Goal: Information Seeking & Learning: Learn about a topic

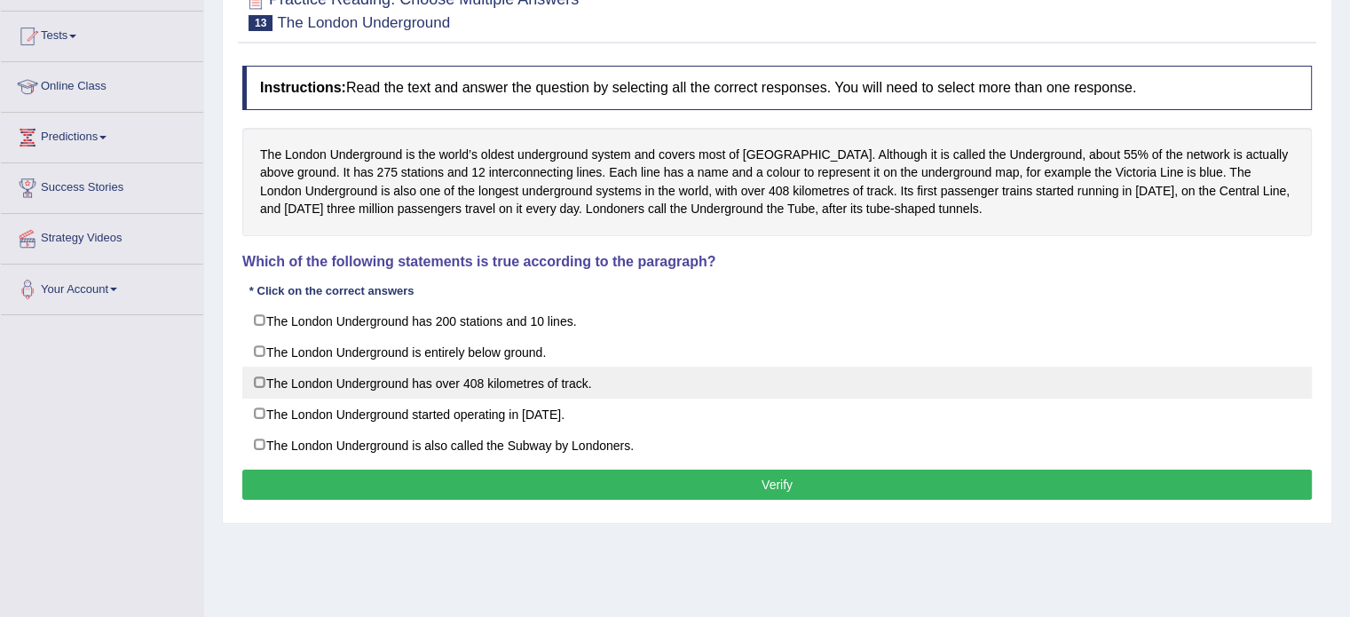
click at [518, 381] on label "The London Underground has over 408 kilometres of track." at bounding box center [777, 383] width 1070 height 32
checkbox input "true"
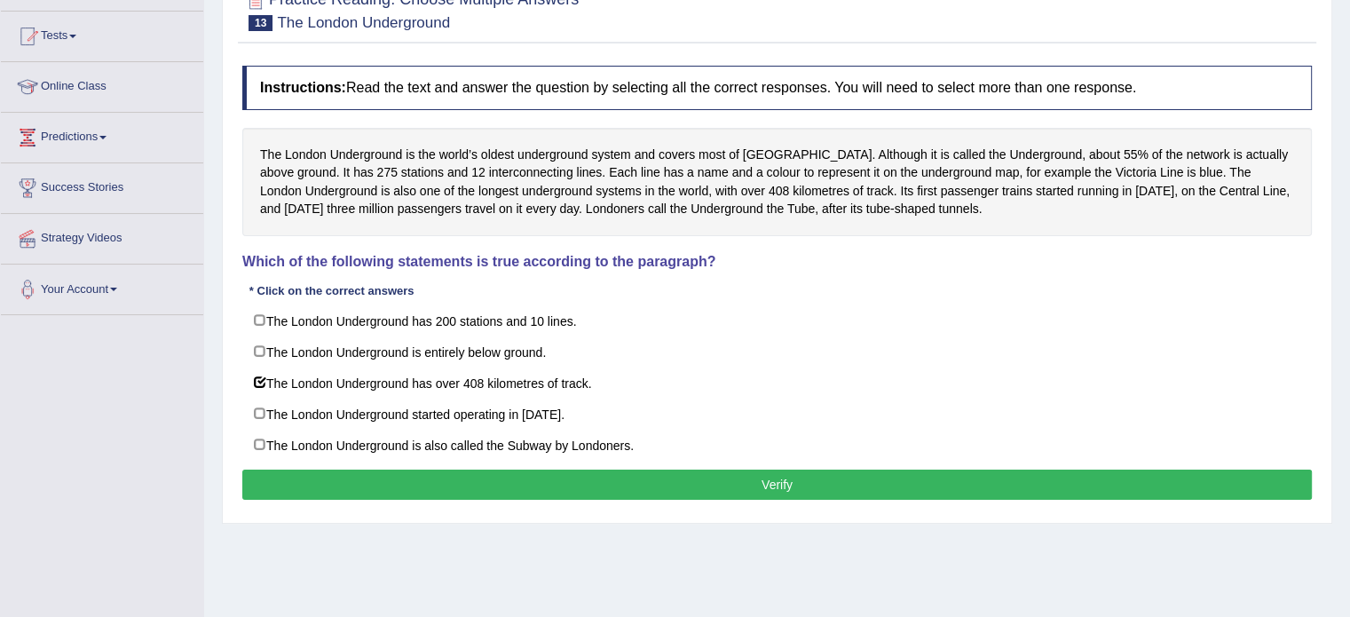
click at [778, 487] on button "Verify" at bounding box center [777, 485] width 1070 height 30
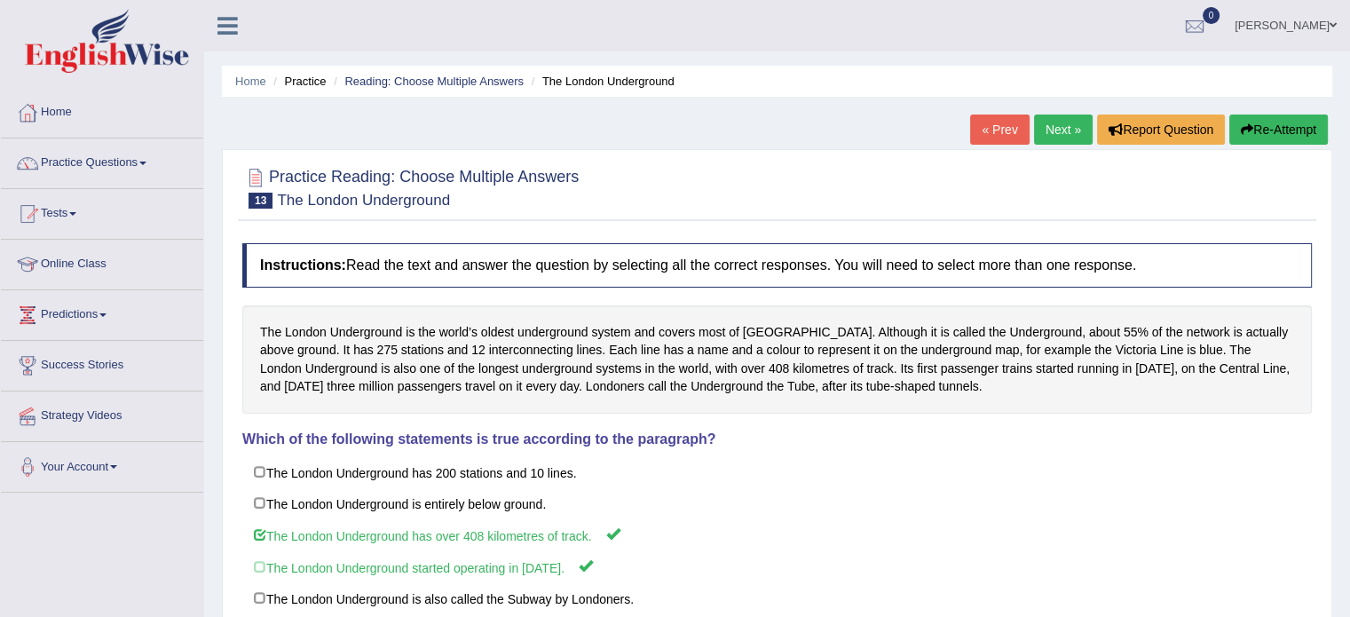
scroll to position [89, 0]
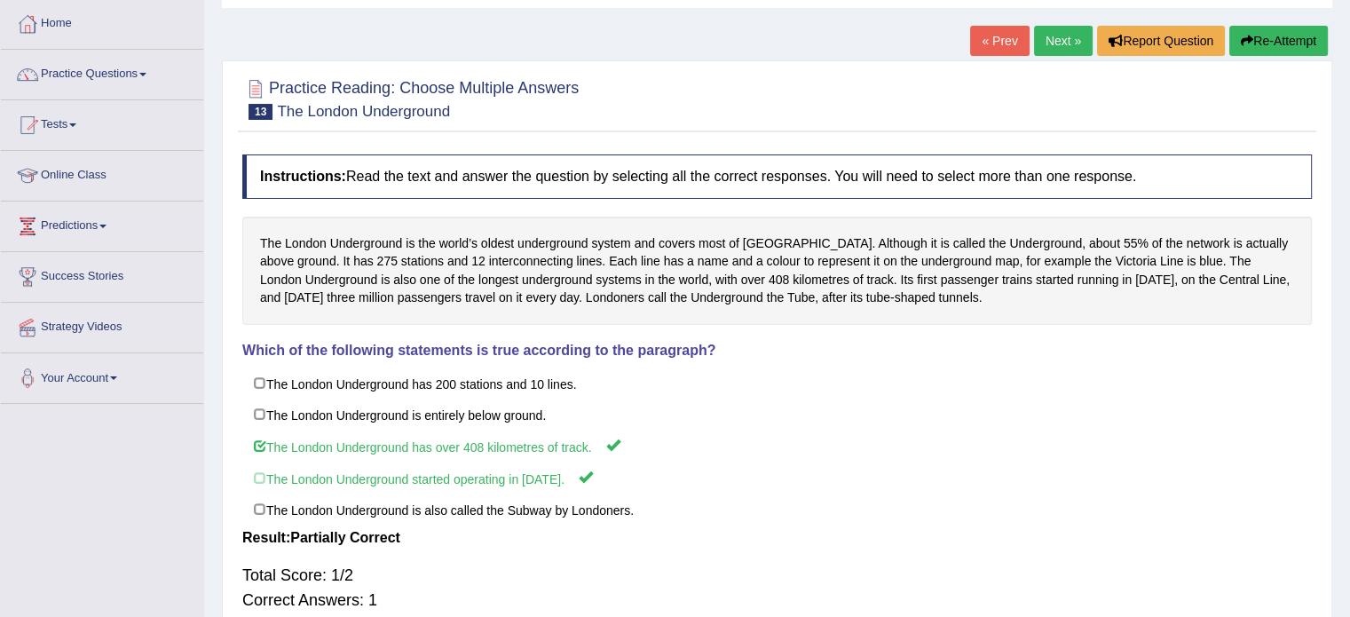
click at [1060, 42] on link "Next »" at bounding box center [1063, 41] width 59 height 30
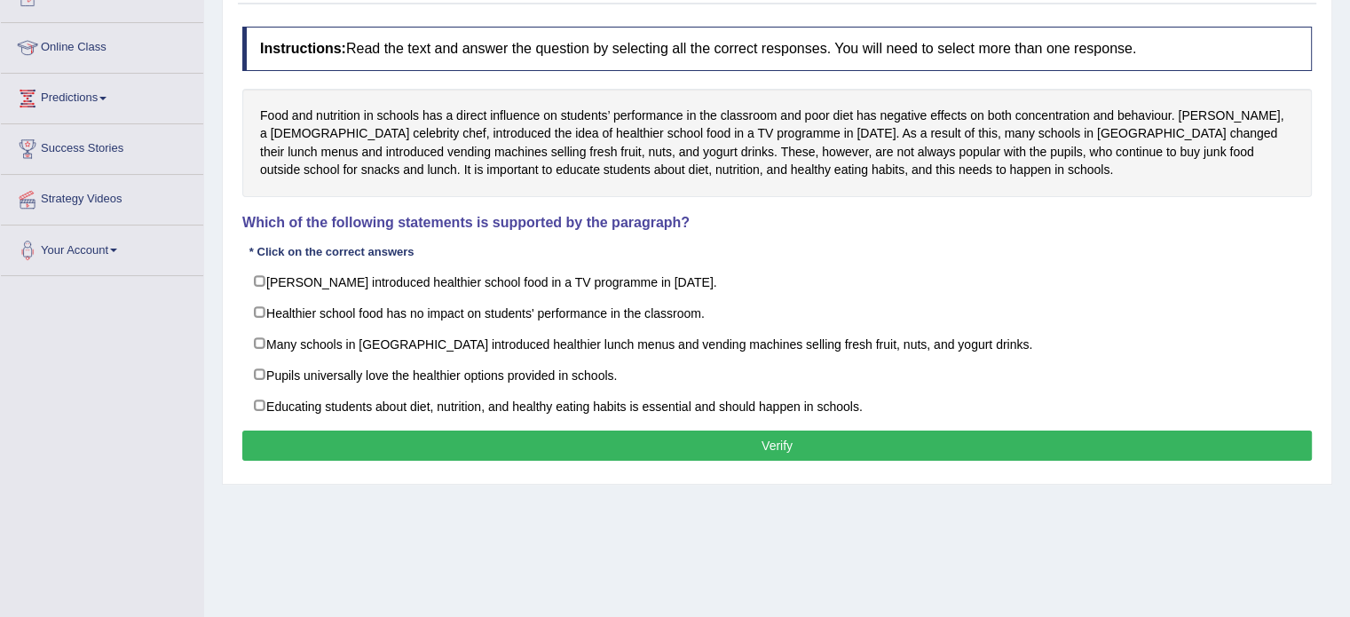
scroll to position [266, 0]
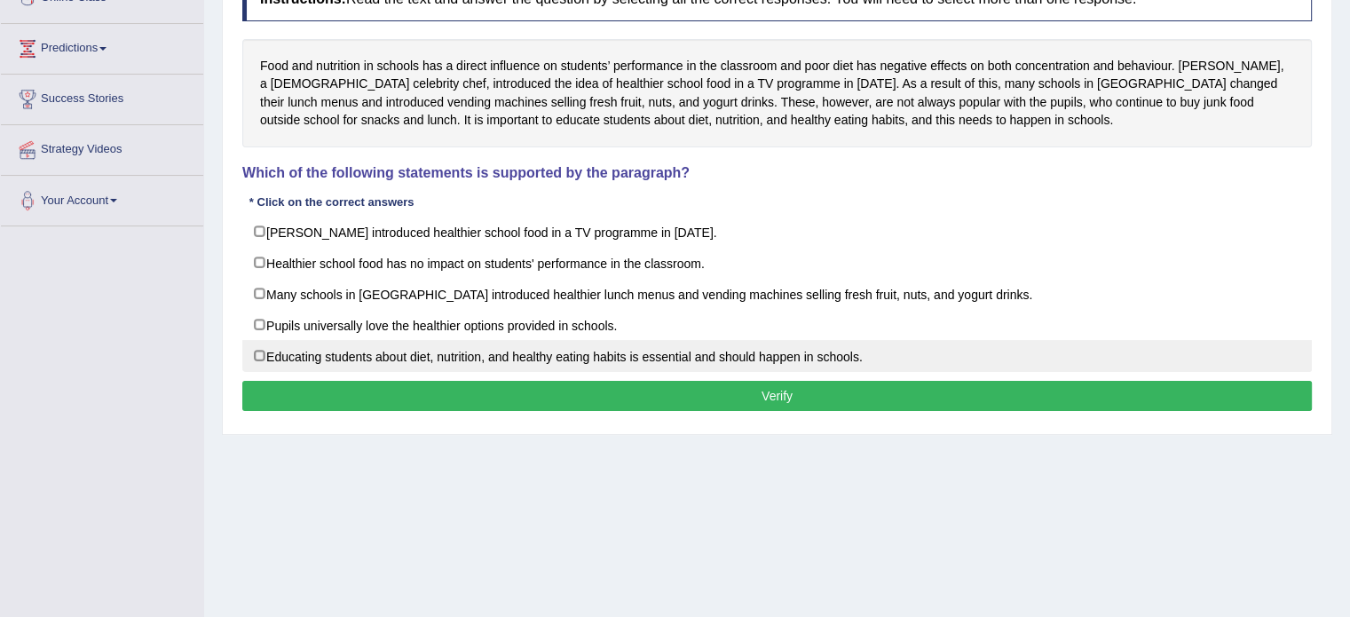
click at [265, 352] on label "Educating students about diet, nutrition, and healthy eating habits is essentia…" at bounding box center [777, 356] width 1070 height 32
checkbox input "true"
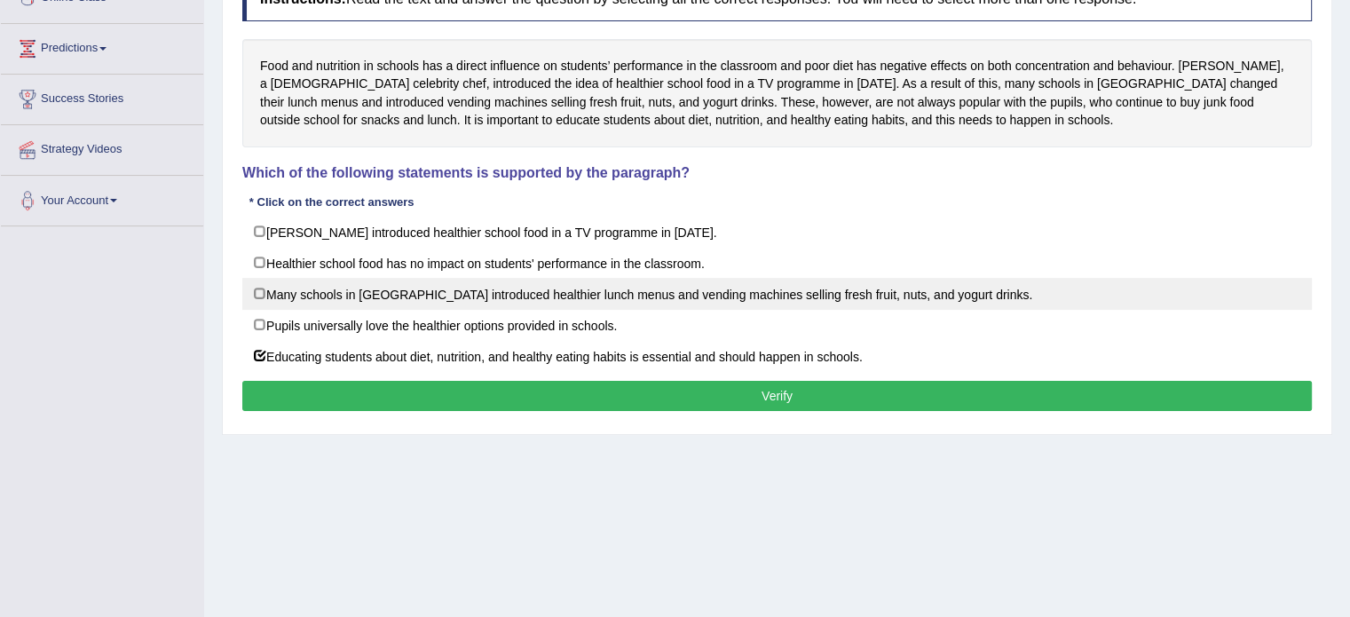
click at [262, 294] on label "Many schools in England introduced healthier lunch menus and vending machines s…" at bounding box center [777, 294] width 1070 height 32
checkbox input "true"
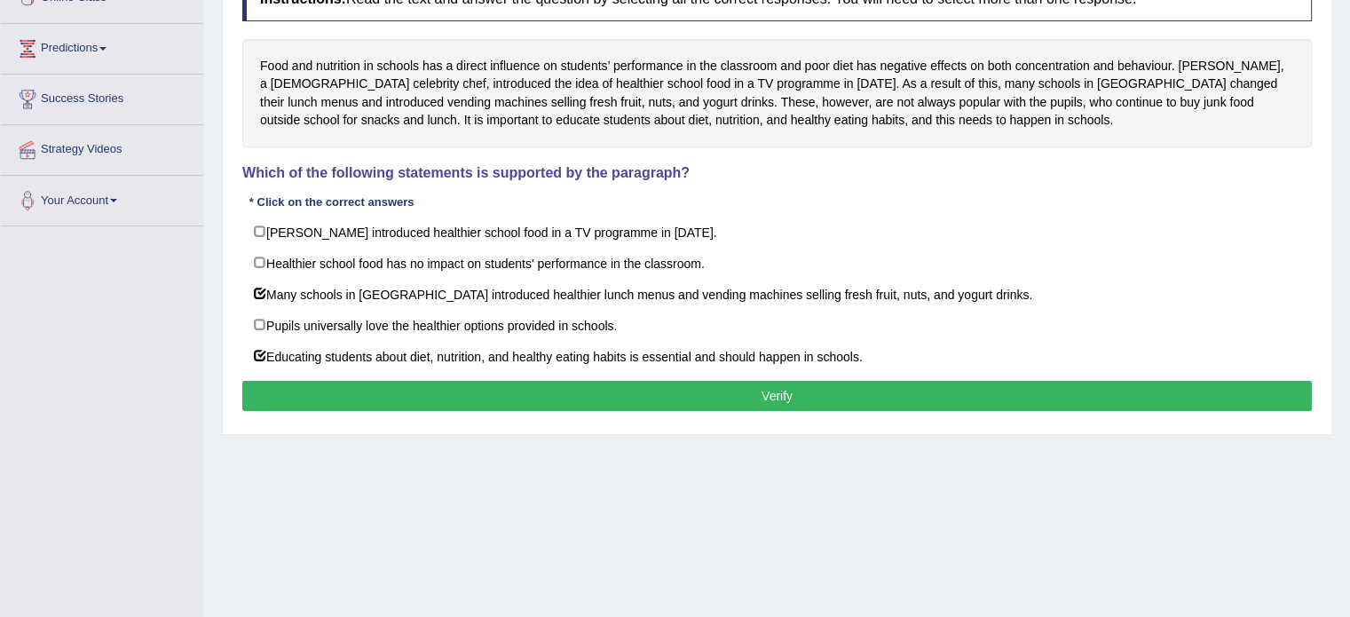
click at [452, 400] on button "Verify" at bounding box center [777, 396] width 1070 height 30
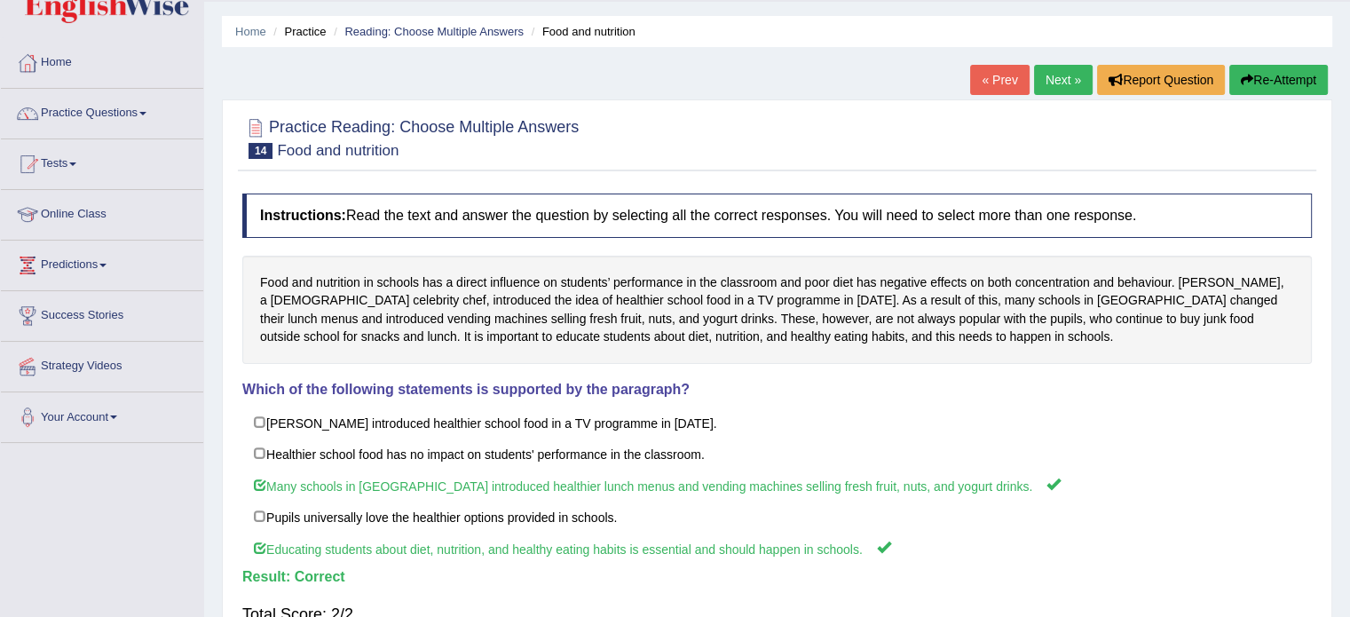
scroll to position [49, 0]
click at [1070, 78] on link "Next »" at bounding box center [1063, 81] width 59 height 30
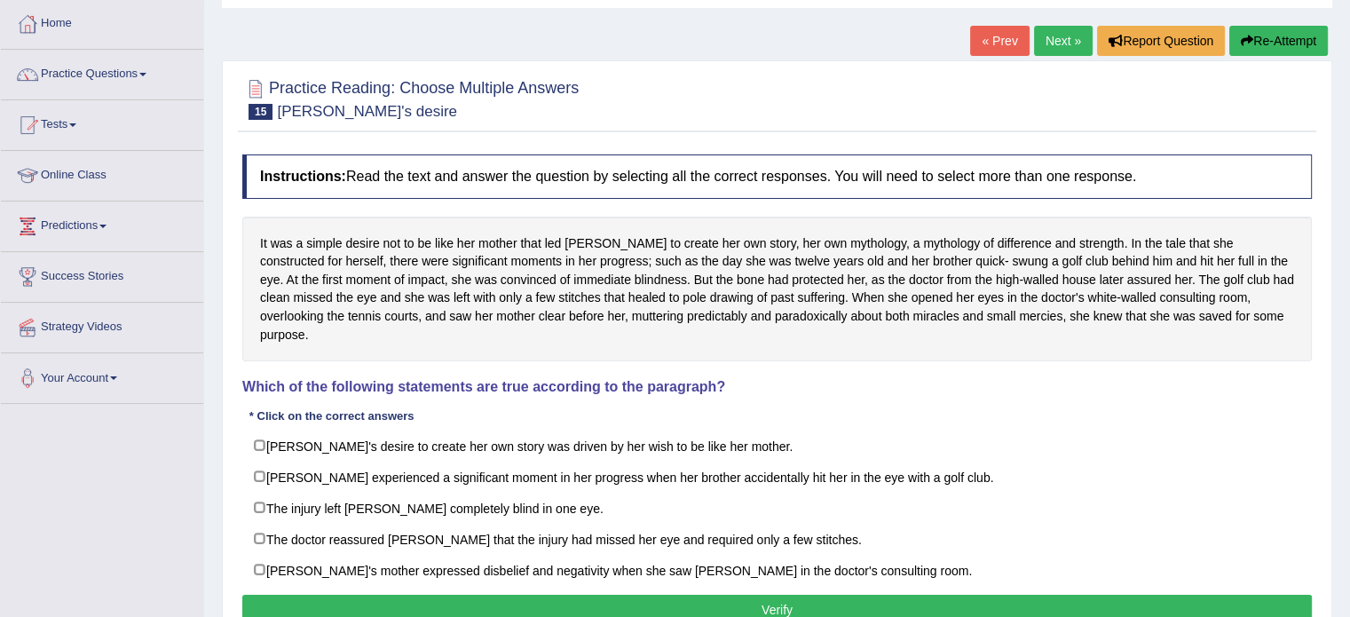
scroll to position [178, 0]
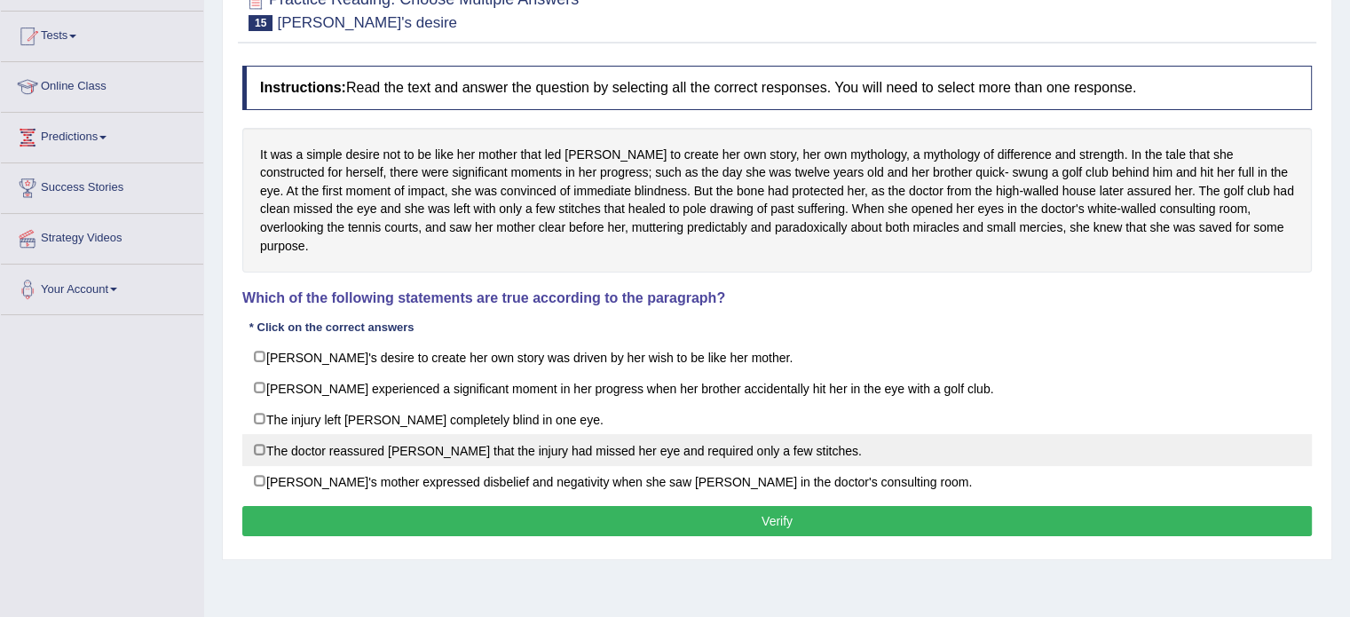
click at [400, 434] on label "The doctor reassured Karen that the injury had missed her eye and required only…" at bounding box center [777, 450] width 1070 height 32
checkbox input "true"
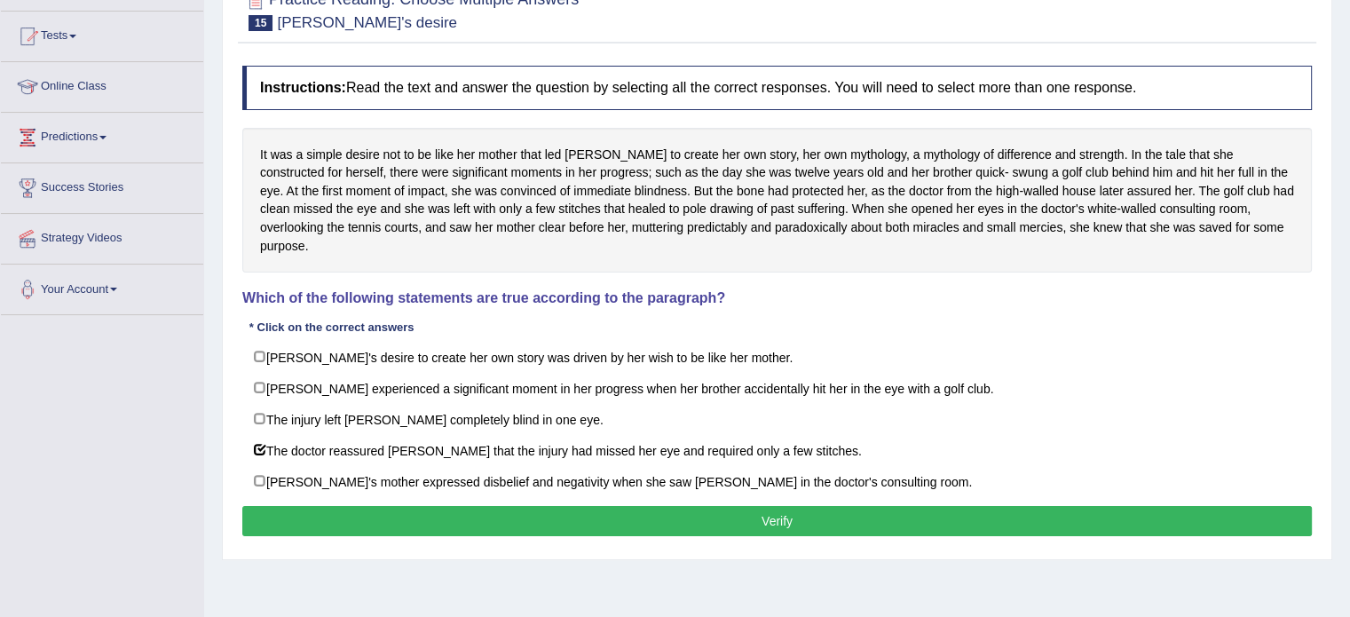
click at [415, 506] on button "Verify" at bounding box center [777, 521] width 1070 height 30
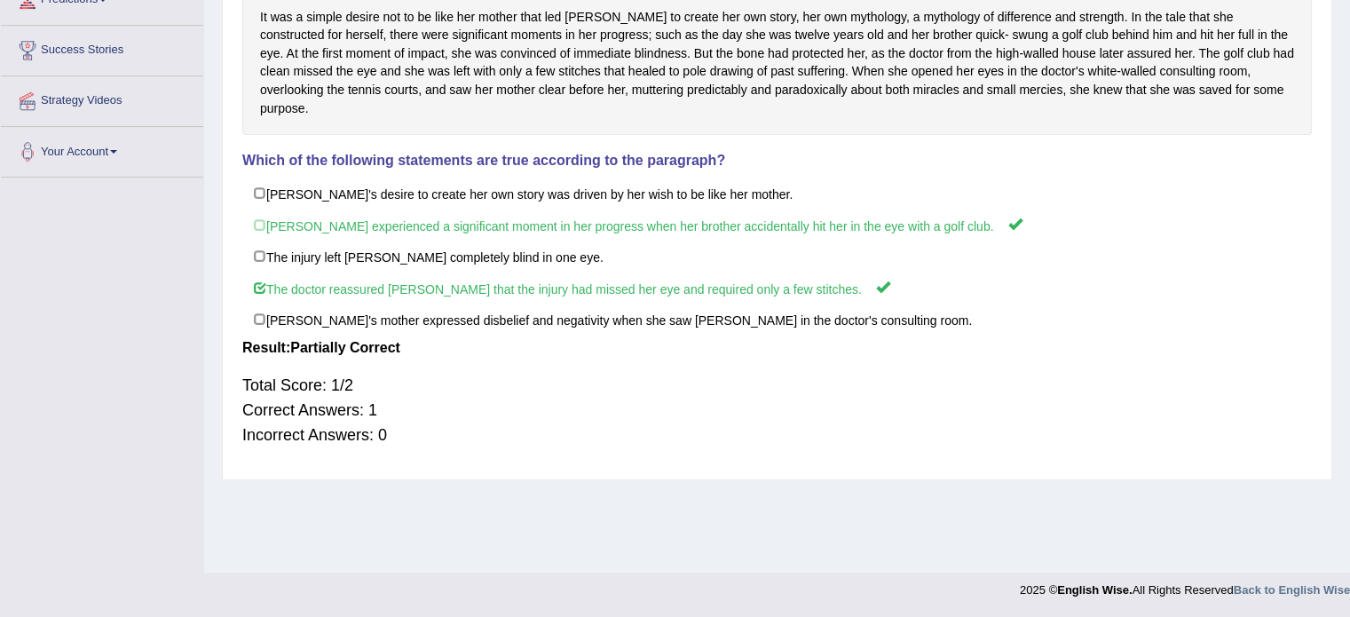
scroll to position [49, 0]
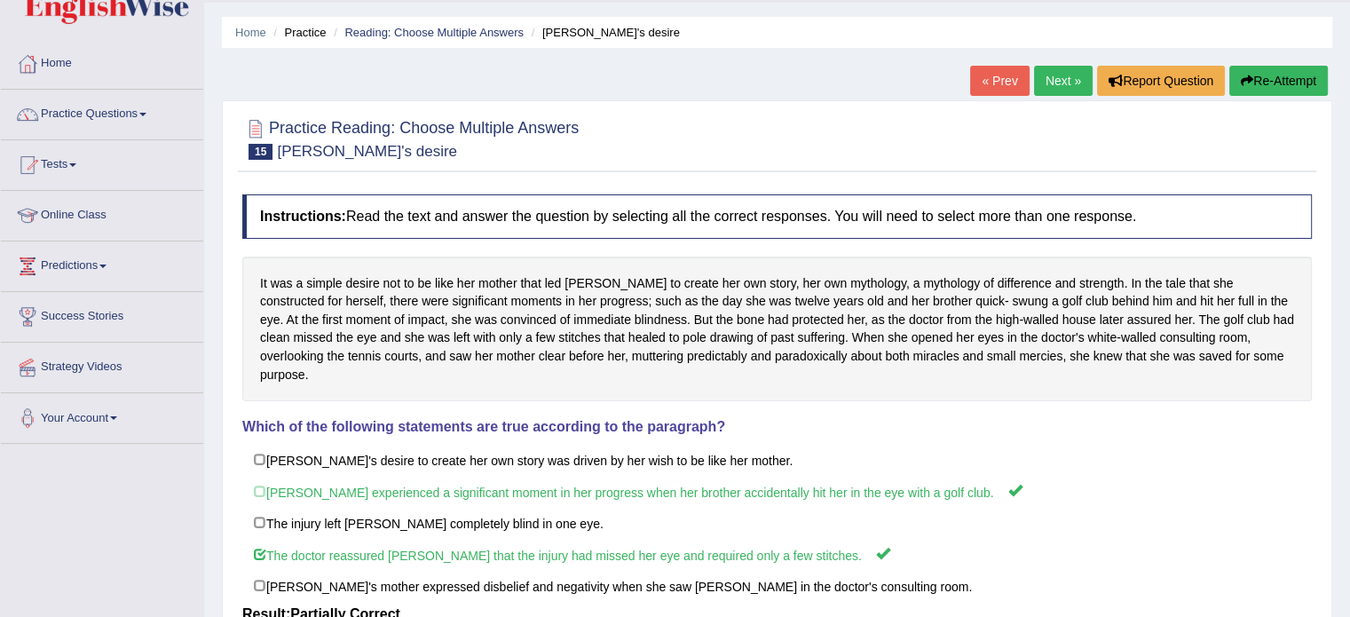
click at [1062, 74] on link "Next »" at bounding box center [1063, 81] width 59 height 30
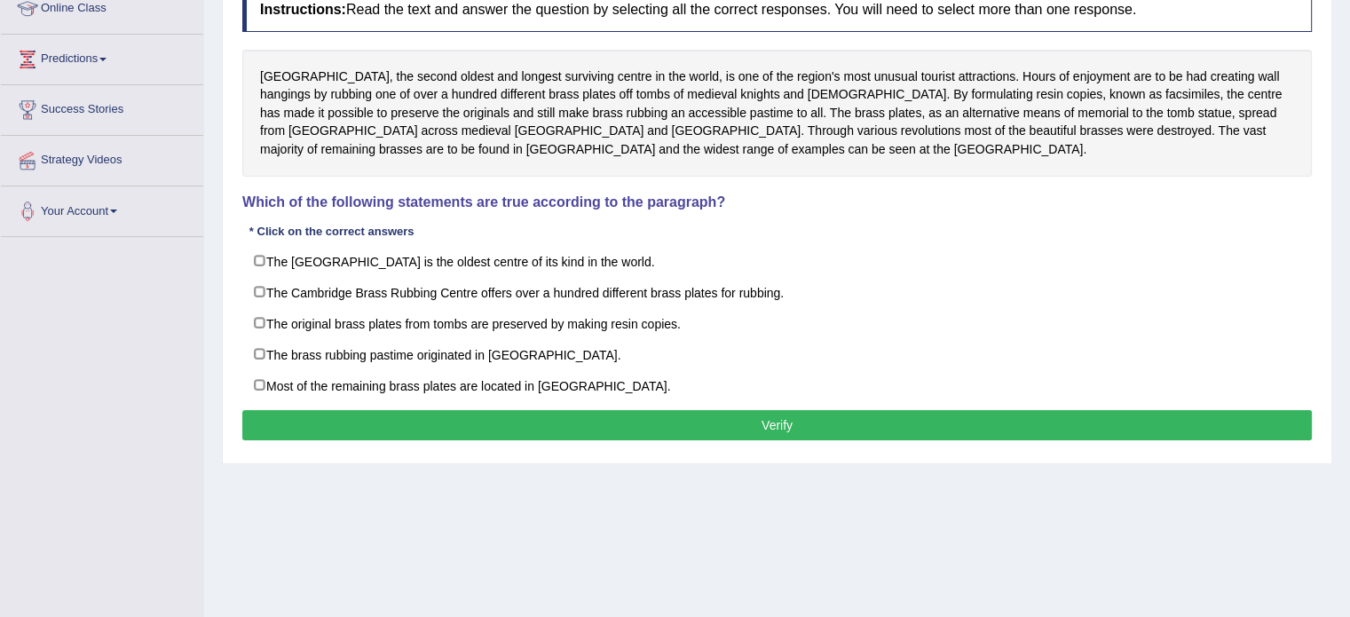
scroll to position [266, 0]
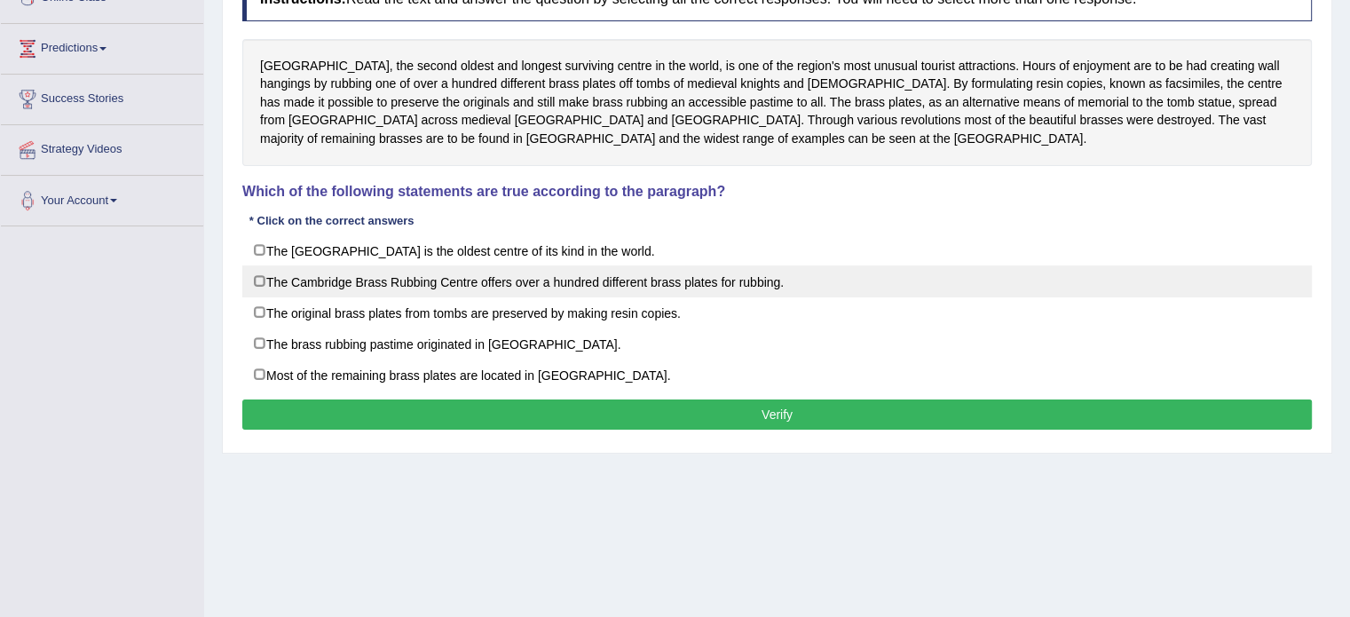
click at [732, 276] on label "The Cambridge Brass Rubbing Centre offers over a hundred different brass plates…" at bounding box center [777, 281] width 1070 height 32
checkbox input "true"
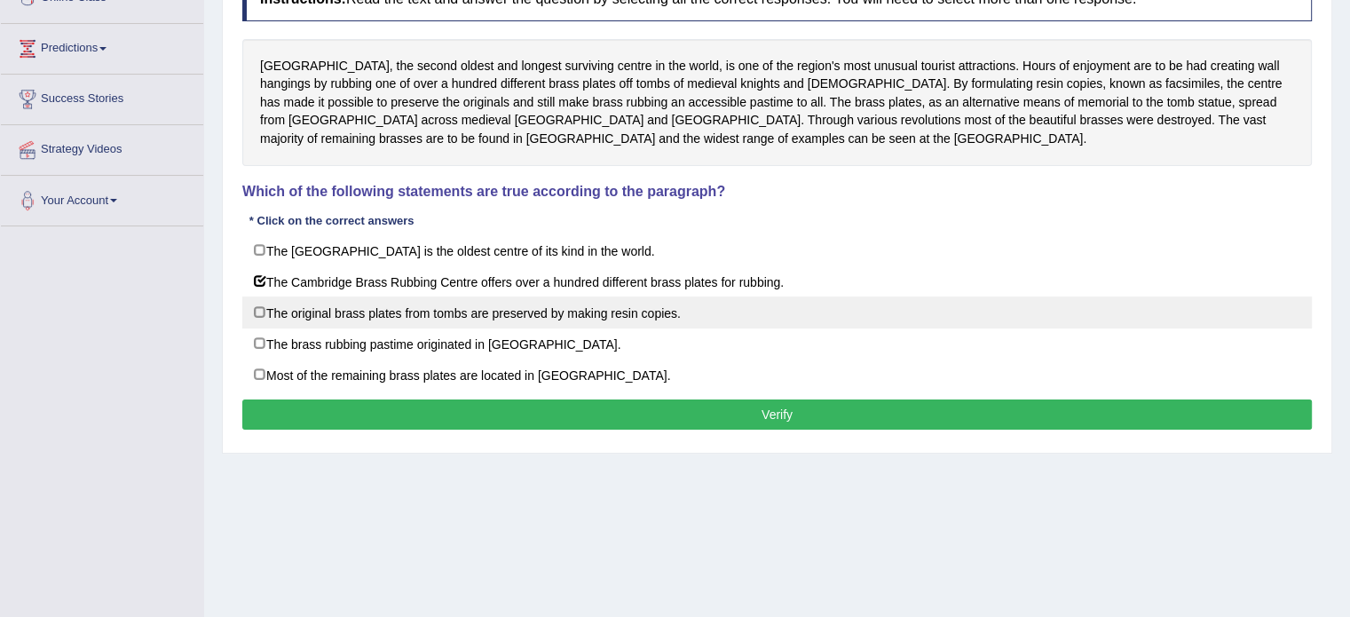
click at [549, 310] on label "The original brass plates from tombs are preserved by making resin copies." at bounding box center [777, 313] width 1070 height 32
checkbox input "true"
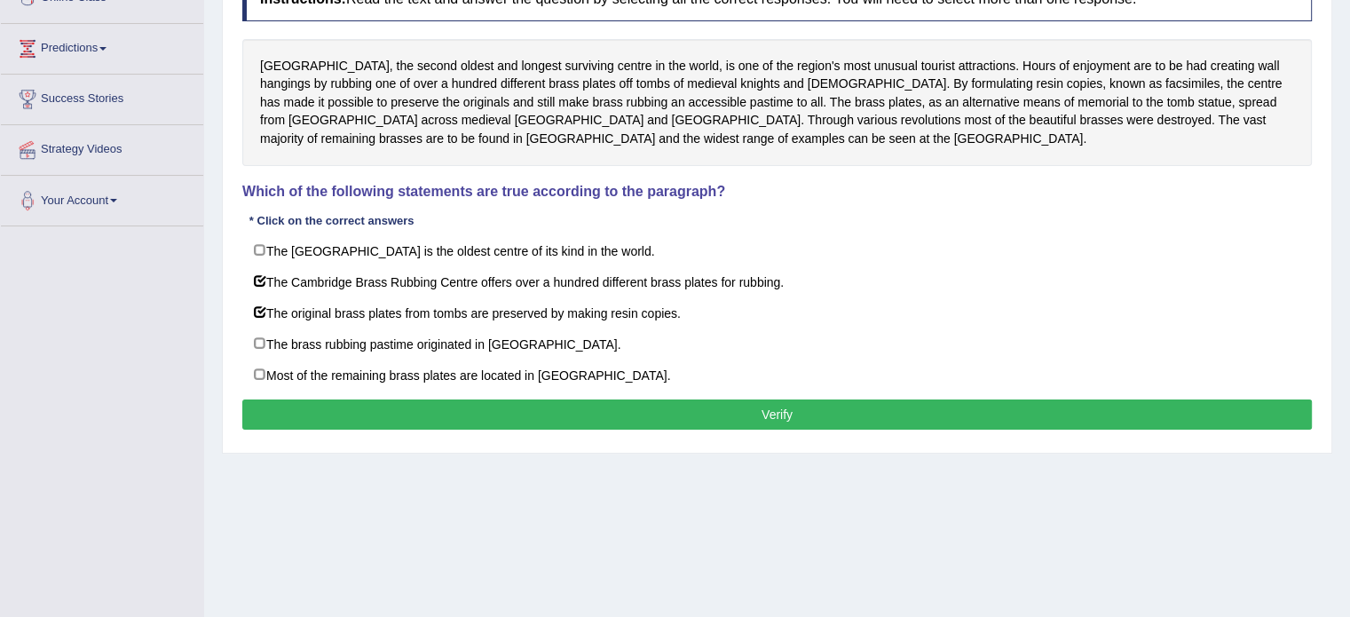
click at [651, 407] on button "Verify" at bounding box center [777, 415] width 1070 height 30
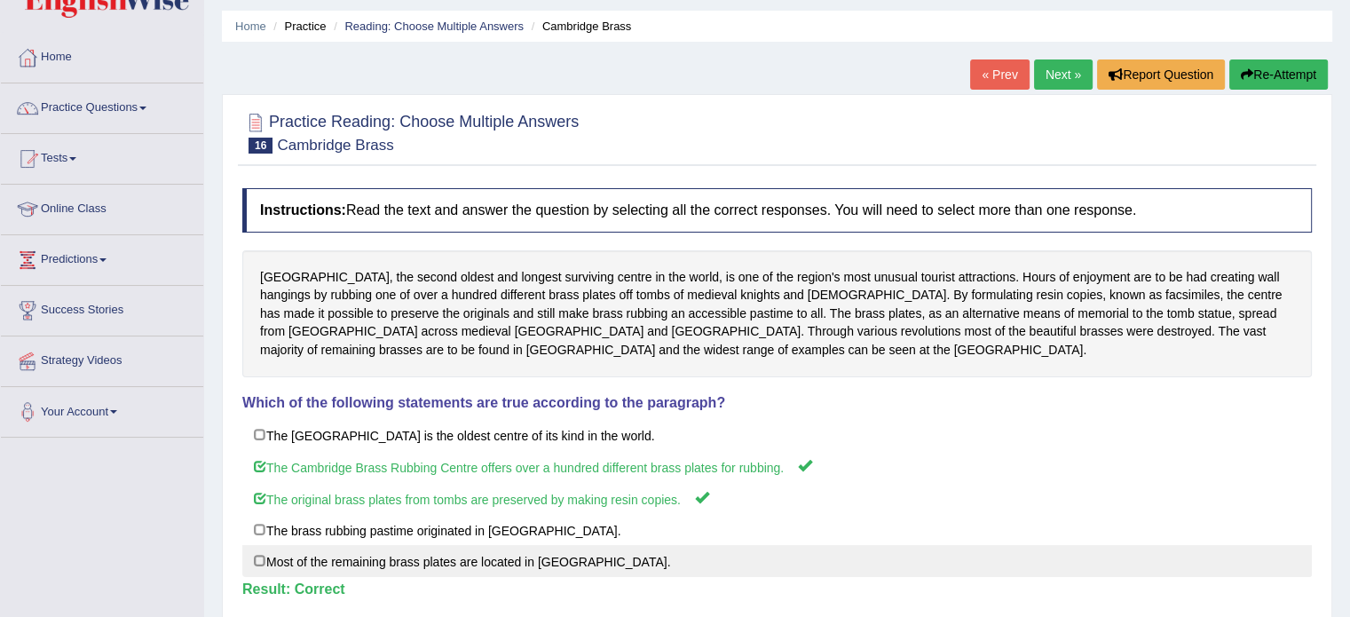
scroll to position [49, 0]
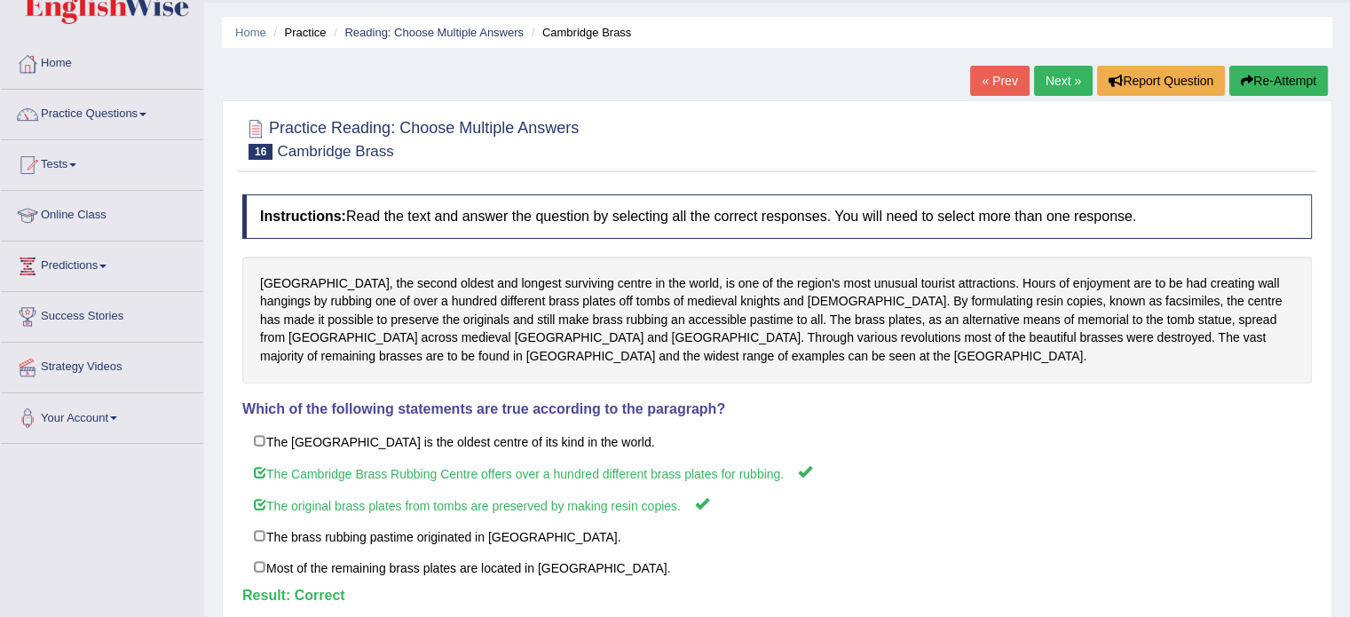
click at [1056, 79] on link "Next »" at bounding box center [1063, 81] width 59 height 30
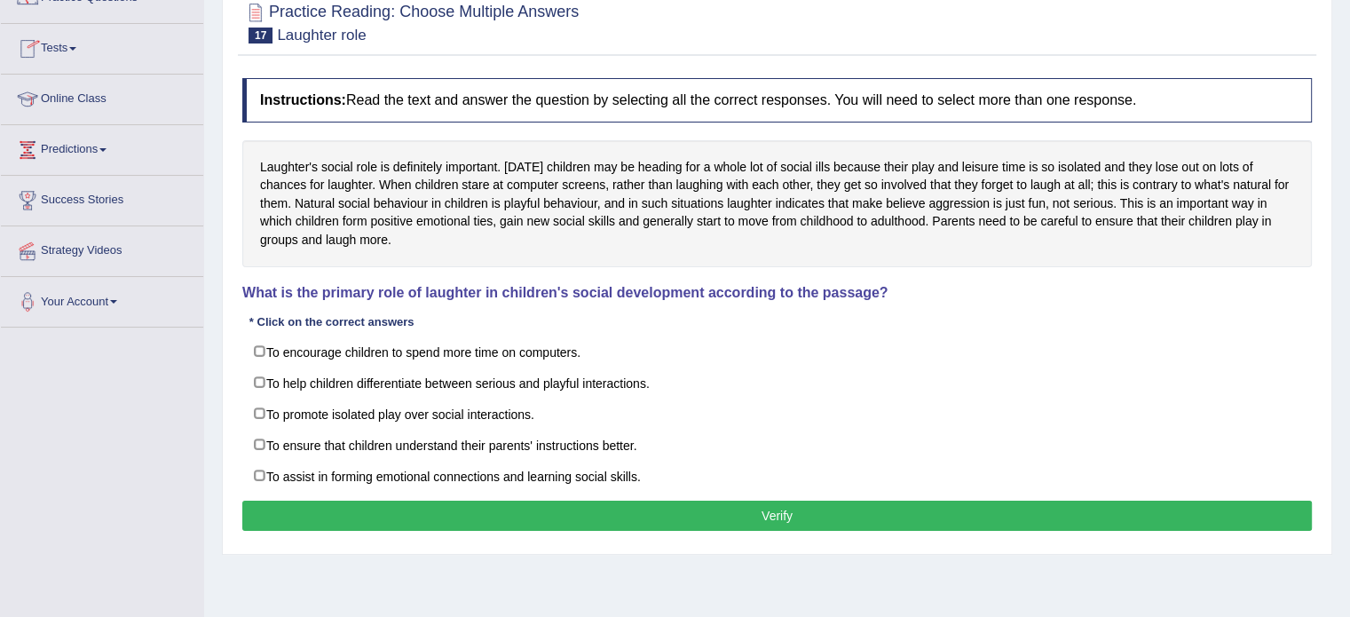
scroll to position [89, 0]
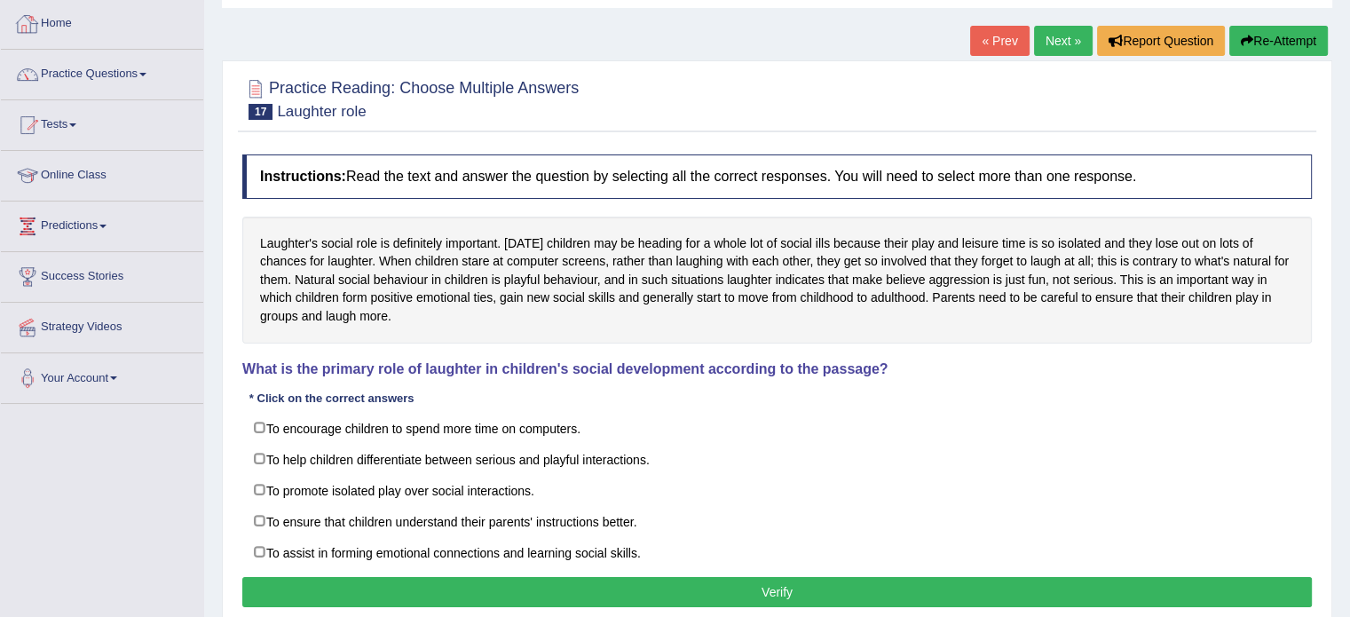
click at [61, 28] on link "Home" at bounding box center [102, 21] width 202 height 44
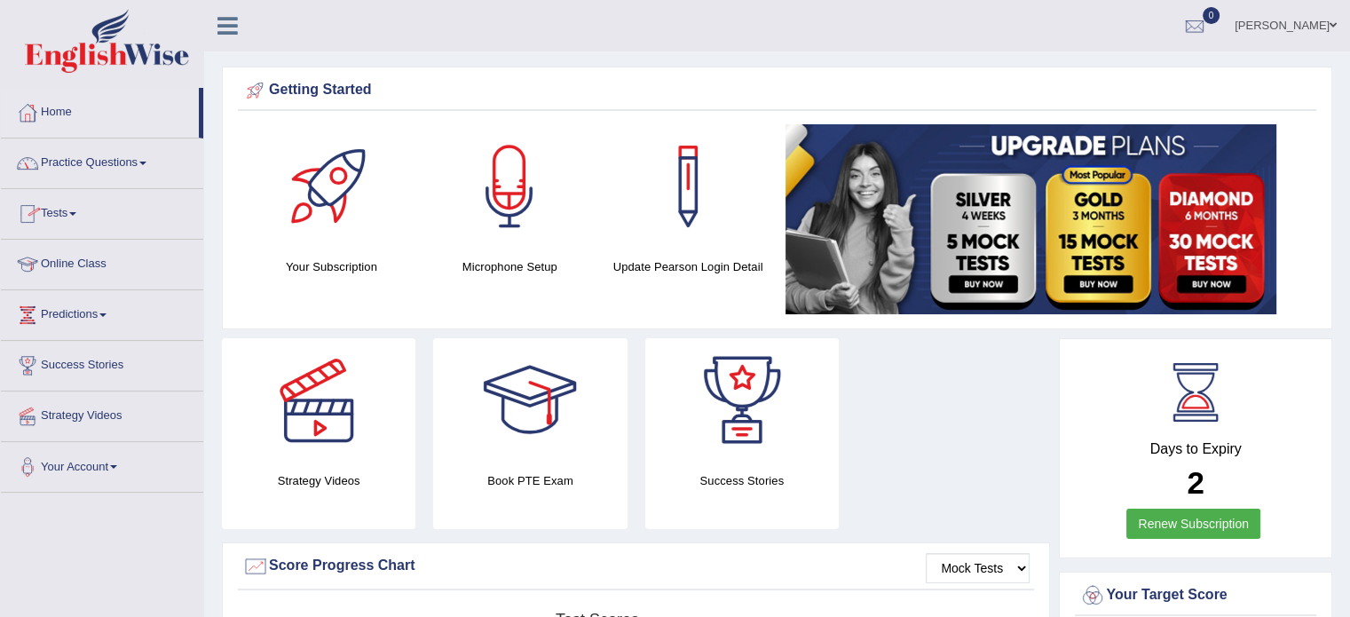
click at [146, 162] on span at bounding box center [142, 164] width 7 height 4
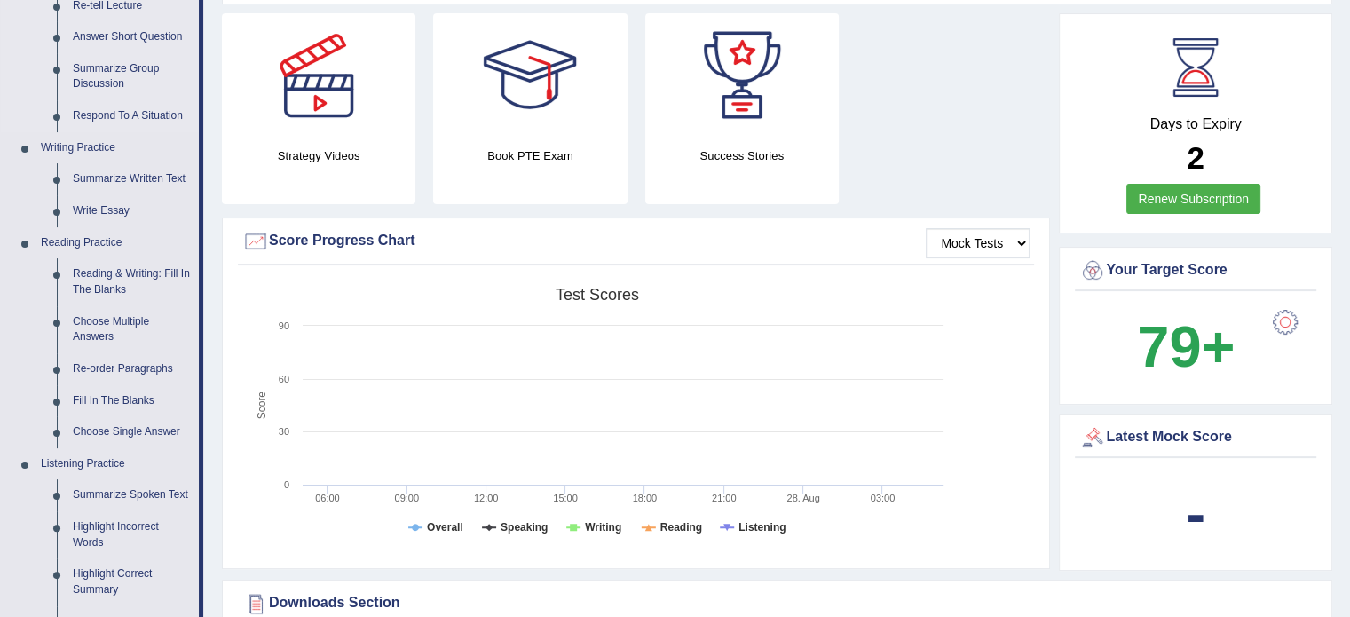
scroll to position [355, 0]
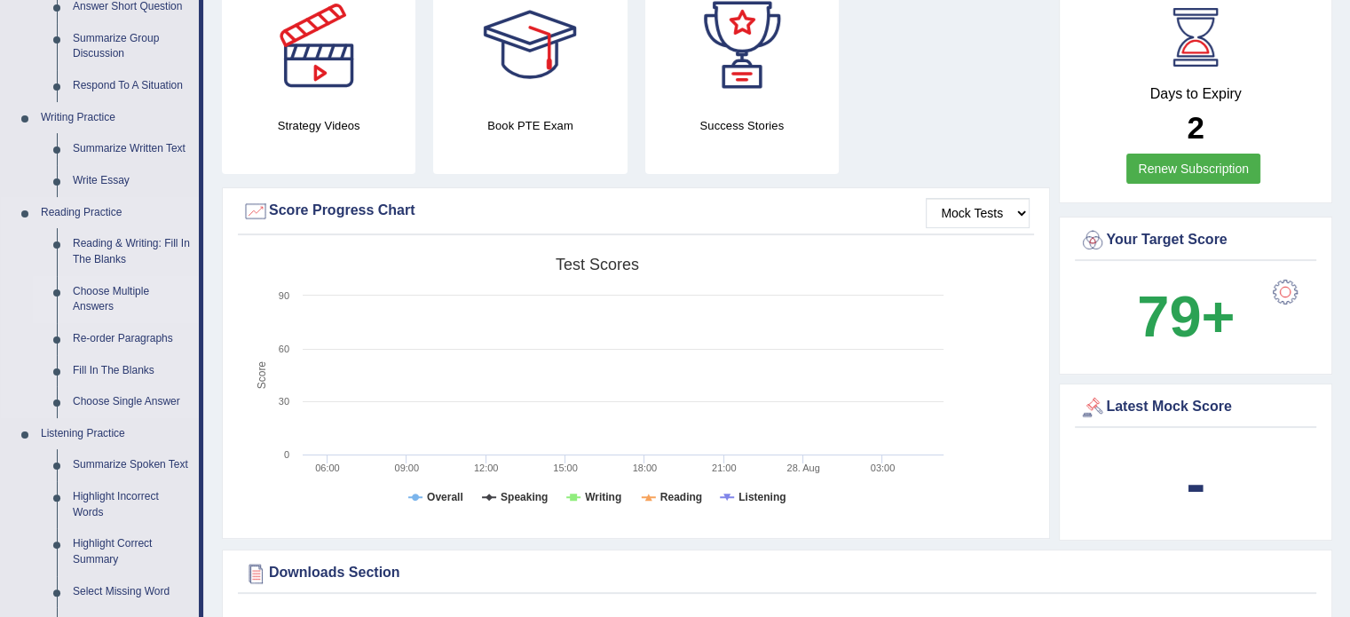
click at [99, 294] on link "Choose Multiple Answers" at bounding box center [132, 299] width 134 height 47
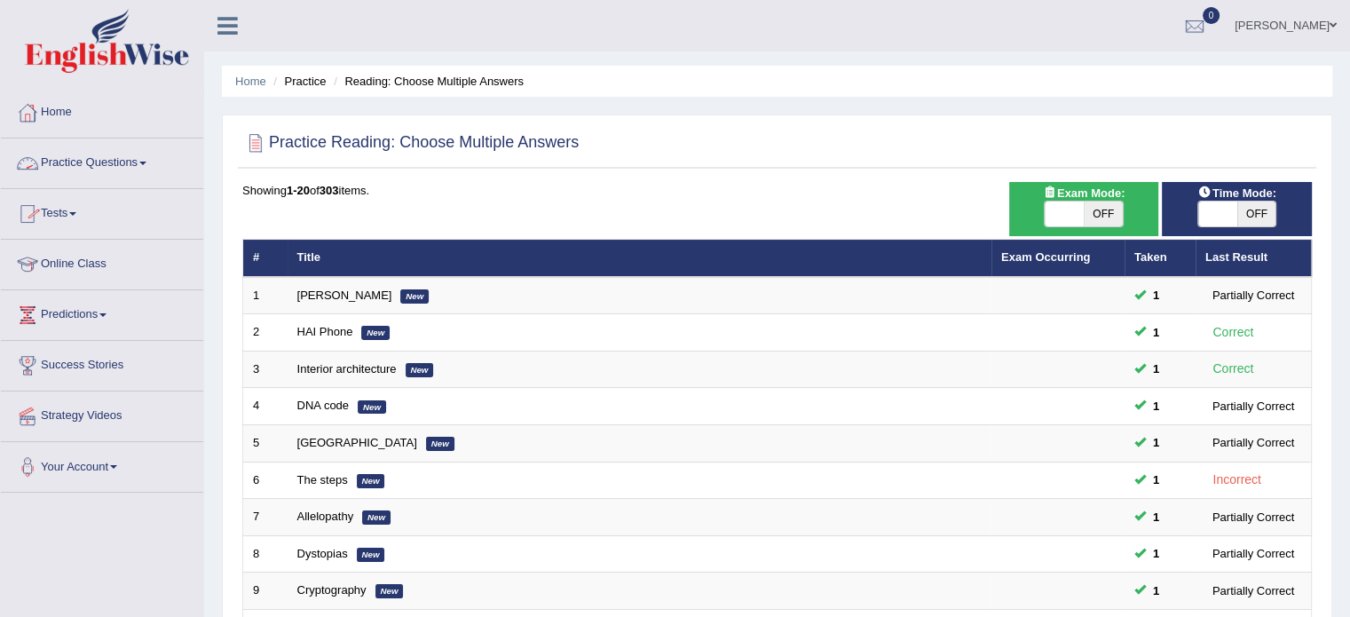
click at [146, 159] on link "Practice Questions" at bounding box center [102, 160] width 202 height 44
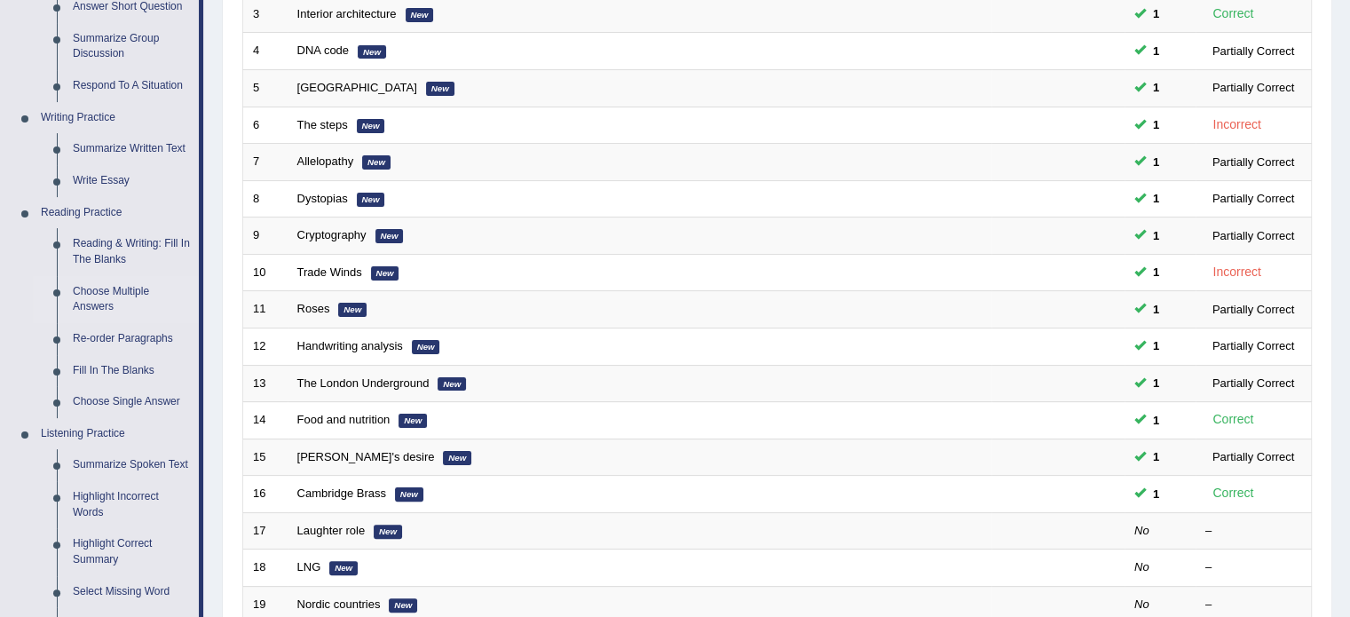
scroll to position [444, 0]
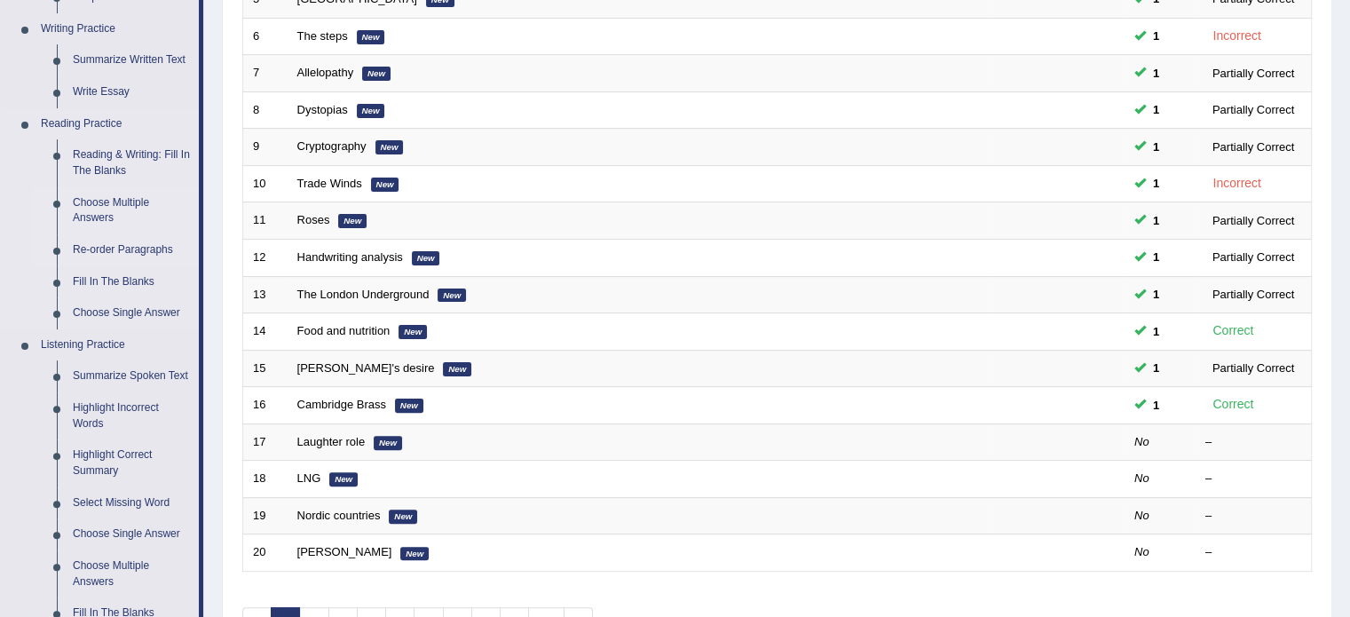
click at [107, 251] on link "Re-order Paragraphs" at bounding box center [132, 250] width 134 height 32
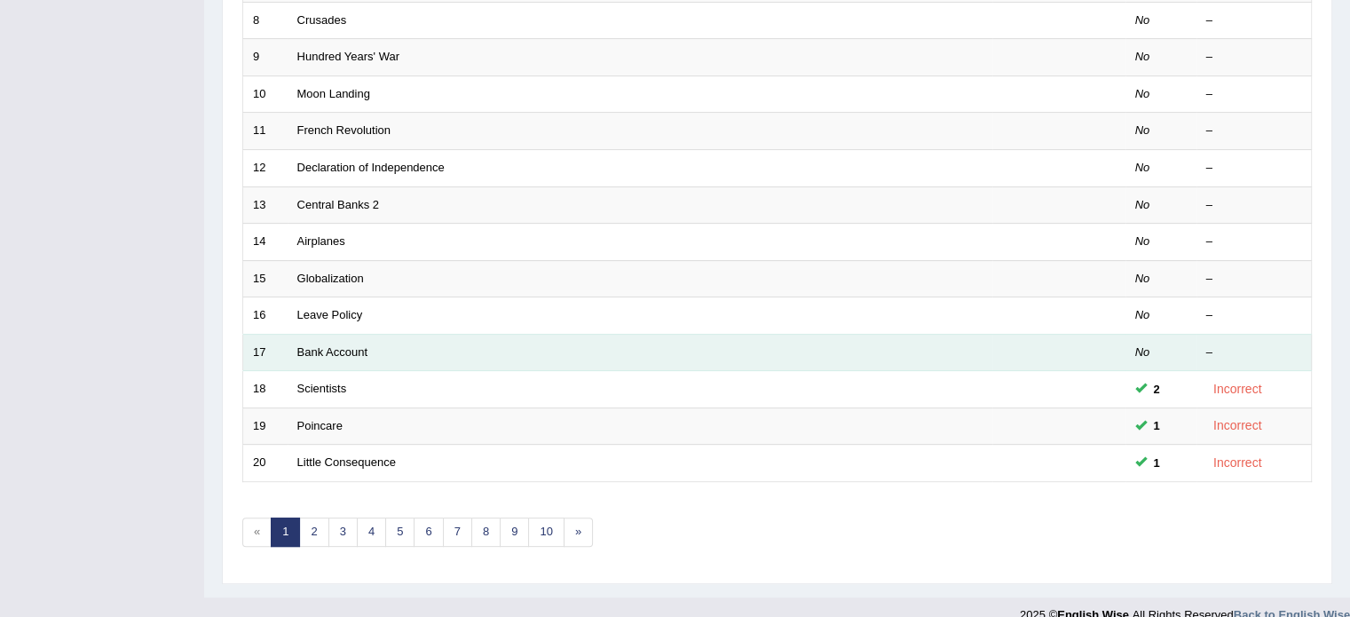
scroll to position [553, 0]
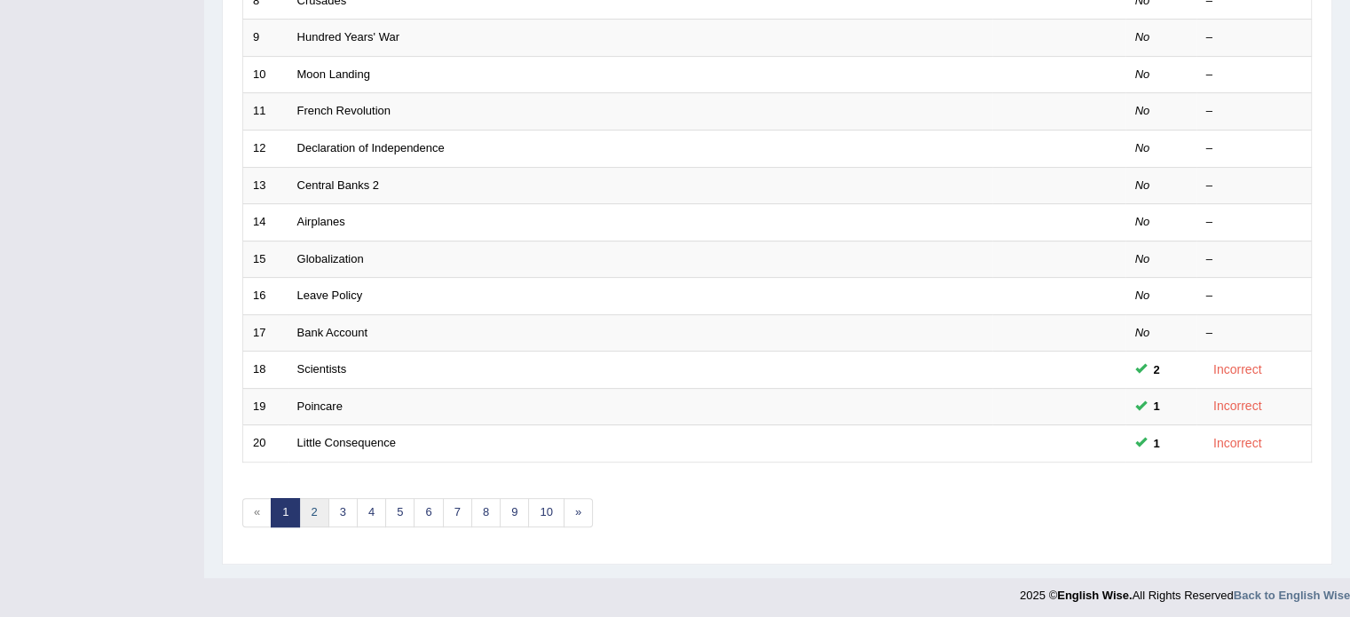
click at [308, 506] on link "2" at bounding box center [313, 512] width 29 height 29
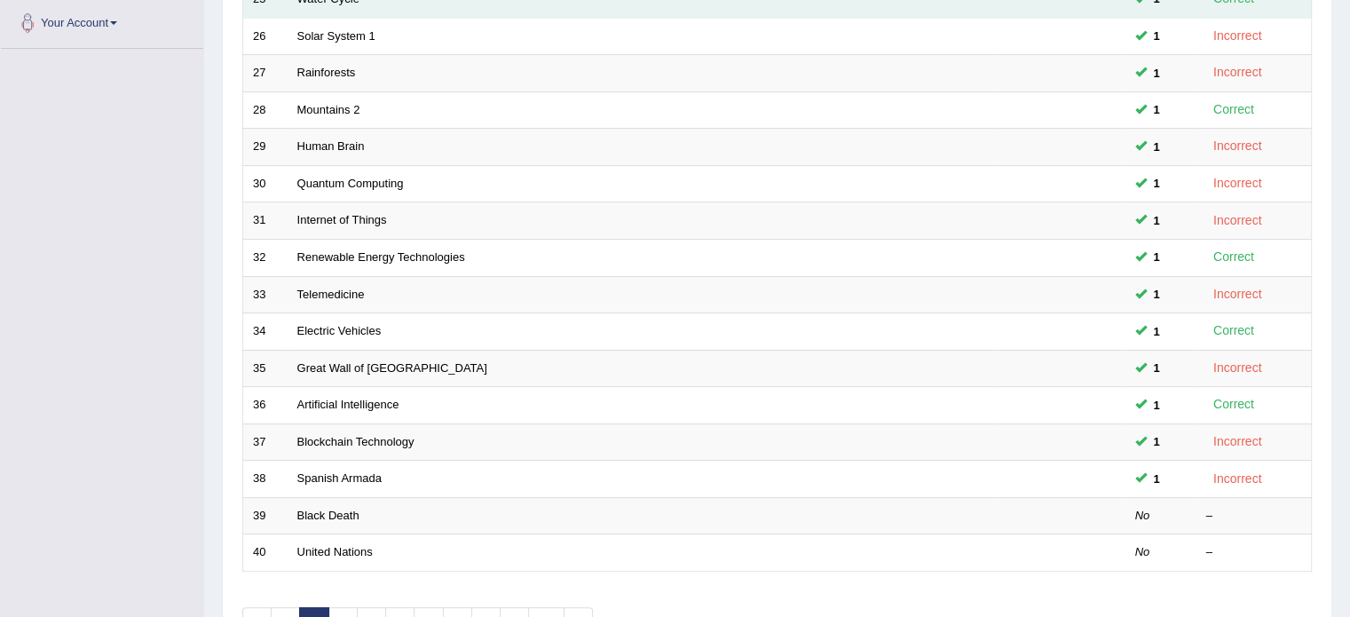
scroll to position [553, 0]
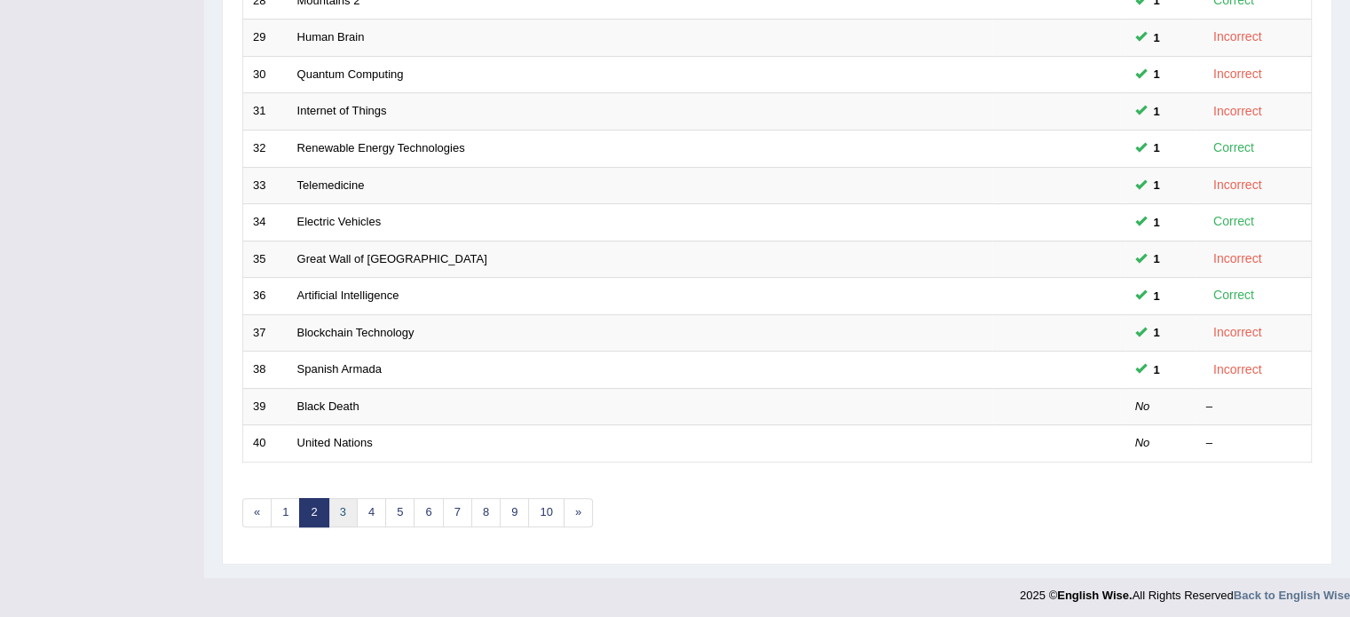
click at [346, 501] on link "3" at bounding box center [342, 512] width 29 height 29
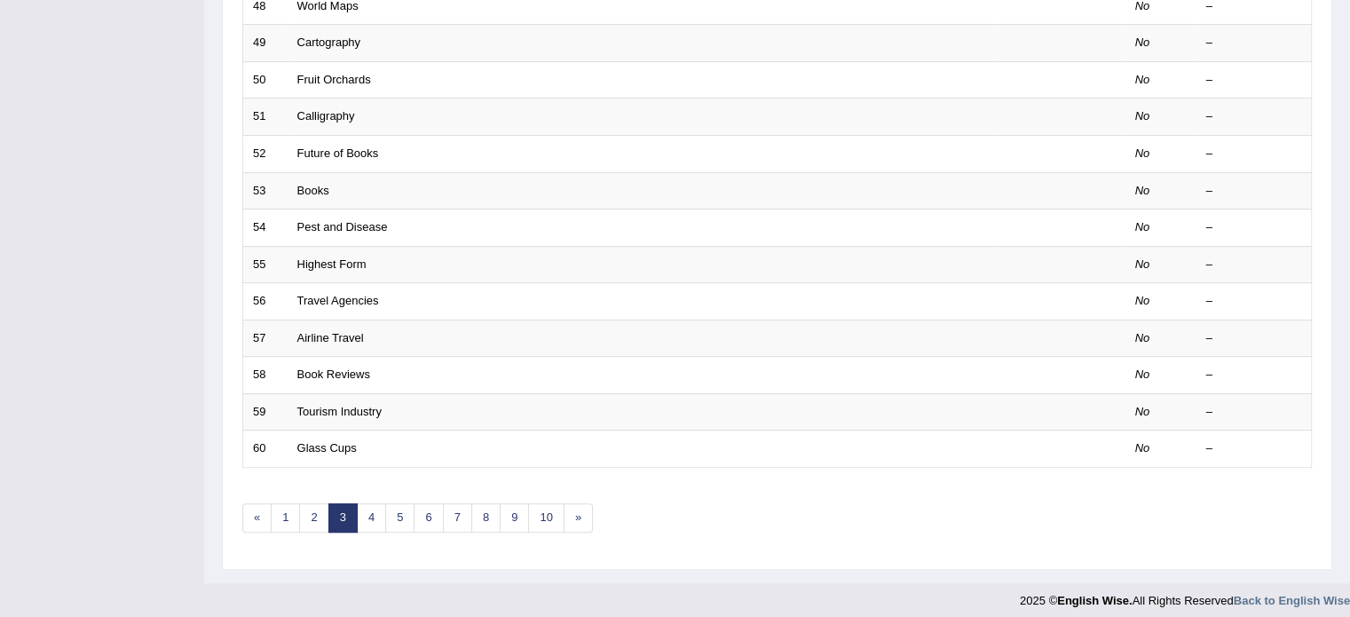
scroll to position [553, 0]
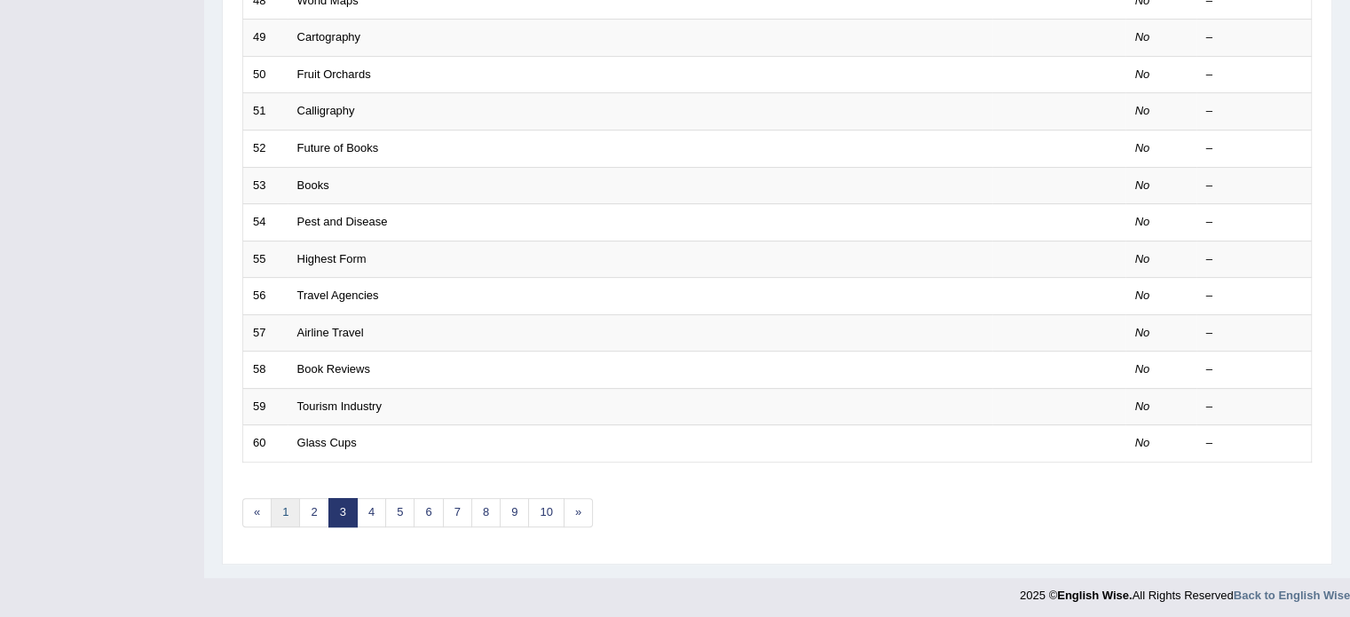
click at [280, 510] on link "1" at bounding box center [285, 512] width 29 height 29
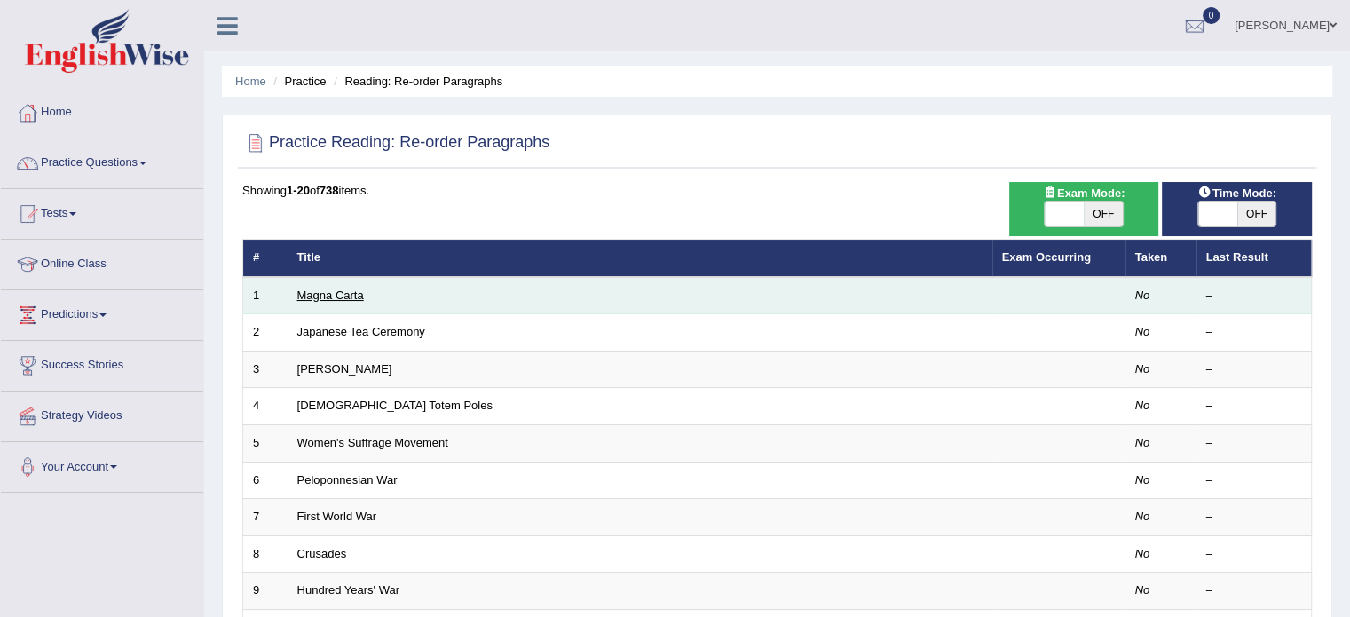
click at [336, 292] on link "Magna Carta" at bounding box center [330, 295] width 67 height 13
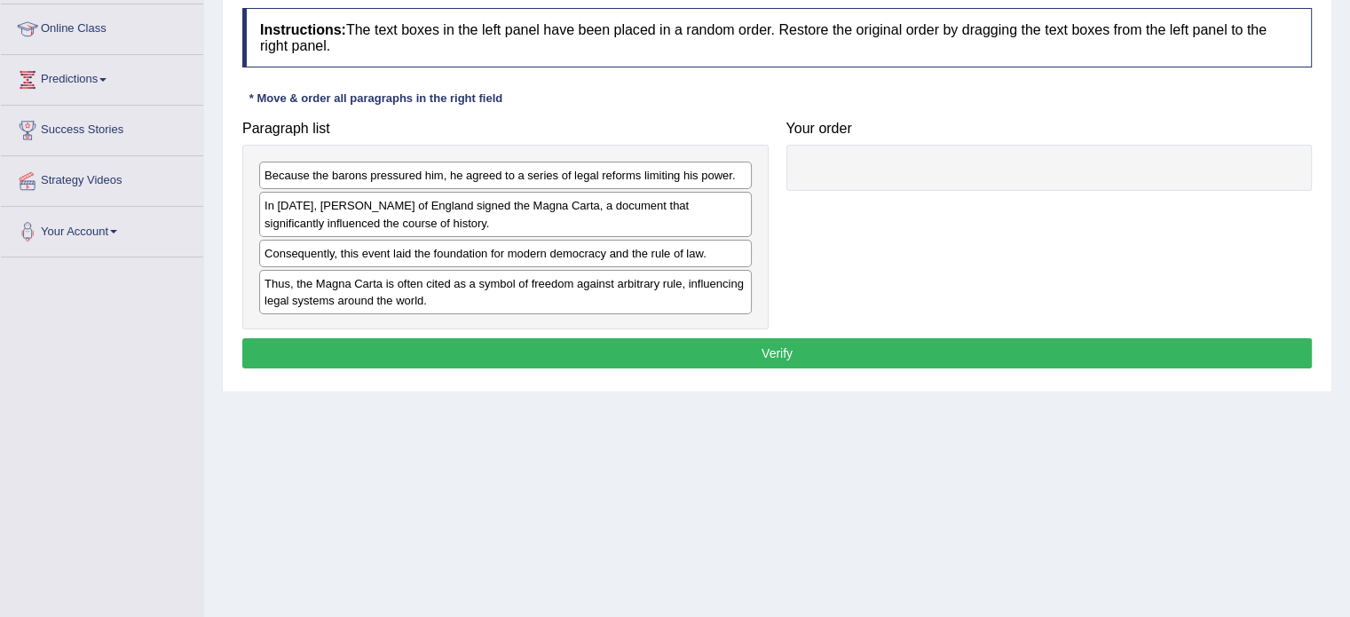
scroll to position [266, 0]
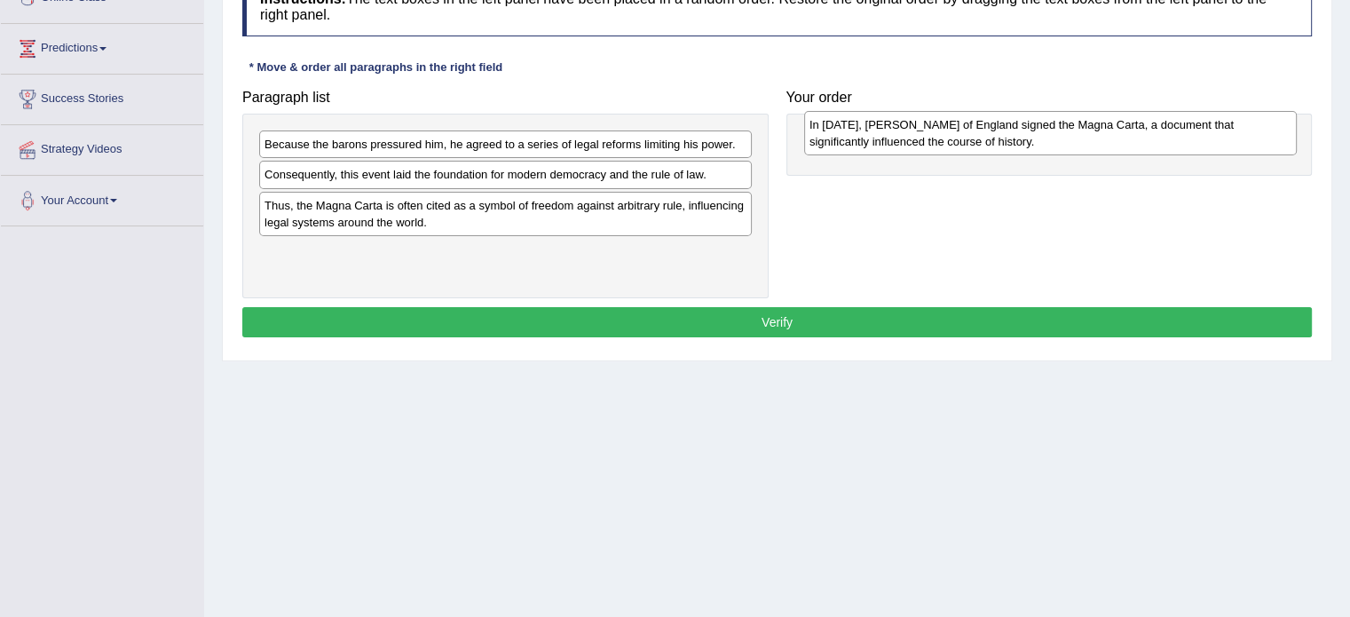
drag, startPoint x: 477, startPoint y: 188, endPoint x: 1022, endPoint y: 138, distance: 547.4
click at [1022, 138] on div "In 1215, King John of England signed the Magna Carta, a document that significa…" at bounding box center [1050, 133] width 493 height 44
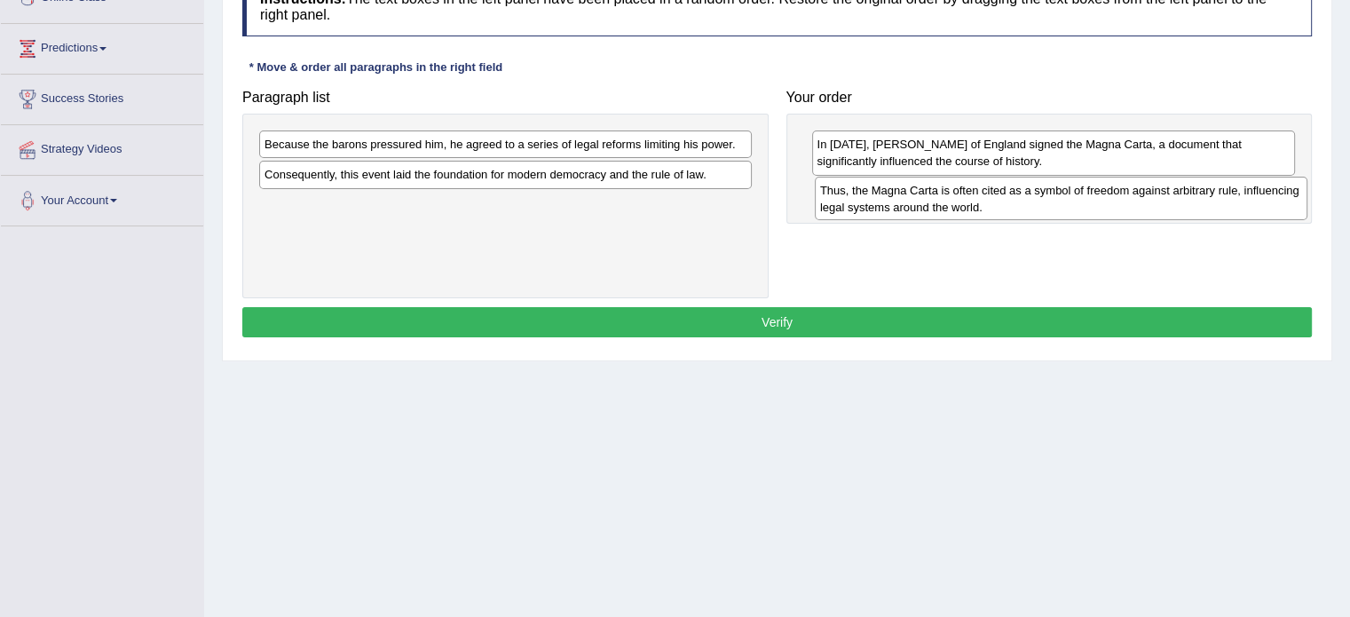
drag, startPoint x: 497, startPoint y: 228, endPoint x: 1053, endPoint y: 214, distance: 555.9
click at [1053, 214] on div "Thus, the Magna Carta is often cited as a symbol of freedom against arbitrary r…" at bounding box center [1061, 199] width 493 height 44
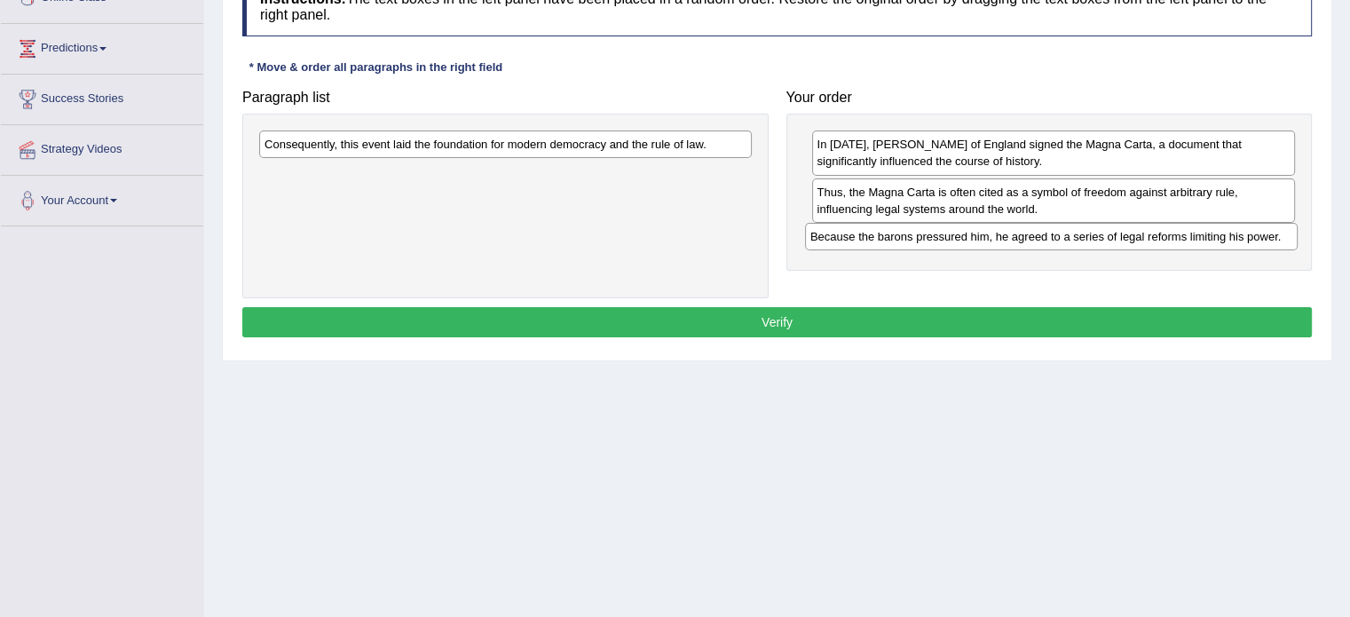
drag, startPoint x: 533, startPoint y: 146, endPoint x: 1079, endPoint y: 239, distance: 553.7
click at [1079, 239] on div "Because the barons pressured him, he agreed to a series of legal reforms limiti…" at bounding box center [1051, 237] width 493 height 28
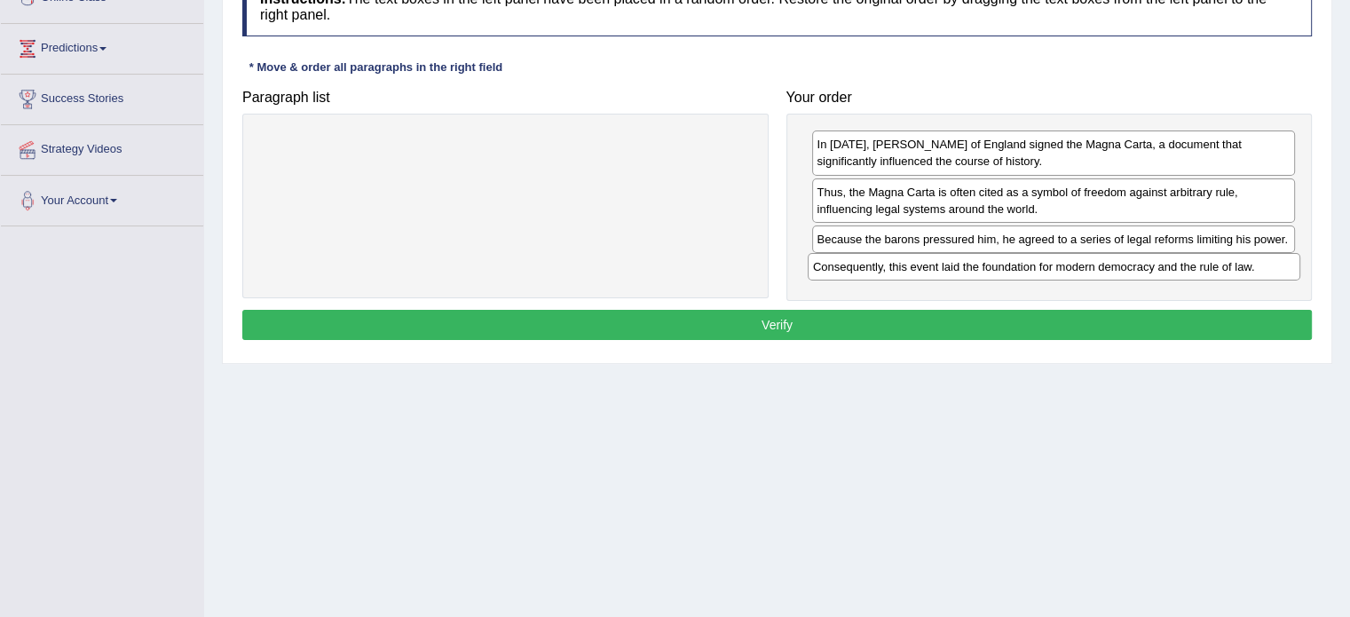
drag, startPoint x: 623, startPoint y: 151, endPoint x: 1172, endPoint y: 273, distance: 562.2
click at [1172, 273] on div "Consequently, this event laid the foundation for modern democracy and the rule …" at bounding box center [1054, 267] width 493 height 28
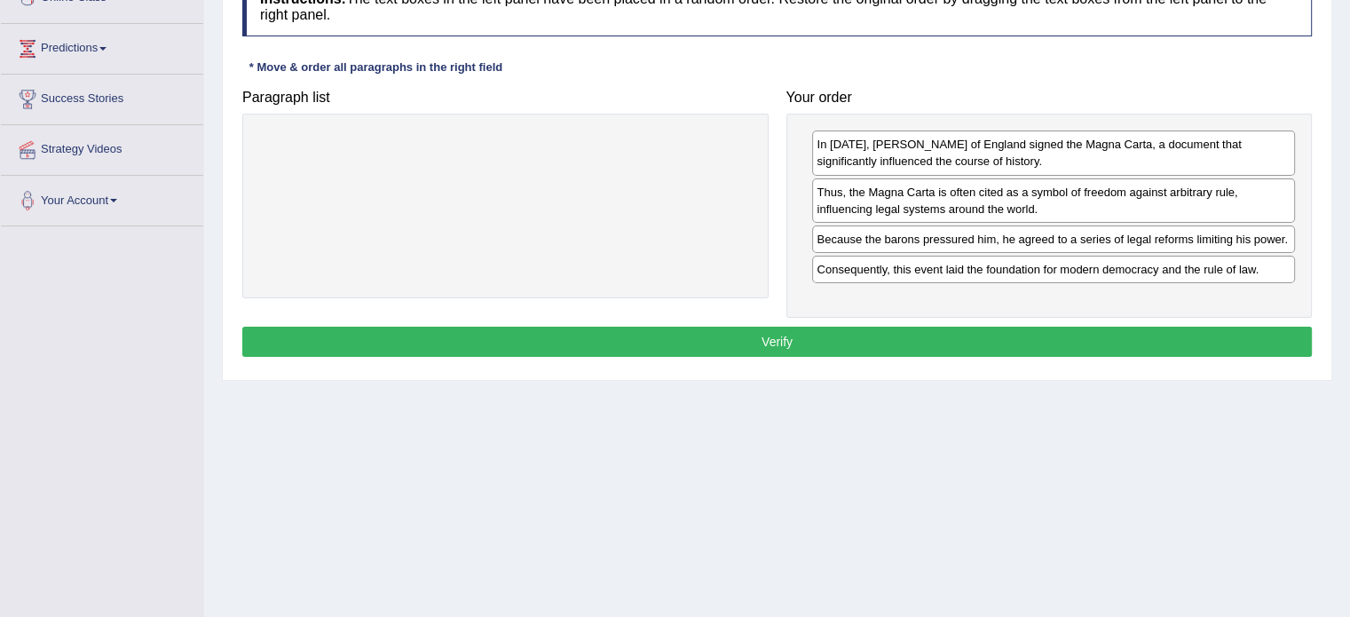
click at [969, 330] on button "Verify" at bounding box center [777, 342] width 1070 height 30
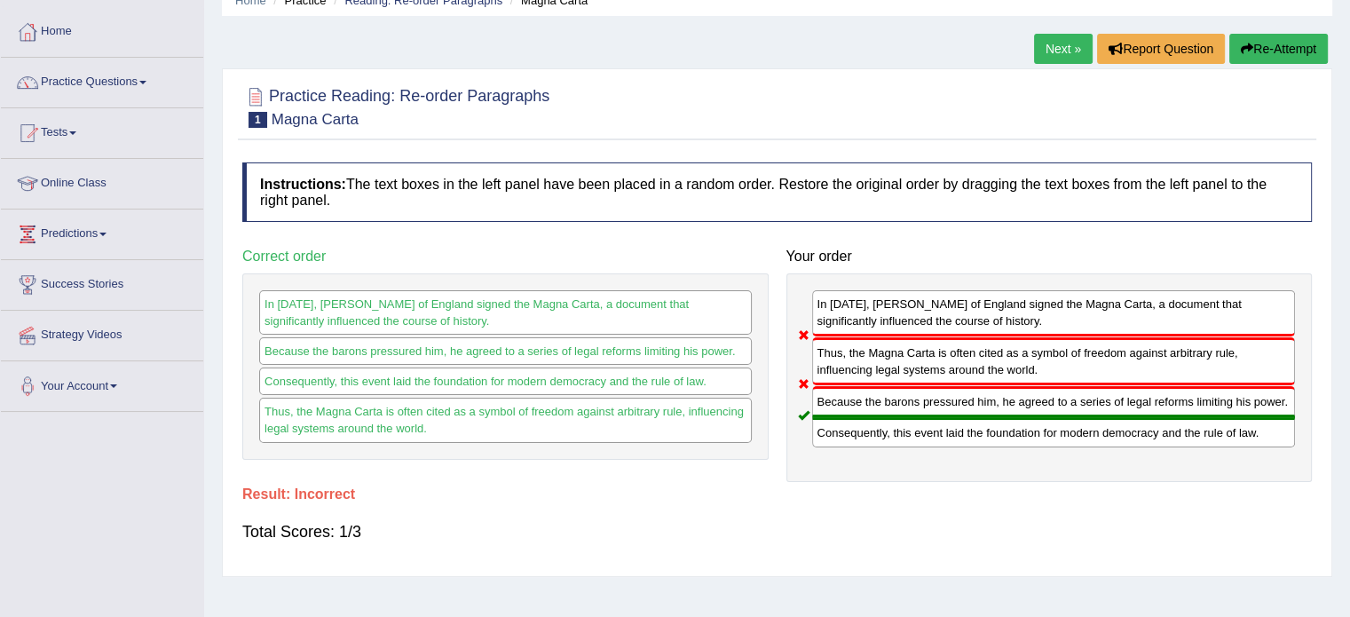
scroll to position [0, 0]
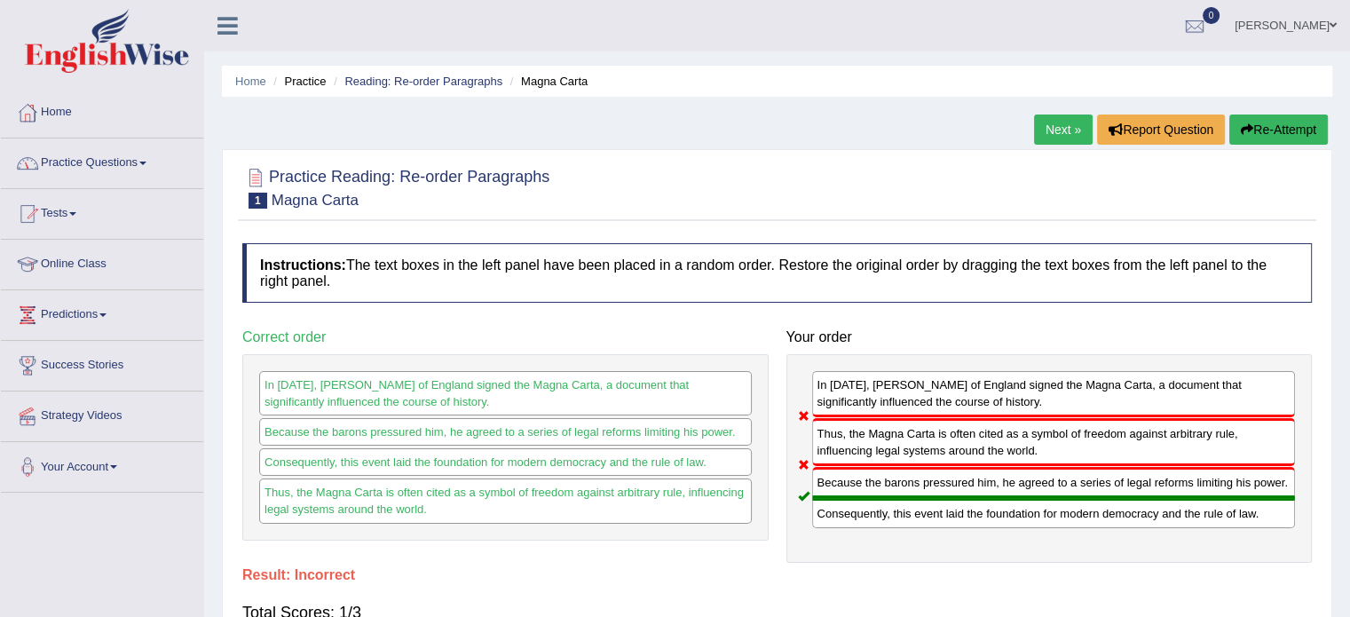
click at [1043, 121] on link "Next »" at bounding box center [1063, 130] width 59 height 30
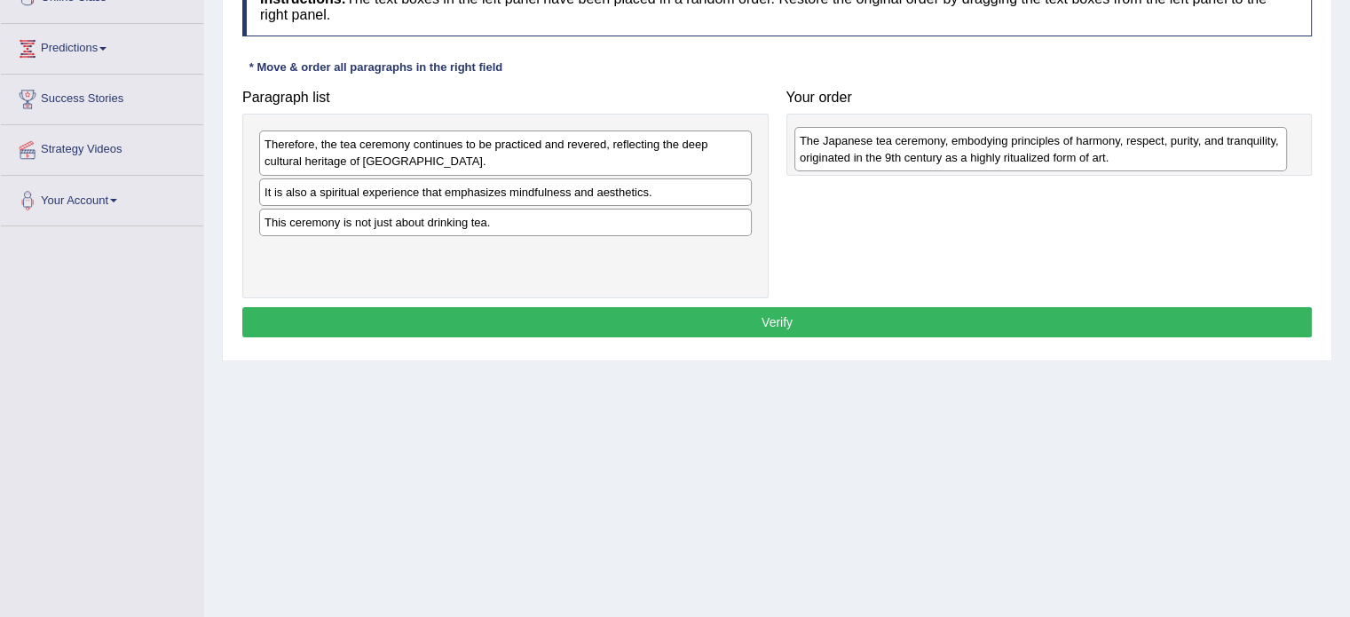
drag, startPoint x: 465, startPoint y: 202, endPoint x: 1001, endPoint y: 151, distance: 537.7
click at [1001, 151] on div "The Japanese tea ceremony, embodying principles of harmony, respect, purity, an…" at bounding box center [1041, 149] width 493 height 44
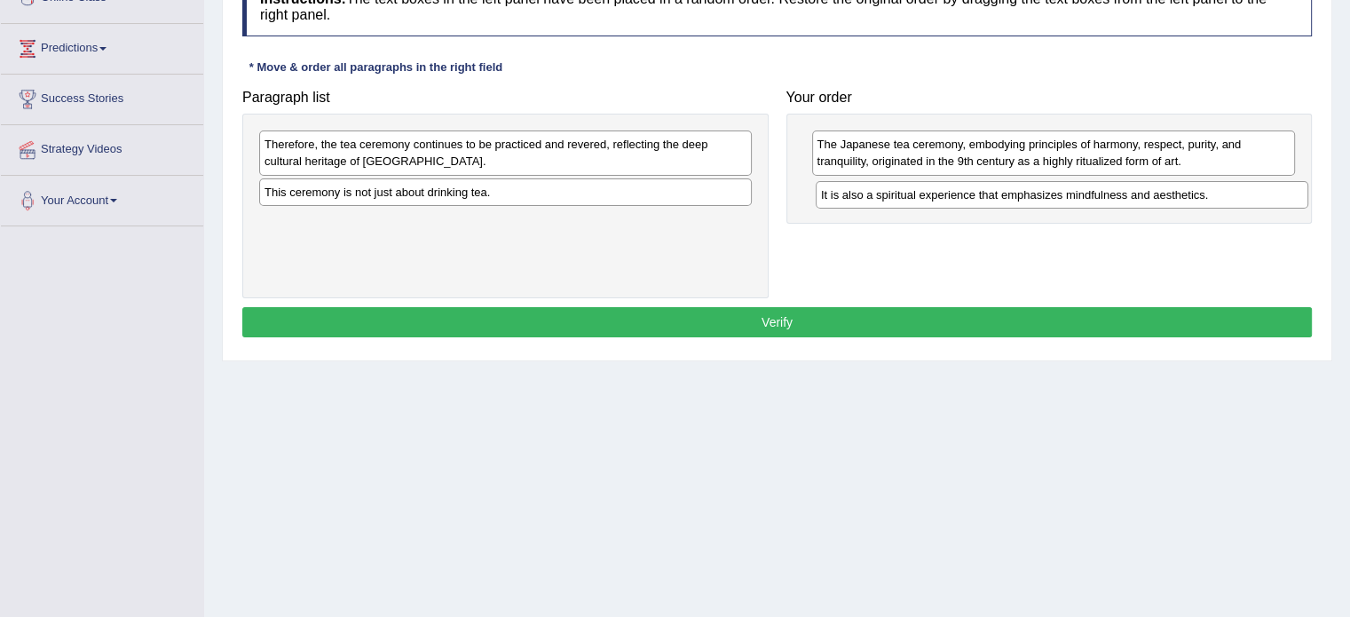
drag, startPoint x: 462, startPoint y: 197, endPoint x: 1018, endPoint y: 201, distance: 556.7
click at [1018, 201] on div "It is also a spiritual experience that emphasizes mindfulness and aesthetics." at bounding box center [1062, 195] width 493 height 28
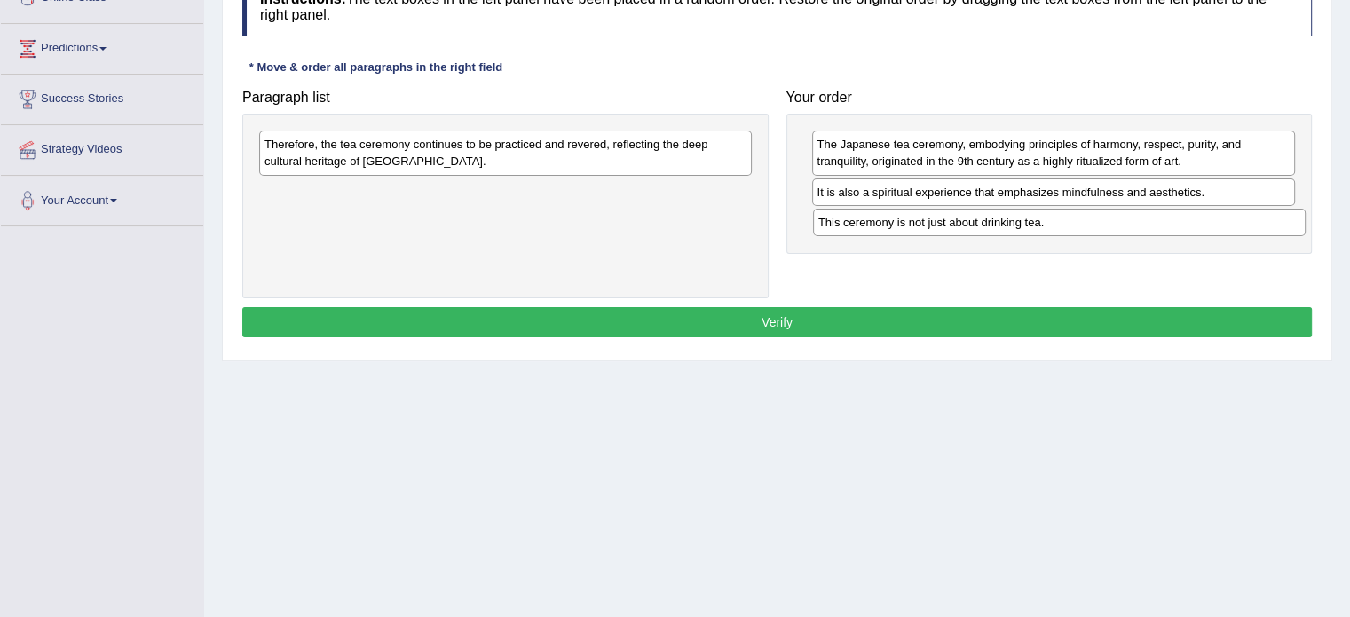
drag, startPoint x: 399, startPoint y: 192, endPoint x: 953, endPoint y: 223, distance: 554.9
click at [953, 223] on div "This ceremony is not just about drinking tea." at bounding box center [1059, 223] width 493 height 28
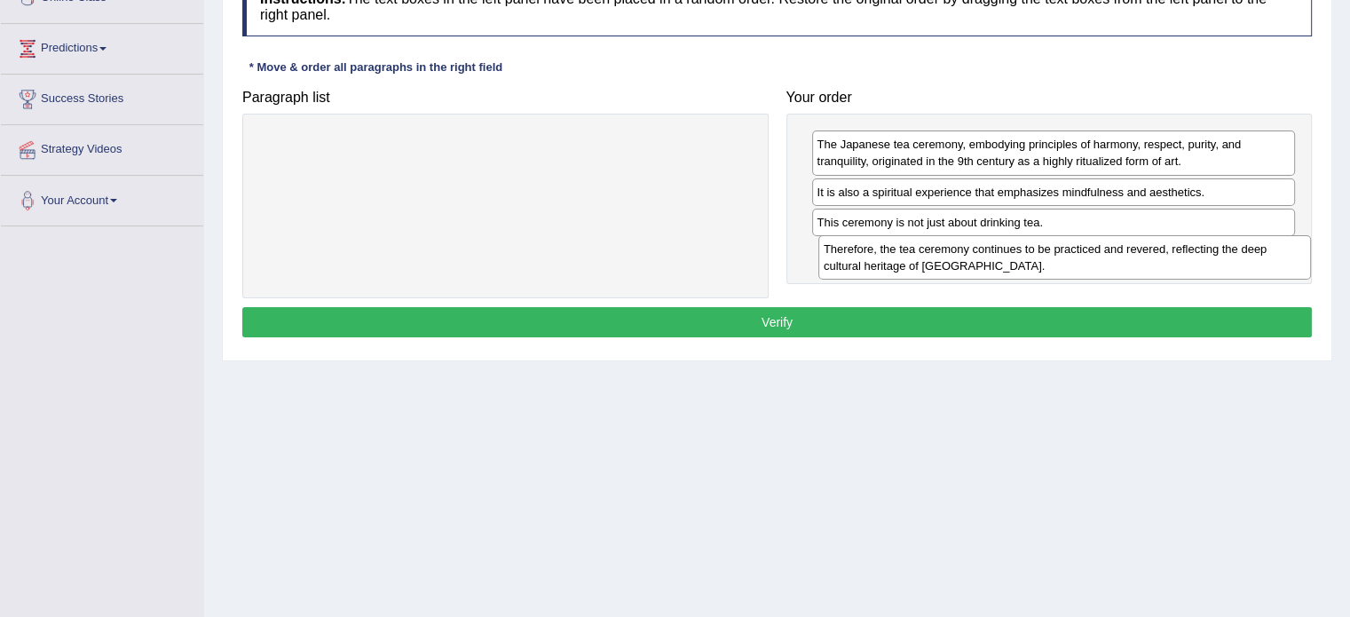
drag, startPoint x: 478, startPoint y: 153, endPoint x: 1037, endPoint y: 257, distance: 569.0
click at [1037, 257] on div "Therefore, the tea ceremony continues to be practiced and revered, reflecting t…" at bounding box center [1065, 257] width 493 height 44
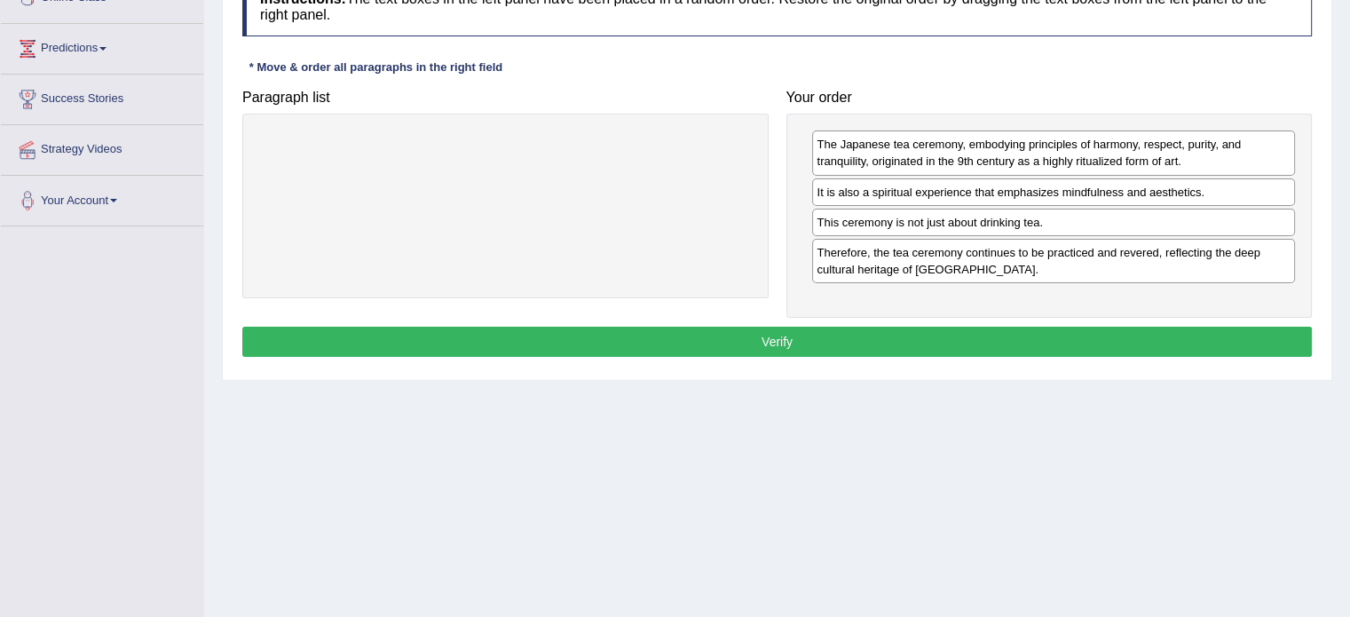
click at [842, 331] on button "Verify" at bounding box center [777, 342] width 1070 height 30
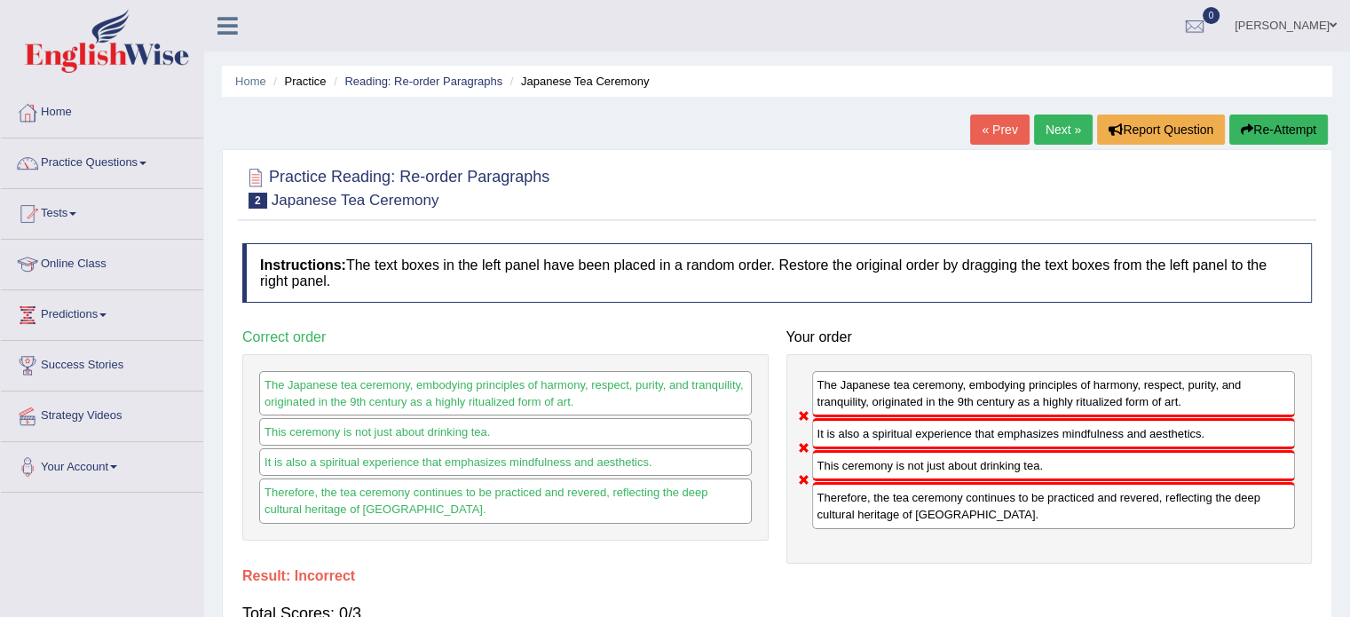
click at [1058, 128] on link "Next »" at bounding box center [1063, 130] width 59 height 30
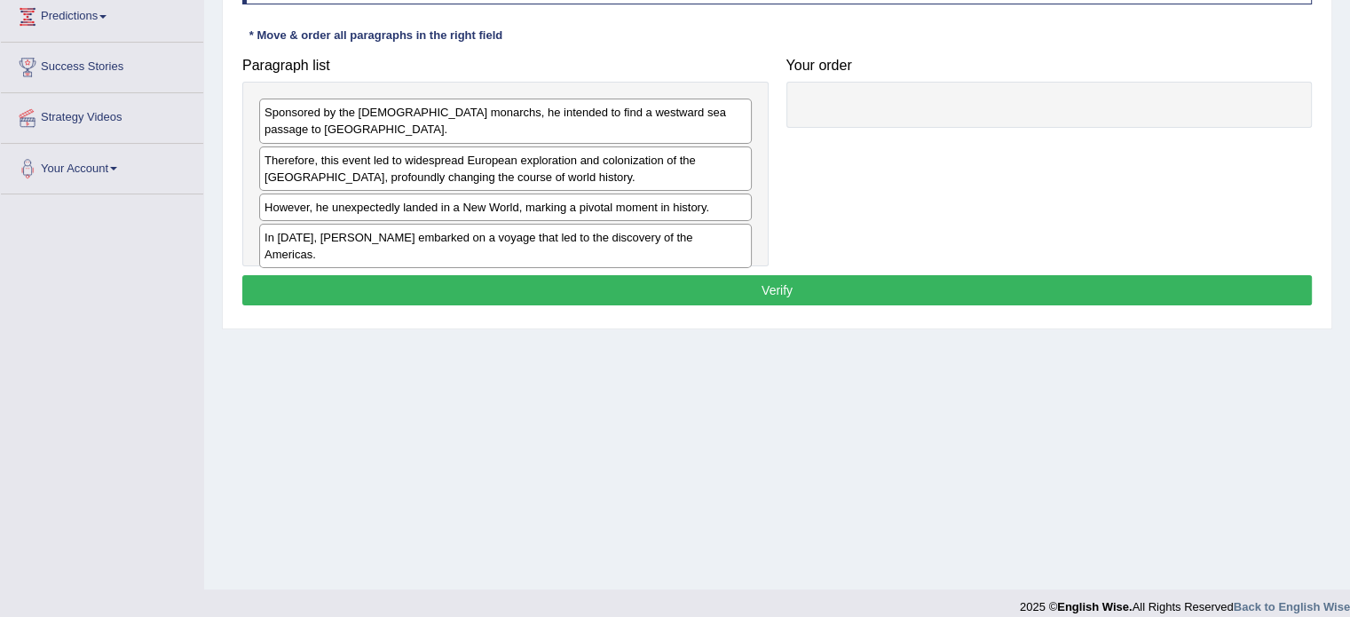
scroll to position [315, 0]
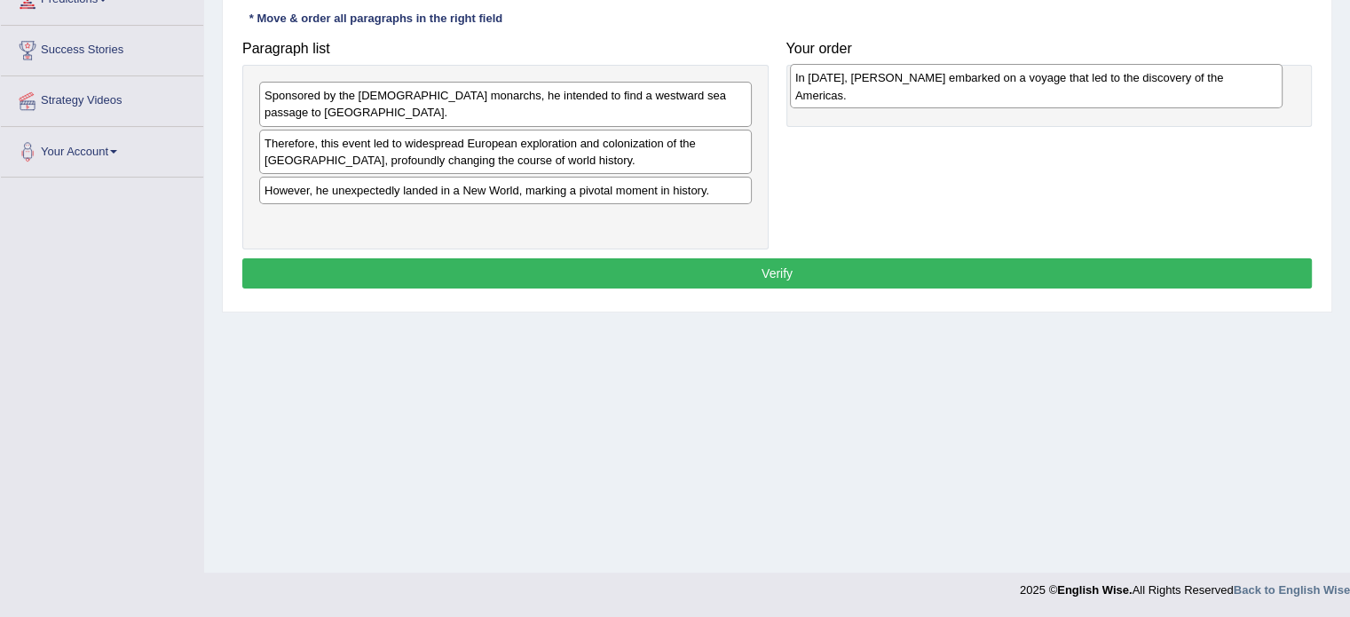
drag, startPoint x: 463, startPoint y: 218, endPoint x: 993, endPoint y: 93, distance: 545.3
click at [993, 93] on div "In 1492, Christopher Columbus embarked on a voyage that led to the discovery of…" at bounding box center [1036, 86] width 493 height 44
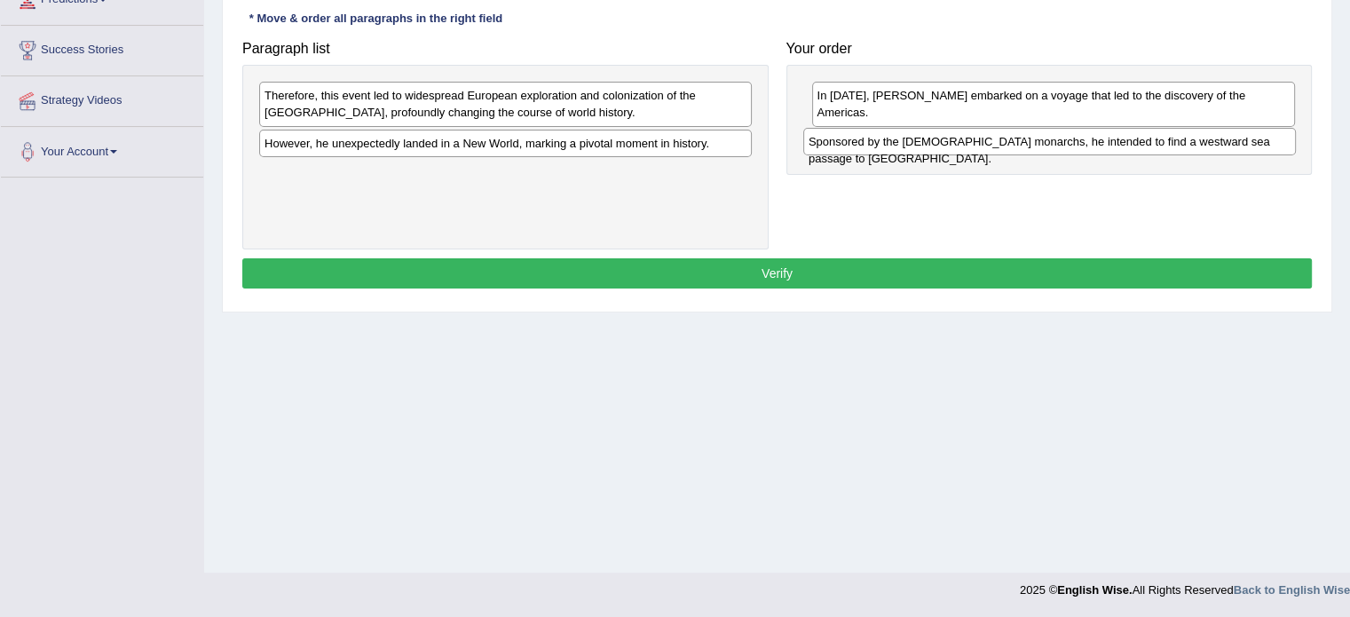
drag, startPoint x: 670, startPoint y: 95, endPoint x: 1214, endPoint y: 141, distance: 546.2
click at [1214, 141] on div "Sponsored by the Spanish monarchs, he intended to find a westward sea passage t…" at bounding box center [1049, 142] width 493 height 28
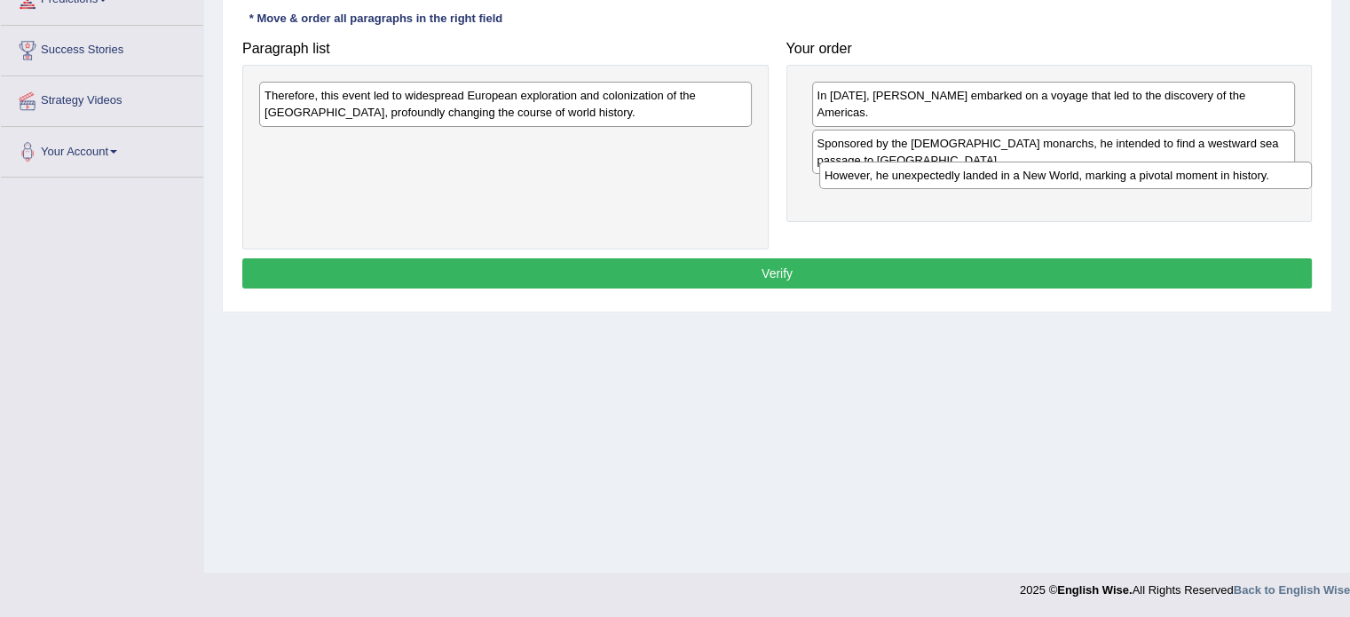
drag, startPoint x: 442, startPoint y: 143, endPoint x: 1002, endPoint y: 176, distance: 561.2
click at [1002, 176] on div "However, he unexpectedly landed in a New World, marking a pivotal moment in his…" at bounding box center [1065, 176] width 493 height 28
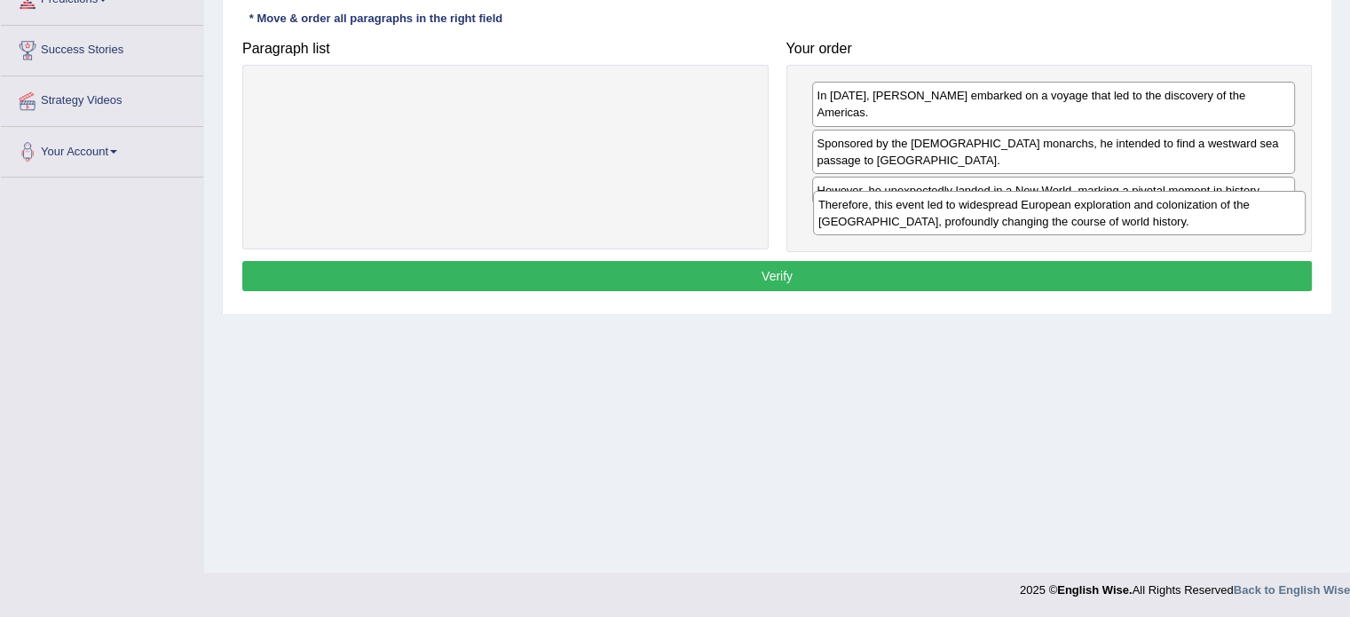
drag, startPoint x: 417, startPoint y: 112, endPoint x: 971, endPoint y: 221, distance: 564.6
click at [971, 221] on div "Therefore, this event led to widespread European exploration and colonization o…" at bounding box center [1059, 213] width 493 height 44
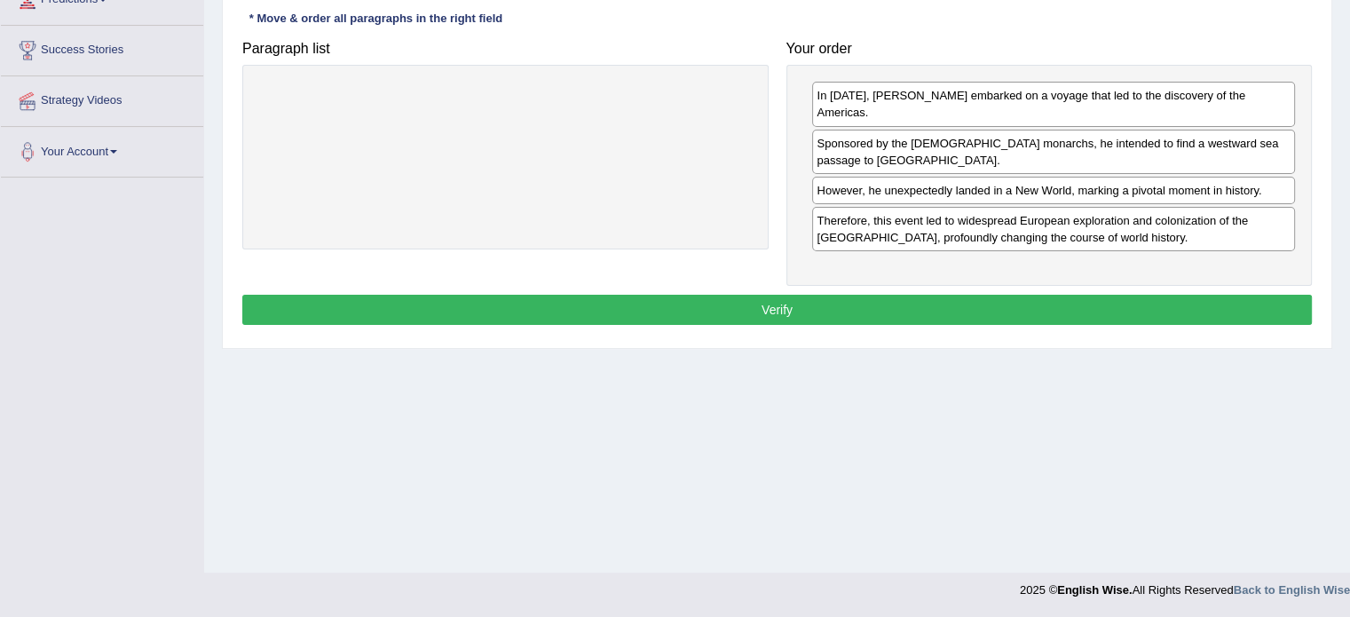
click at [817, 297] on button "Verify" at bounding box center [777, 310] width 1070 height 30
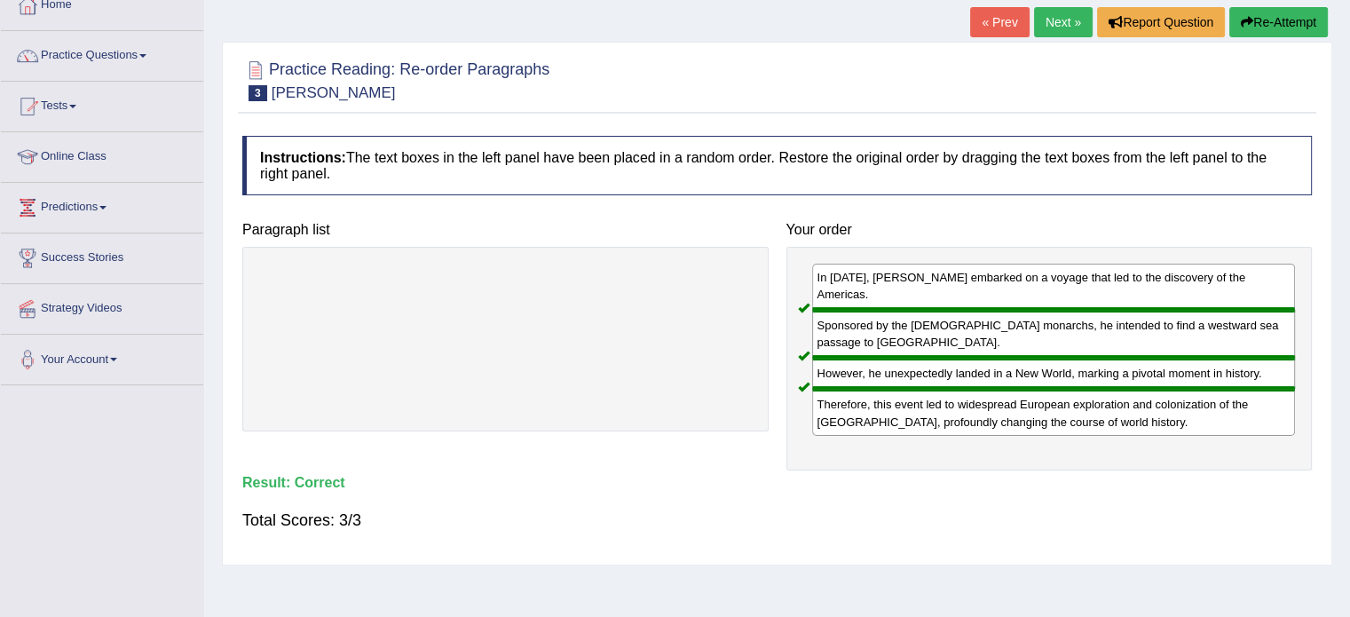
scroll to position [89, 0]
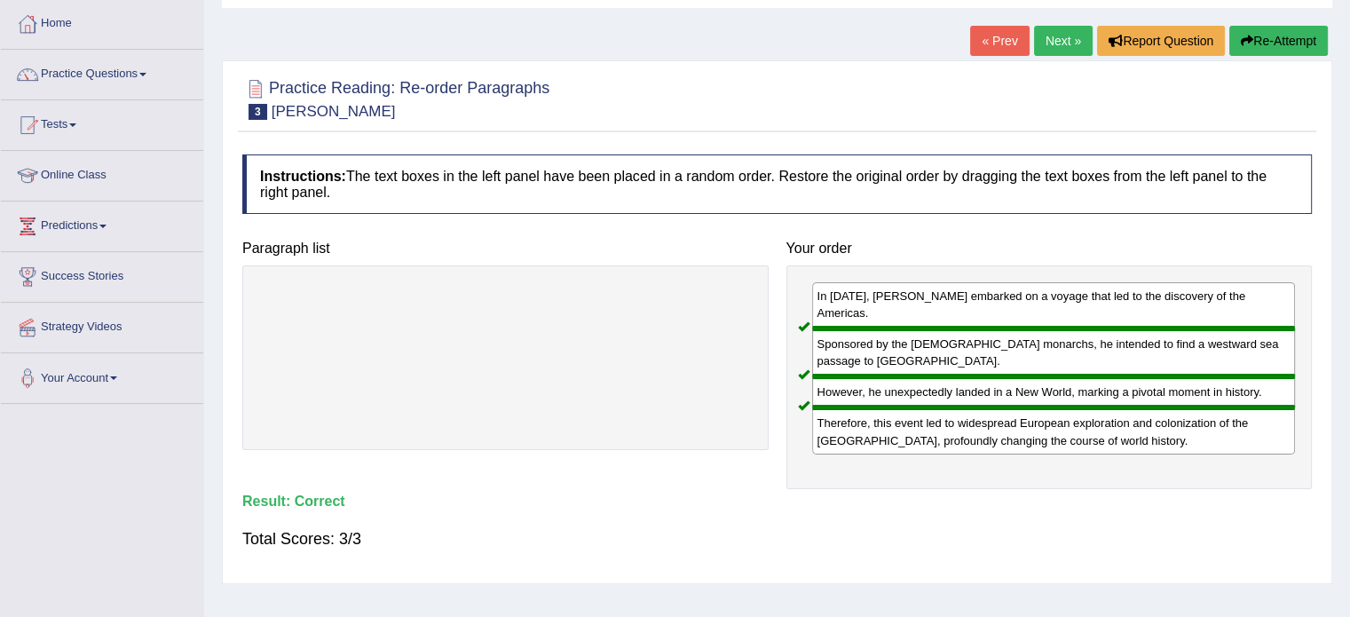
click at [1055, 55] on link "Next »" at bounding box center [1063, 41] width 59 height 30
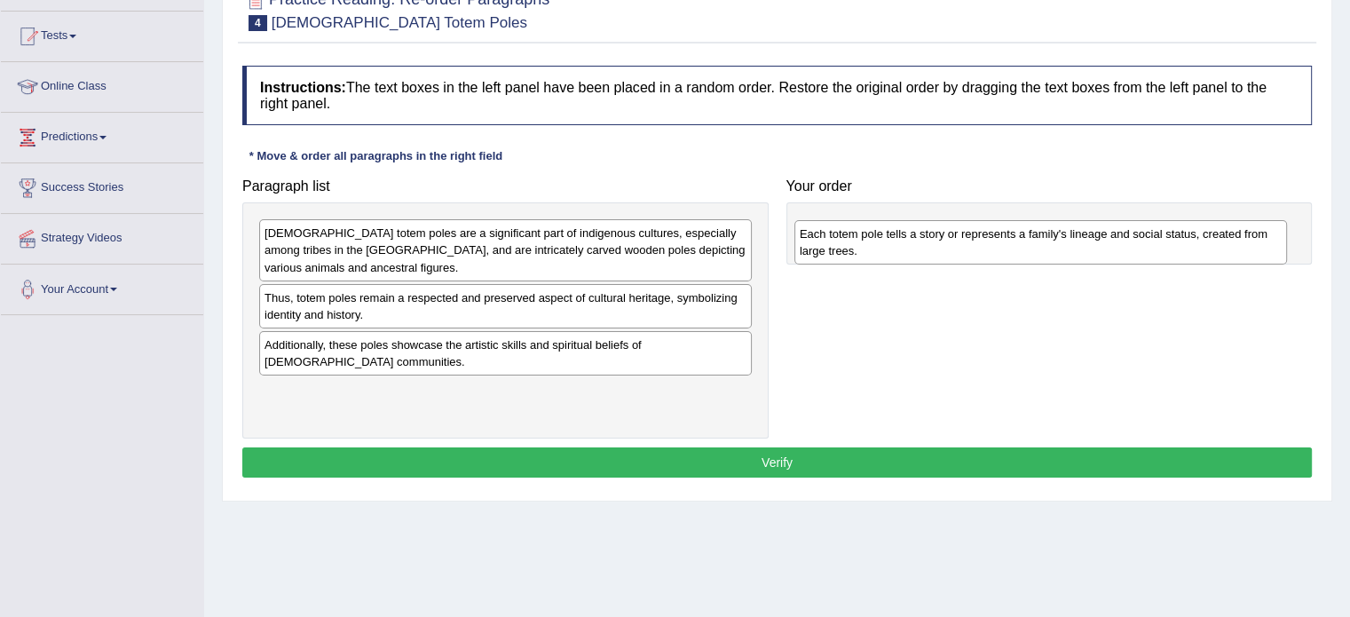
drag, startPoint x: 551, startPoint y: 357, endPoint x: 1087, endPoint y: 247, distance: 546.5
click at [1087, 247] on div "Each totem pole tells a story or represents a family's lineage and social statu…" at bounding box center [1041, 242] width 493 height 44
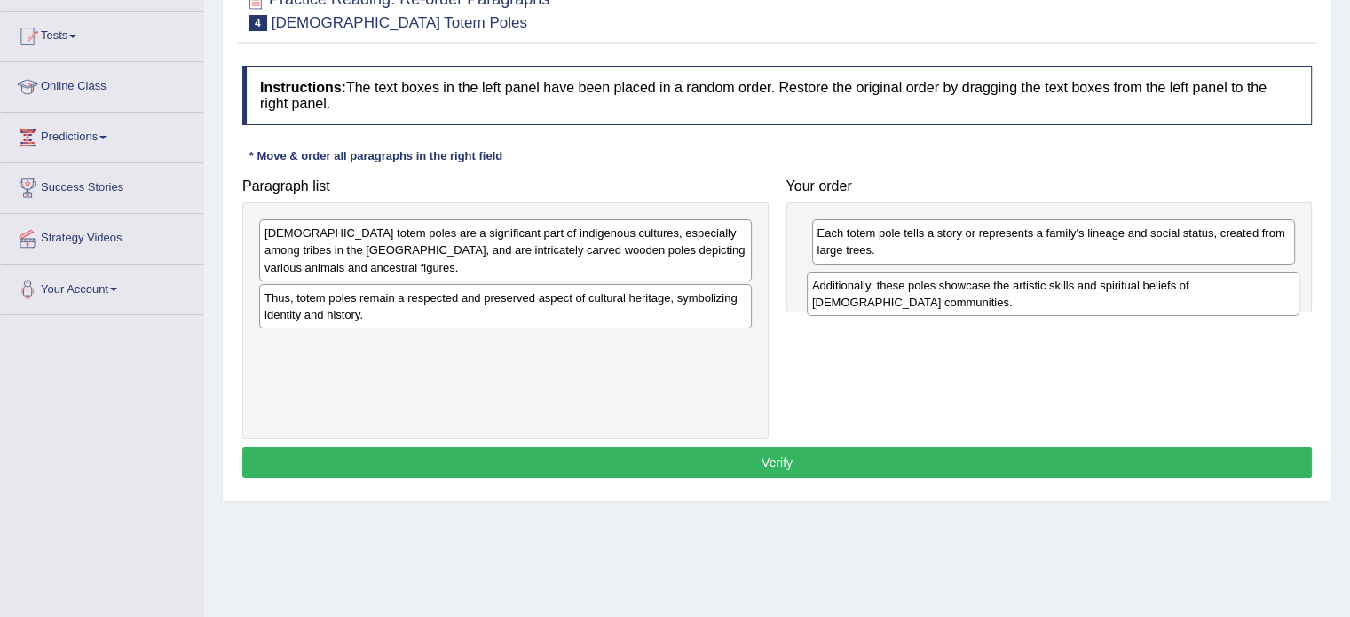
drag, startPoint x: 418, startPoint y: 353, endPoint x: 966, endPoint y: 295, distance: 550.9
click at [966, 295] on div "Additionally, these poles showcase the artistic skills and spiritual beliefs of…" at bounding box center [1053, 294] width 493 height 44
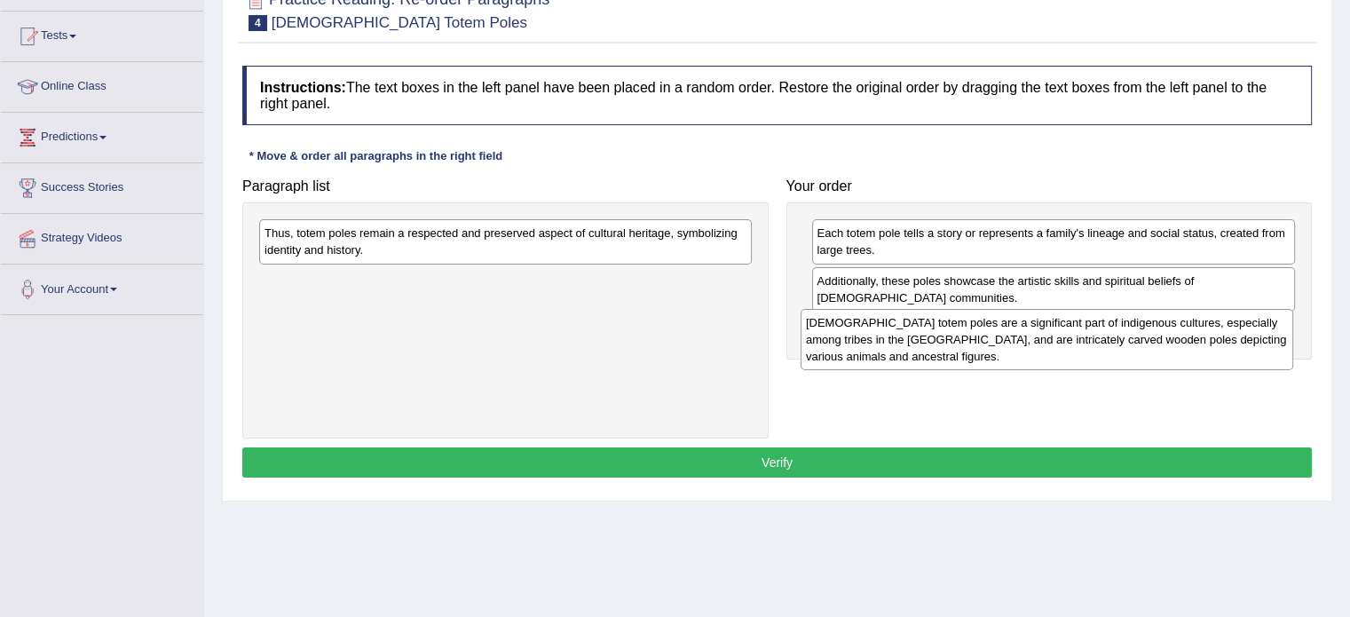
drag, startPoint x: 439, startPoint y: 247, endPoint x: 980, endPoint y: 336, distance: 548.9
click at [980, 336] on div "Native American totem poles are a significant part of indigenous cultures, espe…" at bounding box center [1047, 339] width 493 height 61
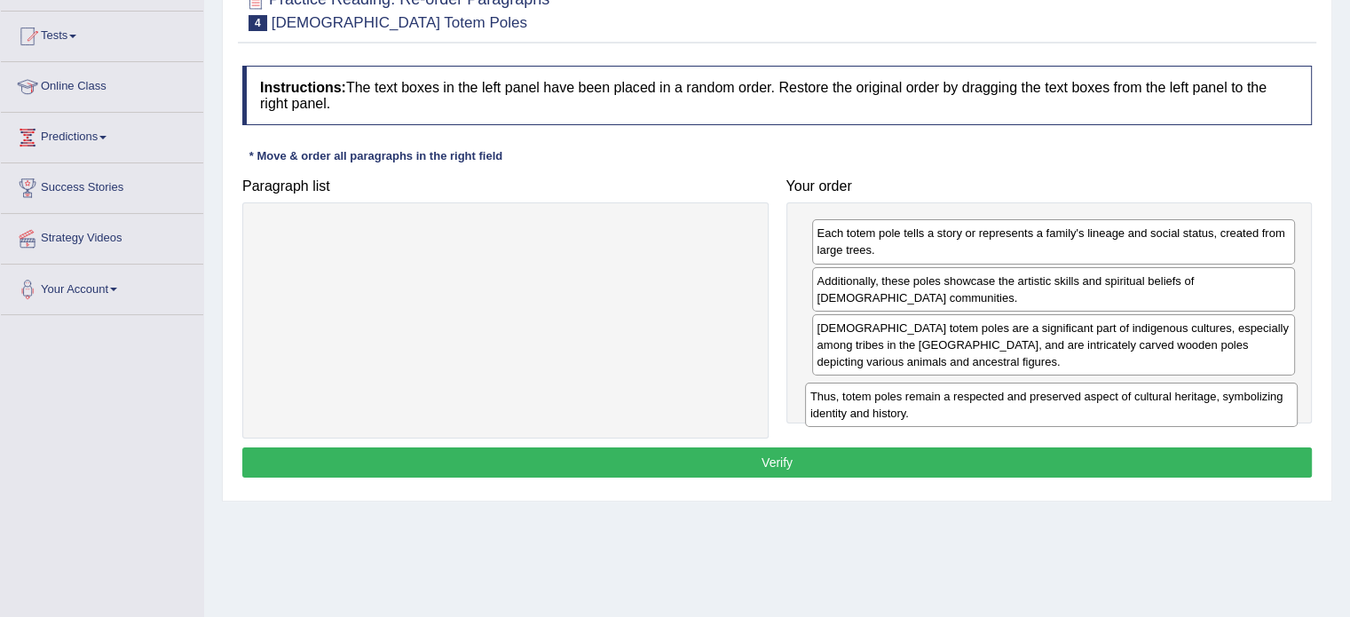
drag, startPoint x: 425, startPoint y: 247, endPoint x: 971, endPoint y: 410, distance: 569.9
click at [971, 410] on div "Thus, totem poles remain a respected and preserved aspect of cultural heritage,…" at bounding box center [1051, 405] width 493 height 44
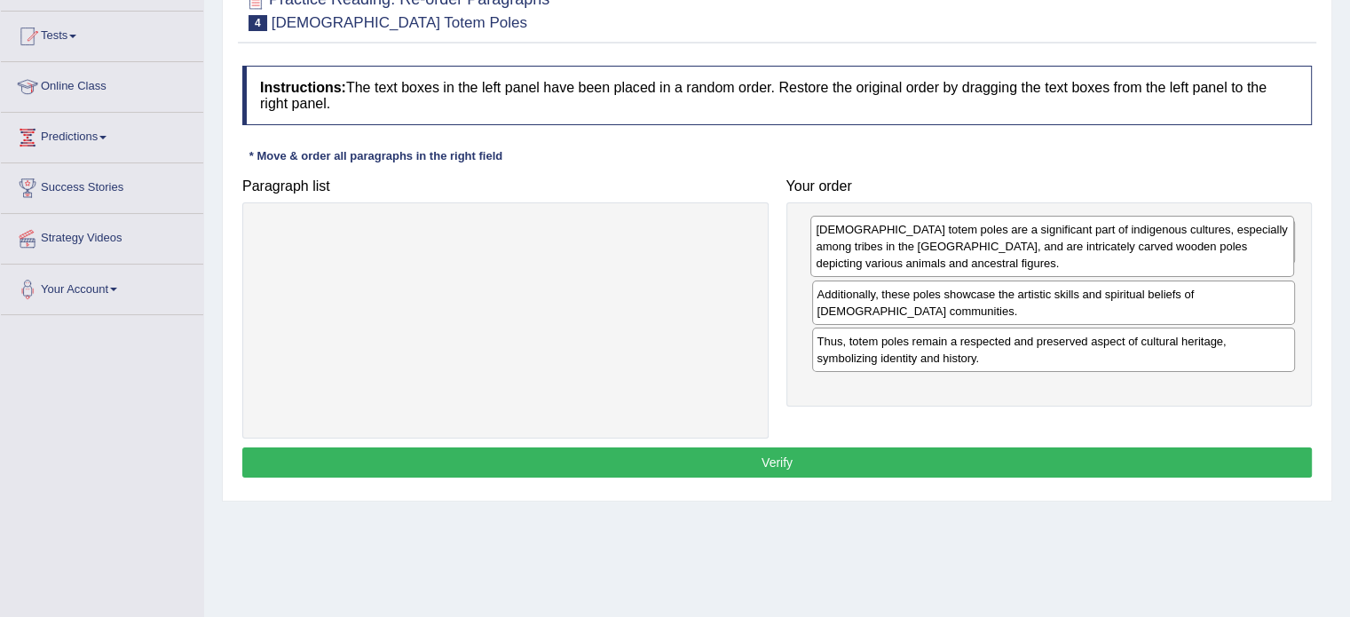
drag, startPoint x: 966, startPoint y: 367, endPoint x: 965, endPoint y: 269, distance: 97.7
click at [965, 269] on div "Native American totem poles are a significant part of indigenous cultures, espe…" at bounding box center [1053, 246] width 484 height 61
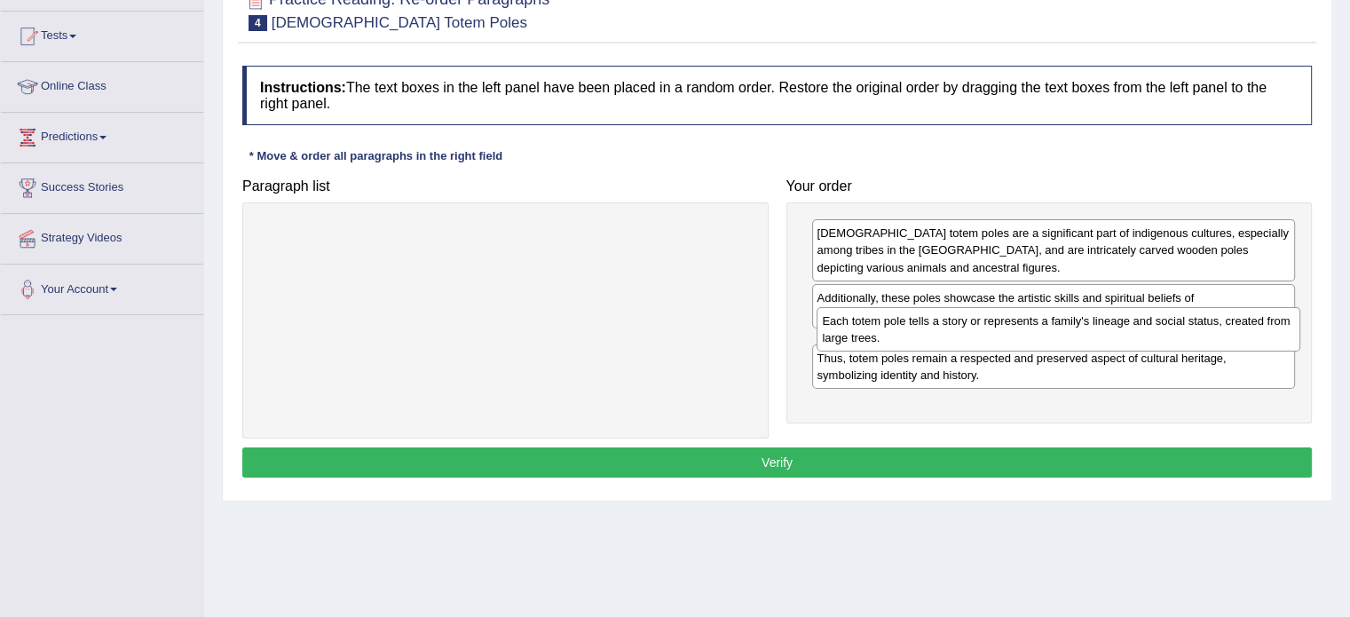
drag, startPoint x: 898, startPoint y: 245, endPoint x: 903, endPoint y: 333, distance: 88.1
click at [903, 333] on div "Each totem pole tells a story or represents a family's lineage and social statu…" at bounding box center [1059, 329] width 484 height 44
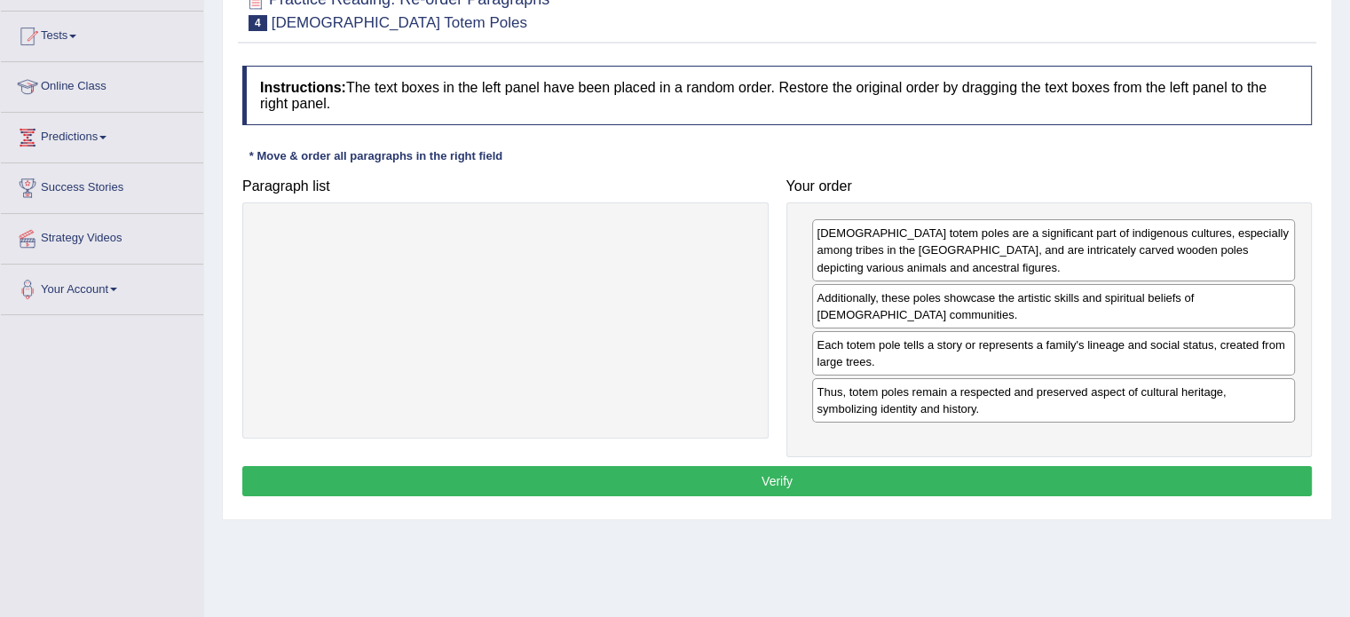
click at [806, 471] on button "Verify" at bounding box center [777, 481] width 1070 height 30
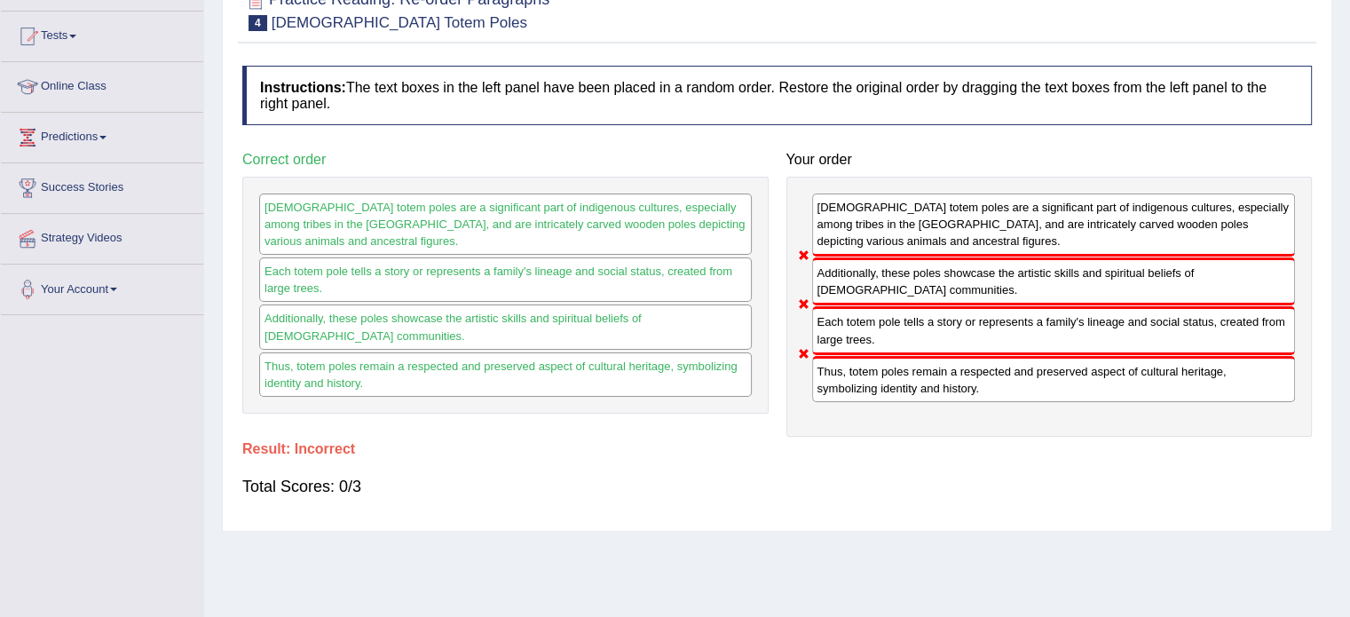
drag, startPoint x: 859, startPoint y: 330, endPoint x: 872, endPoint y: 297, distance: 35.1
click at [872, 297] on div "Native American totem poles are a significant part of indigenous cultures, espe…" at bounding box center [1050, 307] width 526 height 260
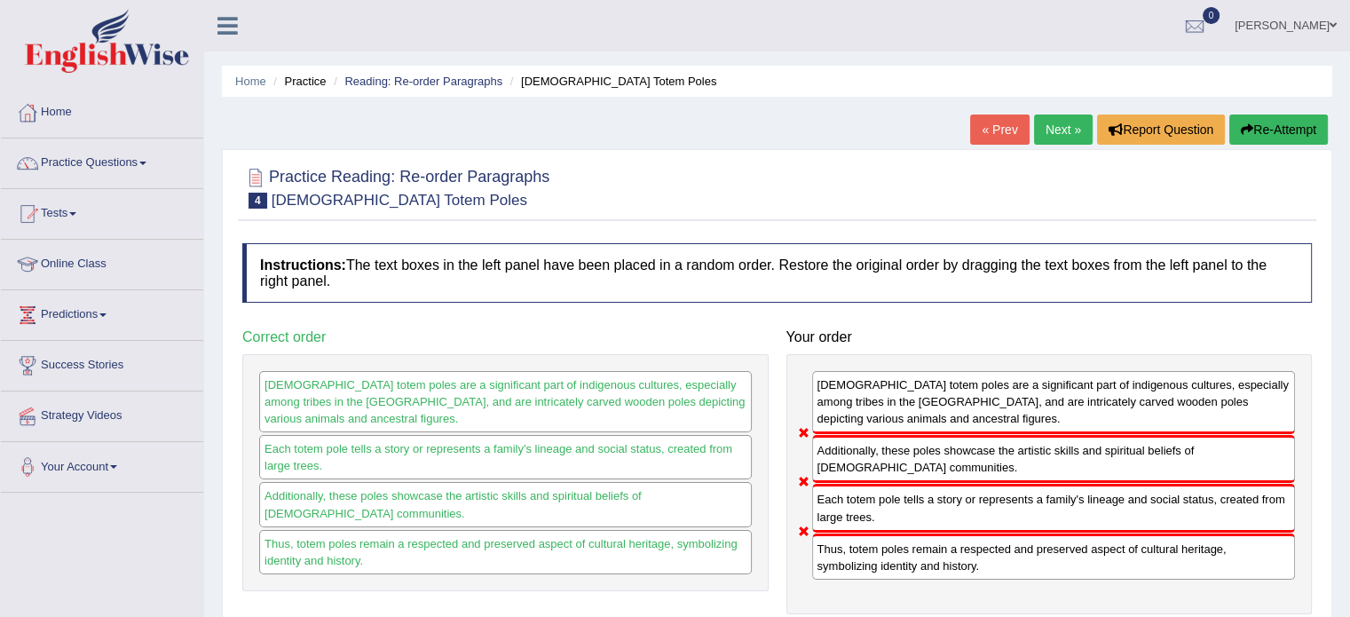
click at [1064, 129] on link "Next »" at bounding box center [1063, 130] width 59 height 30
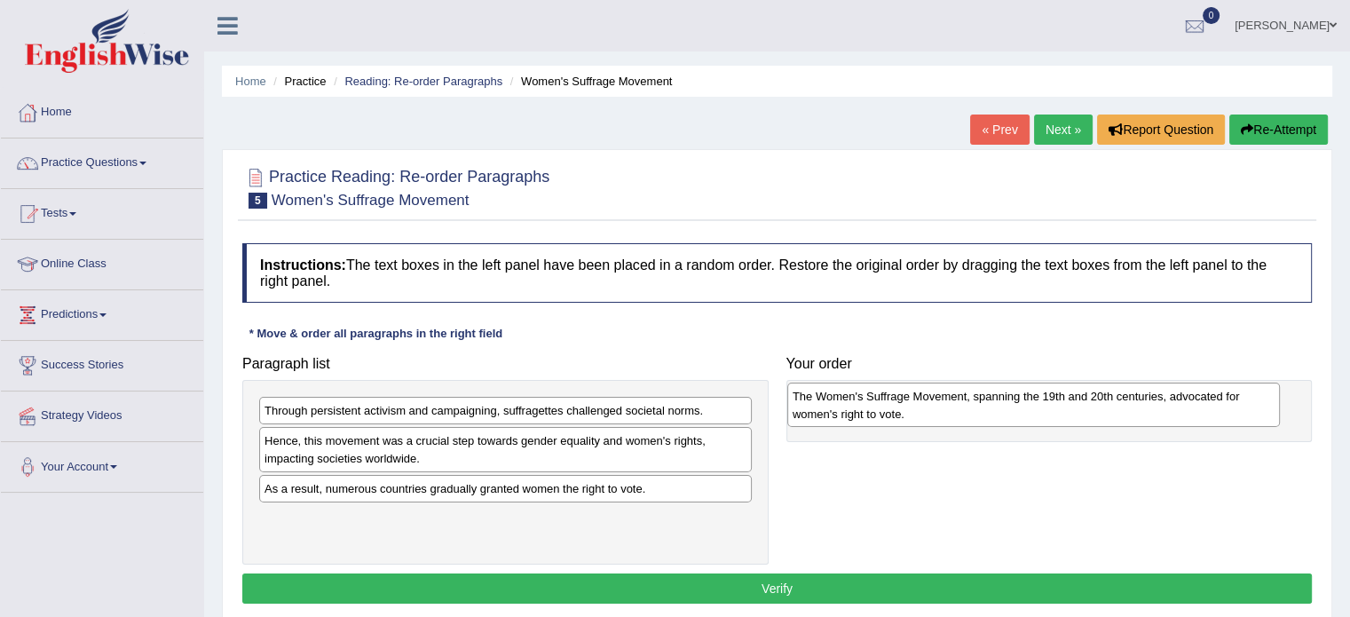
drag, startPoint x: 424, startPoint y: 533, endPoint x: 953, endPoint y: 412, distance: 541.9
click at [953, 412] on div "The Women's Suffrage Movement, spanning the 19th and 20th centuries, advocated …" at bounding box center [1033, 405] width 493 height 44
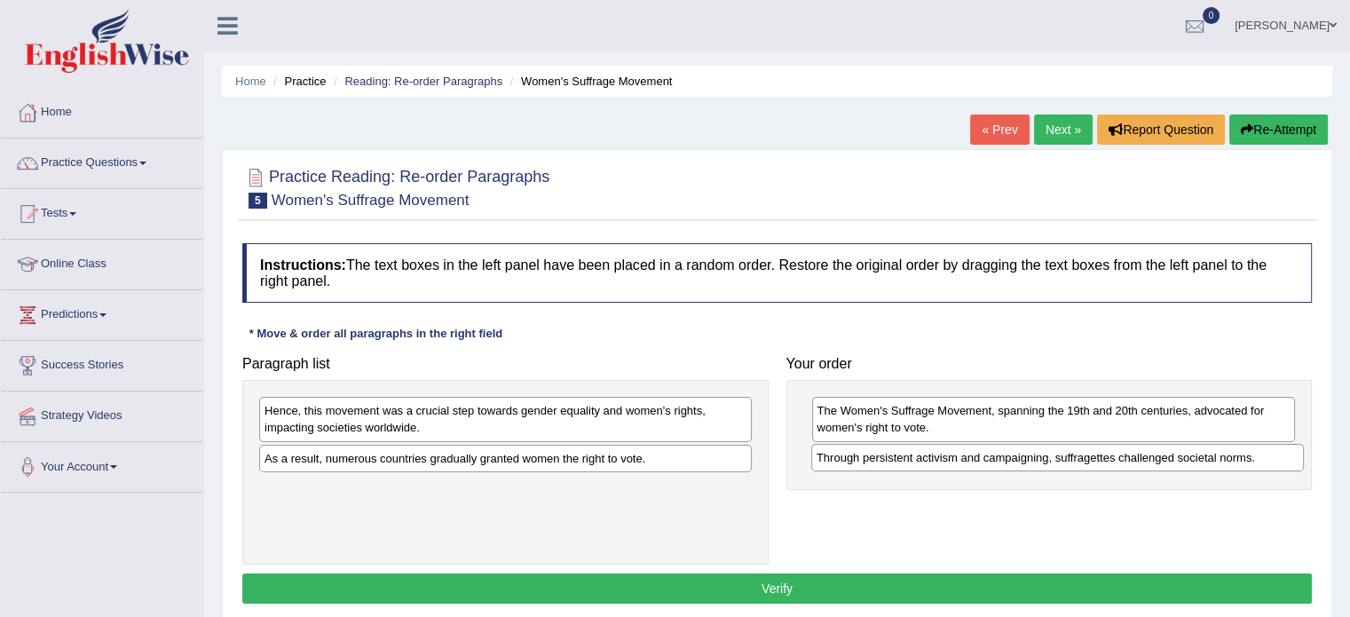
drag, startPoint x: 460, startPoint y: 410, endPoint x: 1012, endPoint y: 457, distance: 554.2
click at [1012, 457] on div "Through persistent activism and campaigning, suffragettes challenged societal n…" at bounding box center [1057, 458] width 493 height 28
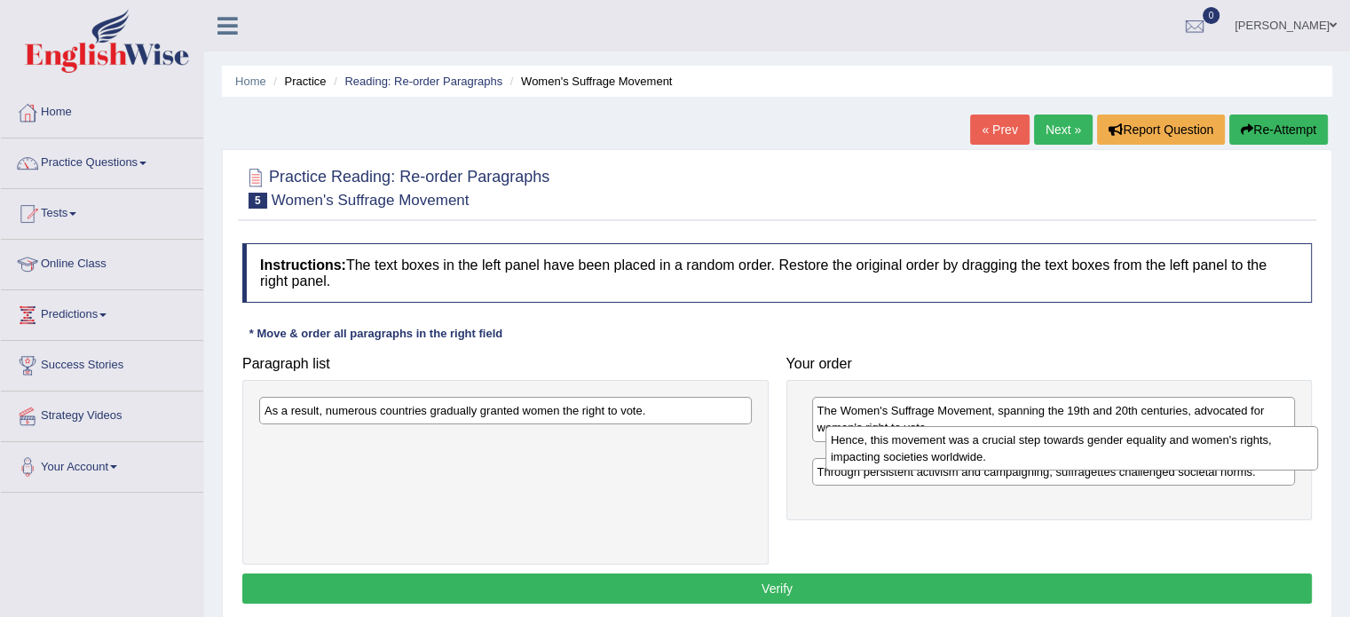
drag, startPoint x: 541, startPoint y: 421, endPoint x: 1107, endPoint y: 450, distance: 567.2
click at [1107, 450] on div "Hence, this movement was a crucial step towards gender equality and women's rig…" at bounding box center [1072, 448] width 493 height 44
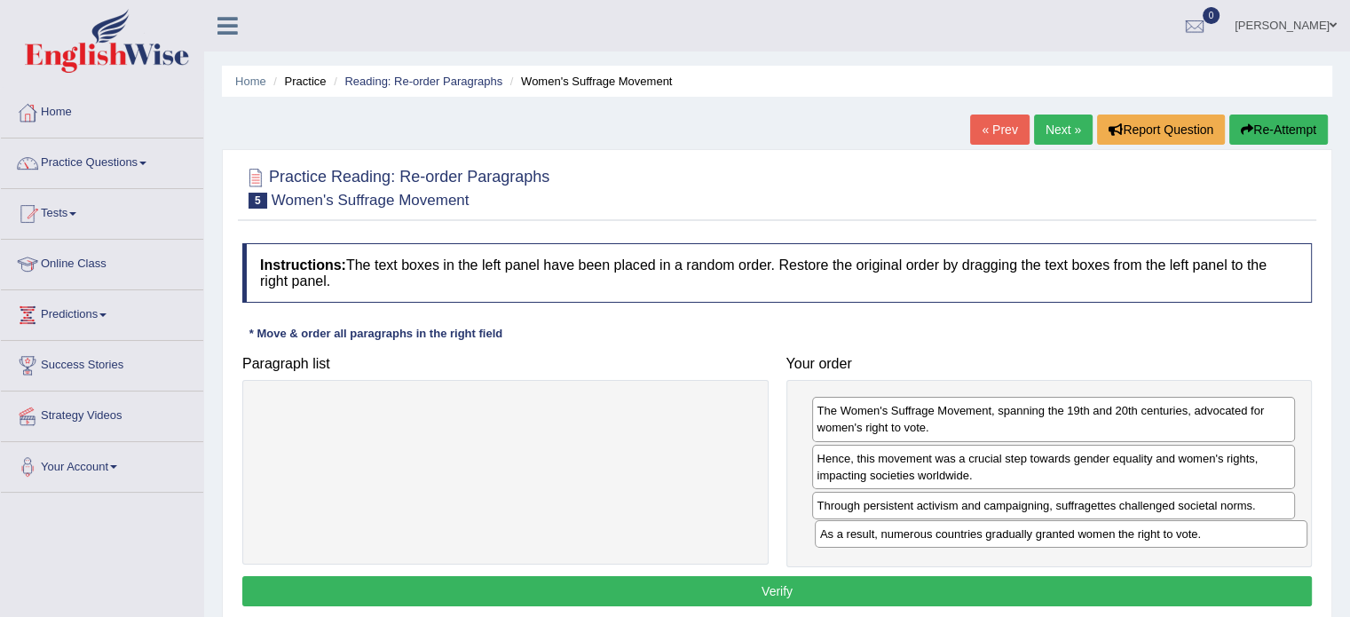
drag, startPoint x: 515, startPoint y: 415, endPoint x: 1071, endPoint y: 539, distance: 569.3
click at [1071, 539] on div "As a result, numerous countries gradually granted women the right to vote." at bounding box center [1061, 534] width 493 height 28
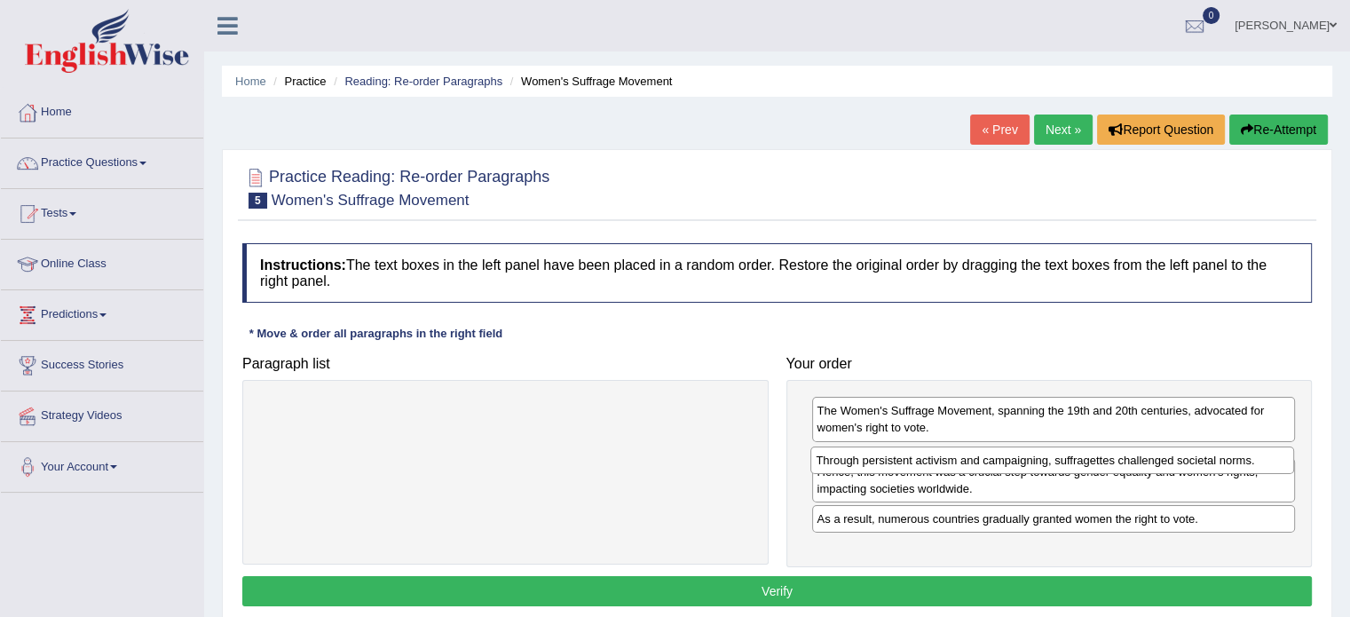
drag, startPoint x: 935, startPoint y: 507, endPoint x: 934, endPoint y: 463, distance: 44.4
click at [934, 463] on div "Through persistent activism and campaigning, suffragettes challenged societal n…" at bounding box center [1053, 461] width 484 height 28
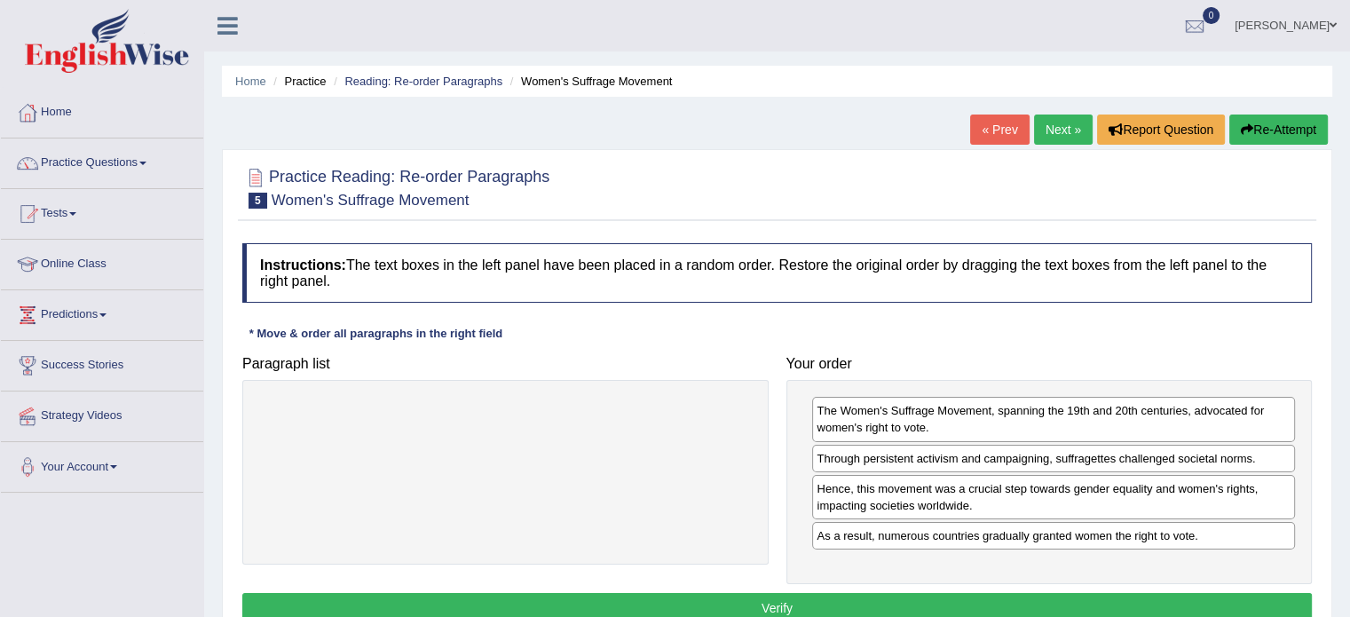
click at [798, 603] on button "Verify" at bounding box center [777, 608] width 1070 height 30
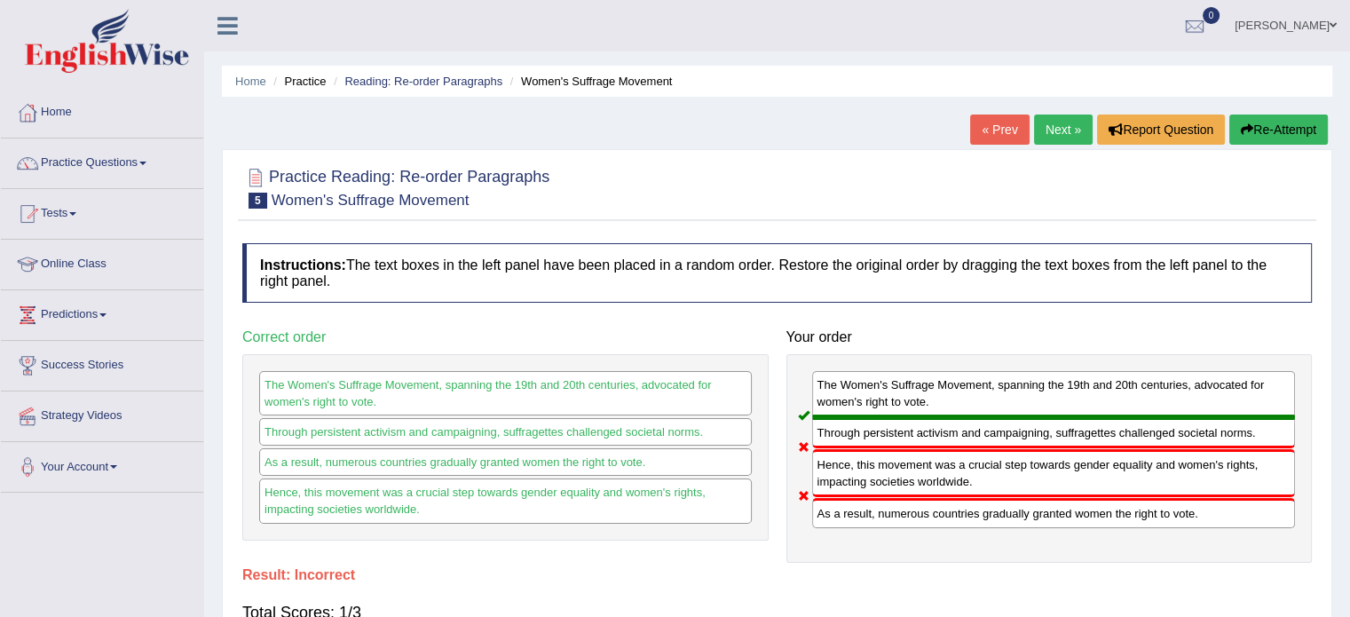
drag, startPoint x: 868, startPoint y: 475, endPoint x: 877, endPoint y: 508, distance: 34.0
click at [877, 508] on div "The Women's Suffrage Movement, spanning the 19th and 20th centuries, advocated …" at bounding box center [1050, 458] width 526 height 209
drag, startPoint x: 877, startPoint y: 514, endPoint x: 870, endPoint y: 475, distance: 39.7
click at [870, 475] on div "The Women's Suffrage Movement, spanning the 19th and 20th centuries, advocated …" at bounding box center [1050, 458] width 526 height 209
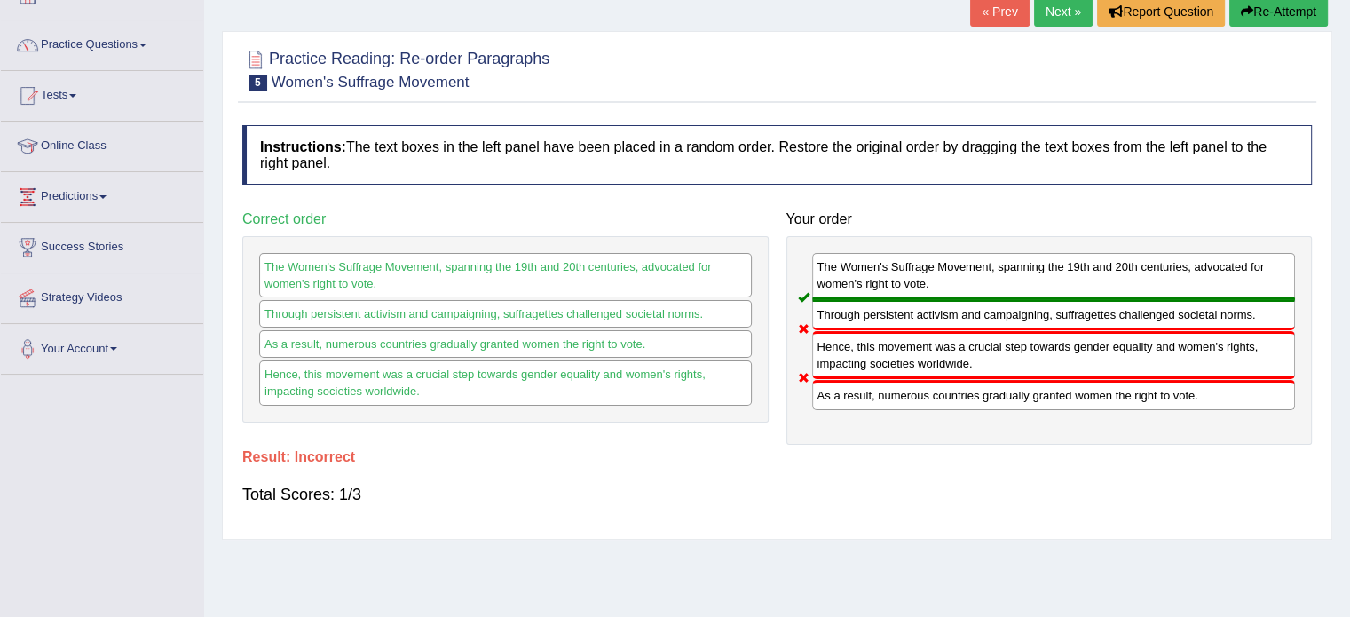
scroll to position [89, 0]
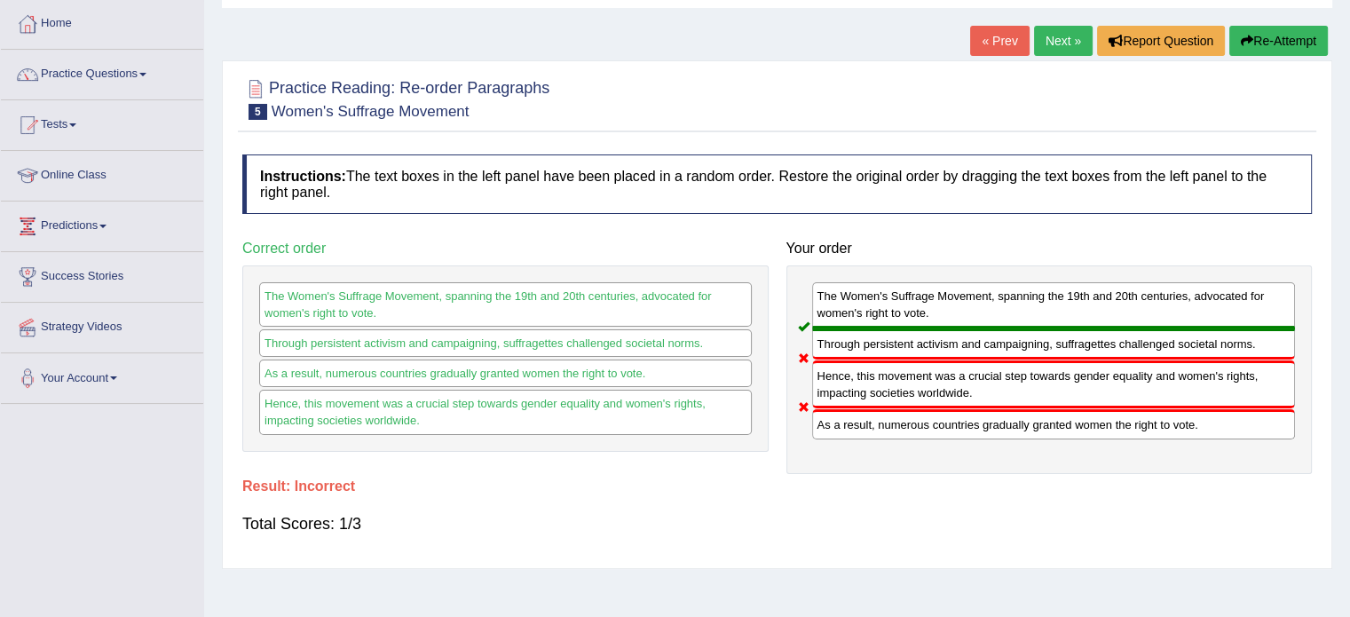
click at [1051, 44] on link "Next »" at bounding box center [1063, 41] width 59 height 30
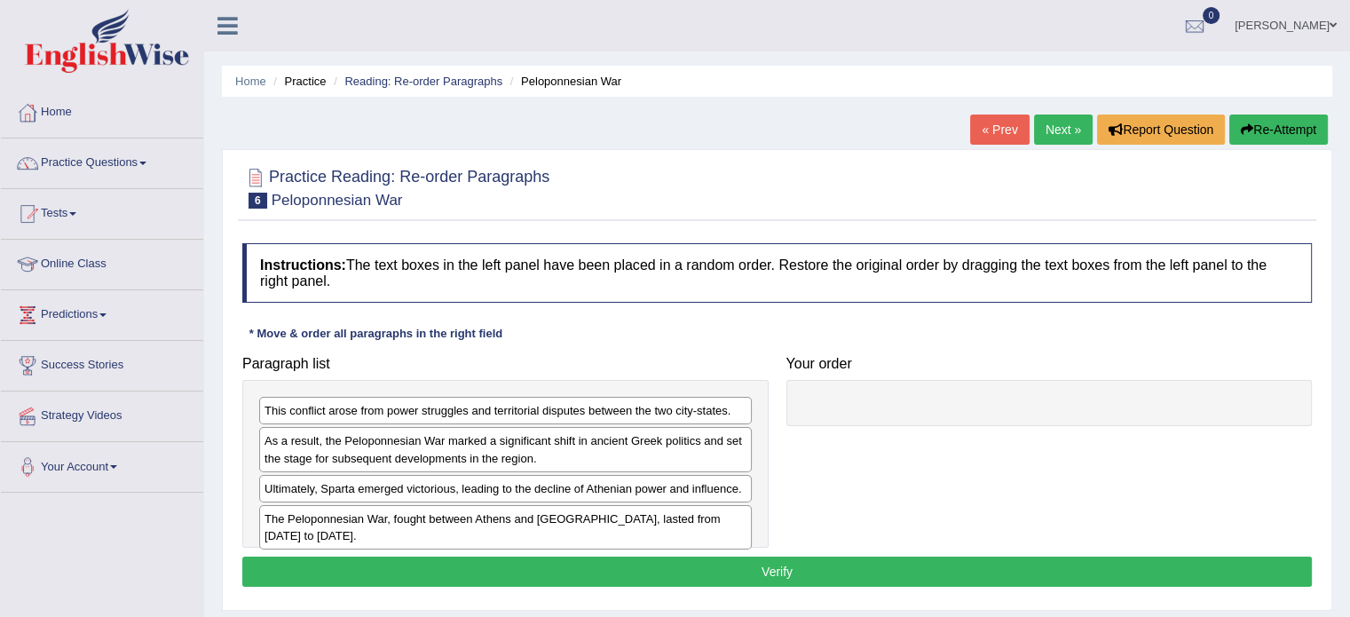
scroll to position [89, 0]
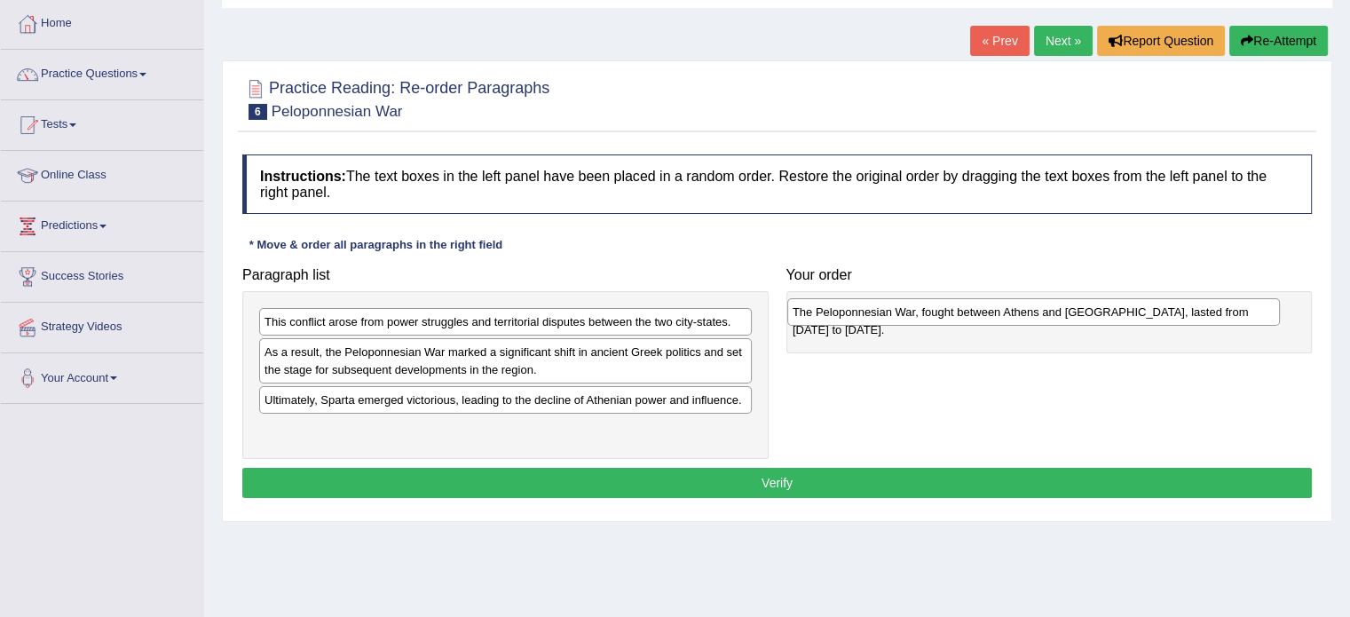
drag, startPoint x: 644, startPoint y: 428, endPoint x: 1172, endPoint y: 312, distance: 540.9
click at [1172, 312] on div "The Peloponnesian War, fought between Athens and Sparta, lasted from 431 to 404…" at bounding box center [1033, 312] width 493 height 28
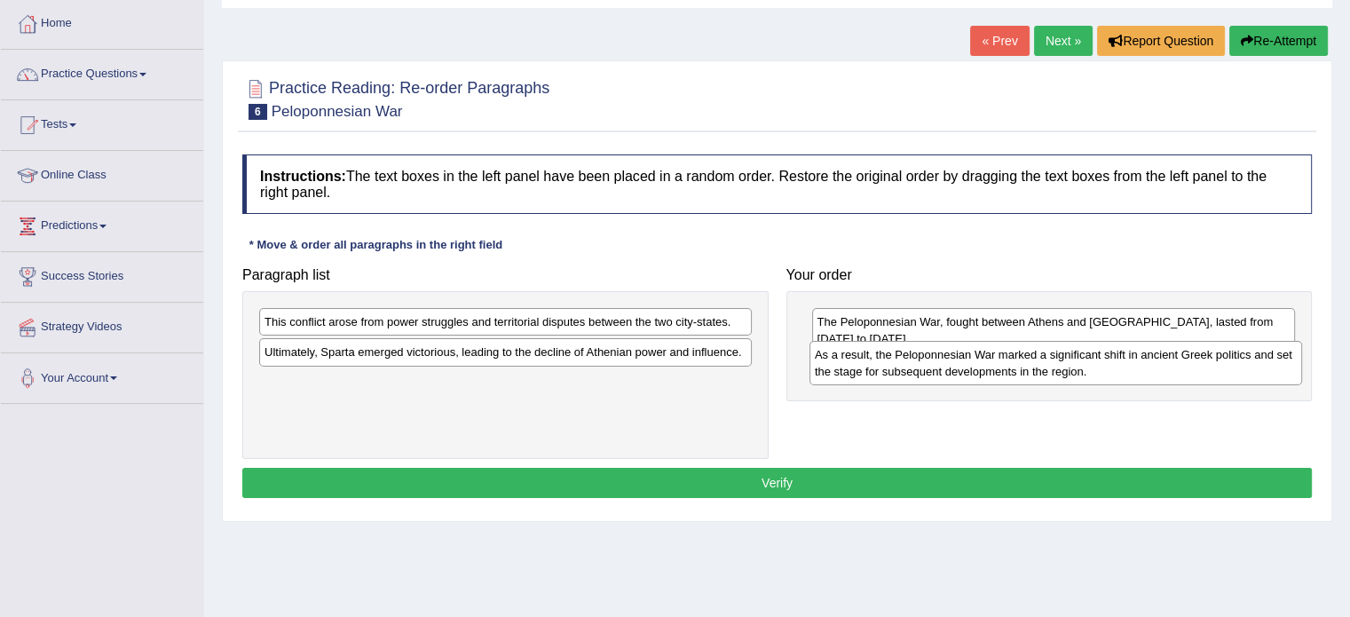
drag, startPoint x: 594, startPoint y: 368, endPoint x: 1144, endPoint y: 371, distance: 550.4
click at [1144, 371] on div "As a result, the Peloponnesian War marked a significant shift in ancient Greek …" at bounding box center [1056, 363] width 493 height 44
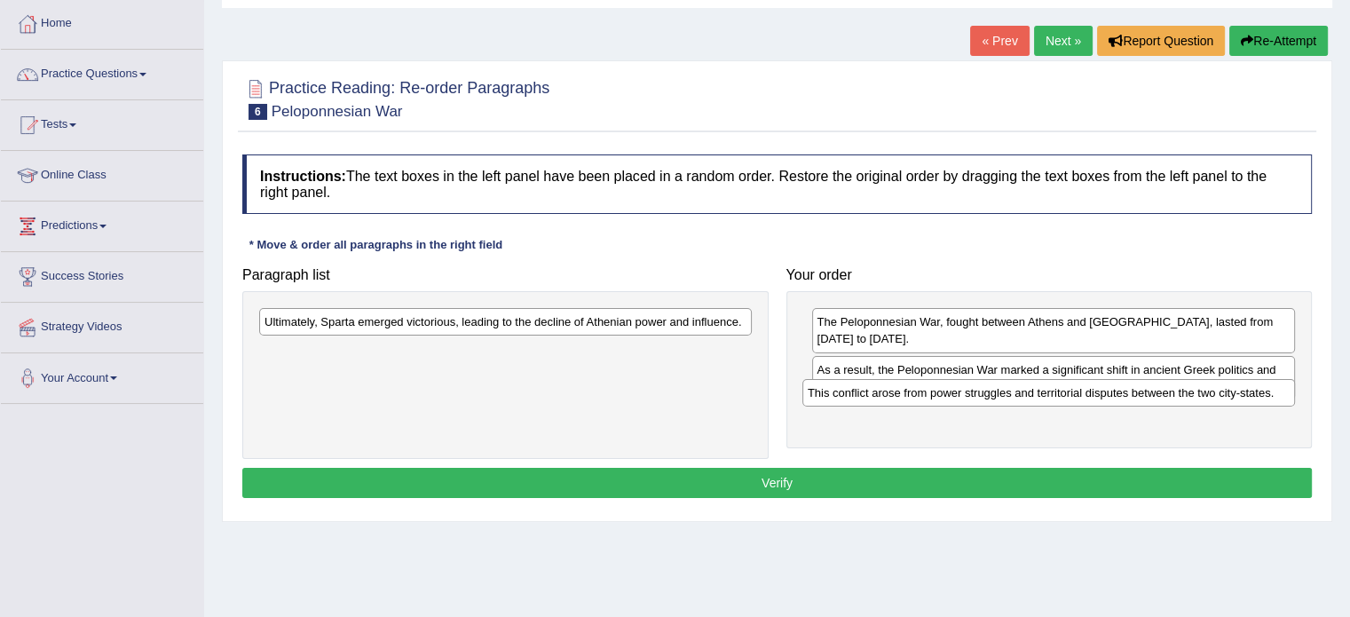
drag, startPoint x: 570, startPoint y: 321, endPoint x: 1113, endPoint y: 392, distance: 548.0
click at [1113, 392] on div "This conflict arose from power struggles and territorial disputes between the t…" at bounding box center [1049, 393] width 493 height 28
drag, startPoint x: 875, startPoint y: 360, endPoint x: 877, endPoint y: 391, distance: 31.1
click at [877, 391] on div "As a result, the Peloponnesian War marked a significant shift in ancient Greek …" at bounding box center [1055, 391] width 484 height 44
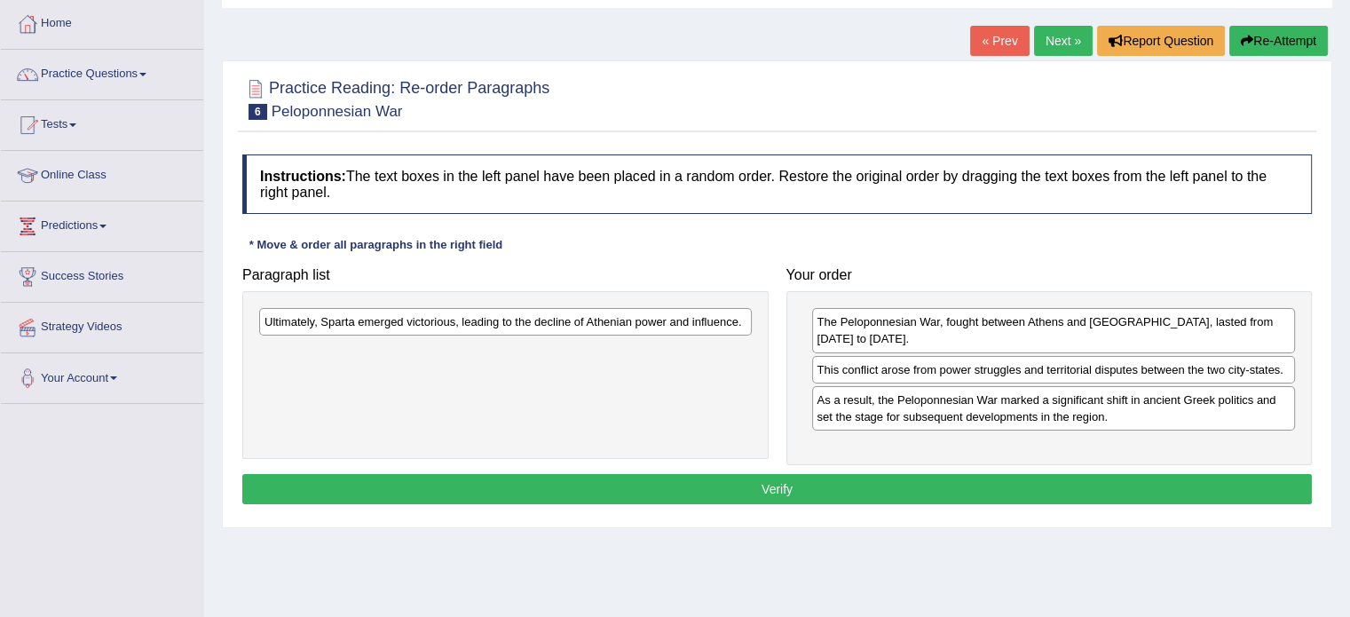
click at [490, 324] on div "Ultimately, Sparta emerged victorious, leading to the decline of Athenian power…" at bounding box center [505, 322] width 493 height 28
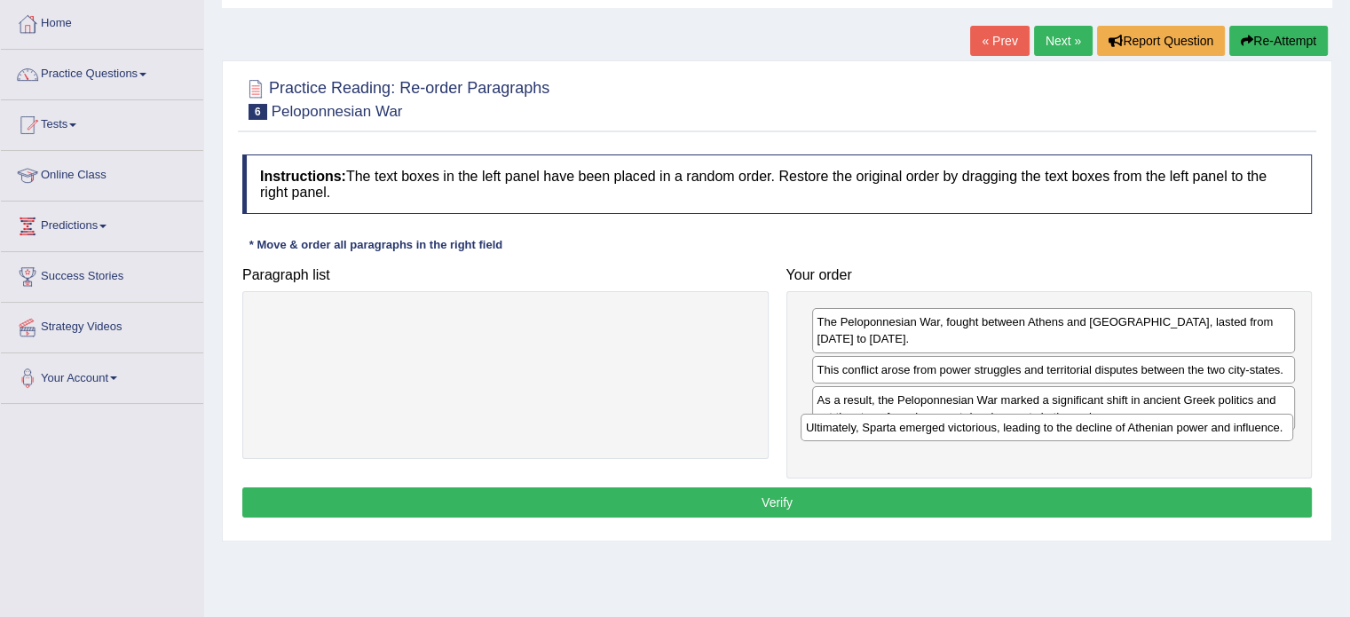
drag, startPoint x: 629, startPoint y: 320, endPoint x: 1170, endPoint y: 426, distance: 551.8
click at [1170, 426] on div "Ultimately, Sparta emerged victorious, leading to the decline of Athenian power…" at bounding box center [1047, 428] width 493 height 28
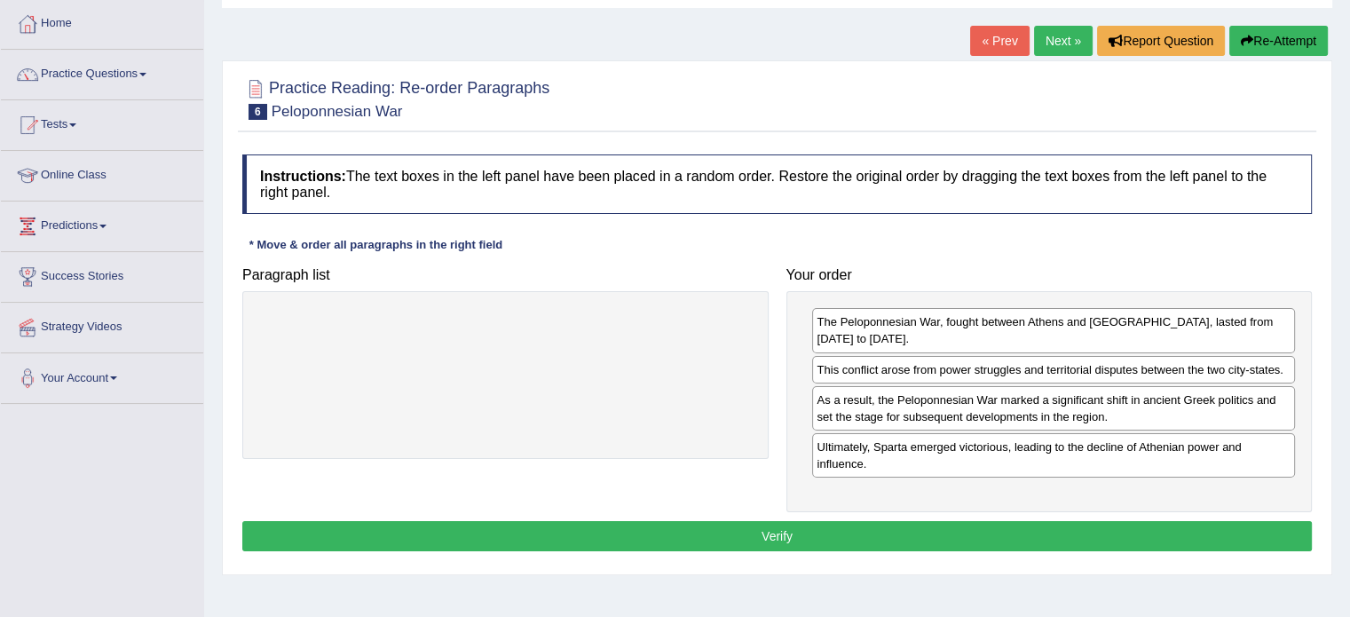
click at [821, 521] on button "Verify" at bounding box center [777, 536] width 1070 height 30
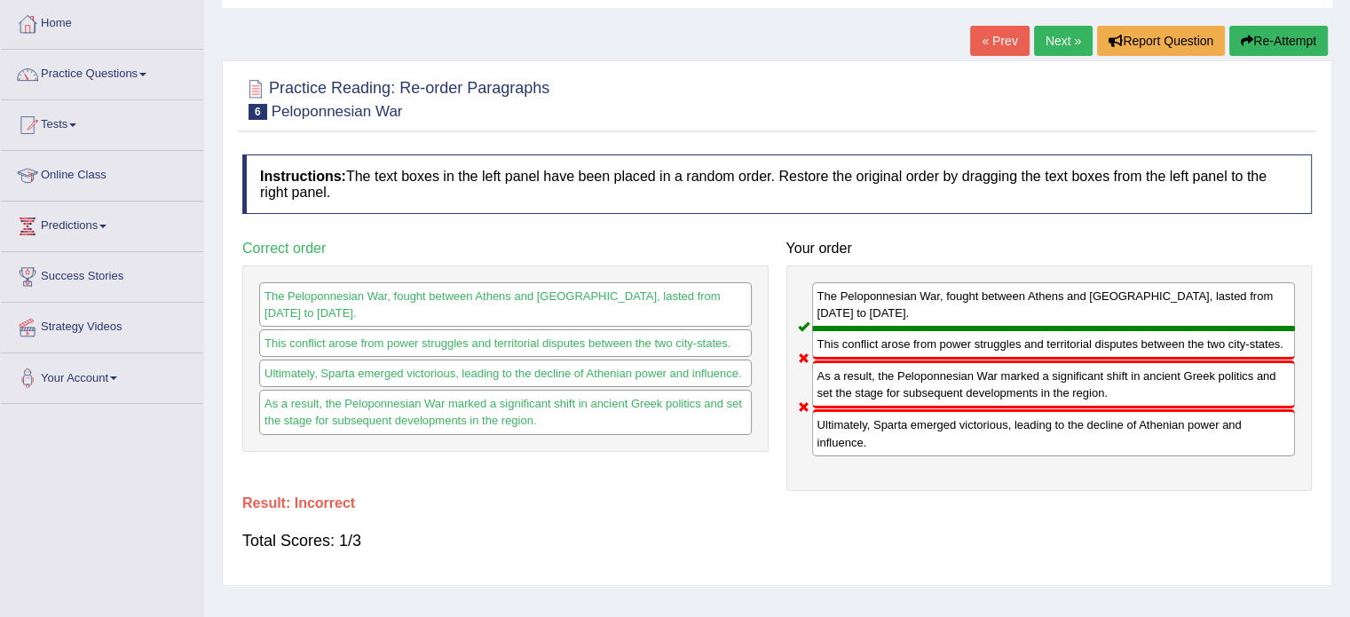
click at [1069, 35] on link "Next »" at bounding box center [1063, 41] width 59 height 30
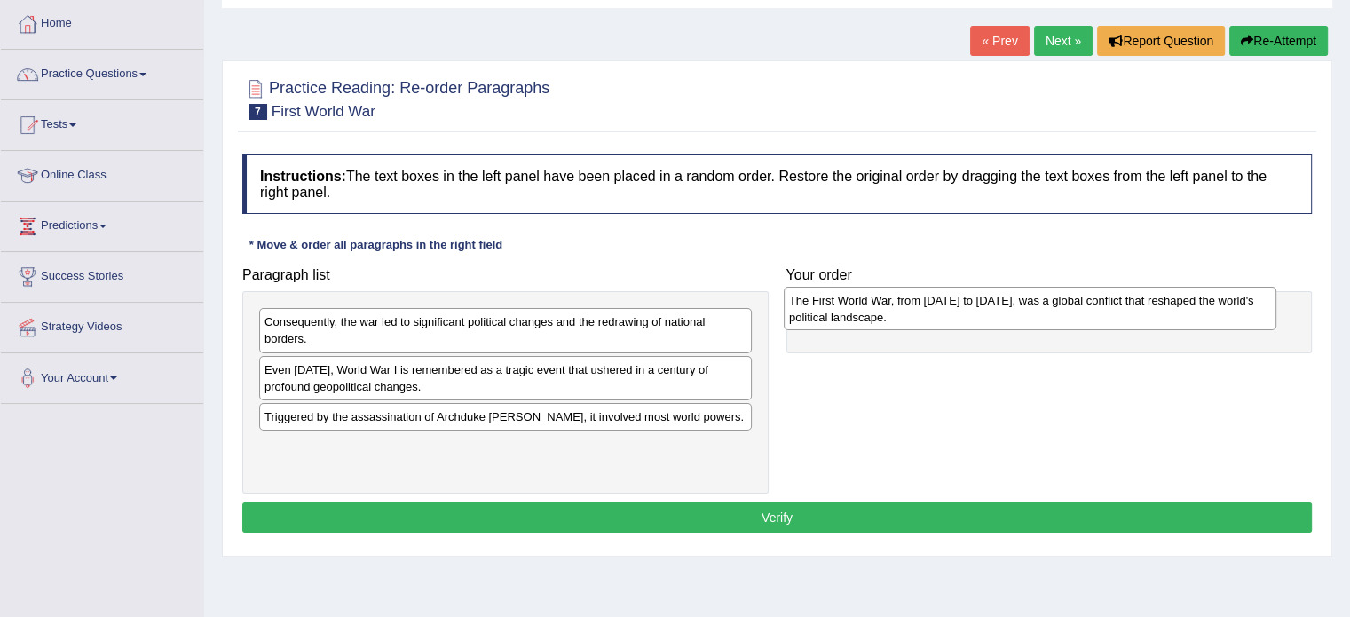
drag, startPoint x: 402, startPoint y: 459, endPoint x: 927, endPoint y: 313, distance: 544.5
click at [927, 313] on div "The First World War, from [DATE] to [DATE], was a global conflict that reshaped…" at bounding box center [1030, 309] width 493 height 44
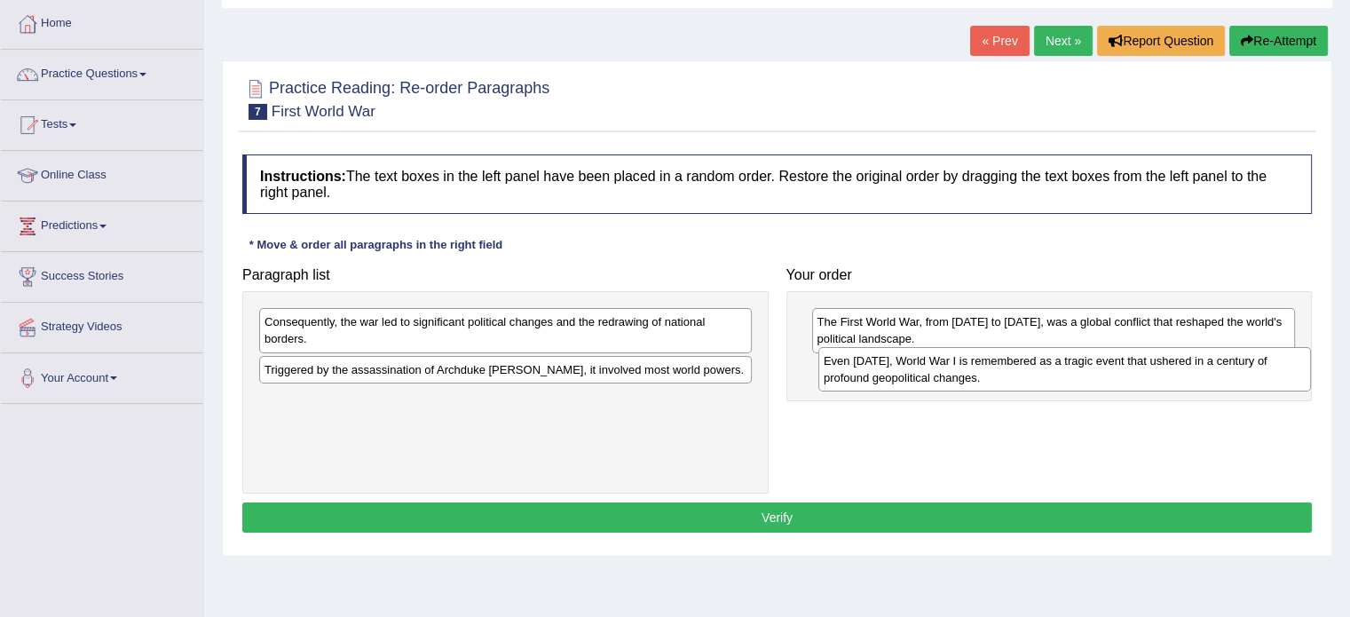
drag, startPoint x: 467, startPoint y: 384, endPoint x: 1026, endPoint y: 376, distance: 559.4
click at [1026, 376] on div "Even [DATE], World War I is remembered as a tragic event that ushered in a cent…" at bounding box center [1065, 369] width 493 height 44
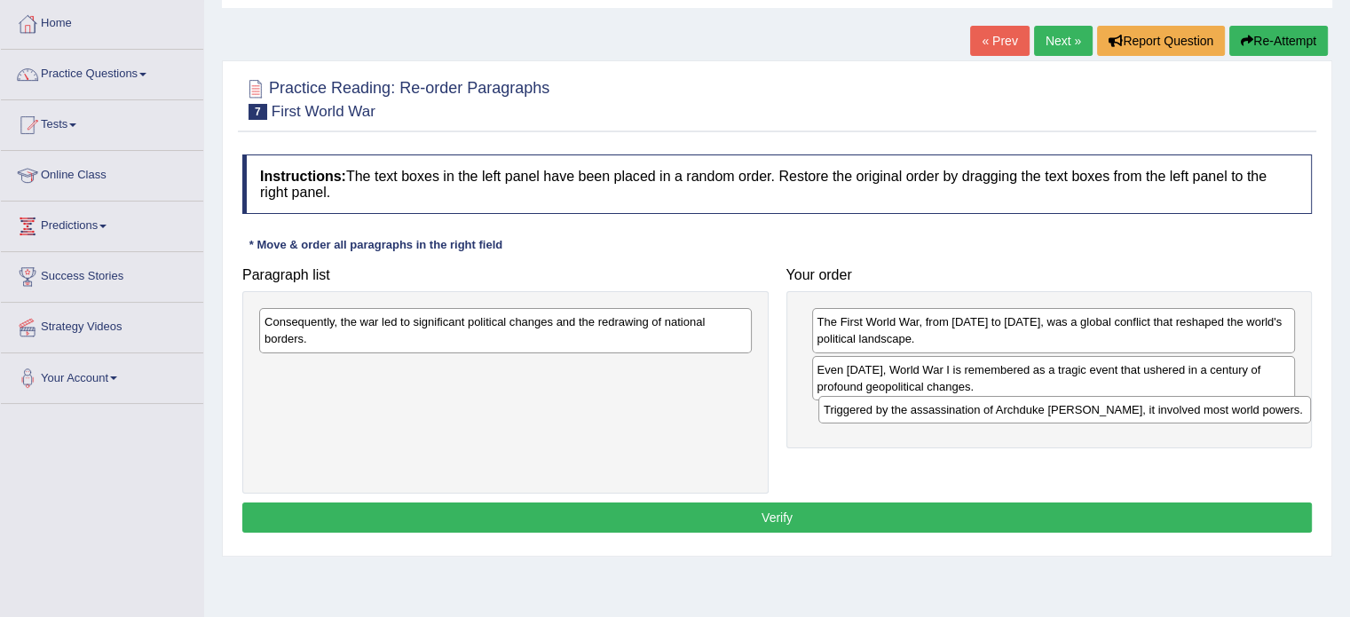
drag, startPoint x: 446, startPoint y: 375, endPoint x: 1005, endPoint y: 415, distance: 560.8
click at [1005, 415] on div "Triggered by the assassination of Archduke [PERSON_NAME], it involved most worl…" at bounding box center [1065, 410] width 493 height 28
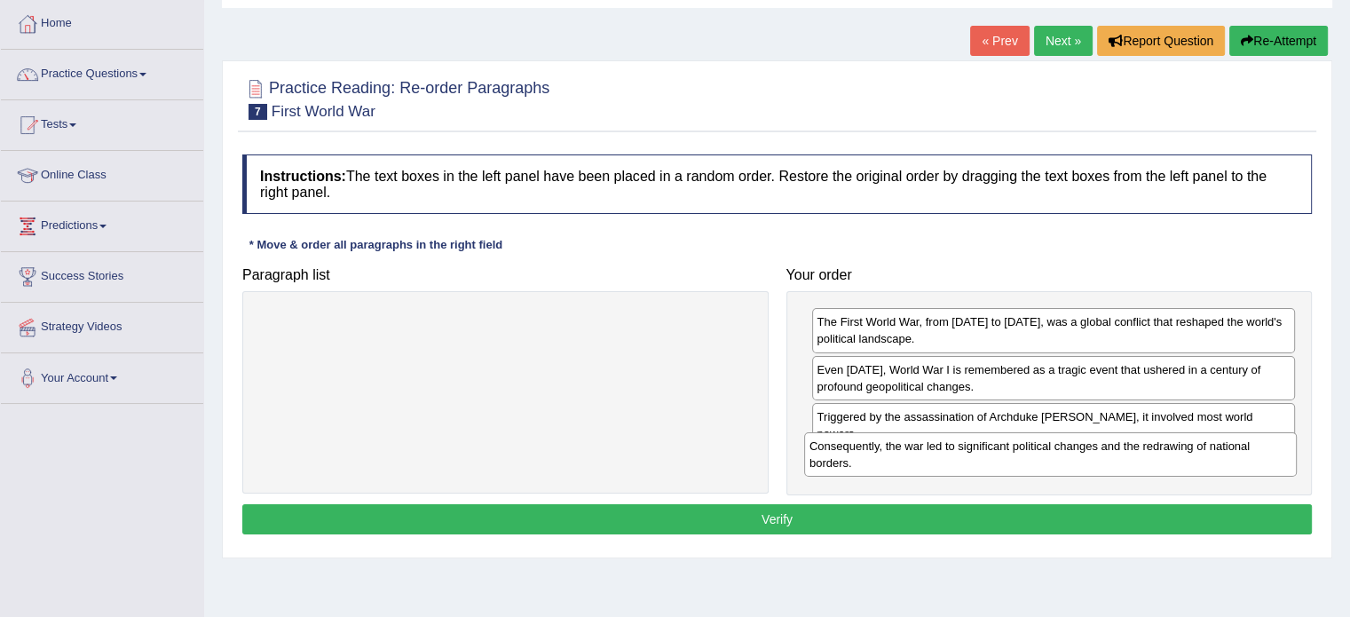
drag, startPoint x: 463, startPoint y: 326, endPoint x: 1008, endPoint y: 450, distance: 559.1
click at [1008, 450] on div "Consequently, the war led to significant political changes and the redrawing of…" at bounding box center [1050, 454] width 493 height 44
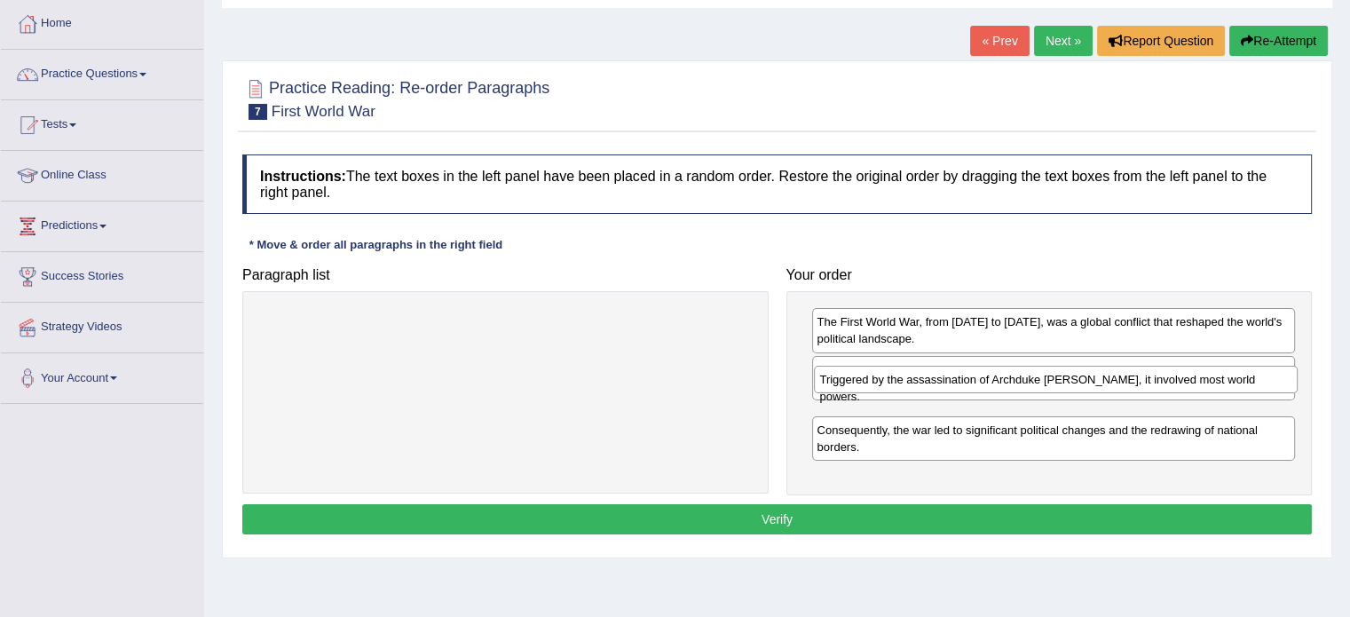
drag, startPoint x: 902, startPoint y: 419, endPoint x: 905, endPoint y: 383, distance: 36.5
click at [905, 383] on div "Triggered by the assassination of Archduke [PERSON_NAME], it involved most worl…" at bounding box center [1056, 380] width 484 height 28
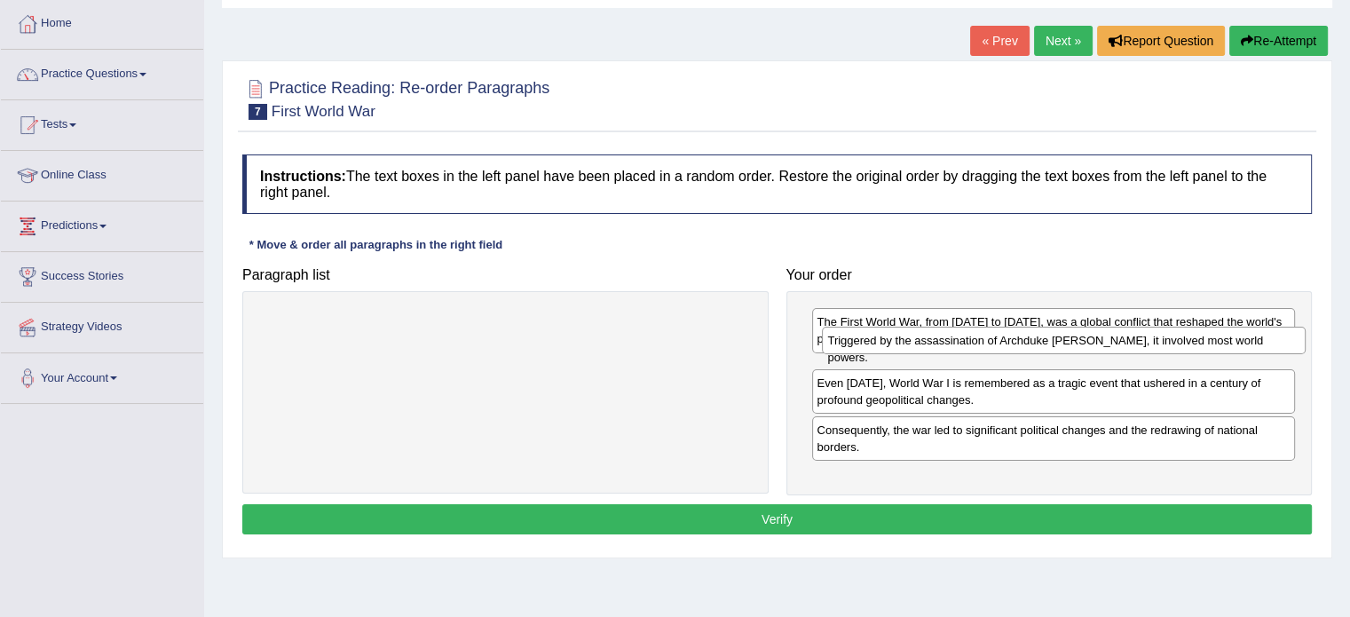
drag, startPoint x: 882, startPoint y: 419, endPoint x: 892, endPoint y: 344, distance: 76.2
click at [892, 344] on div "Triggered by the assassination of Archduke Franz Ferdinand, it involved most wo…" at bounding box center [1064, 341] width 484 height 28
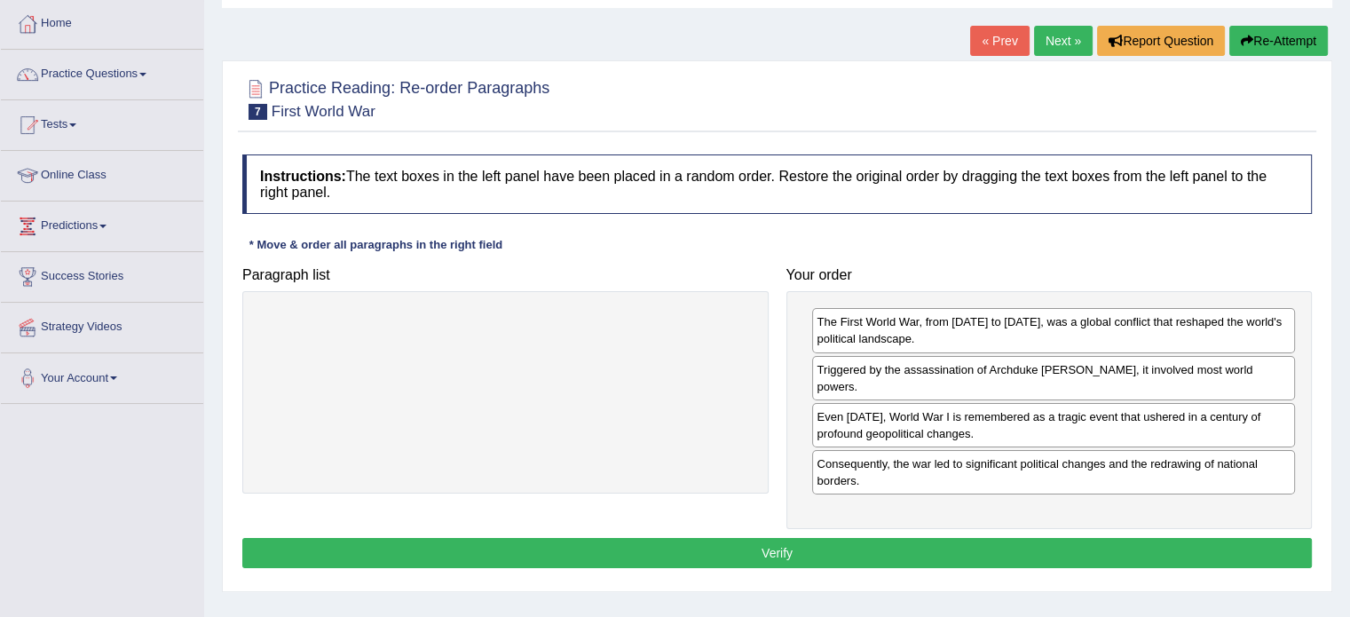
click at [718, 538] on button "Verify" at bounding box center [777, 553] width 1070 height 30
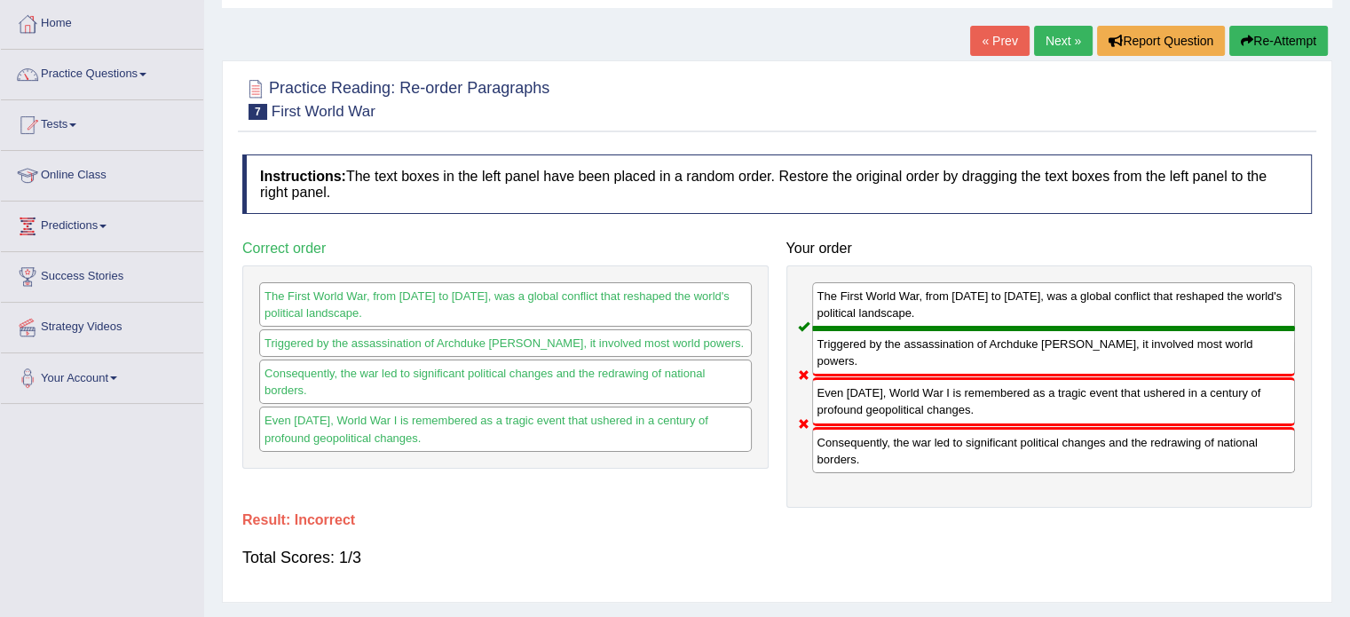
drag, startPoint x: 882, startPoint y: 435, endPoint x: 891, endPoint y: 393, distance: 42.7
click at [891, 393] on div "The First World War, from 1914 to 1918, was a global conflict that reshaped the…" at bounding box center [1050, 386] width 526 height 242
click at [149, 81] on link "Practice Questions" at bounding box center [102, 72] width 202 height 44
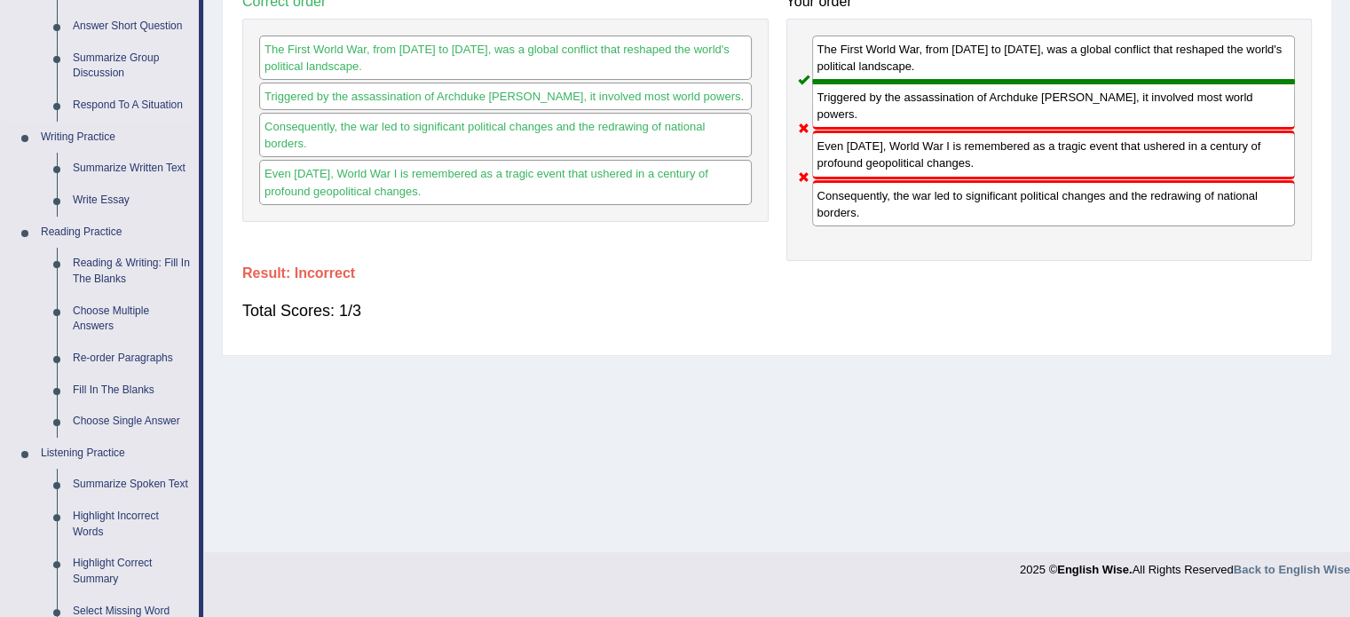
scroll to position [444, 0]
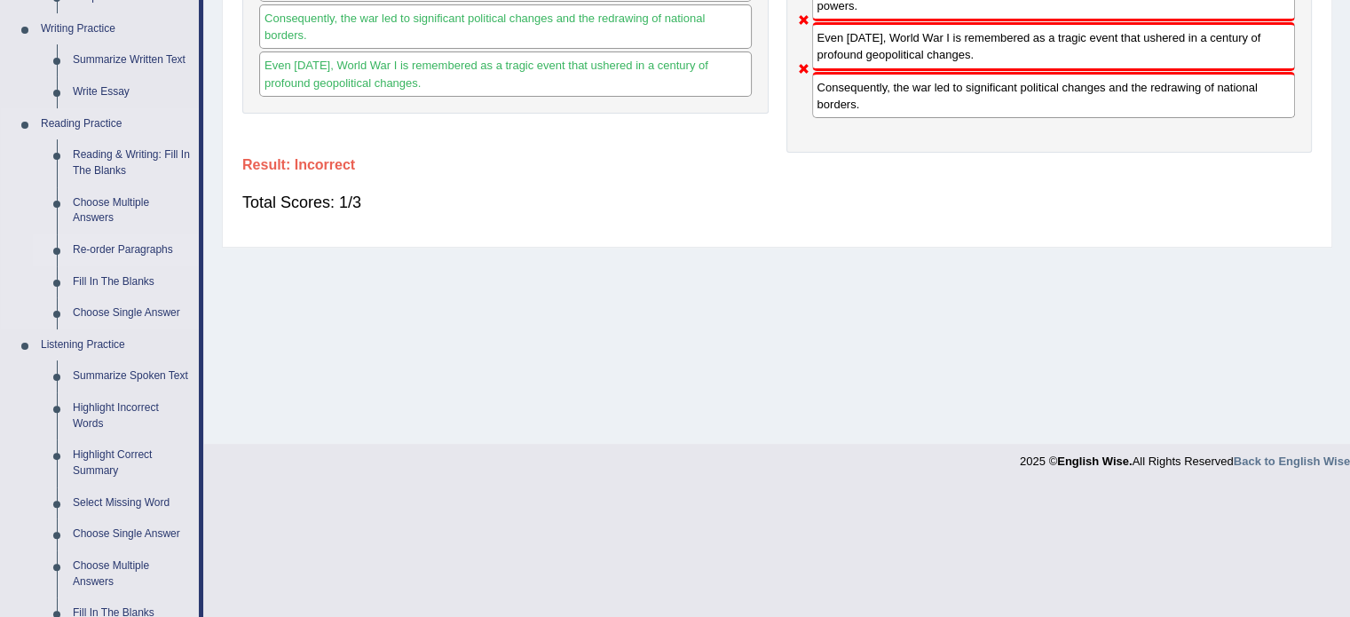
click at [138, 248] on link "Re-order Paragraphs" at bounding box center [132, 250] width 134 height 32
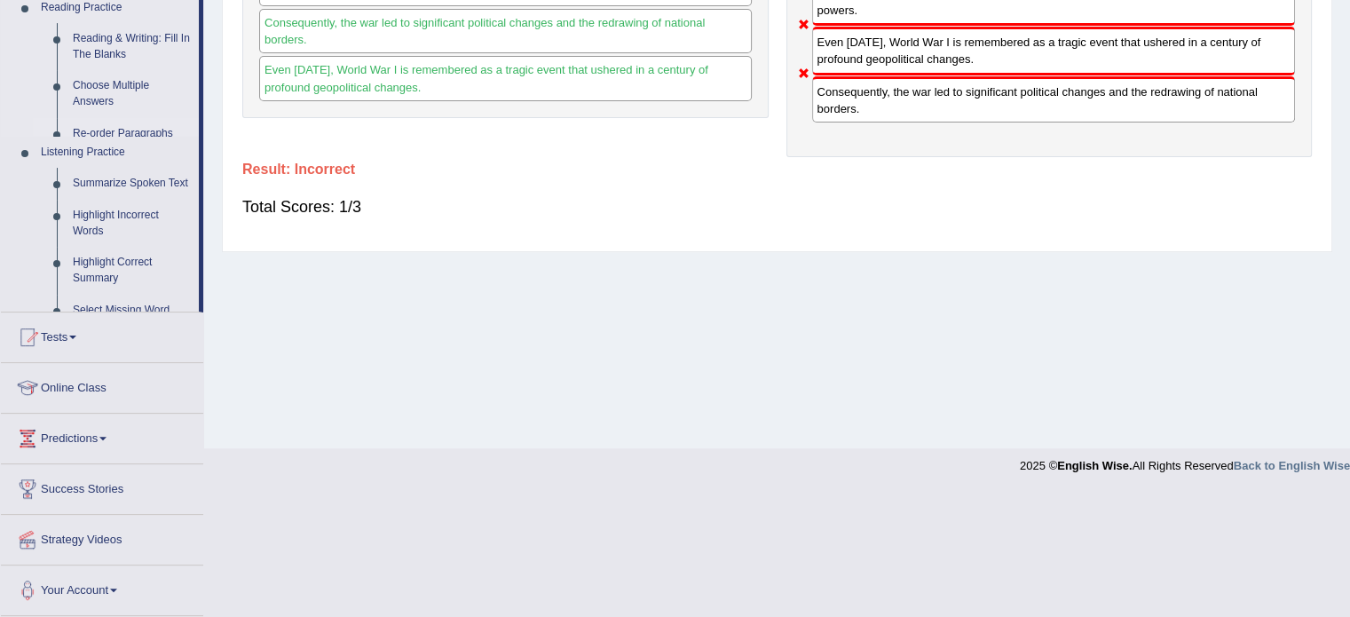
scroll to position [315, 0]
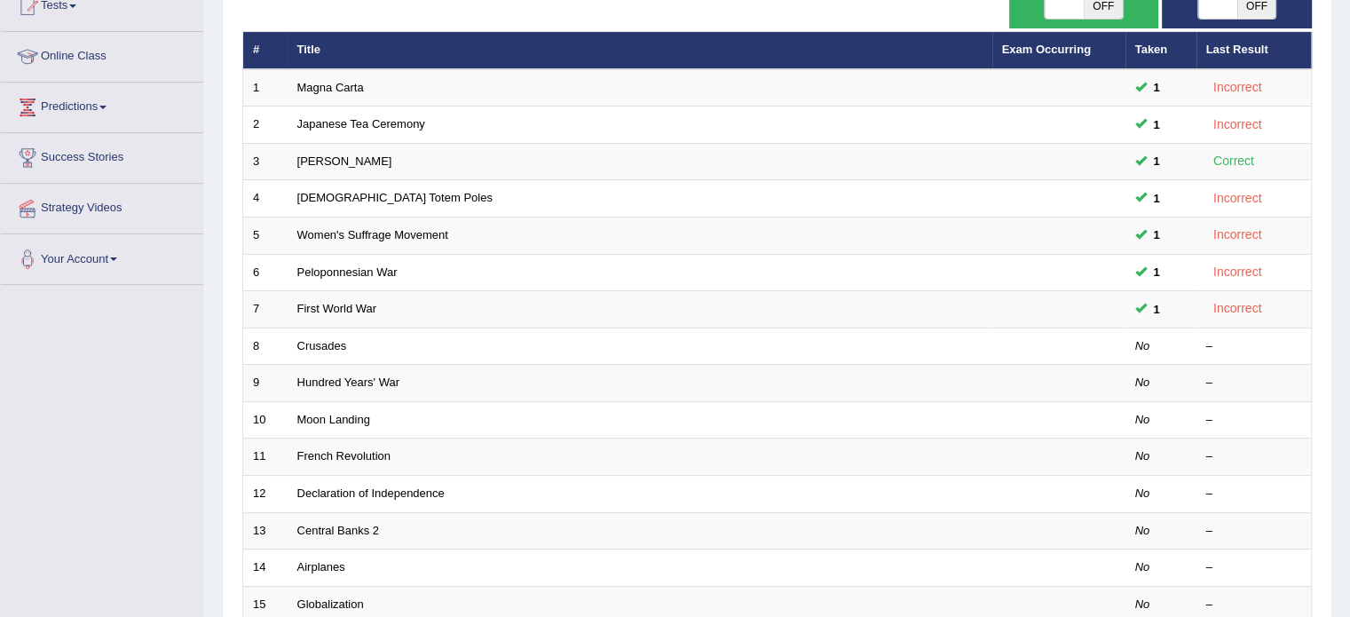
scroll to position [178, 0]
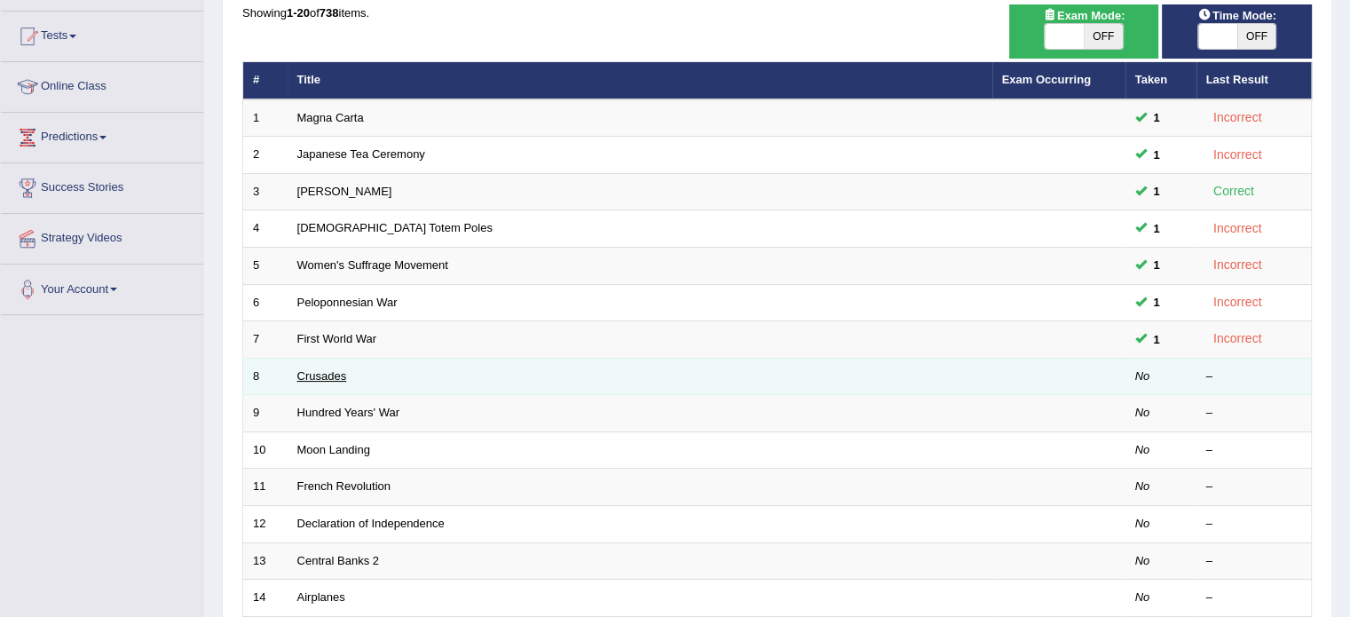
click at [314, 378] on link "Crusades" at bounding box center [322, 375] width 50 height 13
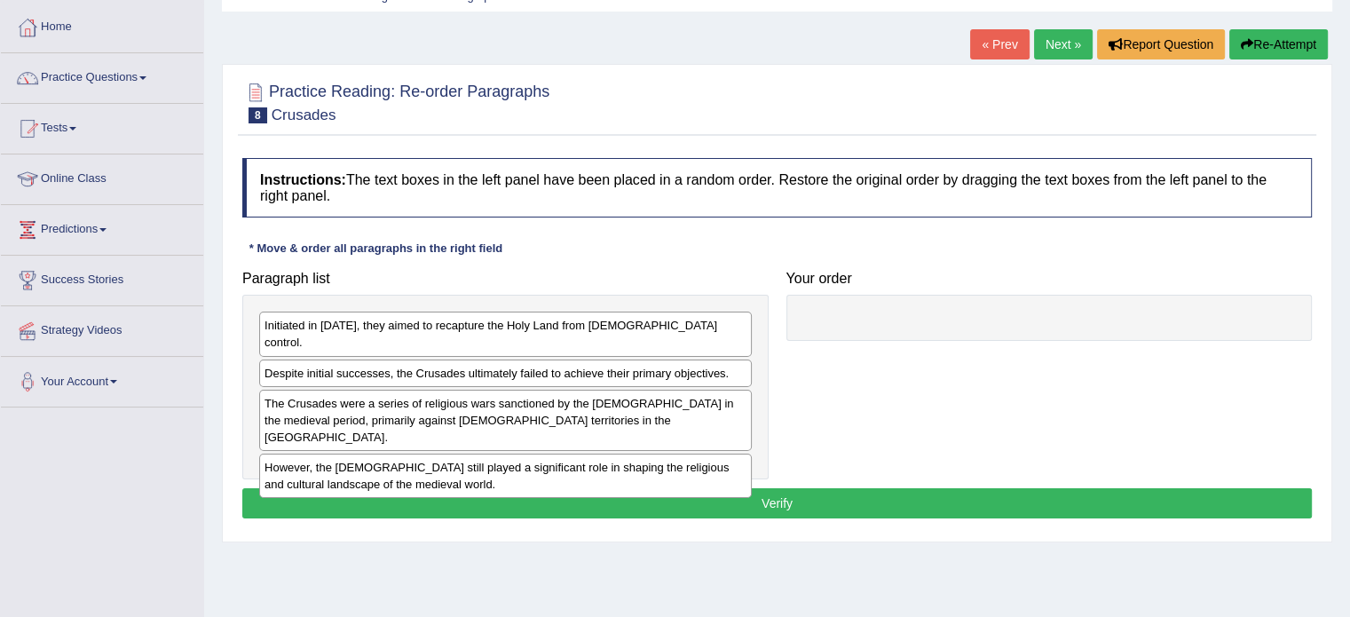
scroll to position [49, 0]
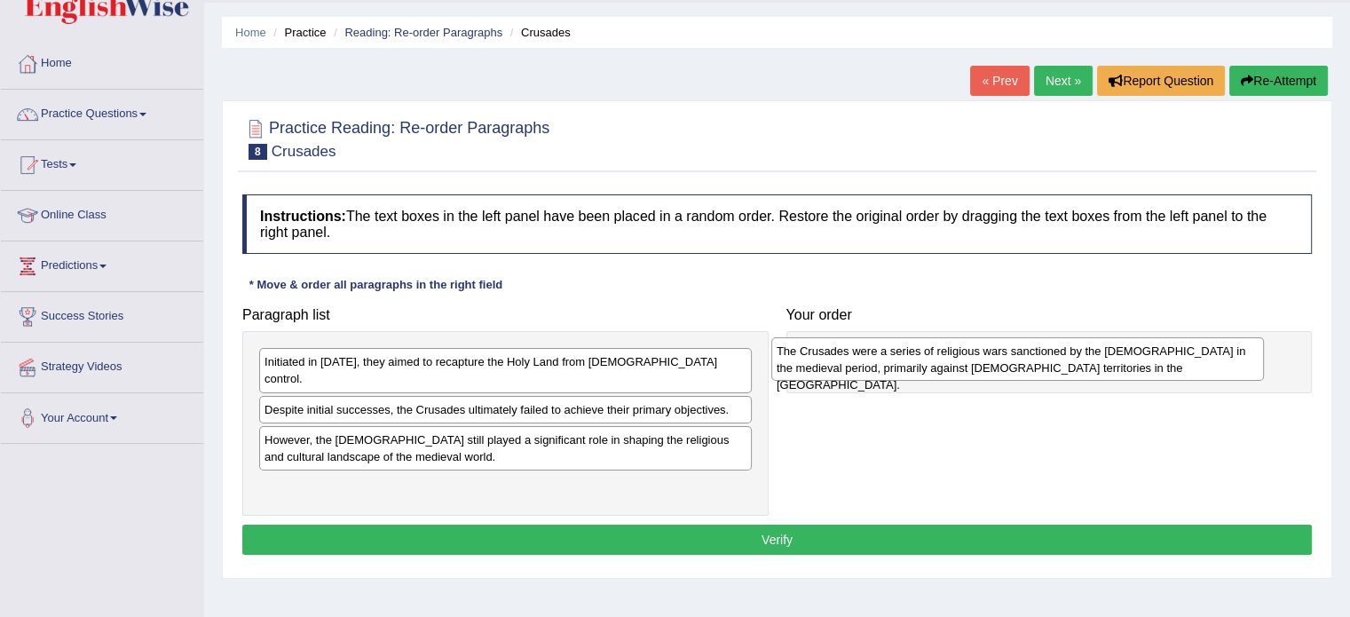
drag, startPoint x: 404, startPoint y: 437, endPoint x: 916, endPoint y: 366, distance: 517.2
click at [916, 366] on div "The Crusades were a series of religious wars sanctioned by the [DEMOGRAPHIC_DAT…" at bounding box center [1017, 359] width 493 height 44
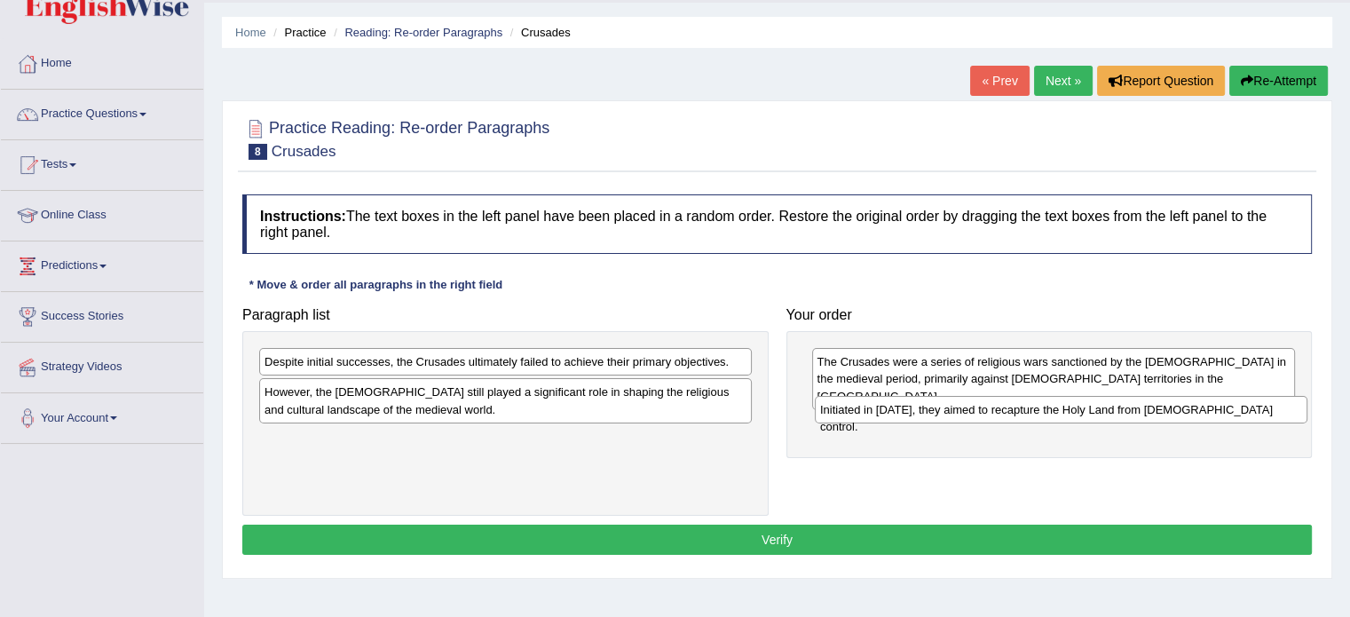
drag, startPoint x: 655, startPoint y: 363, endPoint x: 1211, endPoint y: 411, distance: 557.8
click at [1211, 411] on div "Initiated in [DATE], they aimed to recapture the Holy Land from [DEMOGRAPHIC_DA…" at bounding box center [1061, 410] width 493 height 28
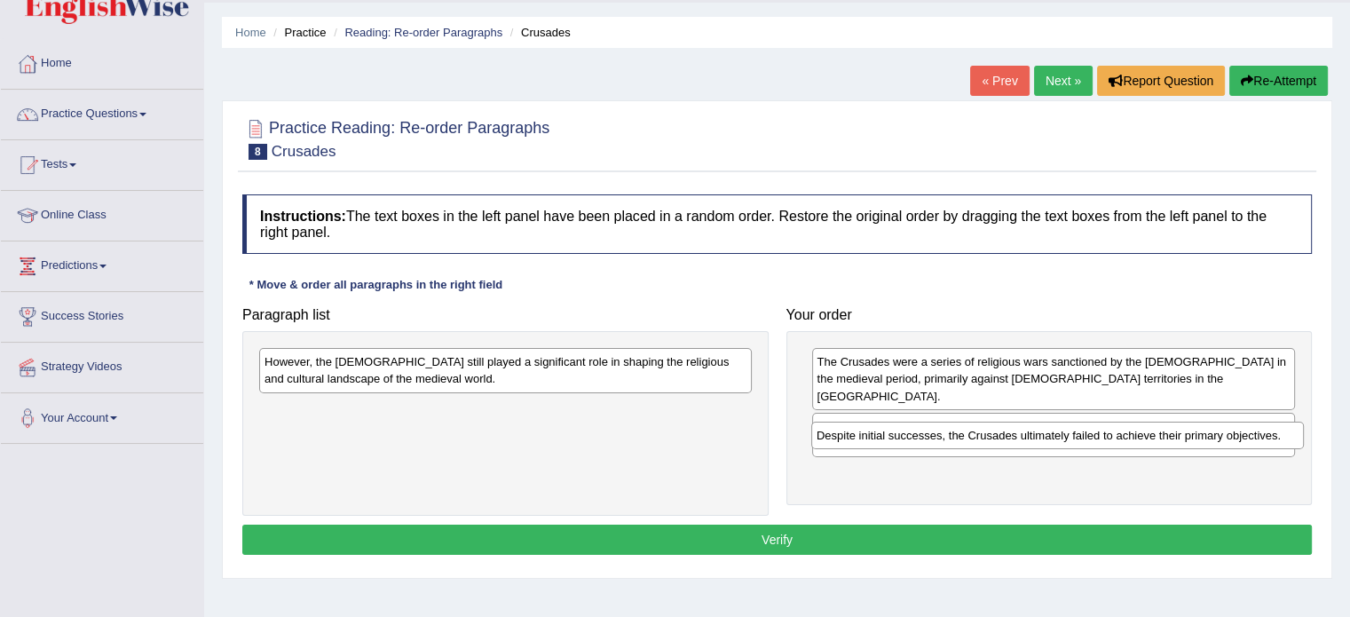
drag, startPoint x: 533, startPoint y: 356, endPoint x: 1080, endPoint y: 429, distance: 551.7
click at [1084, 429] on div "Despite initial successes, the Crusades ultimately failed to achieve their prim…" at bounding box center [1057, 436] width 493 height 28
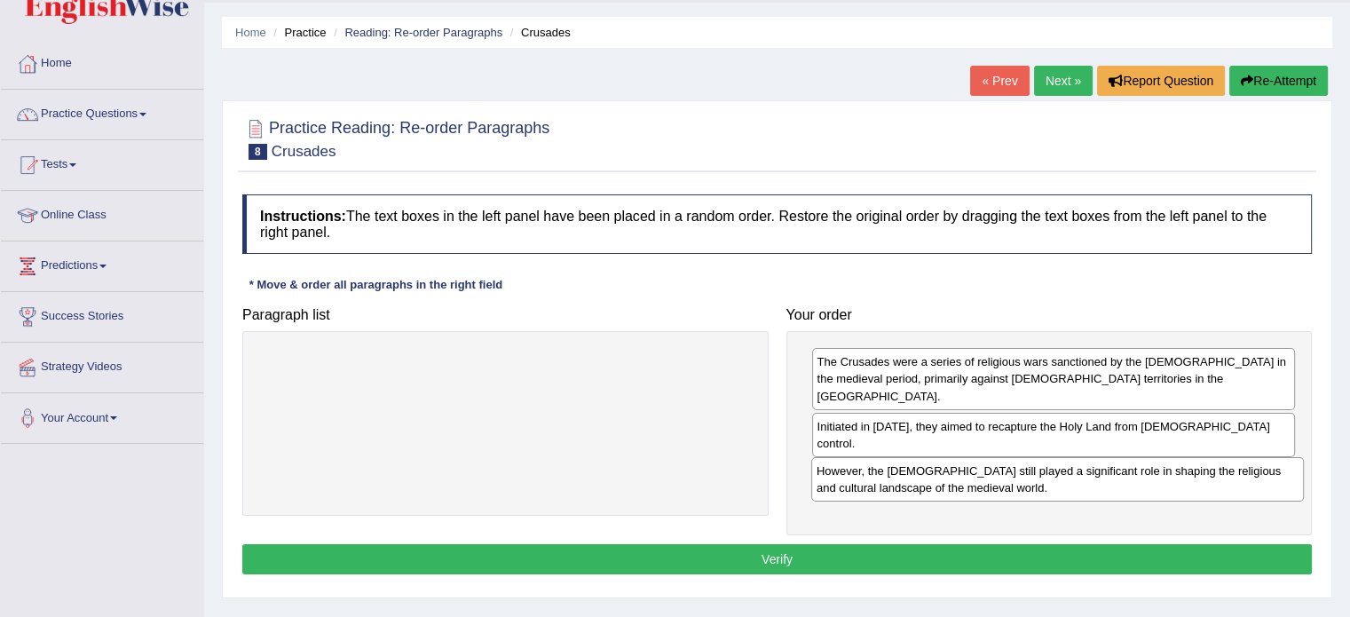
drag, startPoint x: 393, startPoint y: 371, endPoint x: 945, endPoint y: 480, distance: 562.9
click at [945, 480] on div "However, the Crusades still played a significant role in shaping the religious …" at bounding box center [1057, 479] width 493 height 44
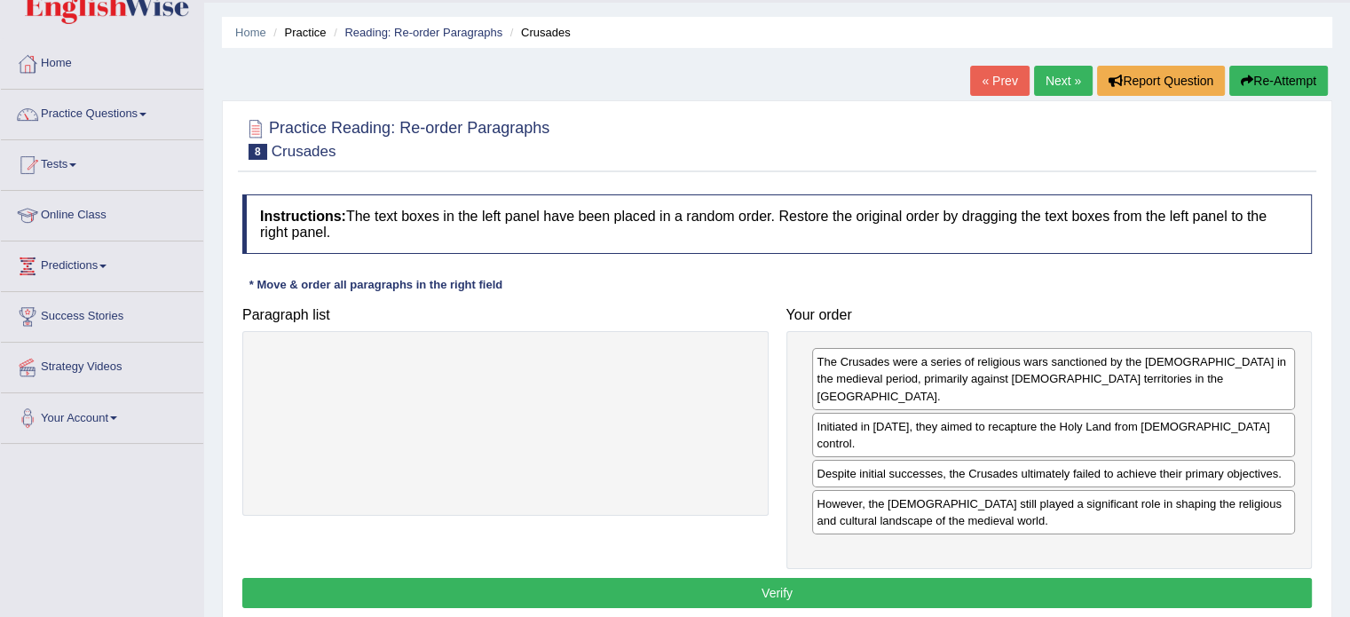
click at [764, 578] on button "Verify" at bounding box center [777, 593] width 1070 height 30
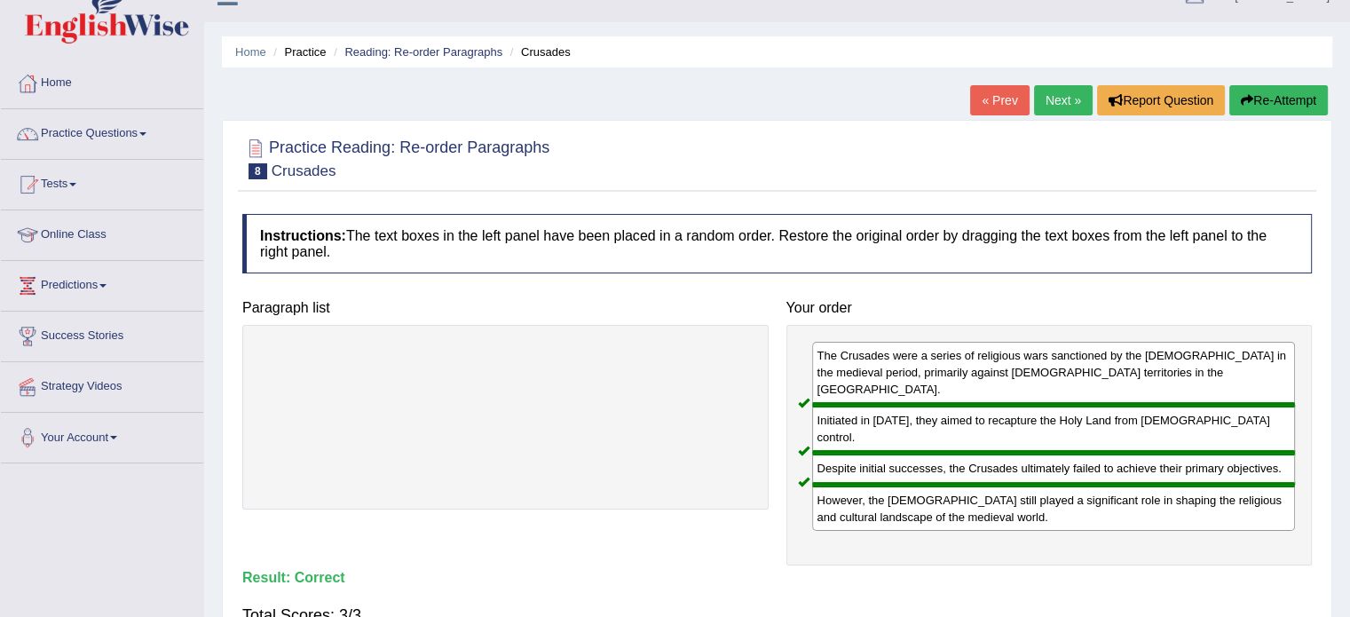
scroll to position [0, 0]
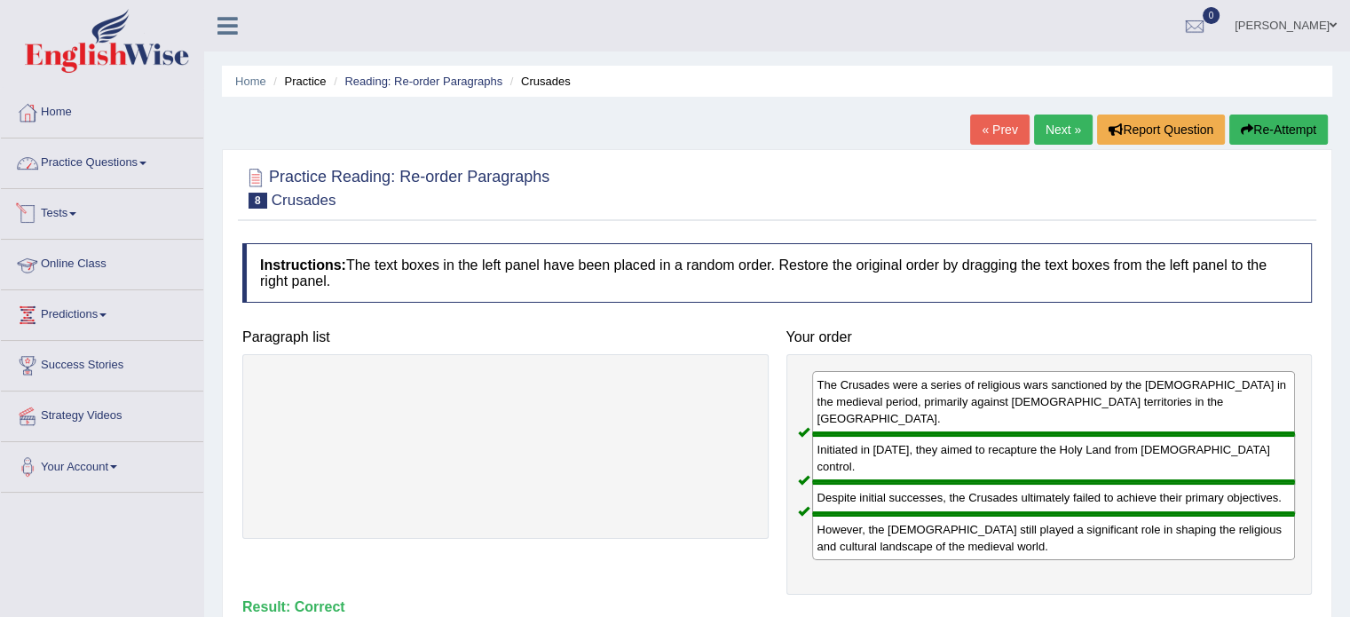
click at [138, 162] on link "Practice Questions" at bounding box center [102, 160] width 202 height 44
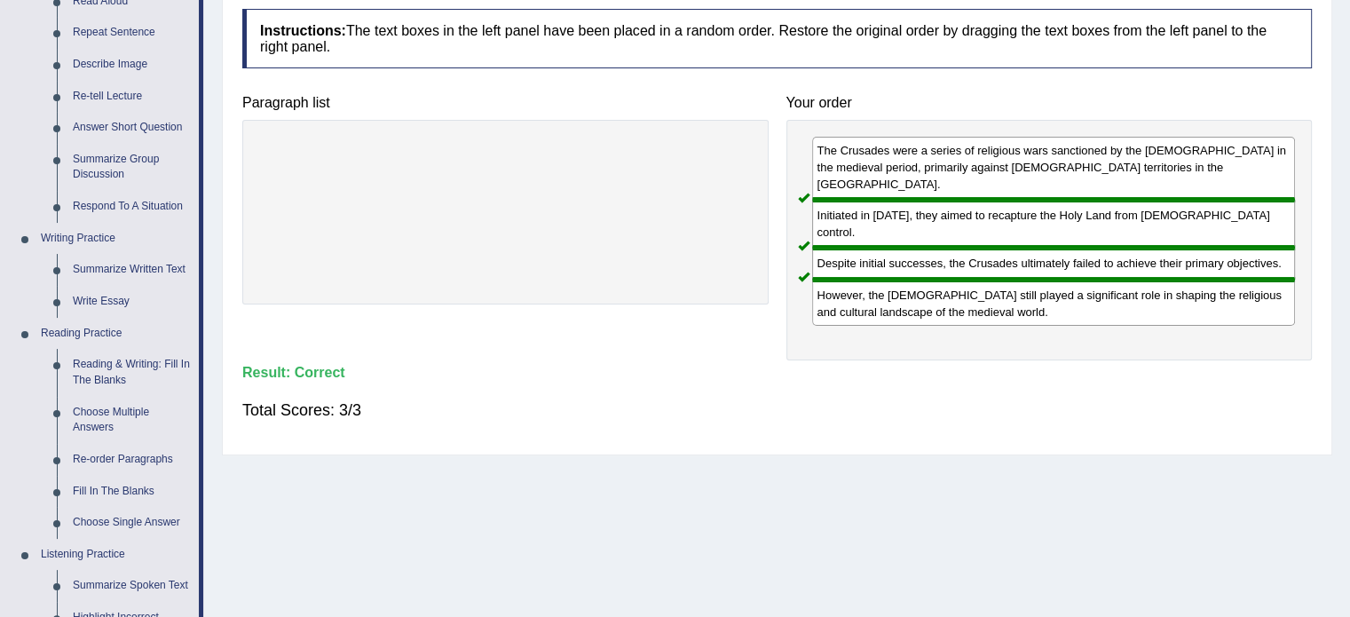
scroll to position [266, 0]
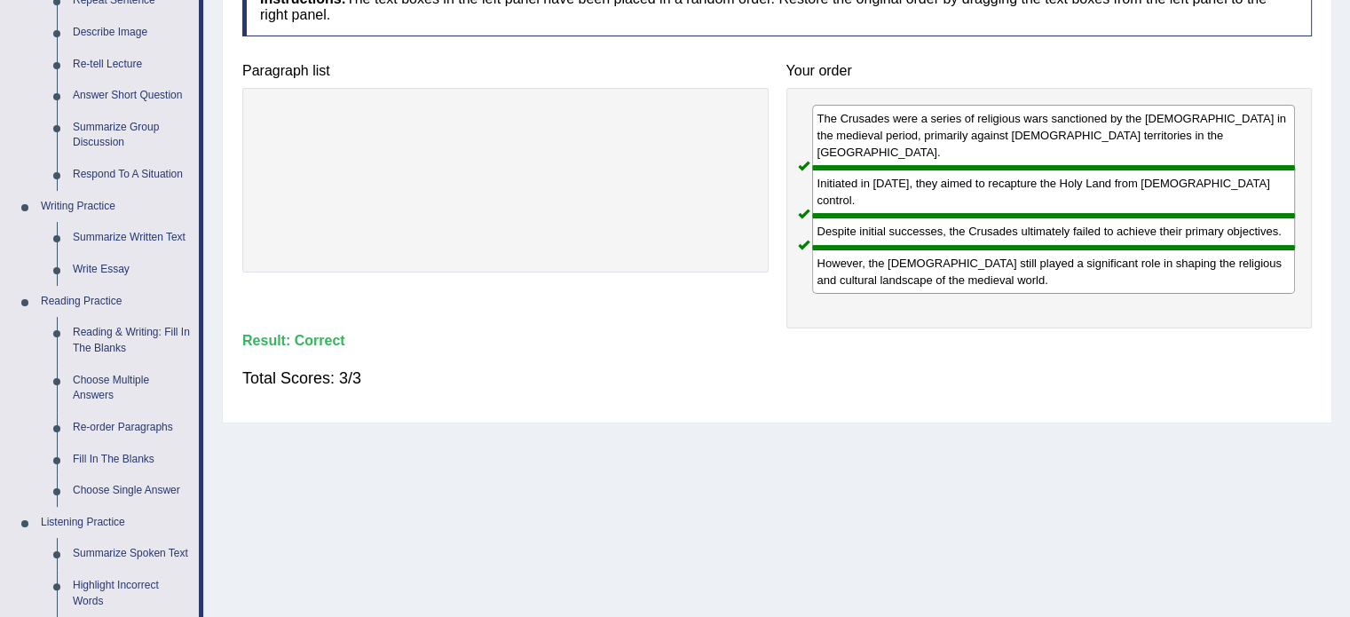
click at [891, 380] on div "Practice Reading: Re-order Paragraphs 8 Crusades Instructions: The text boxes i…" at bounding box center [777, 153] width 1111 height 541
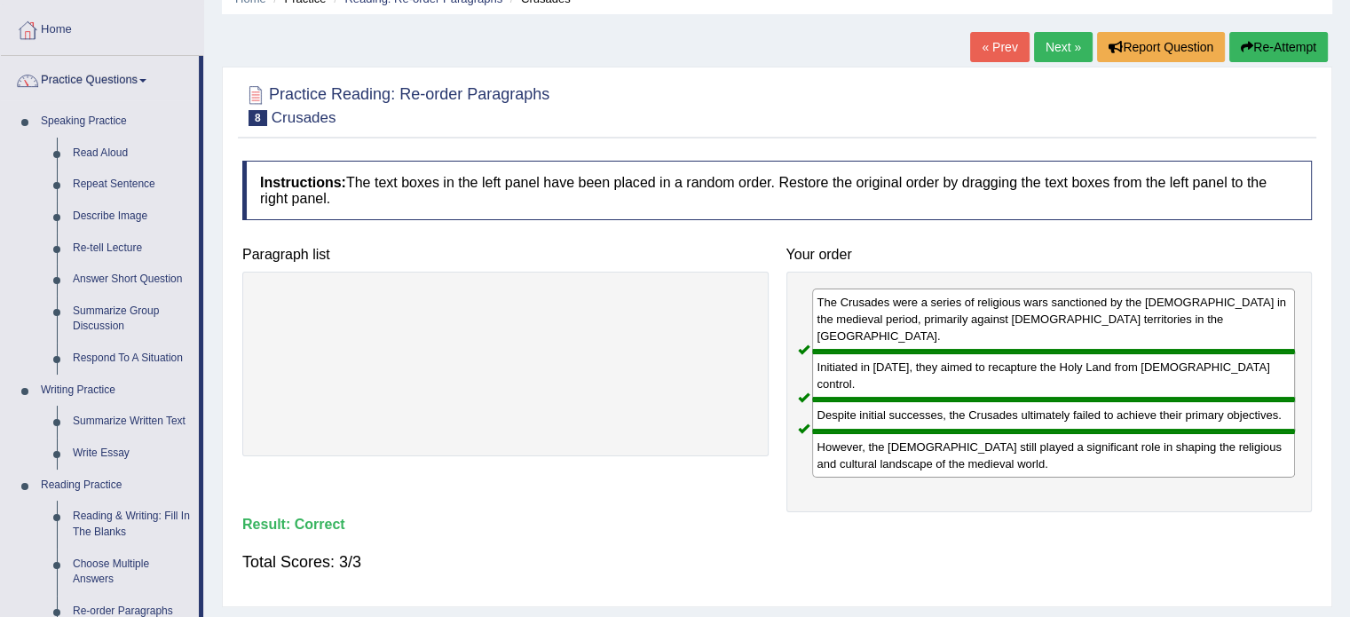
scroll to position [0, 0]
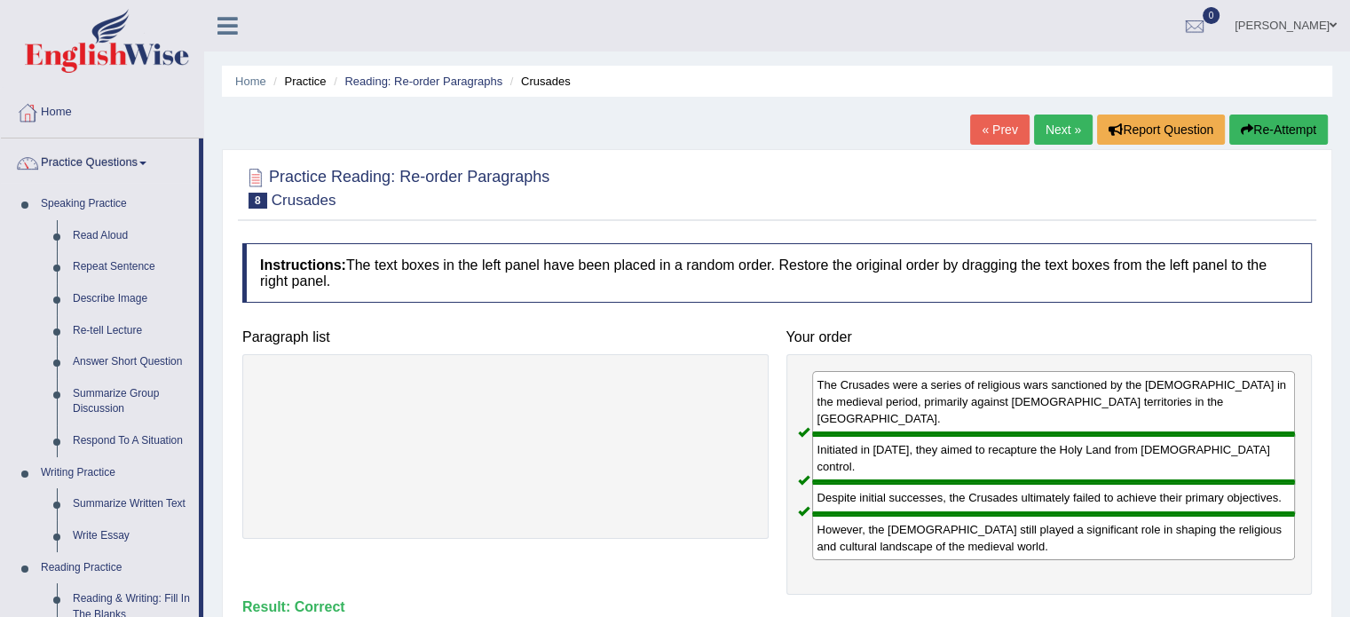
click at [1060, 126] on link "Next »" at bounding box center [1063, 130] width 59 height 30
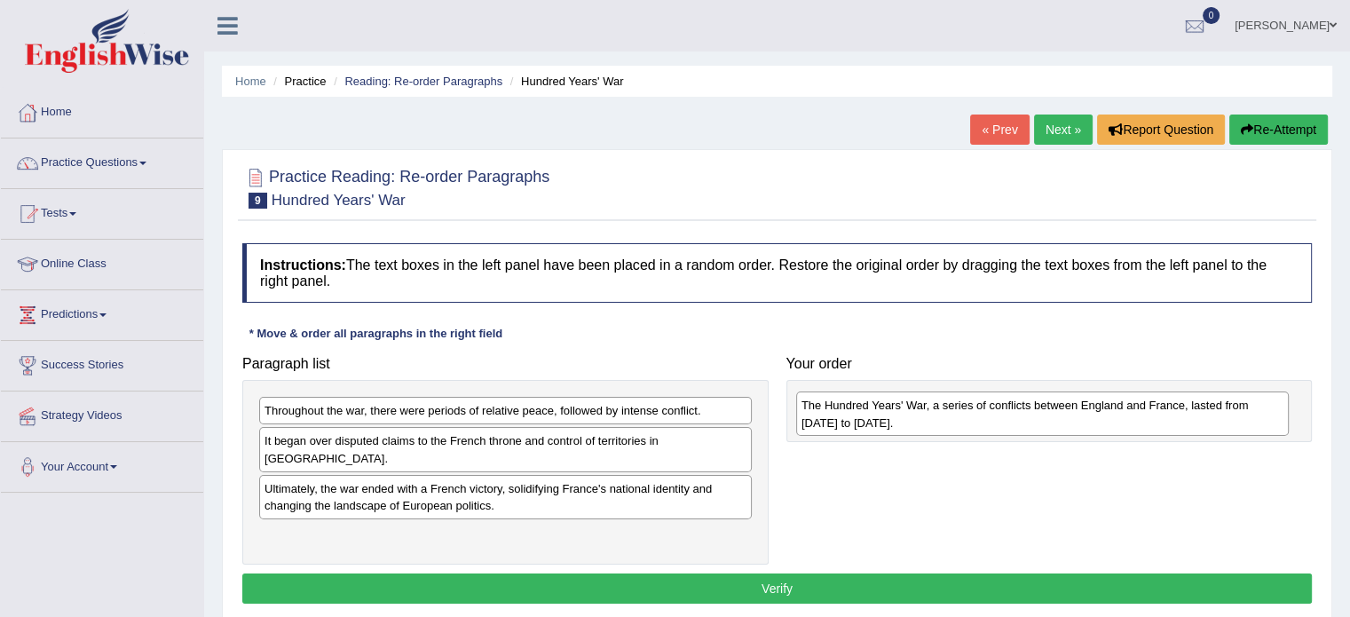
drag, startPoint x: 384, startPoint y: 530, endPoint x: 921, endPoint y: 418, distance: 548.6
click at [921, 418] on div "The Hundred Years' War, a series of conflicts between England and France, laste…" at bounding box center [1042, 414] width 493 height 44
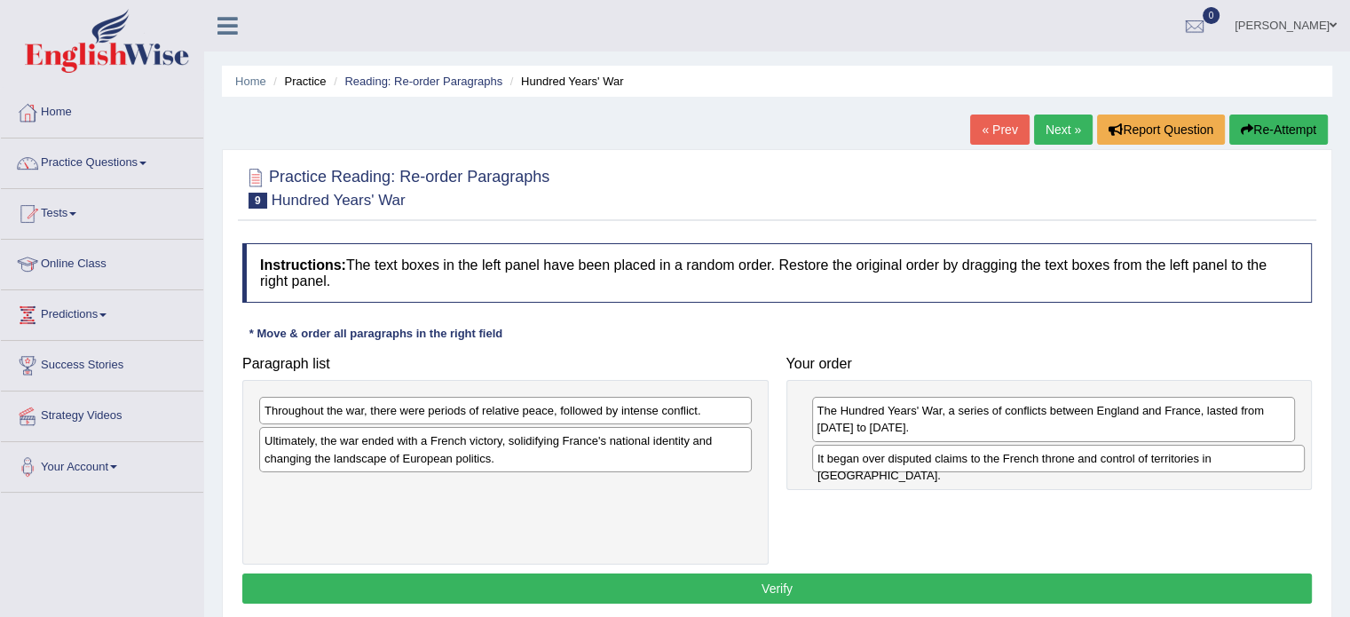
drag, startPoint x: 692, startPoint y: 439, endPoint x: 1246, endPoint y: 457, distance: 553.4
click at [1246, 457] on div "It began over disputed claims to the French throne and control of territories i…" at bounding box center [1058, 459] width 493 height 28
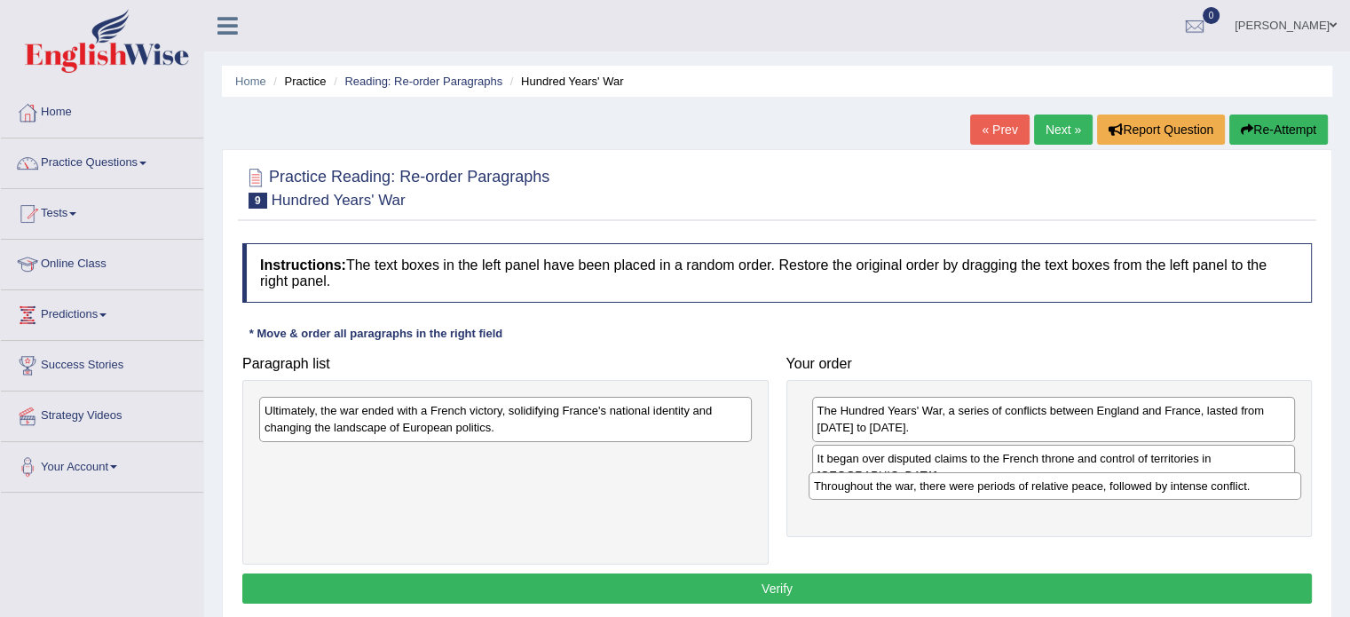
drag, startPoint x: 502, startPoint y: 413, endPoint x: 1051, endPoint y: 488, distance: 554.7
click at [1051, 488] on div "Throughout the war, there were periods of relative peace, followed by intense c…" at bounding box center [1055, 486] width 493 height 28
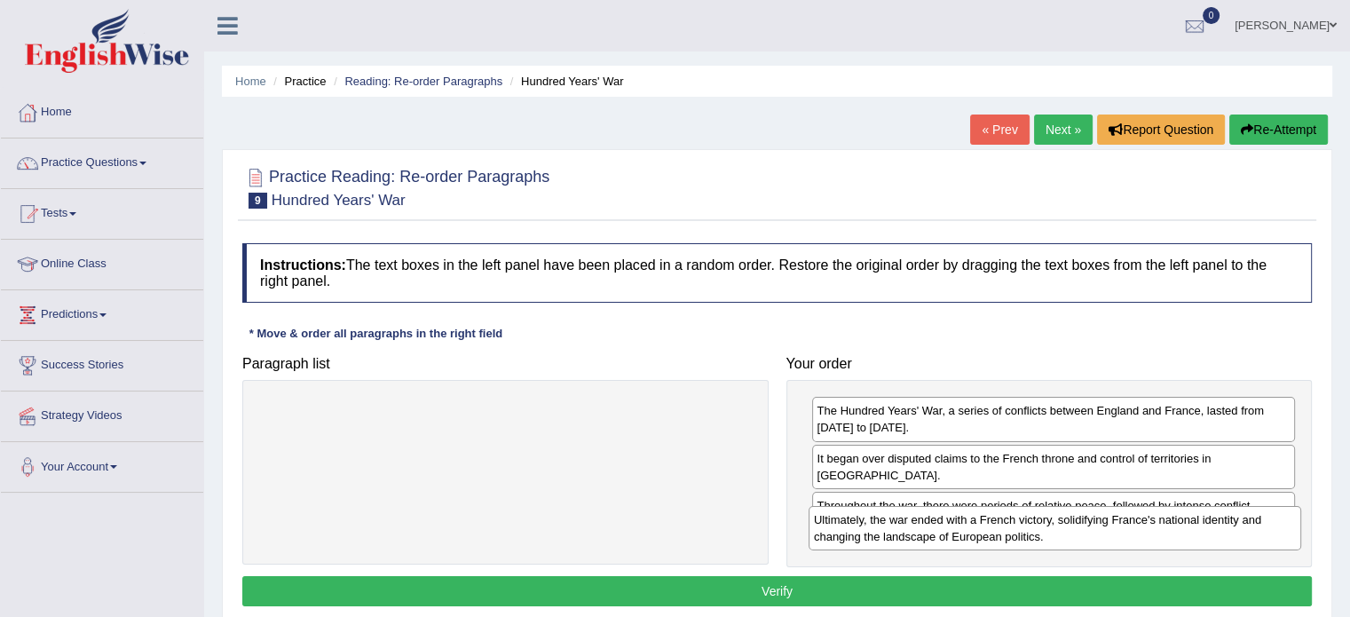
drag, startPoint x: 422, startPoint y: 415, endPoint x: 971, endPoint y: 524, distance: 560.3
click at [971, 524] on div "Ultimately, the war ended with a French victory, solidifying France's national …" at bounding box center [1055, 528] width 493 height 44
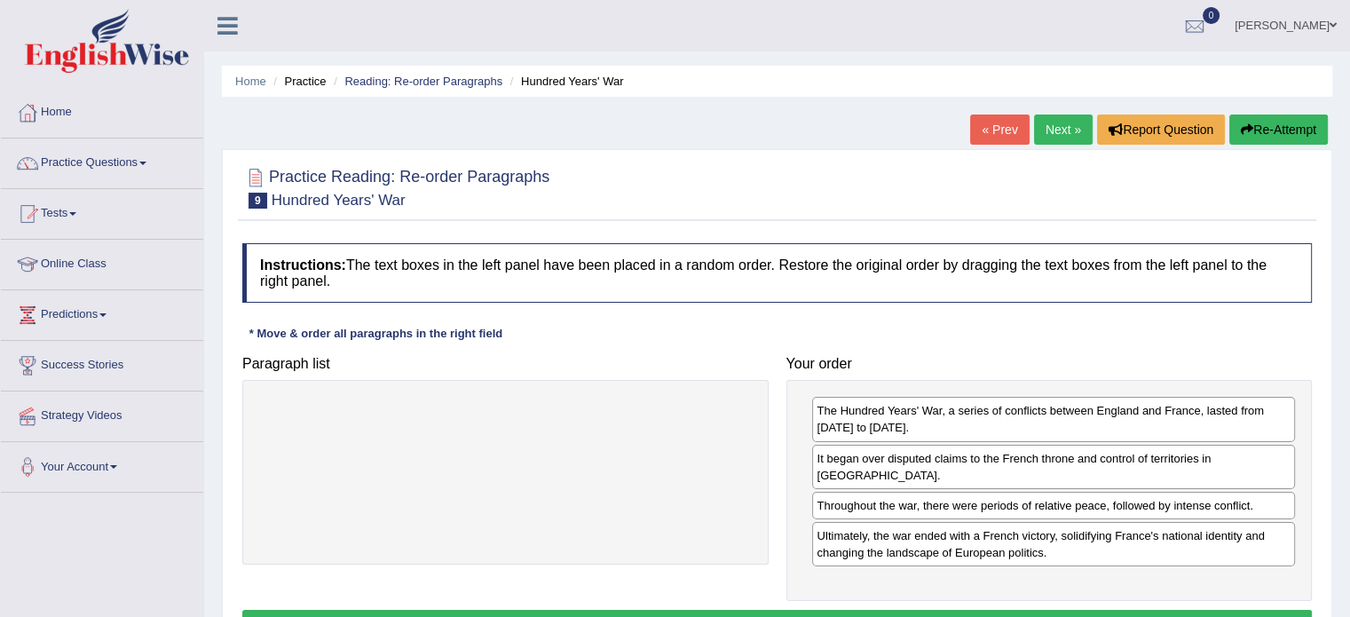
click at [811, 610] on button "Verify" at bounding box center [777, 625] width 1070 height 30
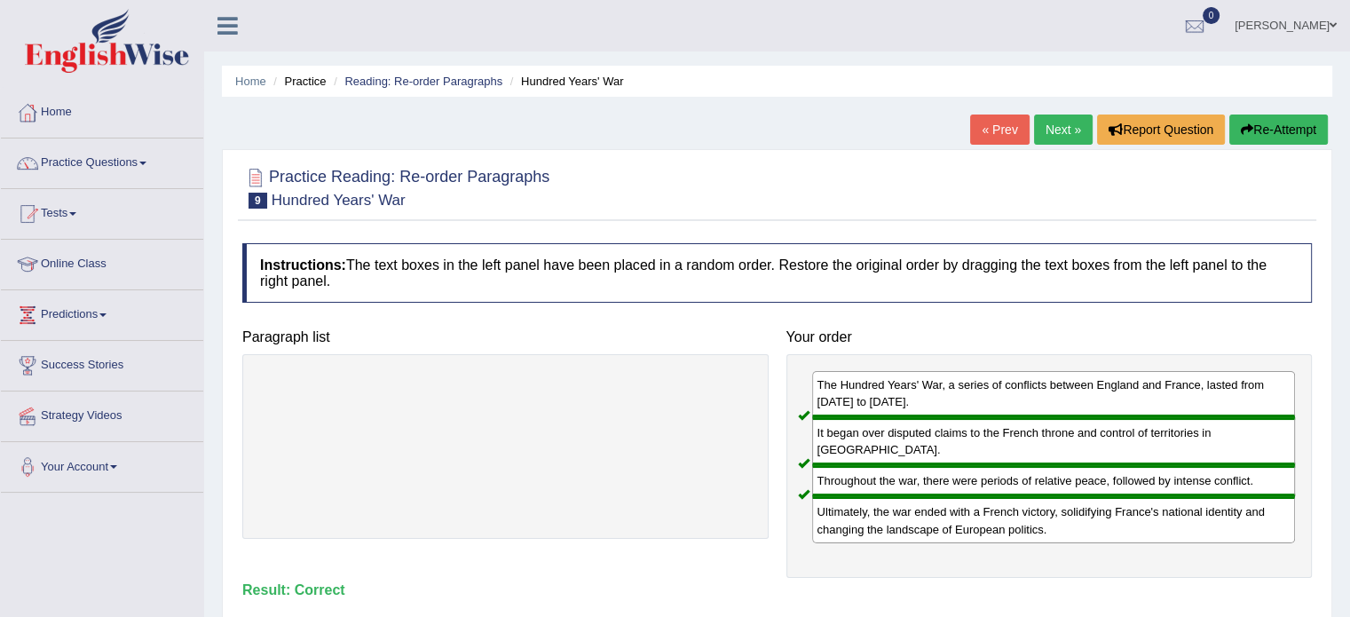
click at [1060, 122] on link "Next »" at bounding box center [1063, 130] width 59 height 30
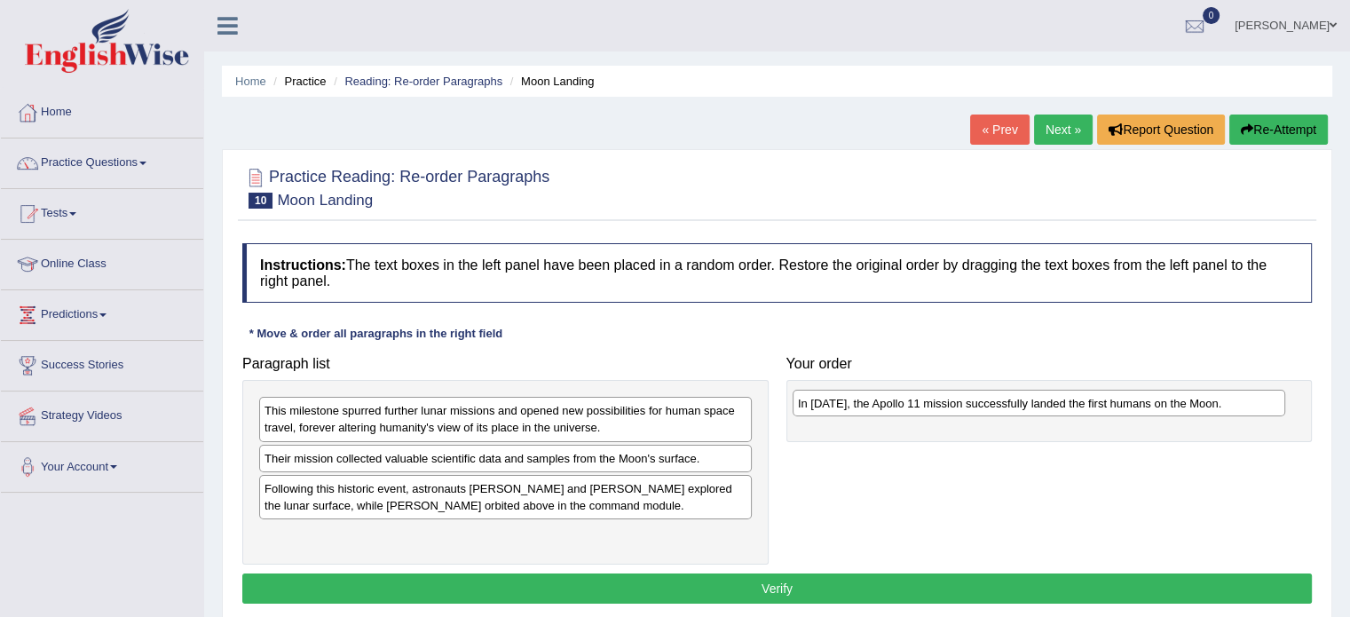
drag, startPoint x: 380, startPoint y: 484, endPoint x: 914, endPoint y: 400, distance: 540.2
click at [914, 400] on div "In [DATE], the Apollo 11 mission successfully landed the first humans on the Mo…" at bounding box center [1039, 404] width 493 height 28
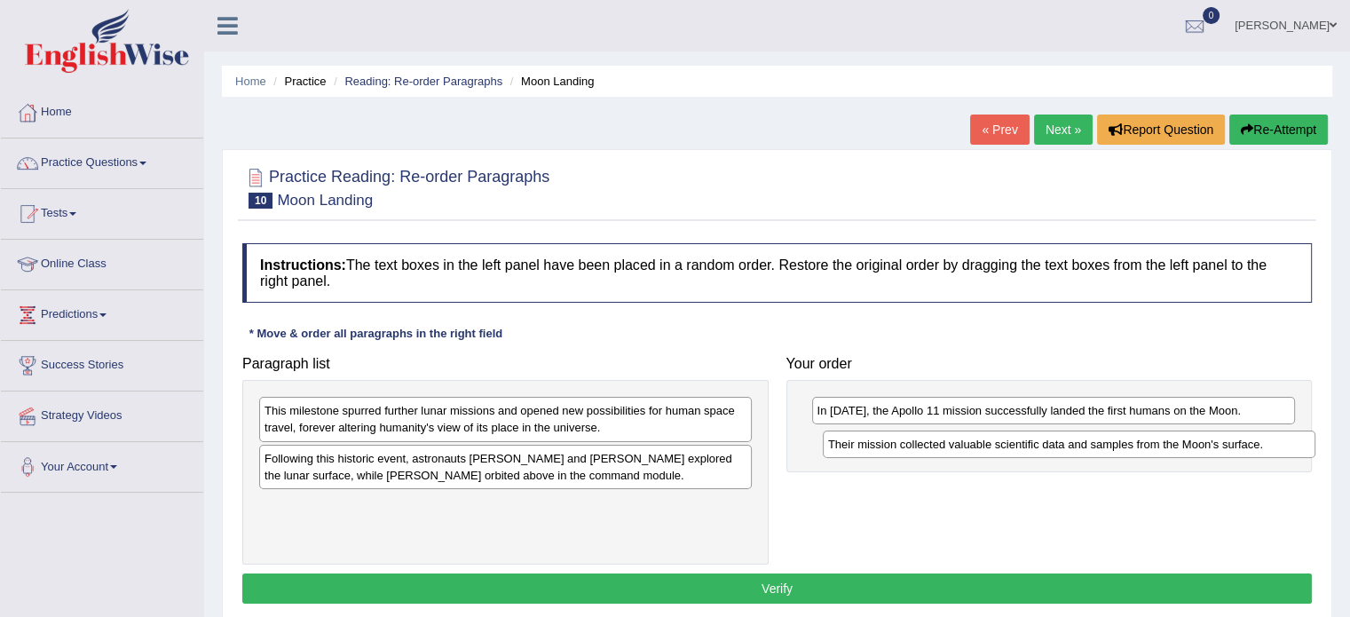
drag, startPoint x: 337, startPoint y: 457, endPoint x: 895, endPoint y: 444, distance: 557.7
click at [895, 444] on div "Their mission collected valuable scientific data and samples from the Moon's su…" at bounding box center [1069, 445] width 493 height 28
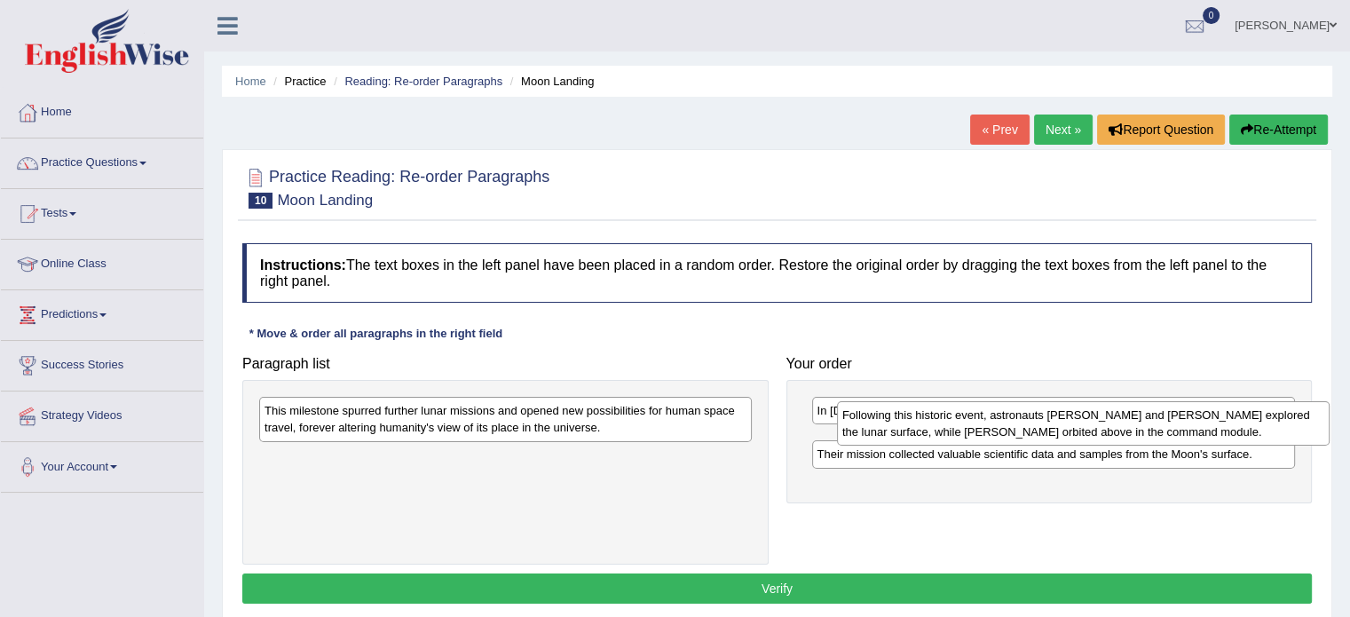
drag, startPoint x: 496, startPoint y: 471, endPoint x: 1074, endPoint y: 429, distance: 579.5
click at [1074, 429] on div "Following this historic event, astronauts [PERSON_NAME] and [PERSON_NAME] explo…" at bounding box center [1083, 423] width 493 height 44
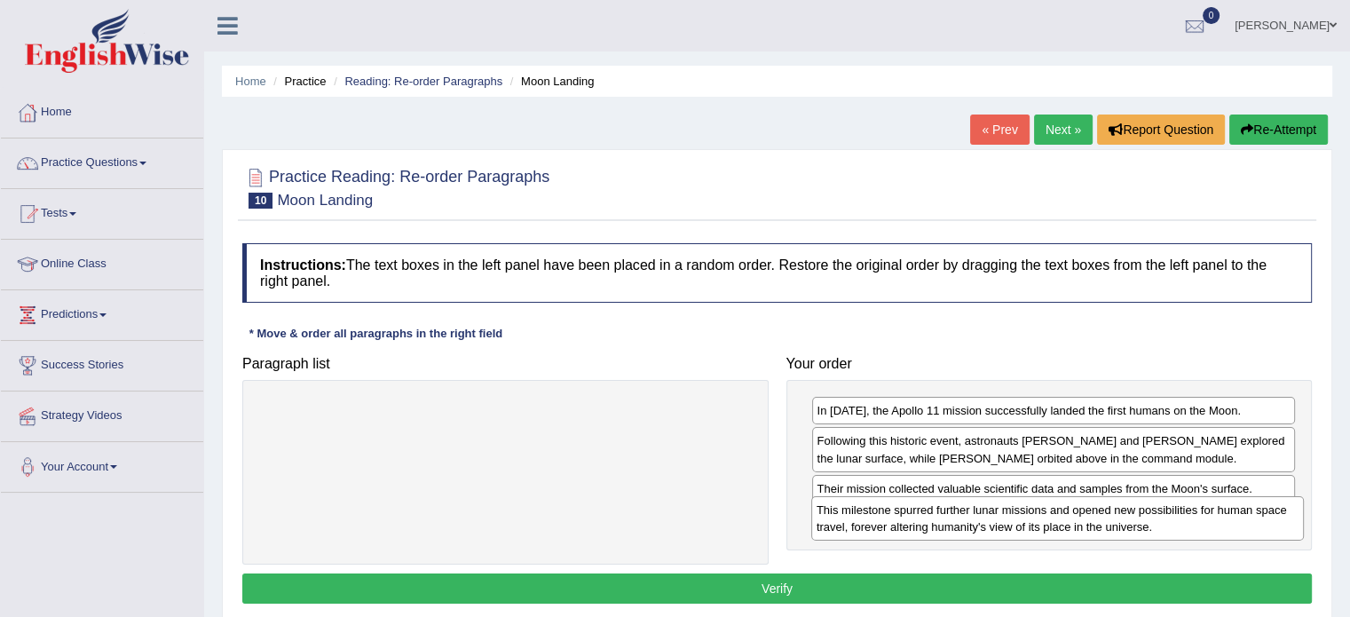
drag, startPoint x: 485, startPoint y: 419, endPoint x: 1037, endPoint y: 518, distance: 561.1
click at [1037, 518] on div "This milestone spurred further lunar missions and opened new possibilities for …" at bounding box center [1057, 518] width 493 height 44
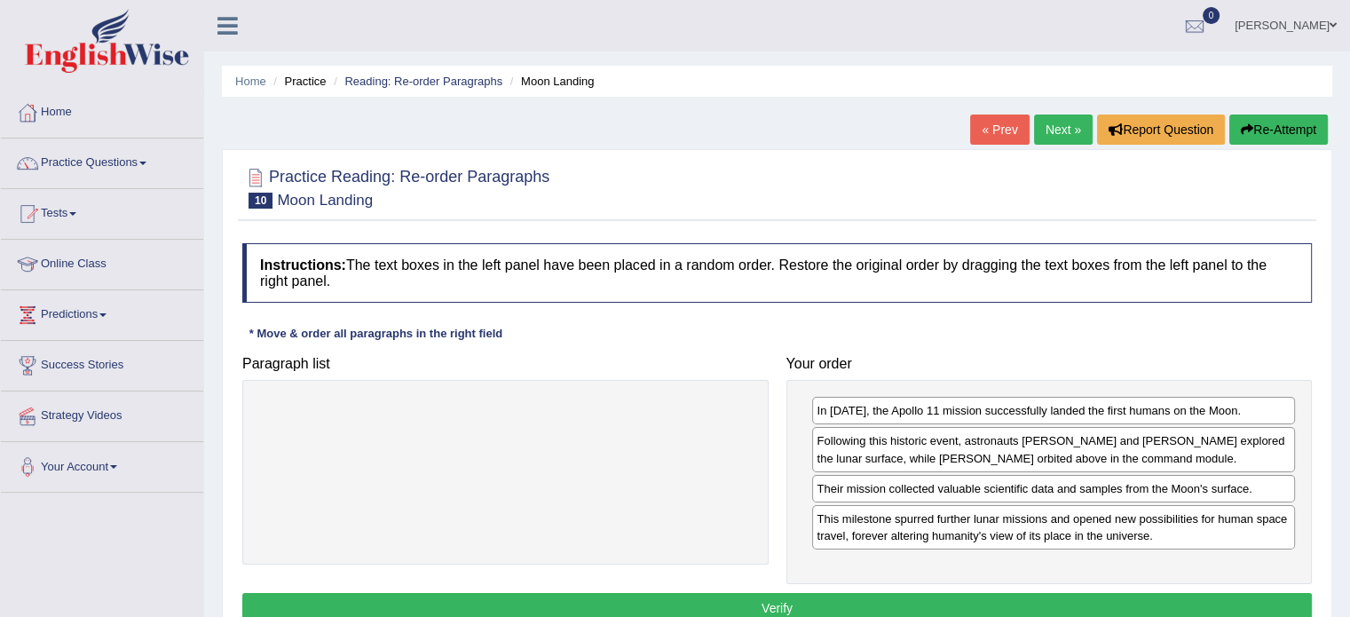
click at [731, 593] on button "Verify" at bounding box center [777, 608] width 1070 height 30
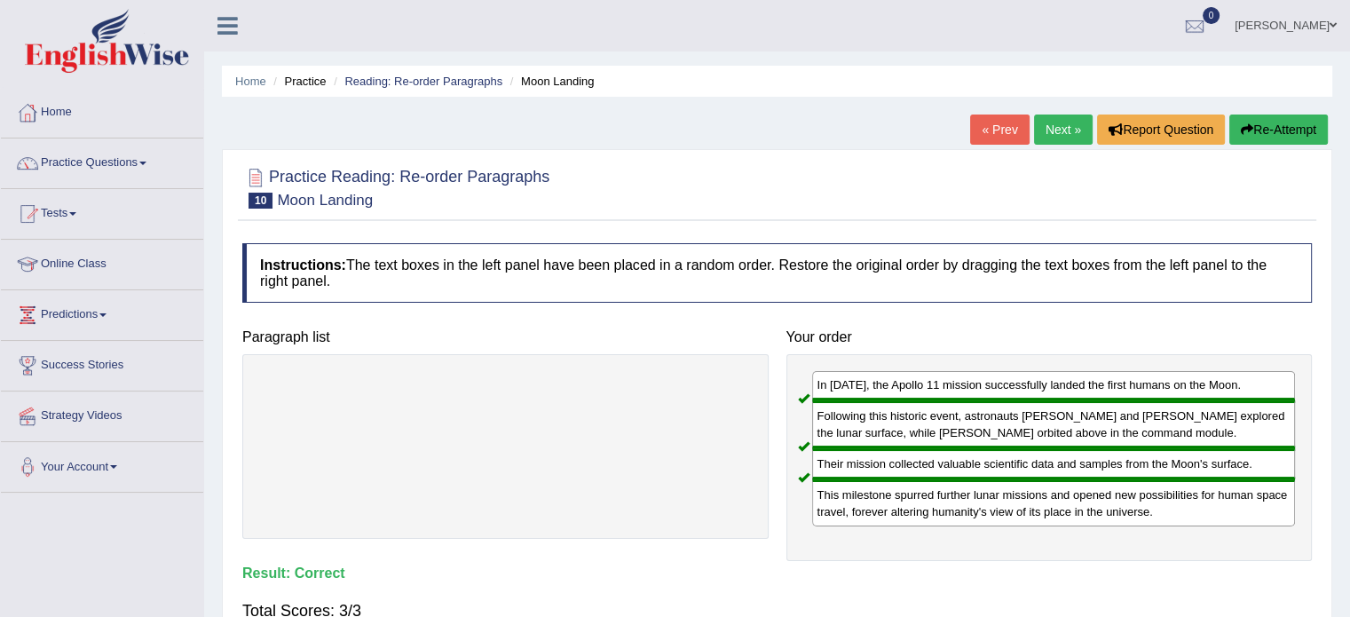
scroll to position [89, 0]
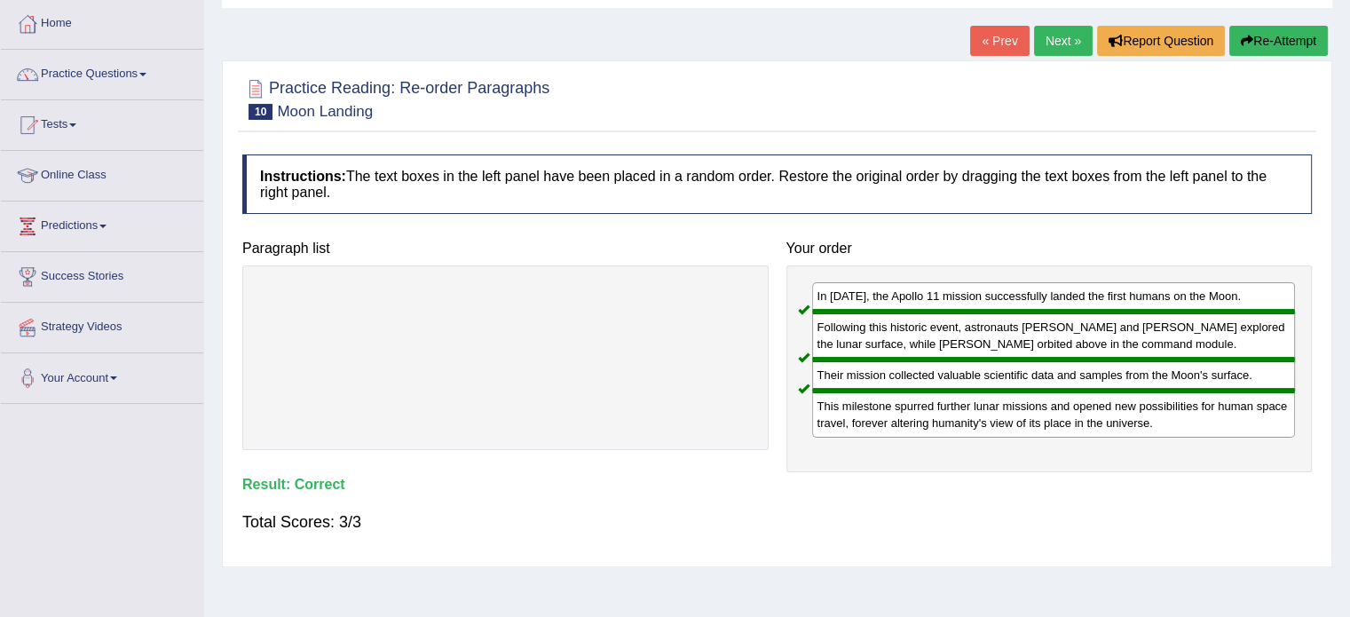
click at [1059, 47] on link "Next »" at bounding box center [1063, 41] width 59 height 30
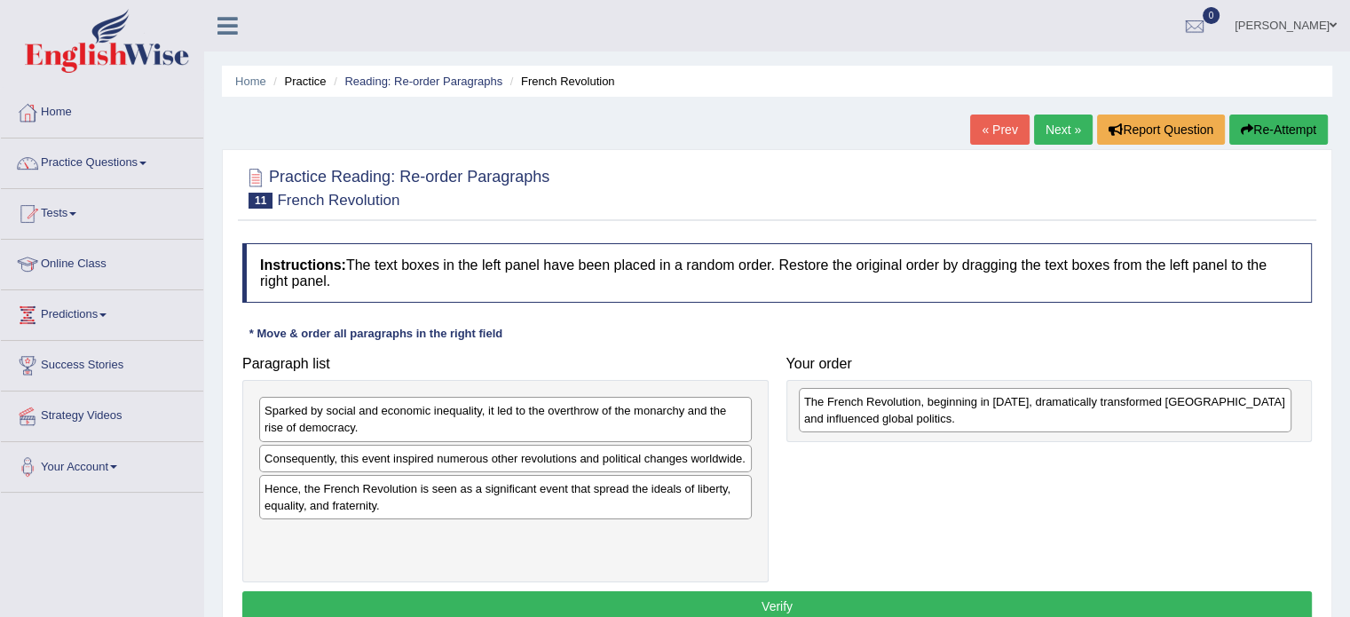
drag, startPoint x: 425, startPoint y: 470, endPoint x: 965, endPoint y: 414, distance: 542.7
click at [965, 414] on div "The French Revolution, beginning in 1789, dramatically transformed France and i…" at bounding box center [1045, 410] width 493 height 44
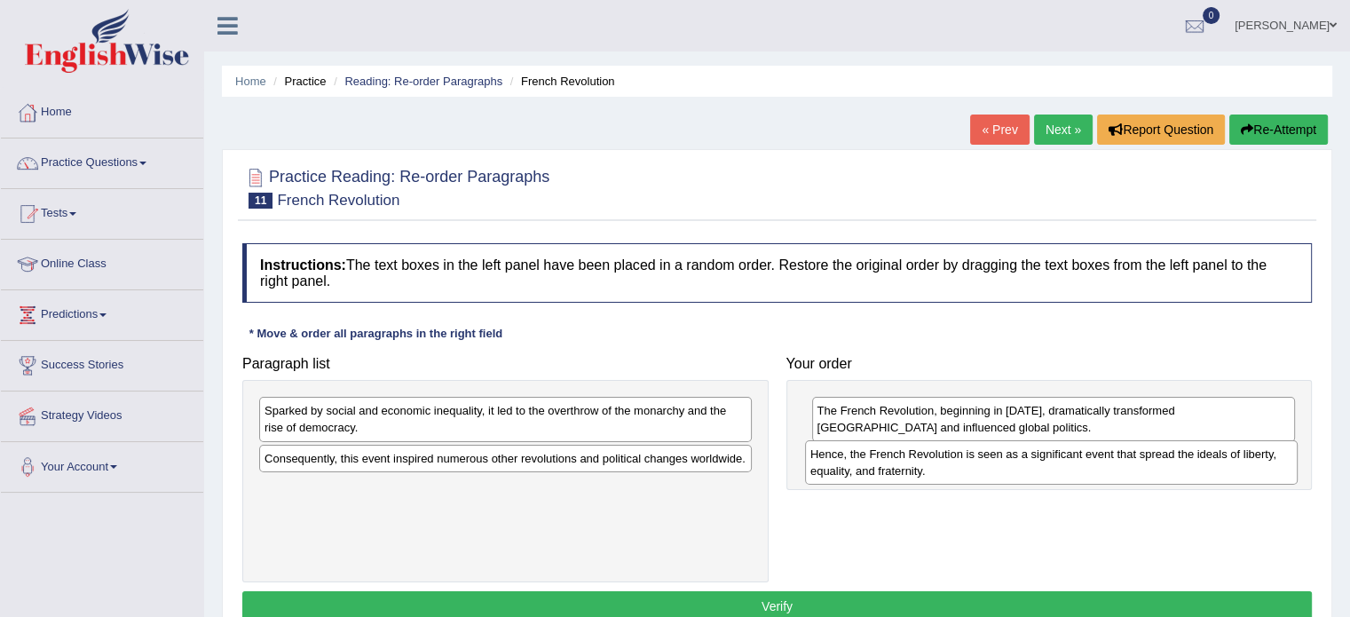
drag, startPoint x: 456, startPoint y: 507, endPoint x: 1002, endPoint y: 473, distance: 547.0
click at [1002, 473] on div "Hence, the French Revolution is seen as a significant event that spread the ide…" at bounding box center [1051, 462] width 493 height 44
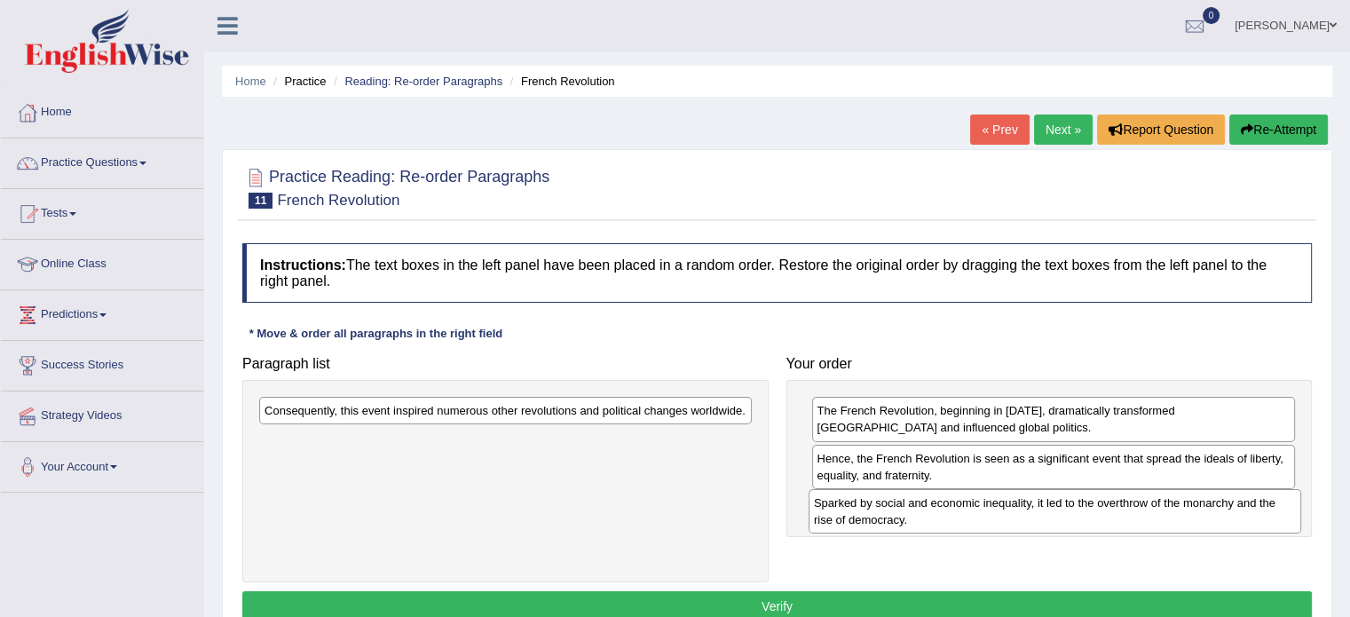
drag, startPoint x: 561, startPoint y: 422, endPoint x: 1111, endPoint y: 514, distance: 557.2
click at [1111, 514] on div "Sparked by social and economic inequality, it led to the overthrow of the monar…" at bounding box center [1055, 511] width 493 height 44
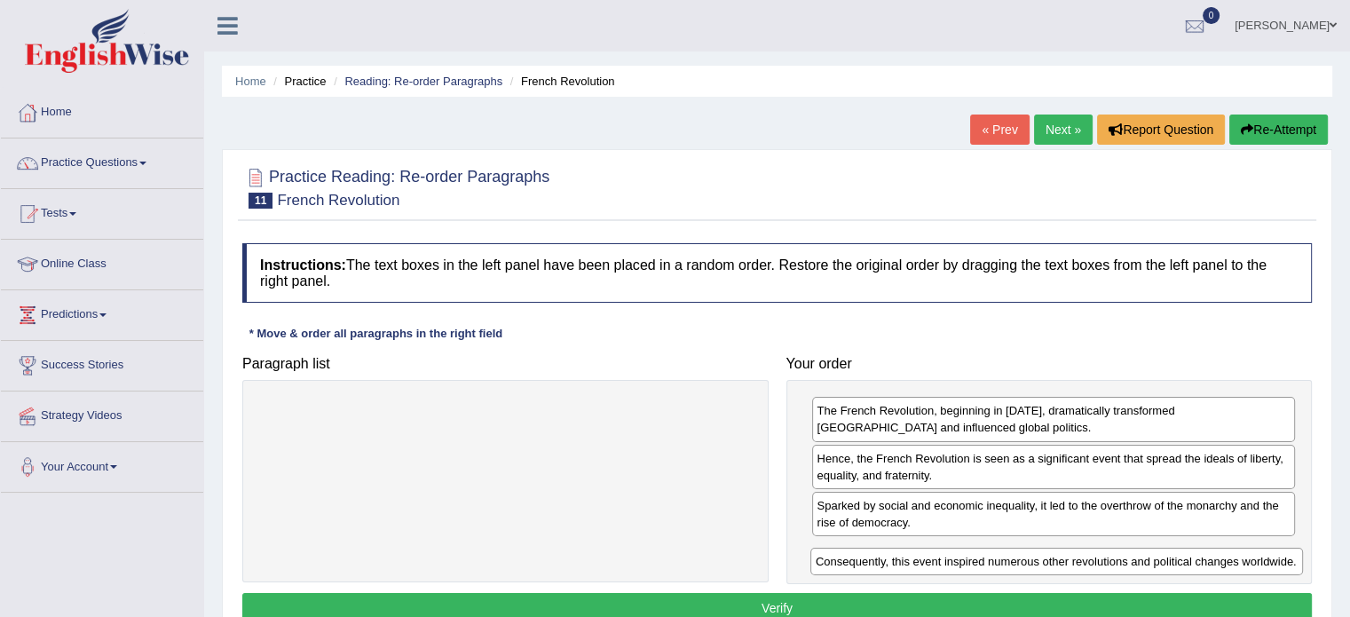
drag, startPoint x: 392, startPoint y: 412, endPoint x: 943, endPoint y: 563, distance: 571.6
click at [943, 563] on div "Consequently, this event inspired numerous other revolutions and political chan…" at bounding box center [1057, 562] width 493 height 28
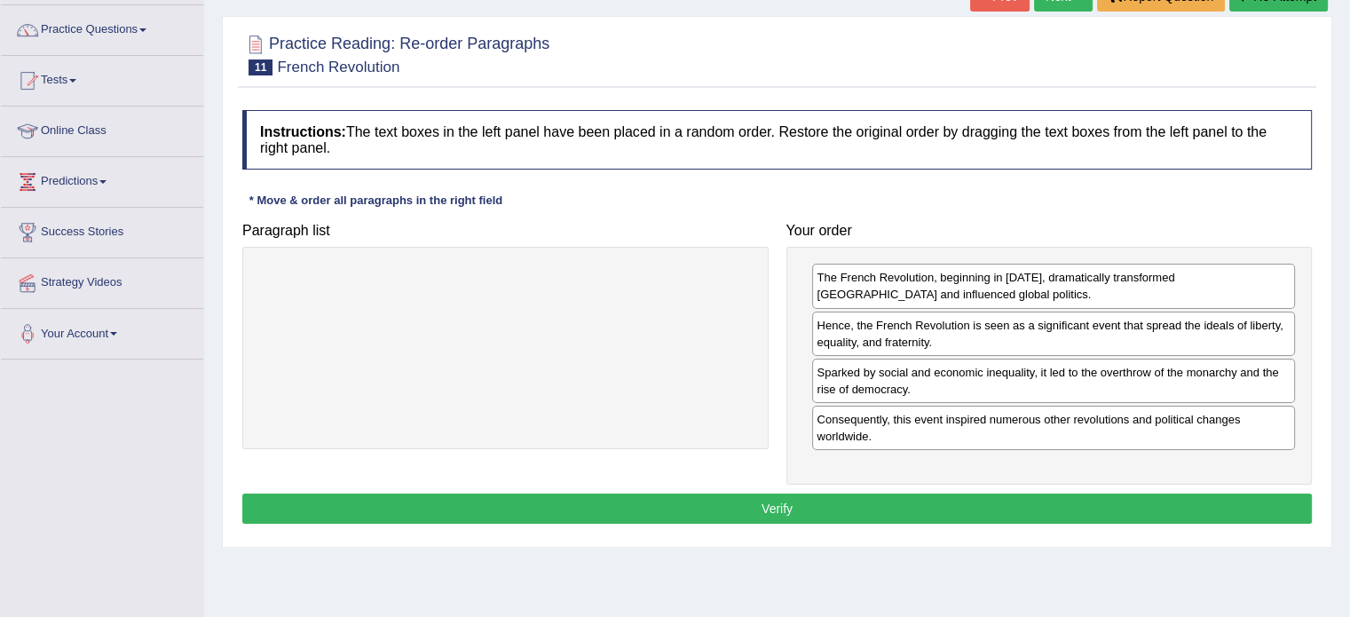
scroll to position [178, 0]
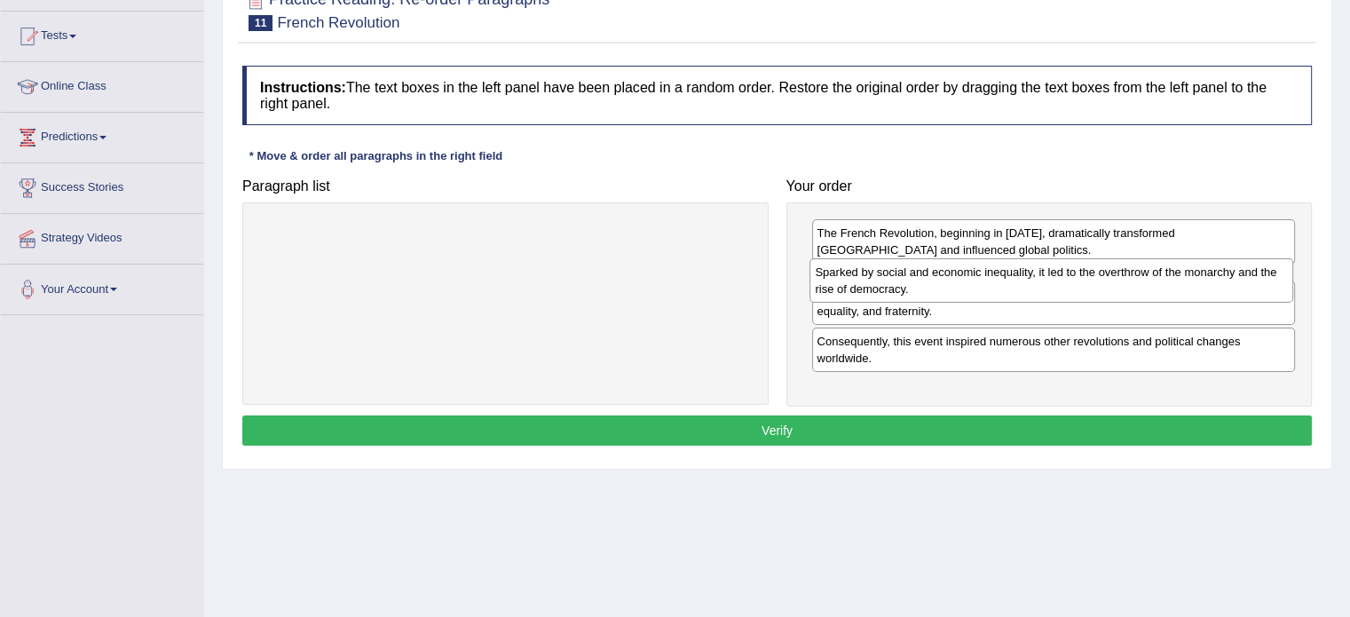
drag, startPoint x: 849, startPoint y: 347, endPoint x: 851, endPoint y: 287, distance: 60.4
click at [850, 289] on div "Sparked by social and economic inequality, it led to the overthrow of the monar…" at bounding box center [1052, 280] width 484 height 44
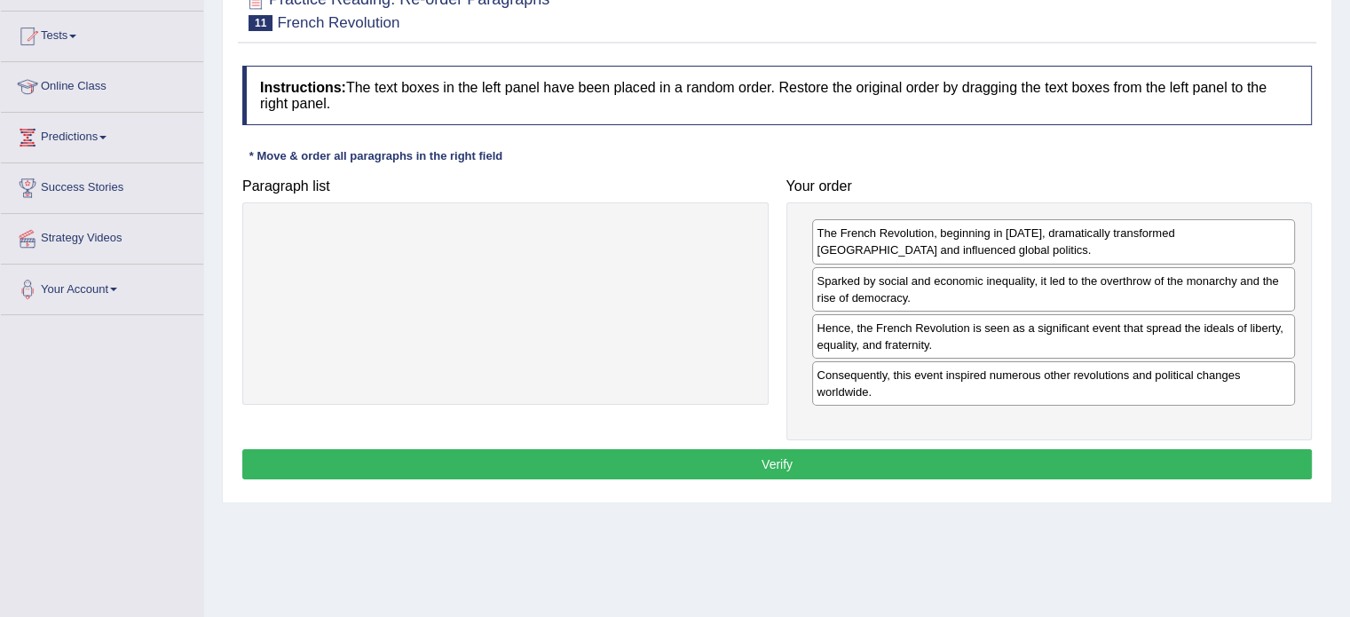
click at [778, 451] on button "Verify" at bounding box center [777, 464] width 1070 height 30
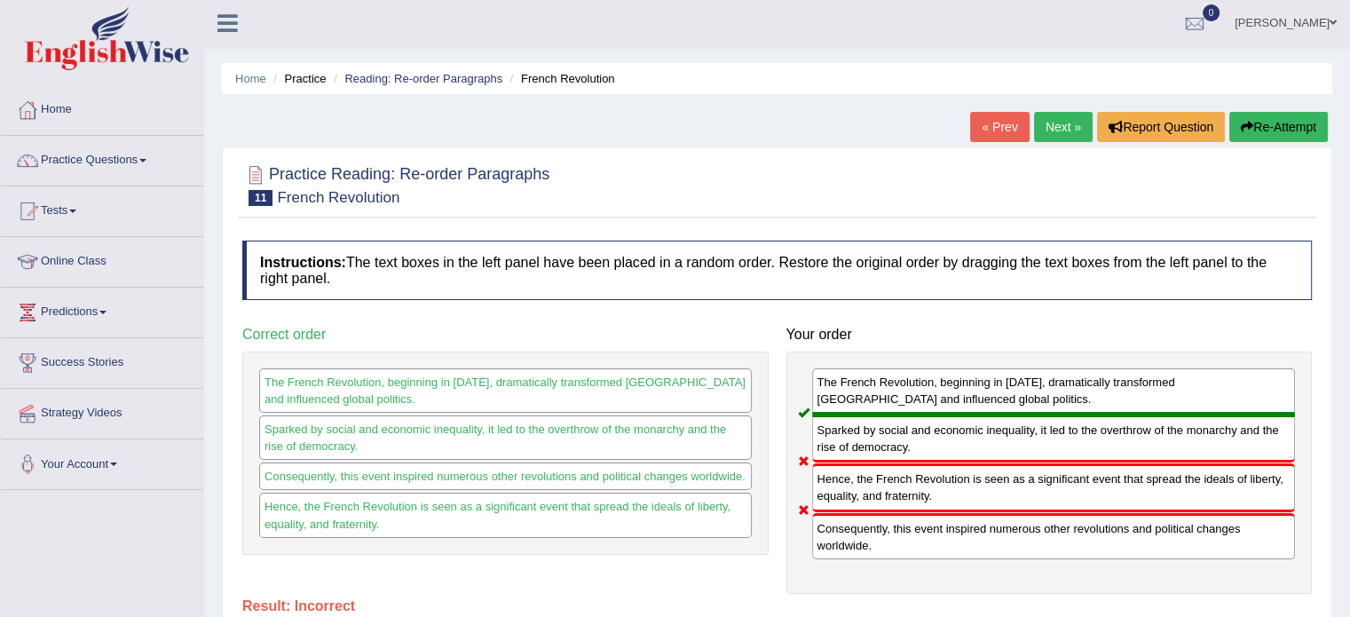
scroll to position [0, 0]
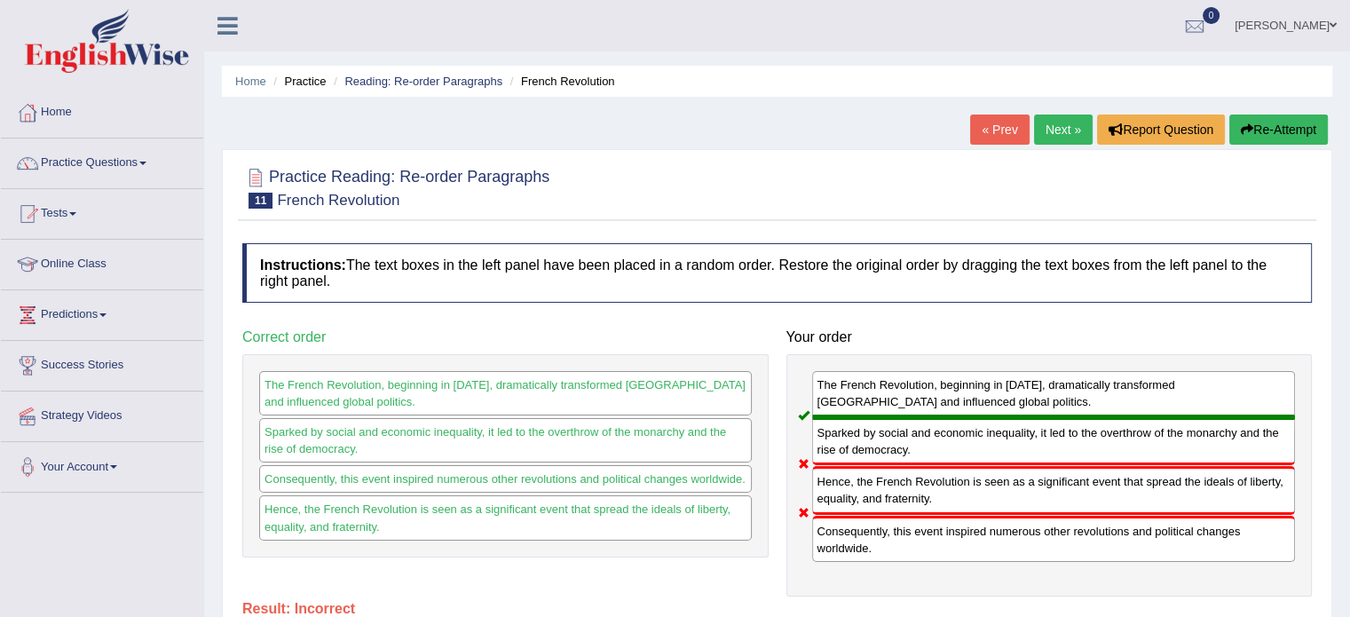
click at [1070, 131] on link "Next »" at bounding box center [1063, 130] width 59 height 30
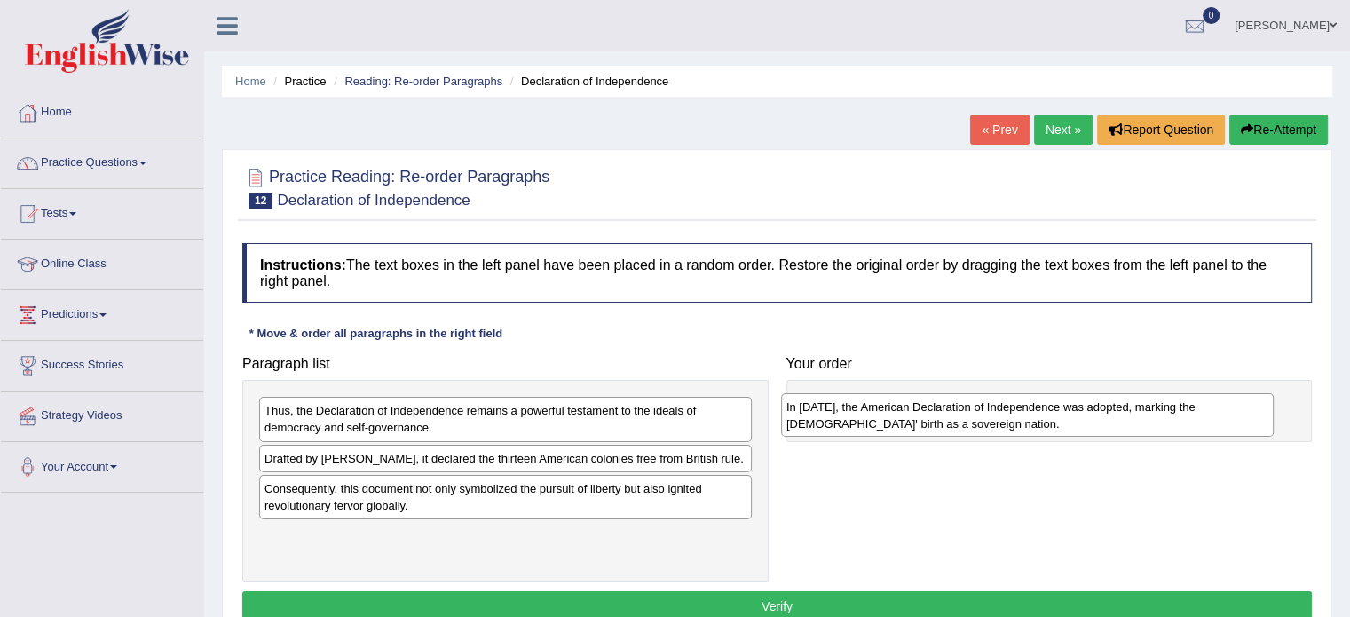
drag, startPoint x: 508, startPoint y: 546, endPoint x: 1030, endPoint y: 418, distance: 537.4
click at [1030, 418] on div "In [DATE], the American Declaration of Independence was adopted, marking the [D…" at bounding box center [1027, 415] width 493 height 44
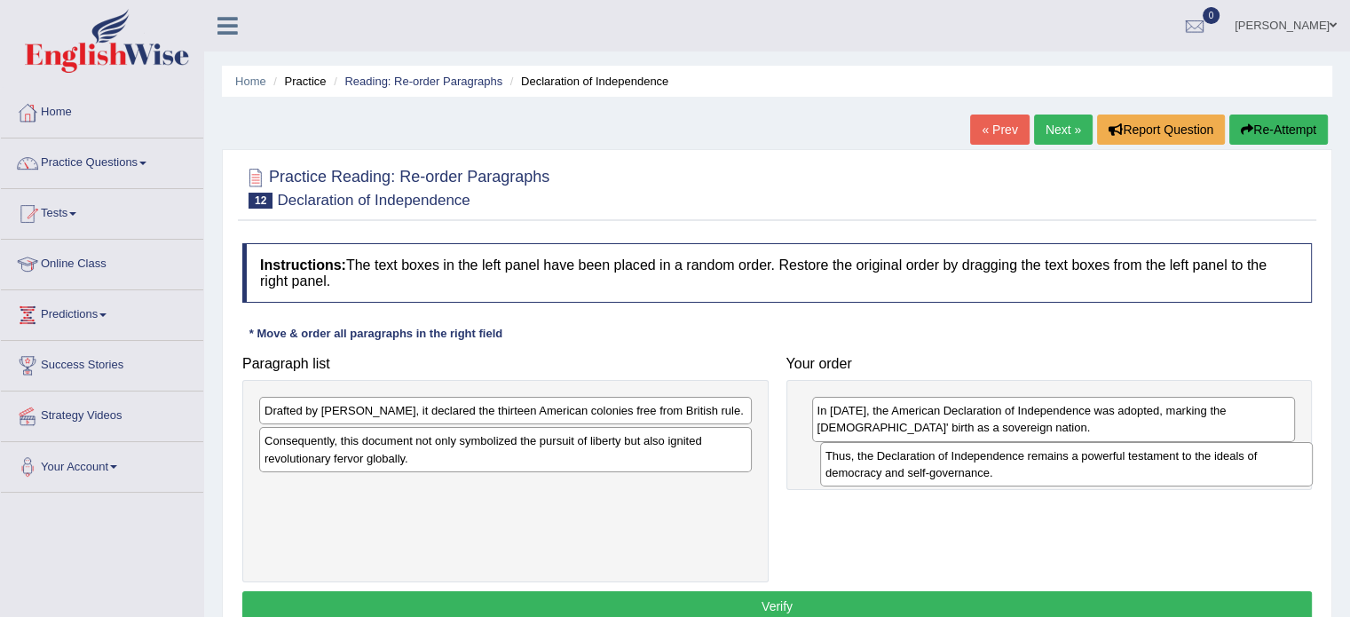
drag, startPoint x: 437, startPoint y: 432, endPoint x: 998, endPoint y: 478, distance: 562.9
click at [998, 478] on div "Thus, the Declaration of Independence remains a powerful testament to the ideal…" at bounding box center [1066, 464] width 493 height 44
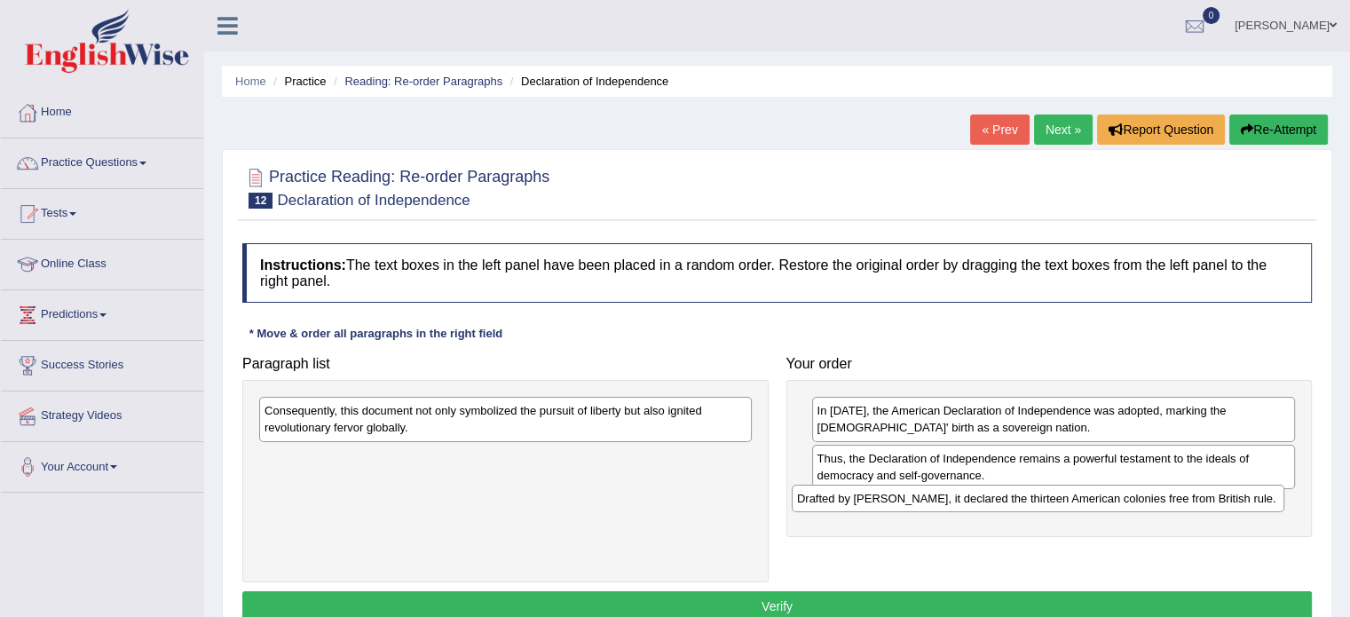
drag, startPoint x: 547, startPoint y: 409, endPoint x: 1083, endPoint y: 497, distance: 543.4
click at [1083, 497] on div "Drafted by Thomas Jefferson, it declared the thirteen American colonies free fr…" at bounding box center [1038, 499] width 493 height 28
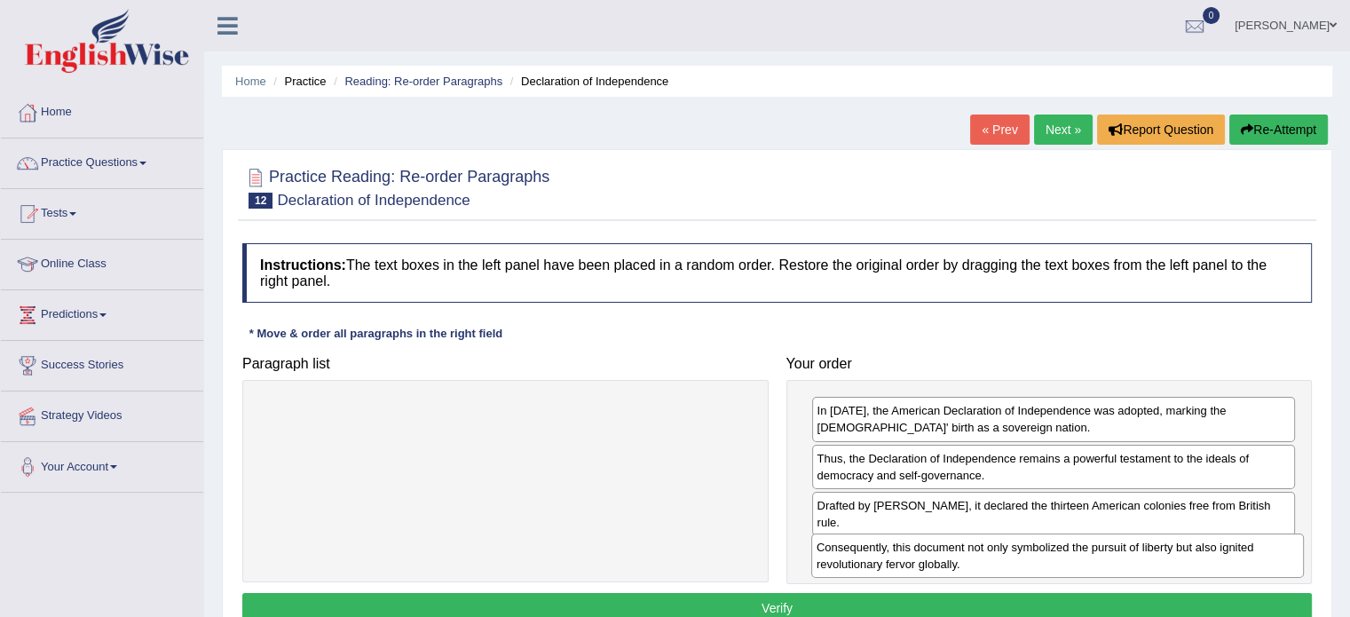
drag, startPoint x: 385, startPoint y: 413, endPoint x: 938, endPoint y: 550, distance: 568.9
click at [938, 550] on div "Consequently, this document not only symbolized the pursuit of liberty but also…" at bounding box center [1057, 556] width 493 height 44
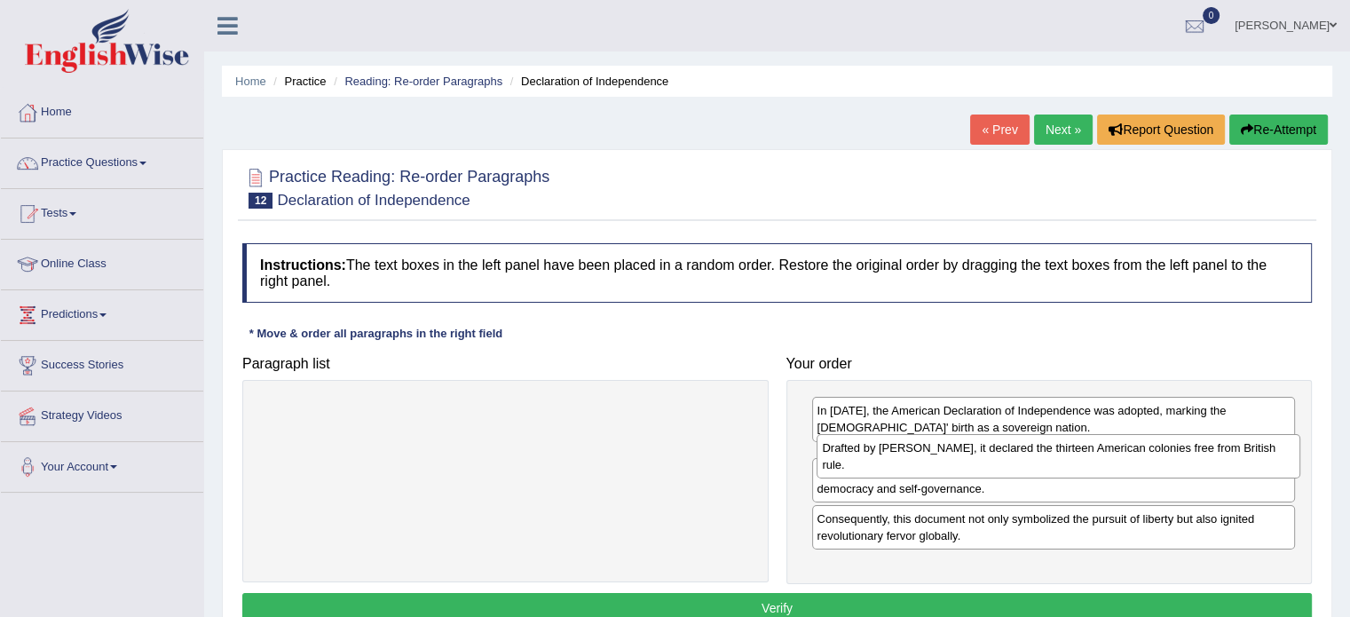
drag, startPoint x: 1010, startPoint y: 520, endPoint x: 1016, endPoint y: 463, distance: 57.1
click at [1016, 463] on div "Drafted by Thomas Jefferson, it declared the thirteen American colonies free fr…" at bounding box center [1059, 456] width 484 height 44
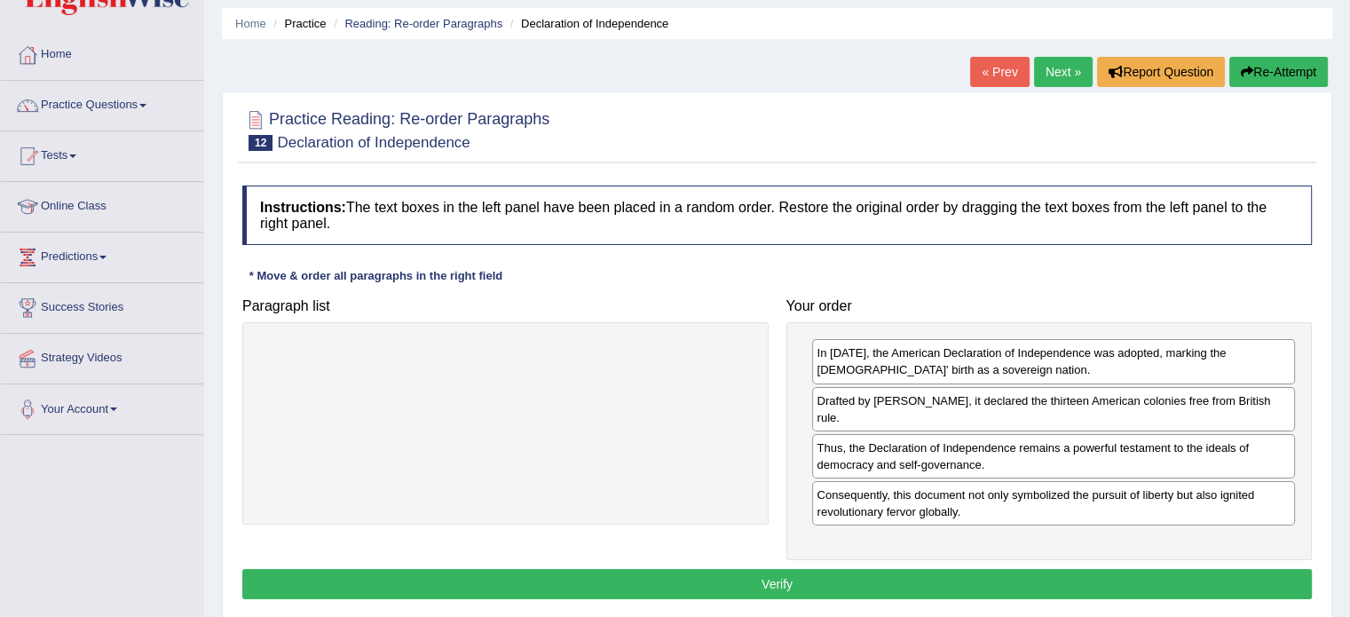
scroll to position [89, 0]
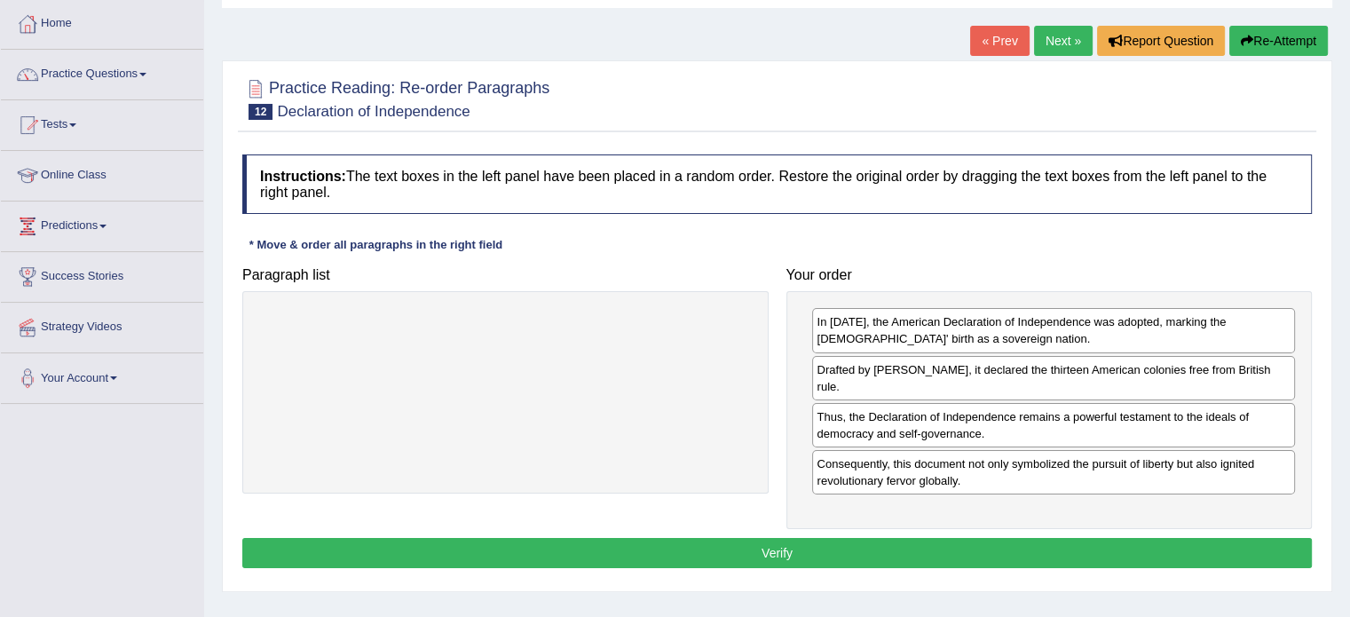
click at [620, 542] on button "Verify" at bounding box center [777, 553] width 1070 height 30
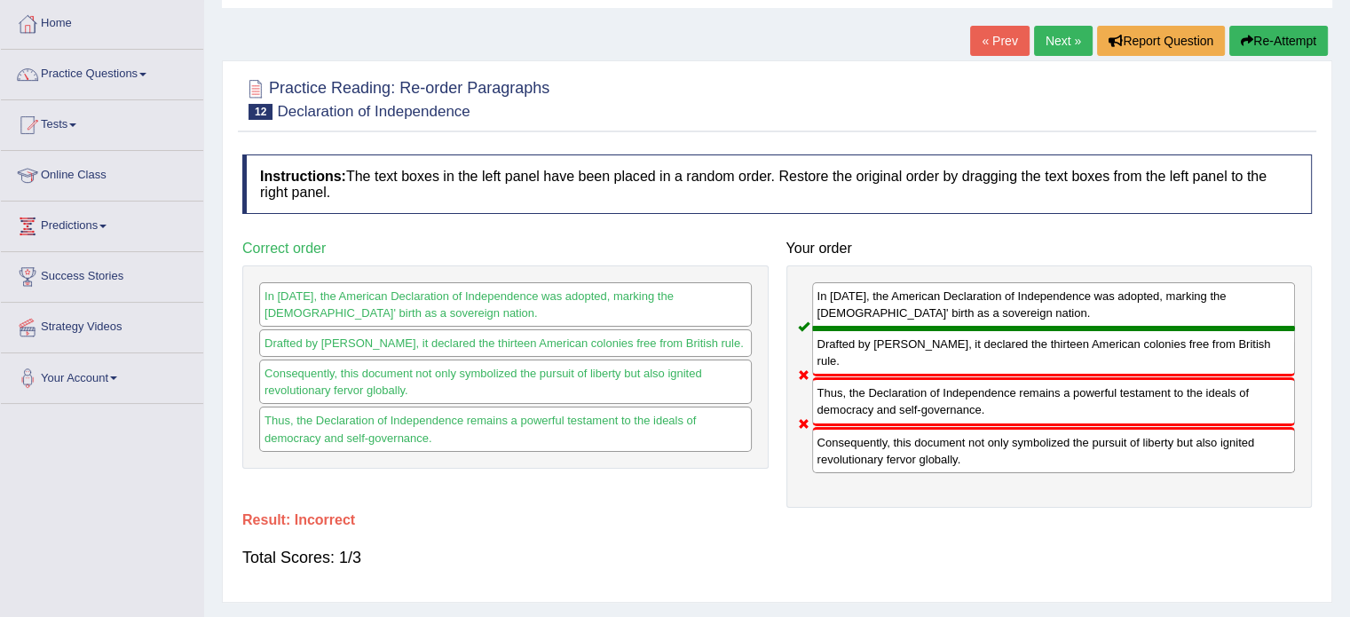
click at [1057, 40] on link "Next »" at bounding box center [1063, 41] width 59 height 30
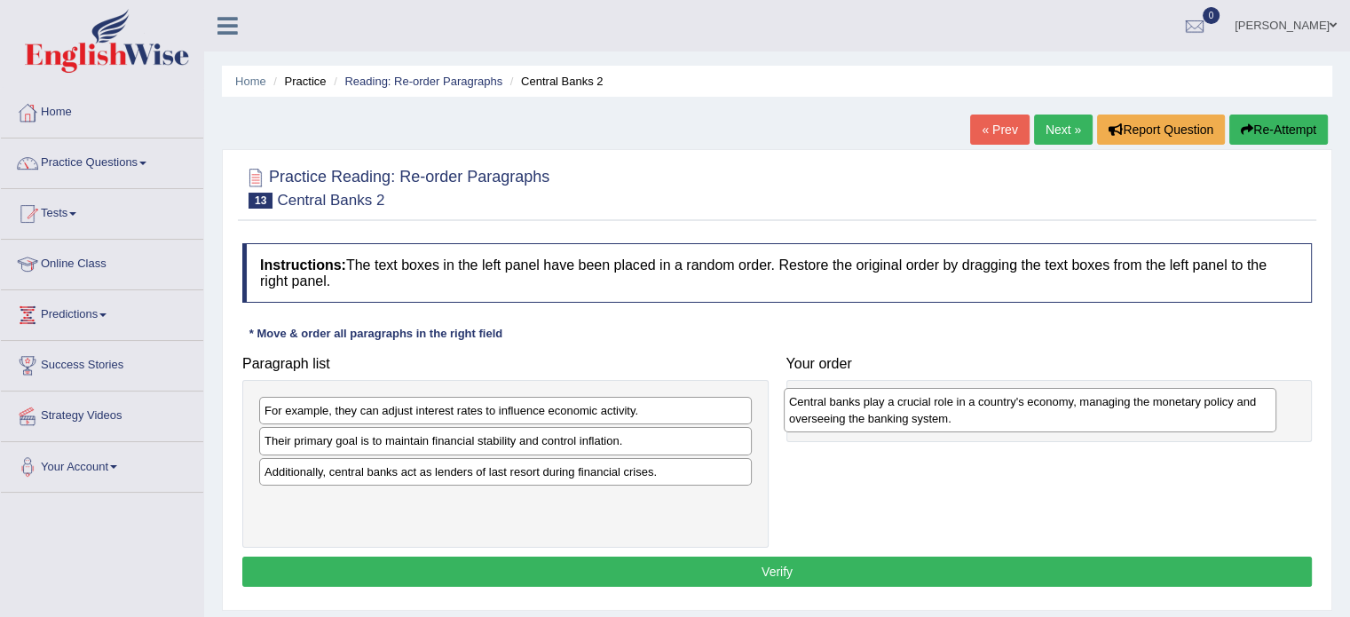
drag, startPoint x: 469, startPoint y: 457, endPoint x: 993, endPoint y: 418, distance: 526.1
click at [993, 418] on div "Central banks play a crucial role in a country's economy, managing the monetary…" at bounding box center [1030, 410] width 493 height 44
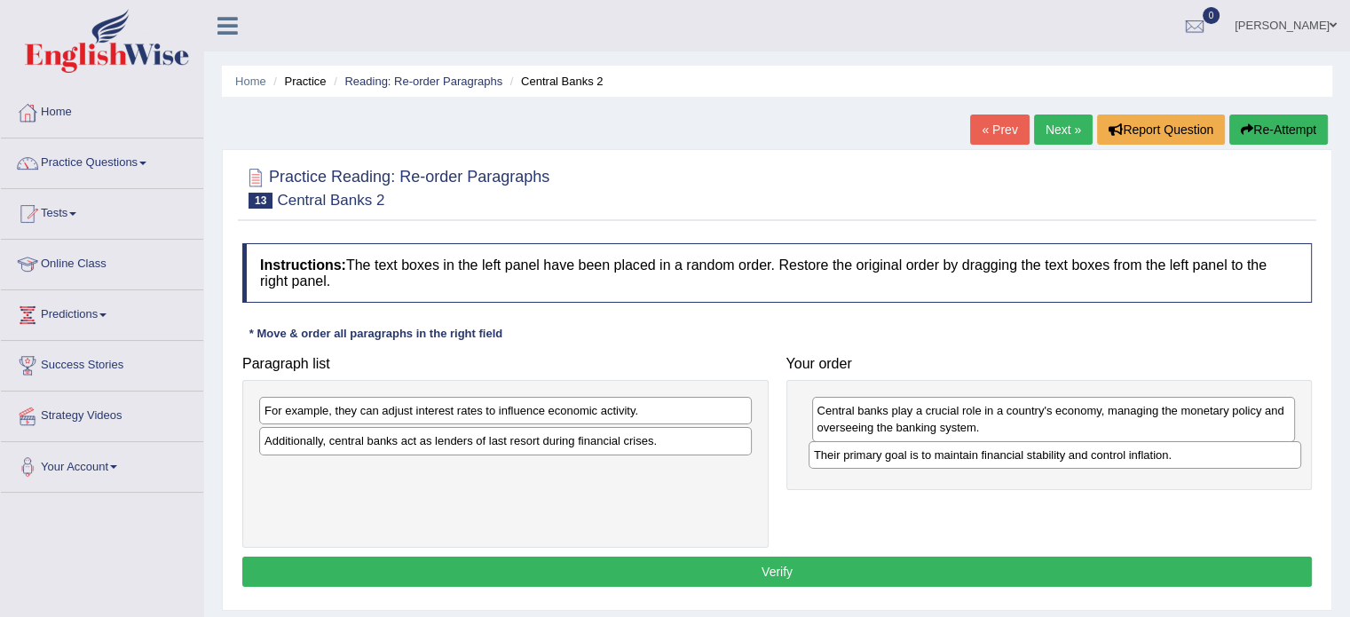
drag, startPoint x: 597, startPoint y: 441, endPoint x: 1147, endPoint y: 455, distance: 549.7
click at [1147, 455] on div "Their primary goal is to maintain financial stability and control inflation." at bounding box center [1055, 455] width 493 height 28
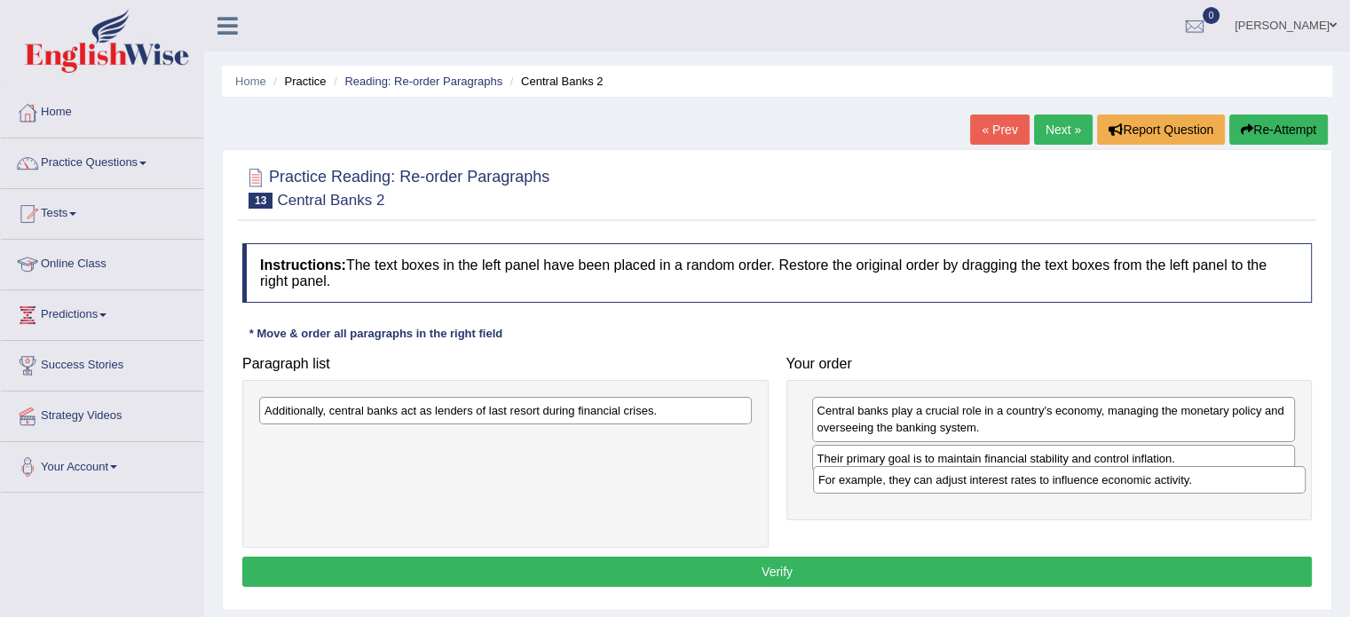
drag, startPoint x: 540, startPoint y: 415, endPoint x: 1094, endPoint y: 484, distance: 558.3
click at [1094, 484] on div "For example, they can adjust interest rates to influence economic activity." at bounding box center [1059, 480] width 493 height 28
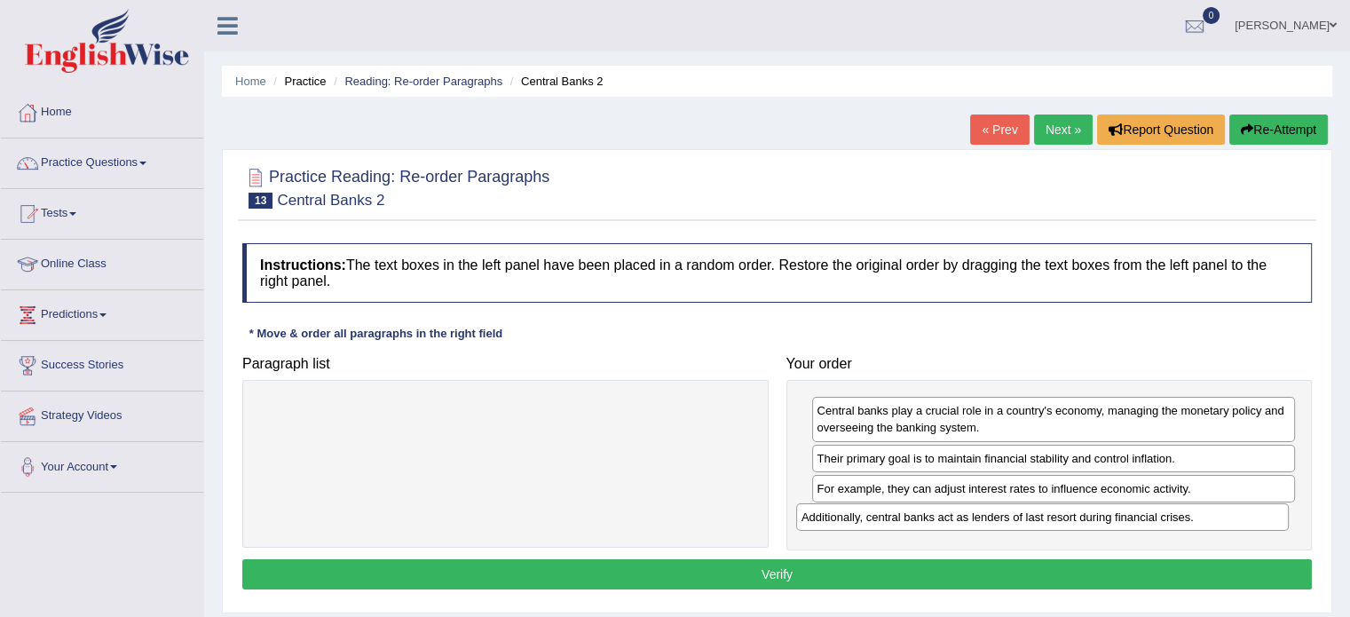
drag, startPoint x: 377, startPoint y: 407, endPoint x: 914, endPoint y: 514, distance: 547.6
click at [914, 514] on div "Additionally, central banks act as lenders of last resort during financial cris…" at bounding box center [1042, 517] width 493 height 28
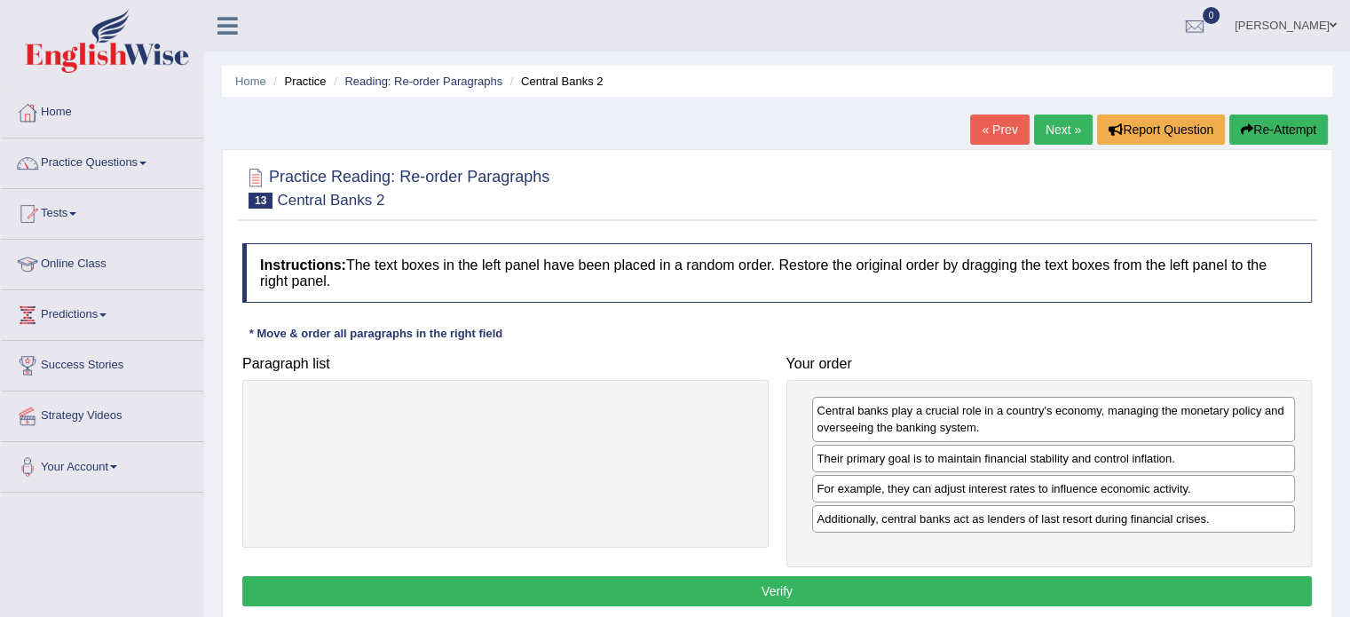
click at [684, 582] on button "Verify" at bounding box center [777, 591] width 1070 height 30
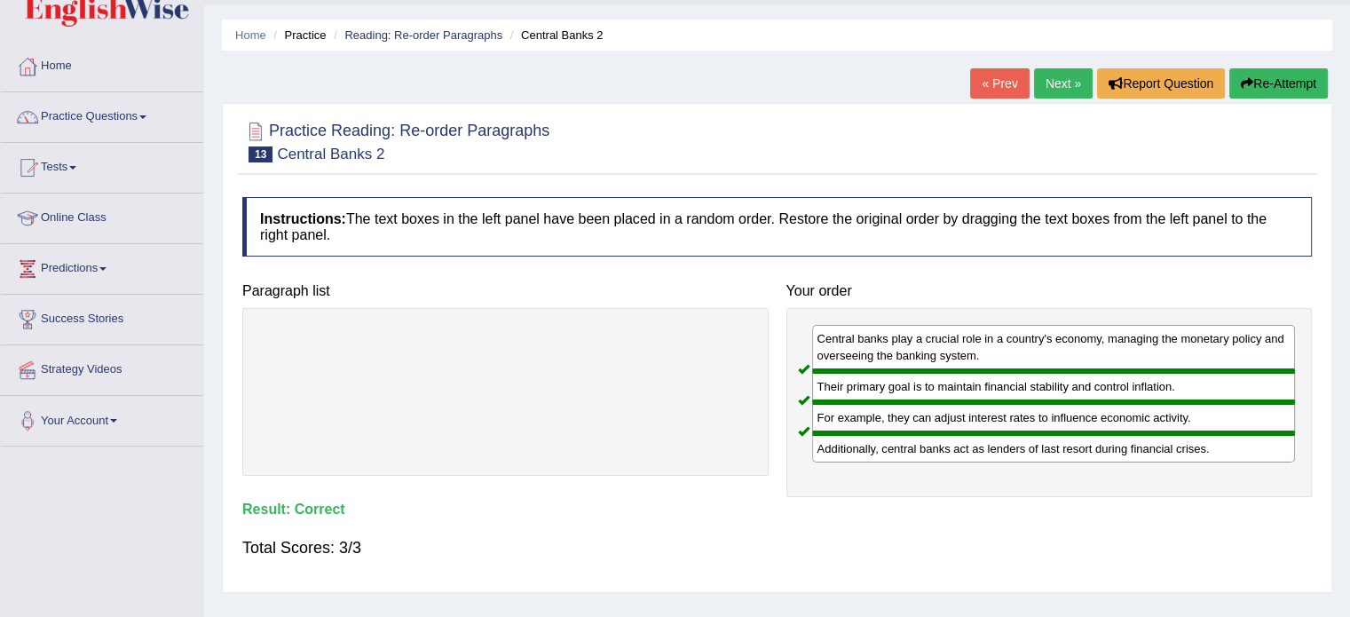
scroll to position [89, 0]
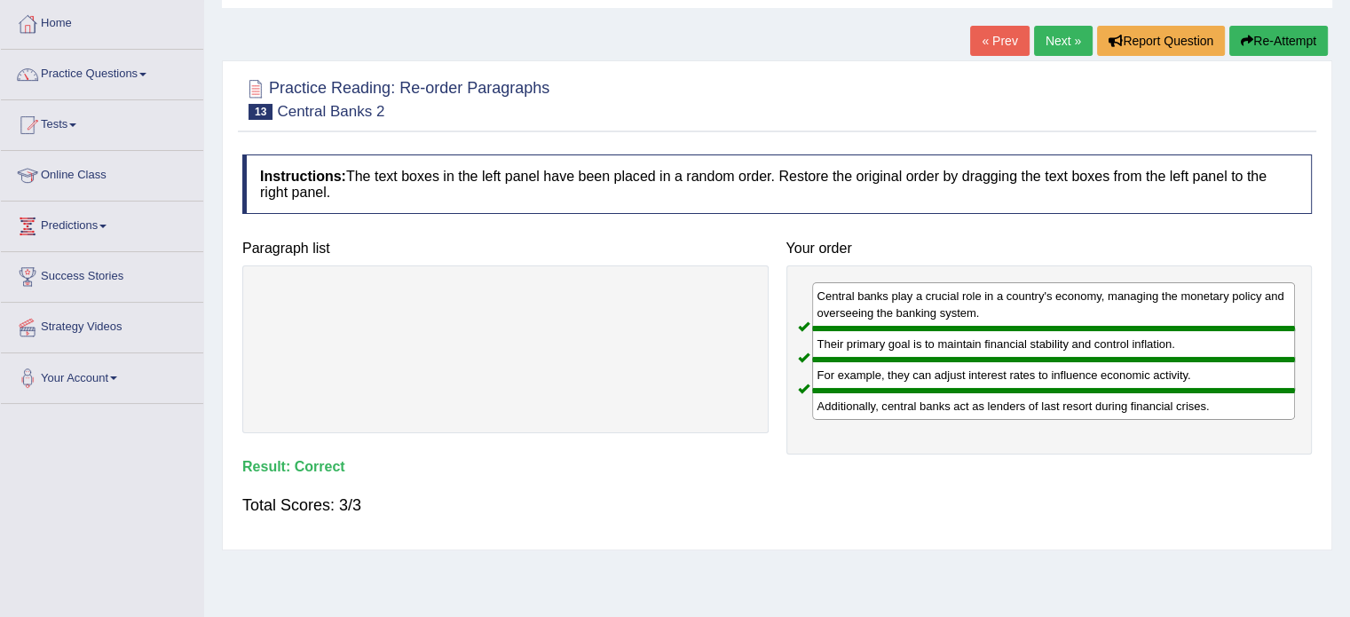
click at [1055, 45] on link "Next »" at bounding box center [1063, 41] width 59 height 30
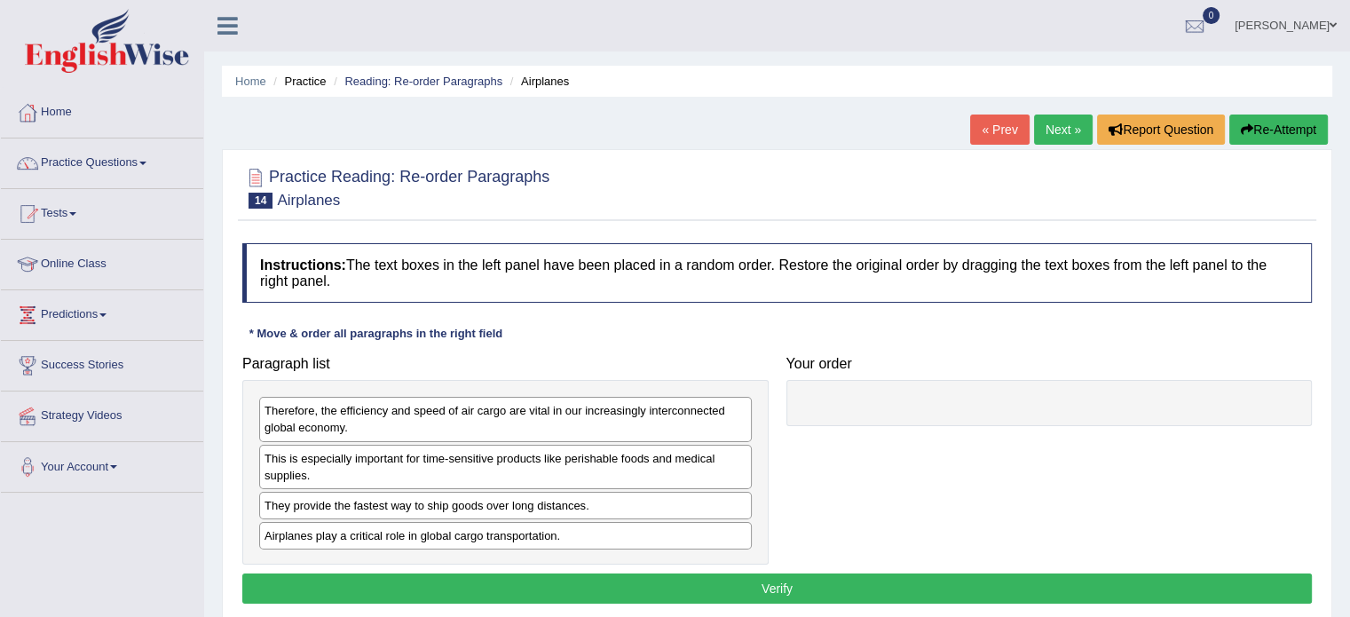
scroll to position [89, 0]
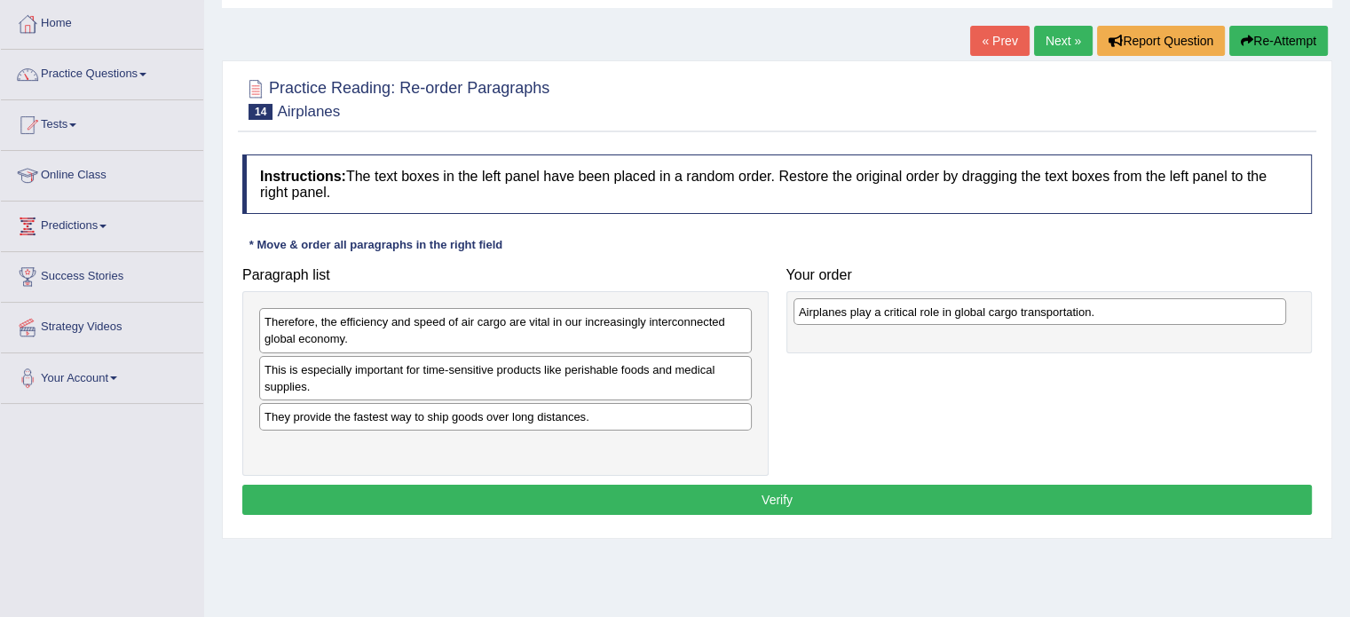
drag, startPoint x: 504, startPoint y: 449, endPoint x: 1039, endPoint y: 315, distance: 551.0
click at [1039, 315] on div "Airplanes play a critical role in global cargo transportation." at bounding box center [1040, 312] width 493 height 28
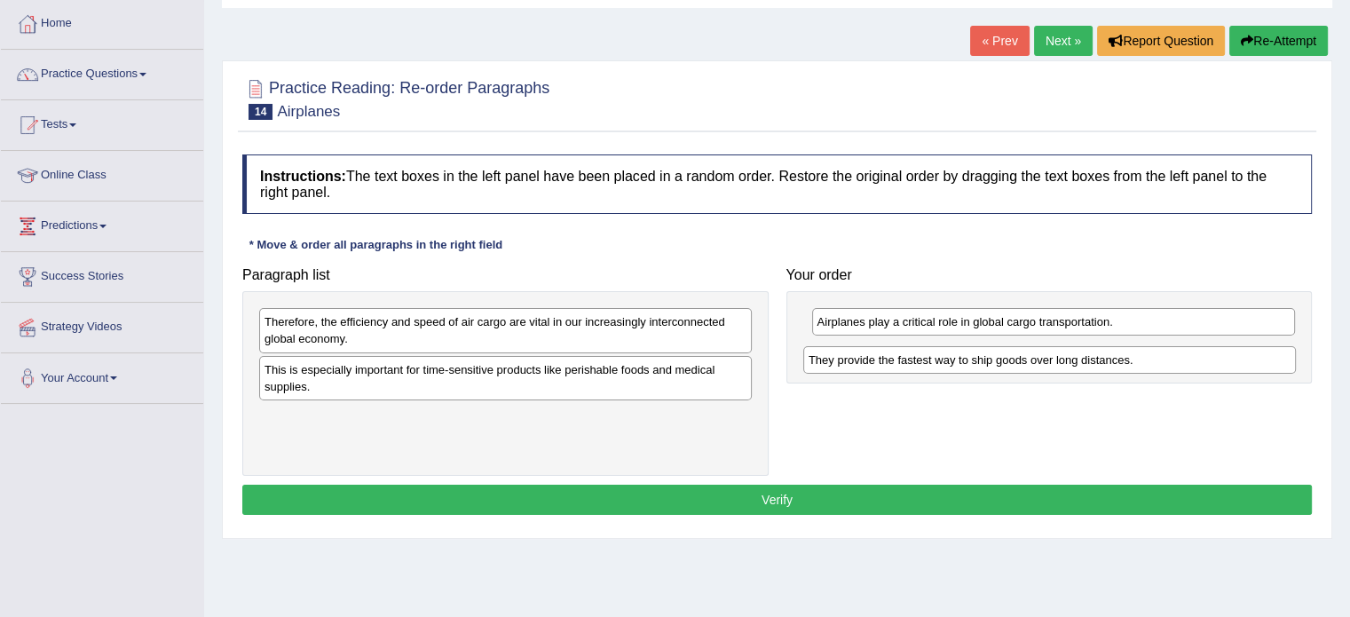
drag, startPoint x: 483, startPoint y: 422, endPoint x: 1027, endPoint y: 366, distance: 547.1
click at [1027, 366] on div "They provide the fastest way to ship goods over long distances." at bounding box center [1049, 360] width 493 height 28
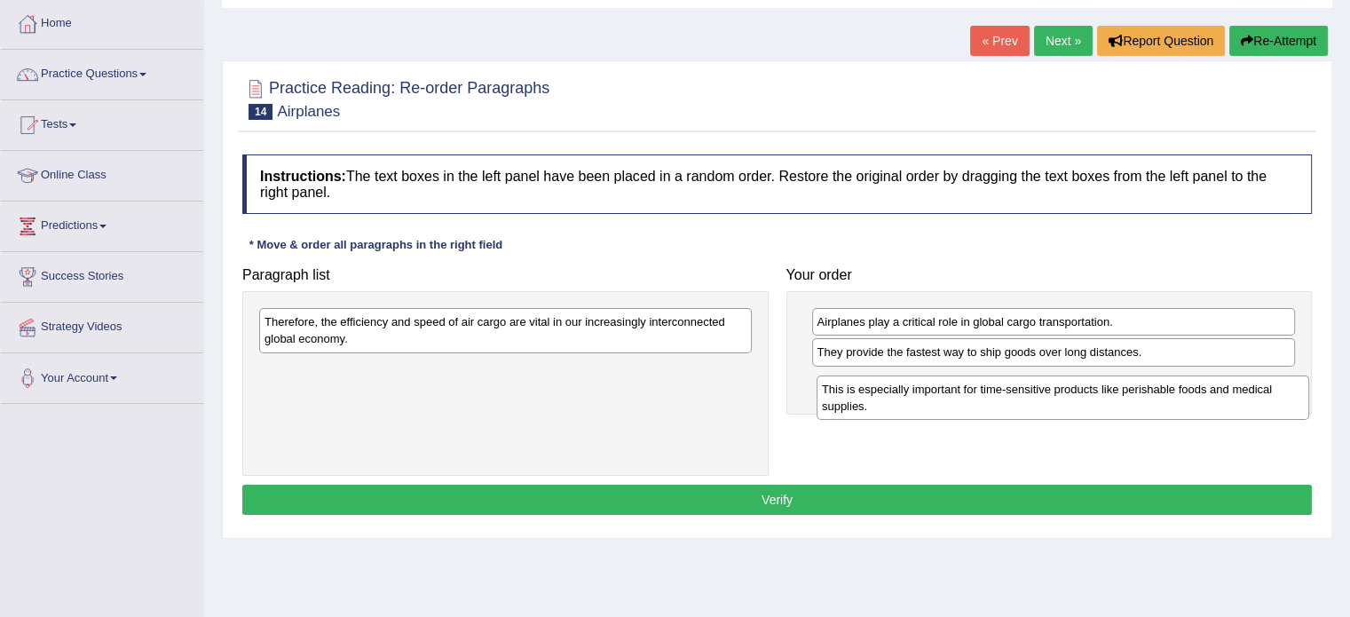
drag, startPoint x: 401, startPoint y: 384, endPoint x: 959, endPoint y: 404, distance: 557.9
click at [959, 404] on div "This is especially important for time-sensitive products like perishable foods …" at bounding box center [1063, 398] width 493 height 44
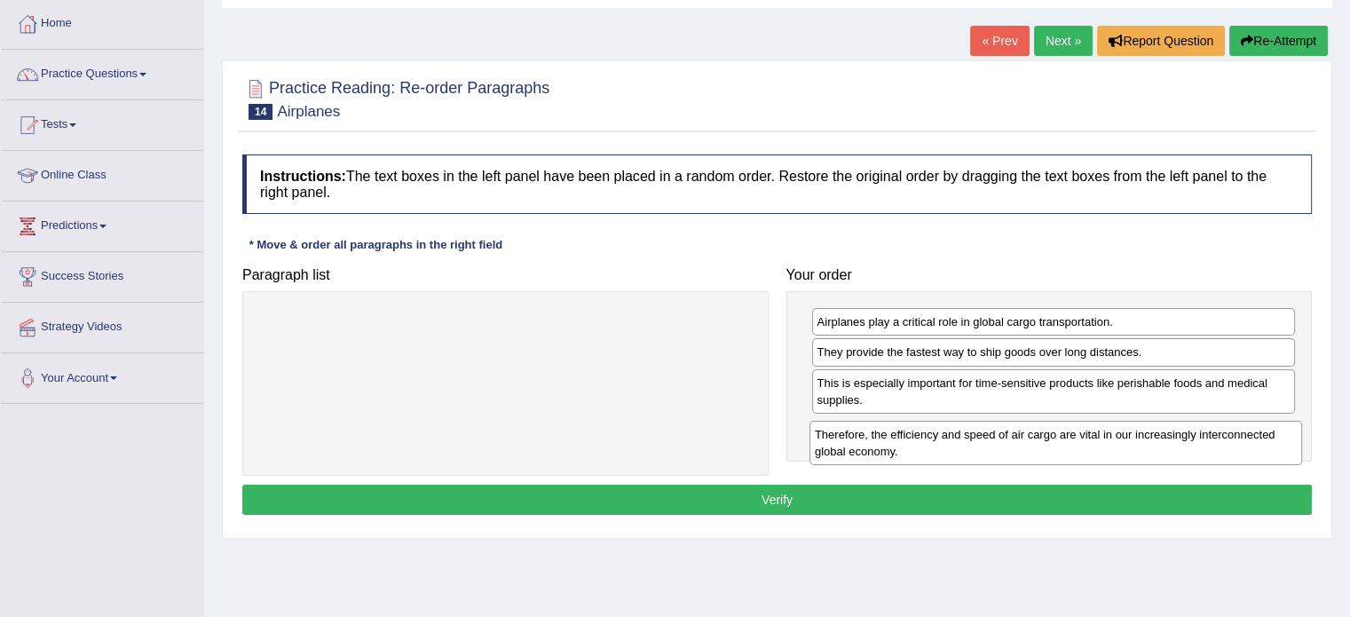
drag, startPoint x: 405, startPoint y: 341, endPoint x: 955, endPoint y: 454, distance: 561.9
click at [955, 454] on div "Therefore, the efficiency and speed of air cargo are vital in our increasingly …" at bounding box center [1056, 443] width 493 height 44
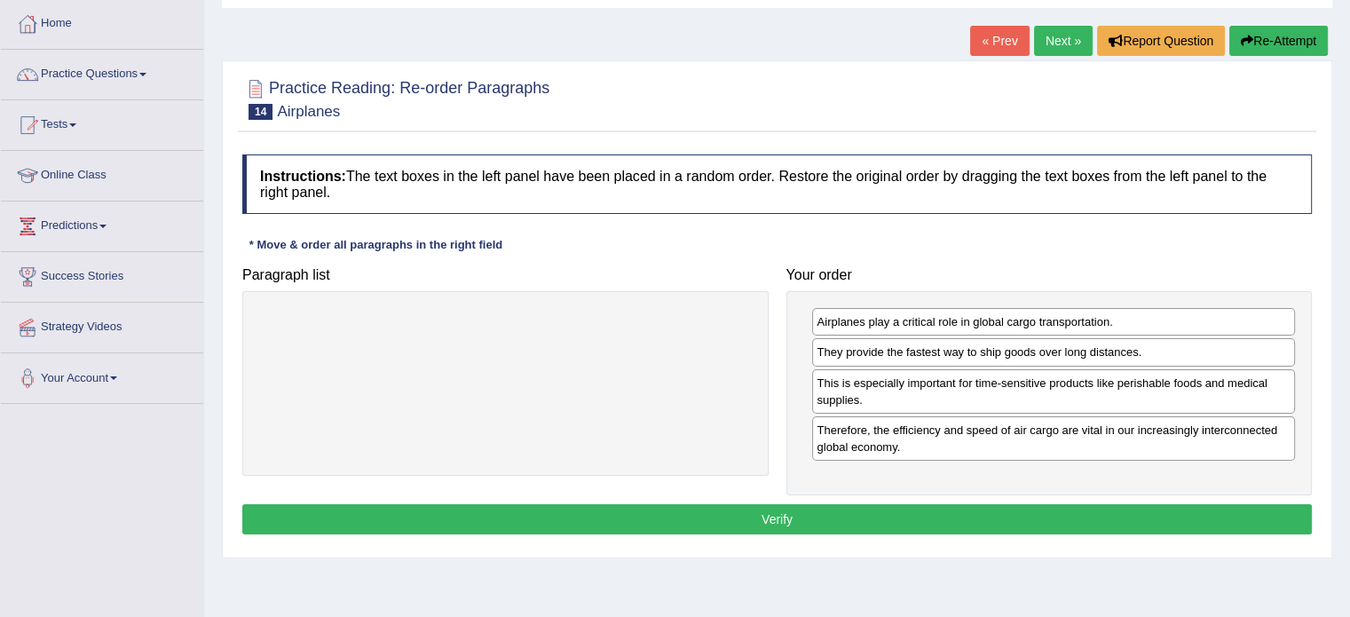
click at [799, 521] on button "Verify" at bounding box center [777, 519] width 1070 height 30
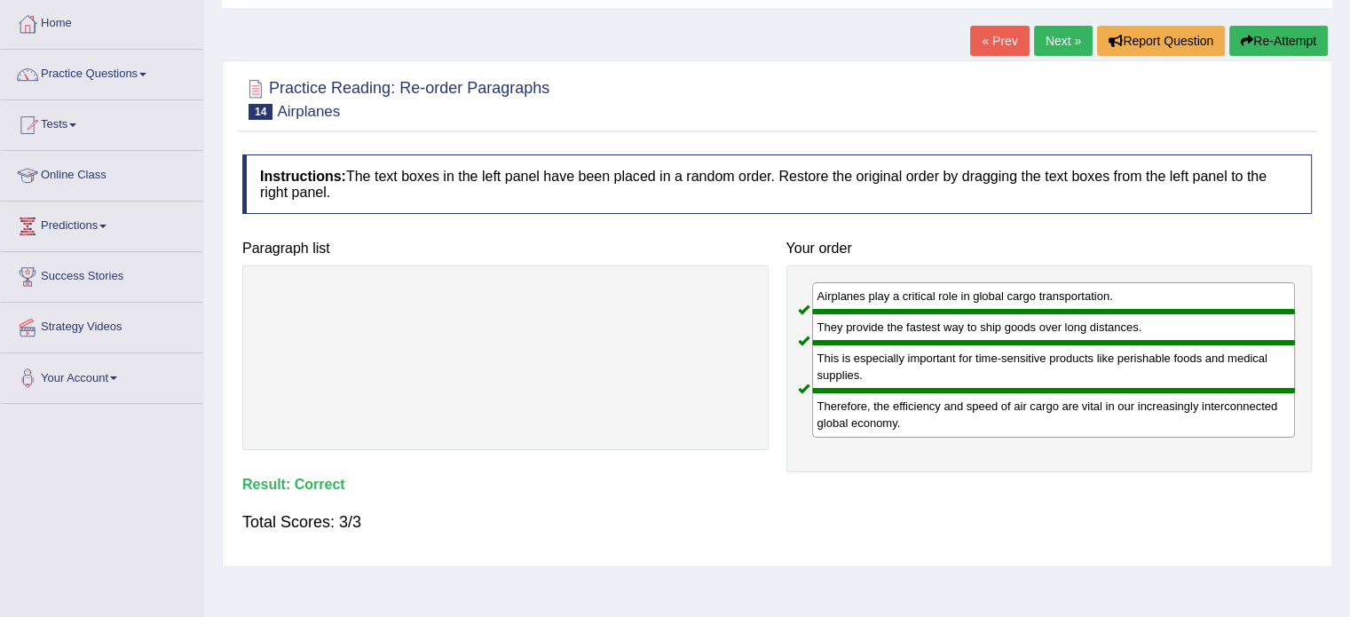
click at [1055, 45] on link "Next »" at bounding box center [1063, 41] width 59 height 30
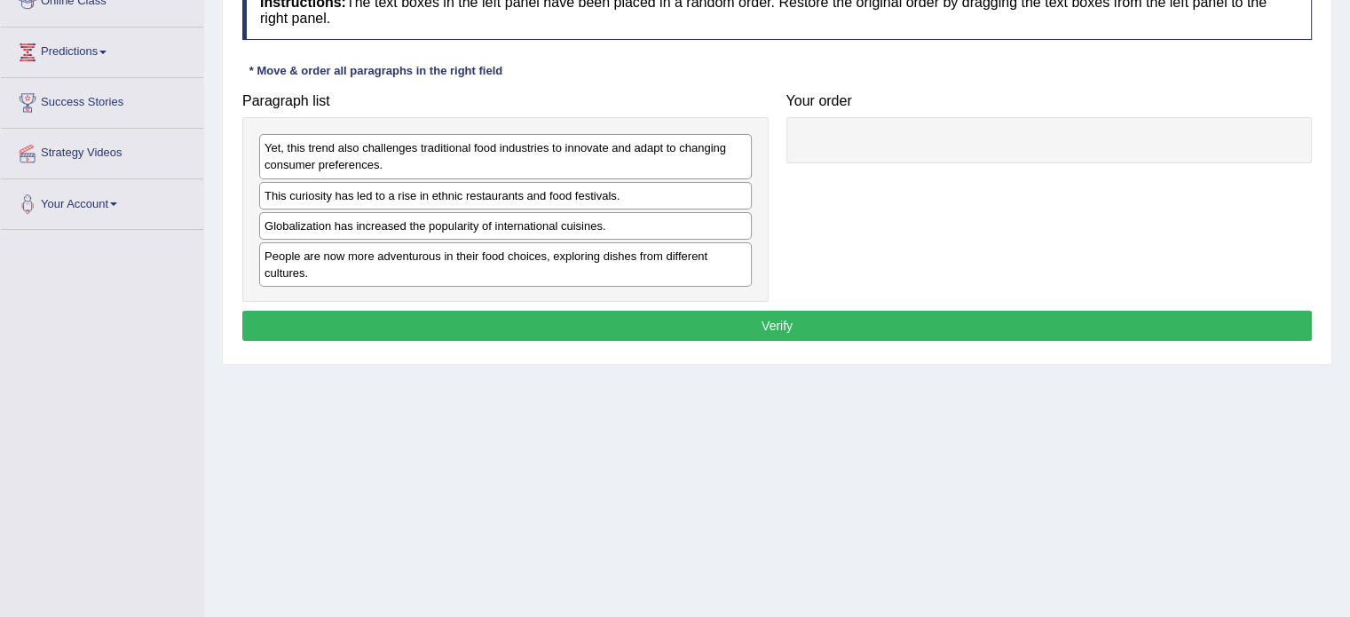
scroll to position [266, 0]
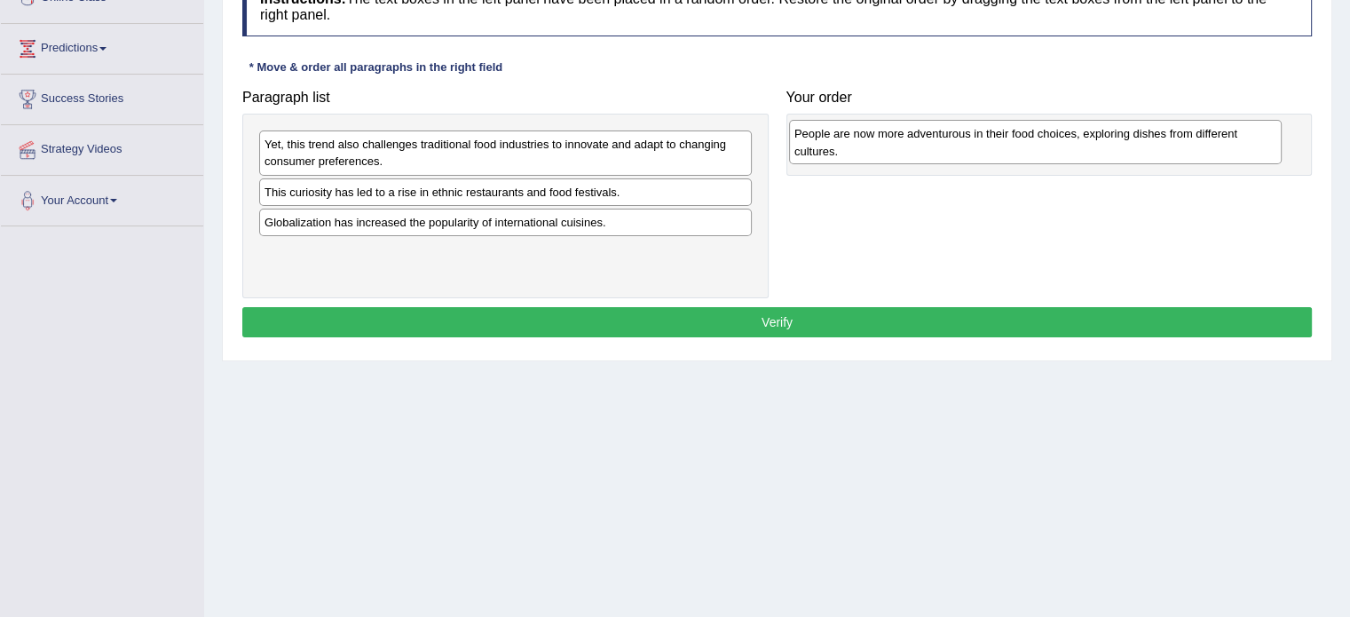
drag, startPoint x: 489, startPoint y: 272, endPoint x: 1019, endPoint y: 154, distance: 542.8
click at [1019, 154] on div "People are now more adventurous in their food choices, exploring dishes from di…" at bounding box center [1035, 142] width 493 height 44
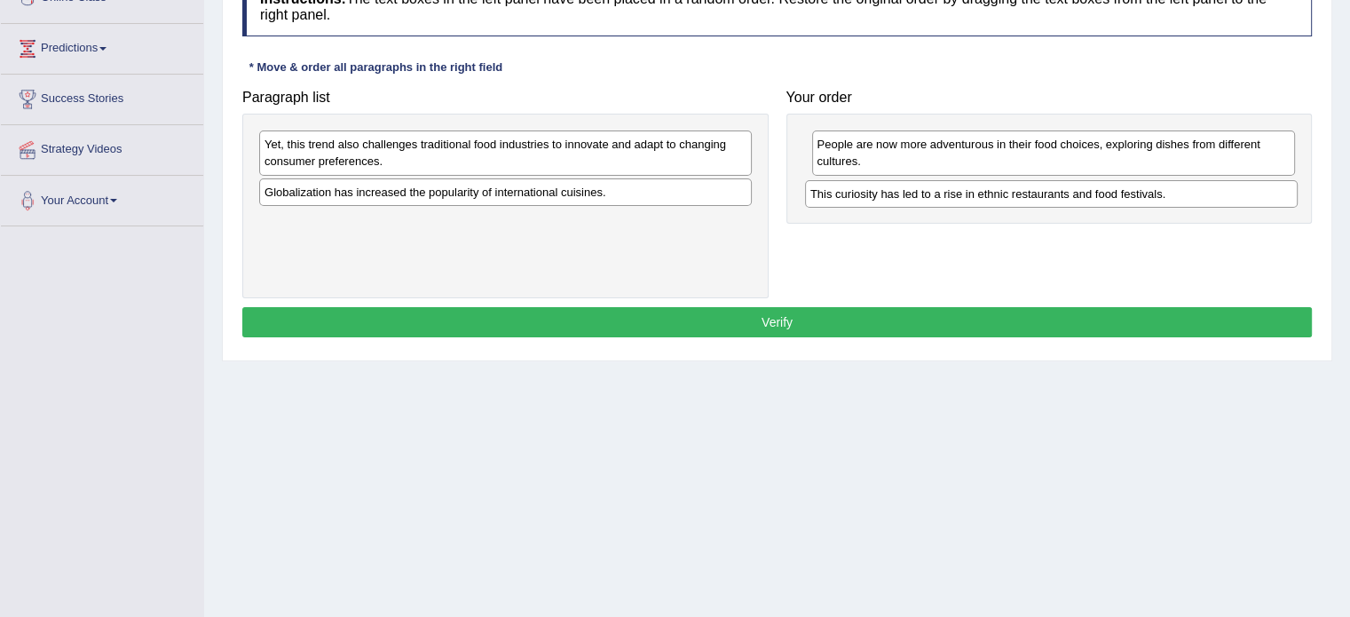
drag, startPoint x: 379, startPoint y: 199, endPoint x: 925, endPoint y: 202, distance: 546.0
click at [925, 202] on div "This curiosity has led to a rise in ethnic restaurants and food festivals." at bounding box center [1051, 194] width 493 height 28
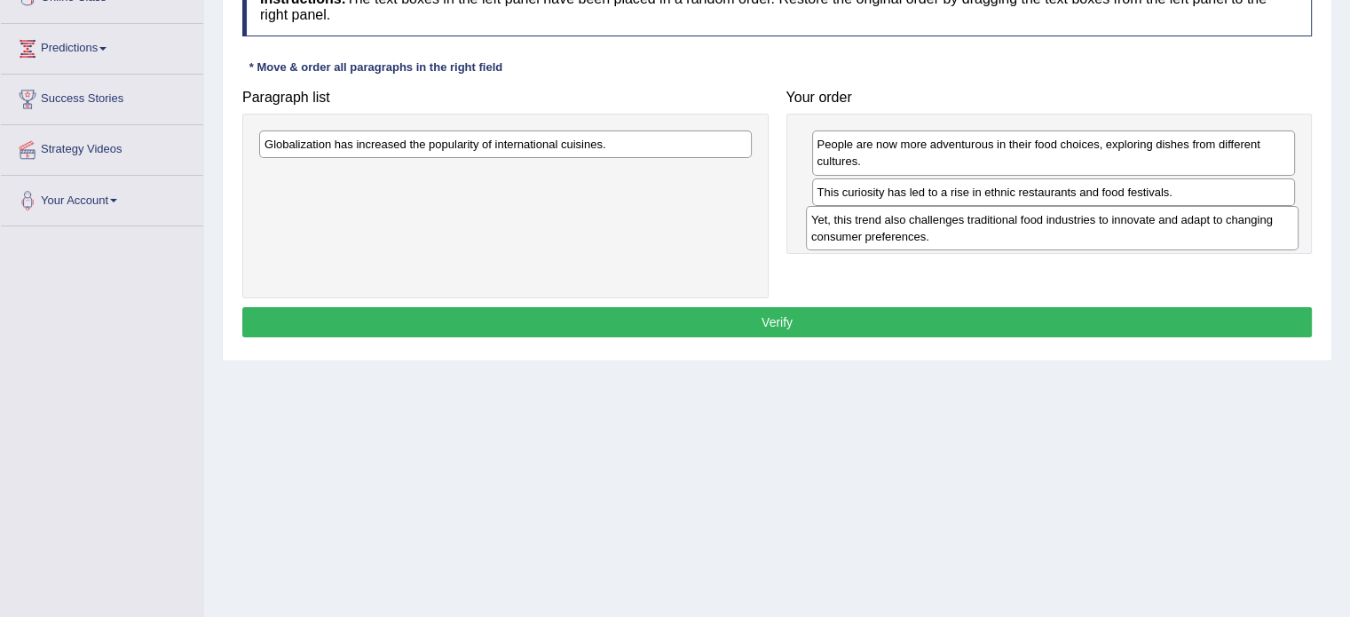
drag, startPoint x: 405, startPoint y: 152, endPoint x: 952, endPoint y: 227, distance: 552.1
click at [952, 227] on div "Yet, this trend also challenges traditional food industries to innovate and ada…" at bounding box center [1052, 228] width 493 height 44
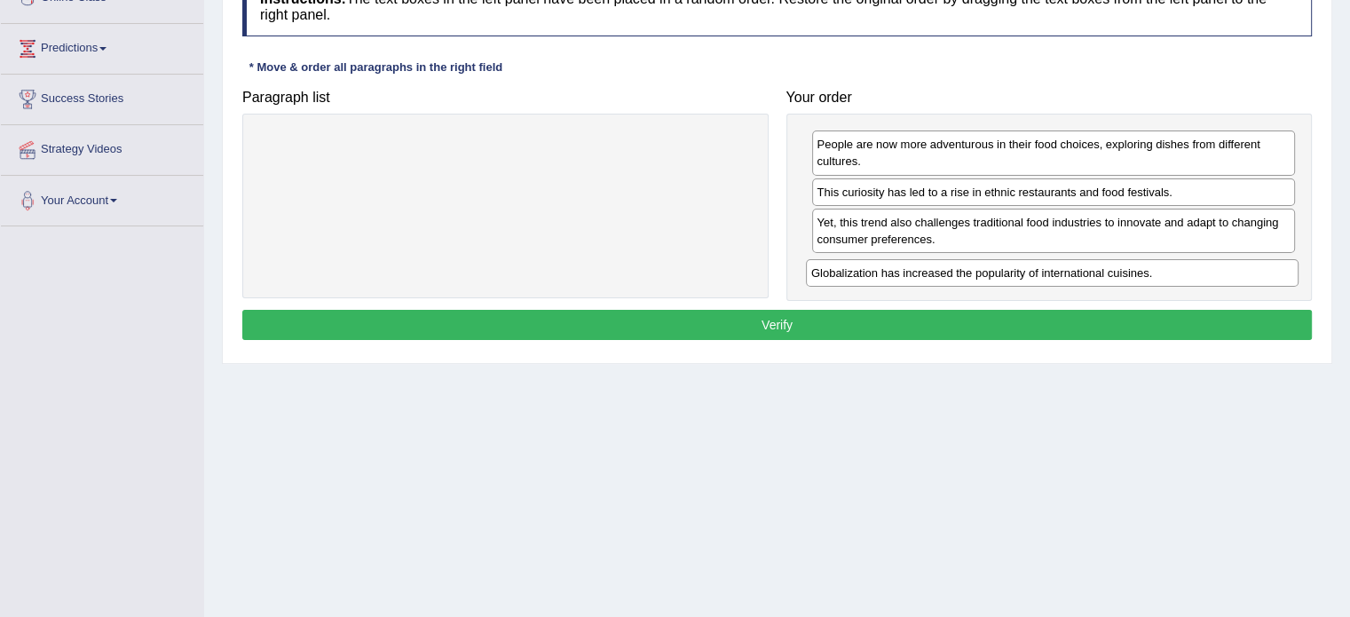
drag, startPoint x: 412, startPoint y: 145, endPoint x: 959, endPoint y: 273, distance: 561.8
click at [959, 273] on div "Globalization has increased the popularity of international cuisines." at bounding box center [1052, 273] width 493 height 28
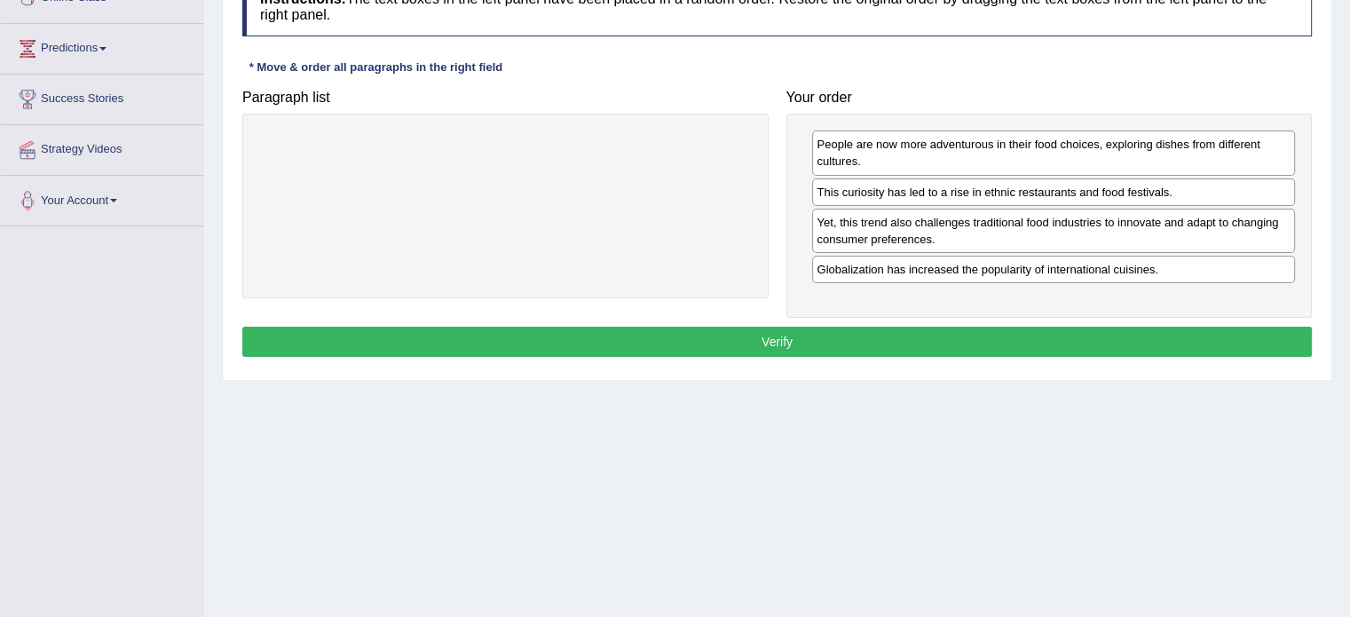
click at [588, 327] on button "Verify" at bounding box center [777, 342] width 1070 height 30
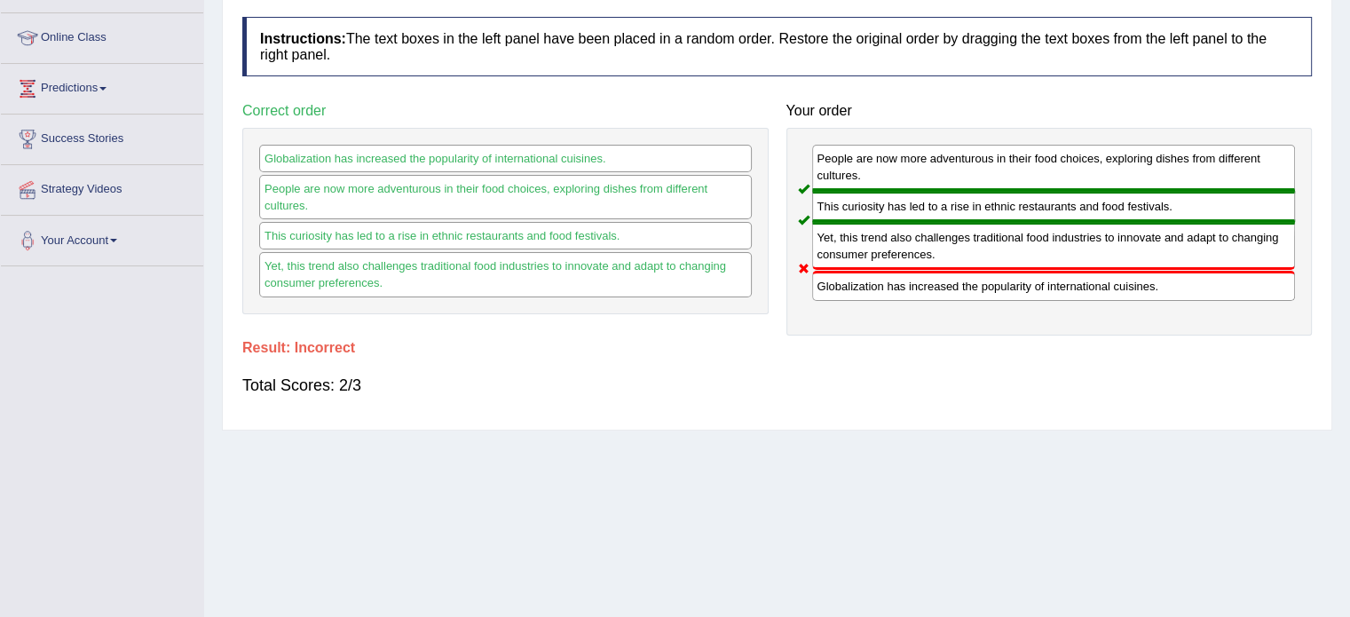
scroll to position [138, 0]
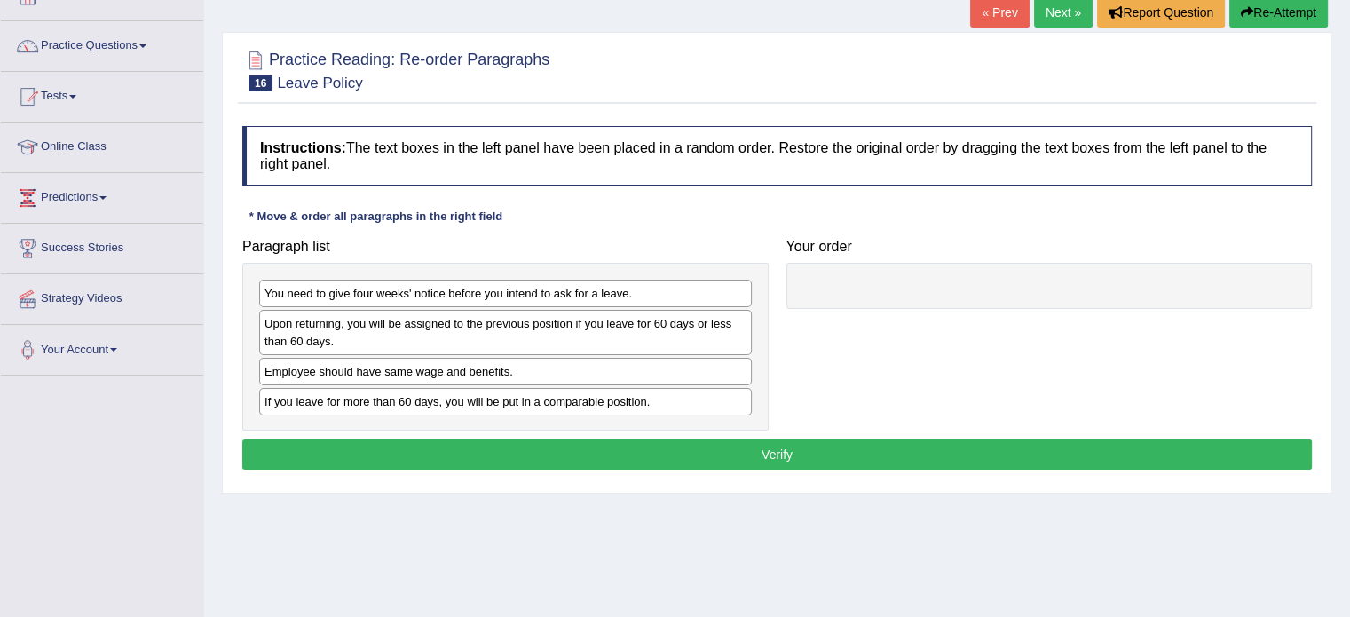
scroll to position [178, 0]
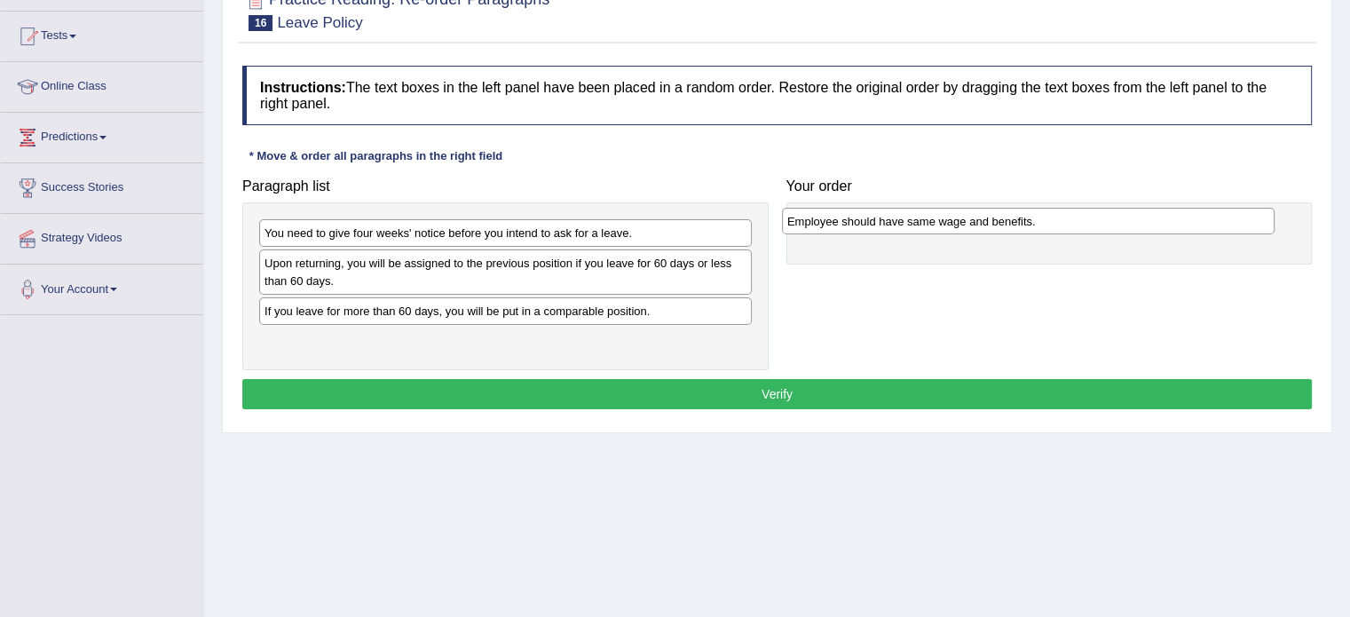
drag, startPoint x: 465, startPoint y: 313, endPoint x: 988, endPoint y: 225, distance: 530.4
click at [988, 225] on div "Employee should have same wage and benefits." at bounding box center [1028, 222] width 493 height 28
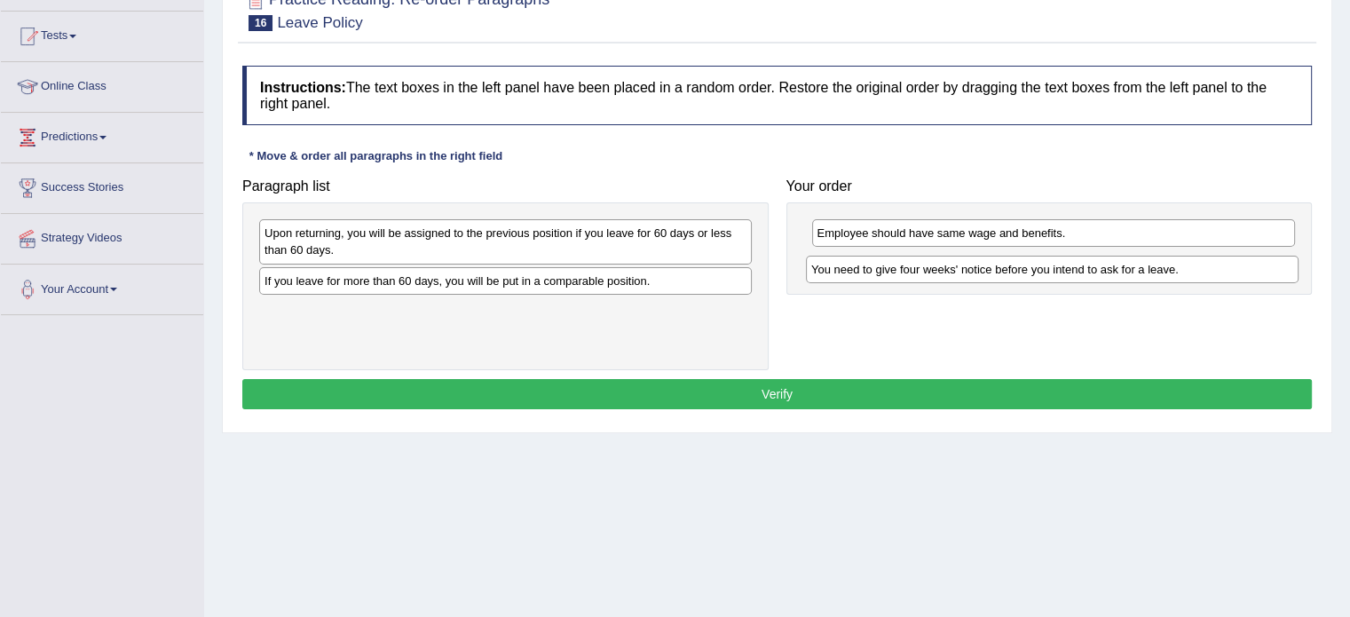
drag, startPoint x: 369, startPoint y: 233, endPoint x: 916, endPoint y: 270, distance: 548.1
click at [916, 270] on div "You need to give four weeks' notice before you intend to ask for a leave." at bounding box center [1052, 270] width 493 height 28
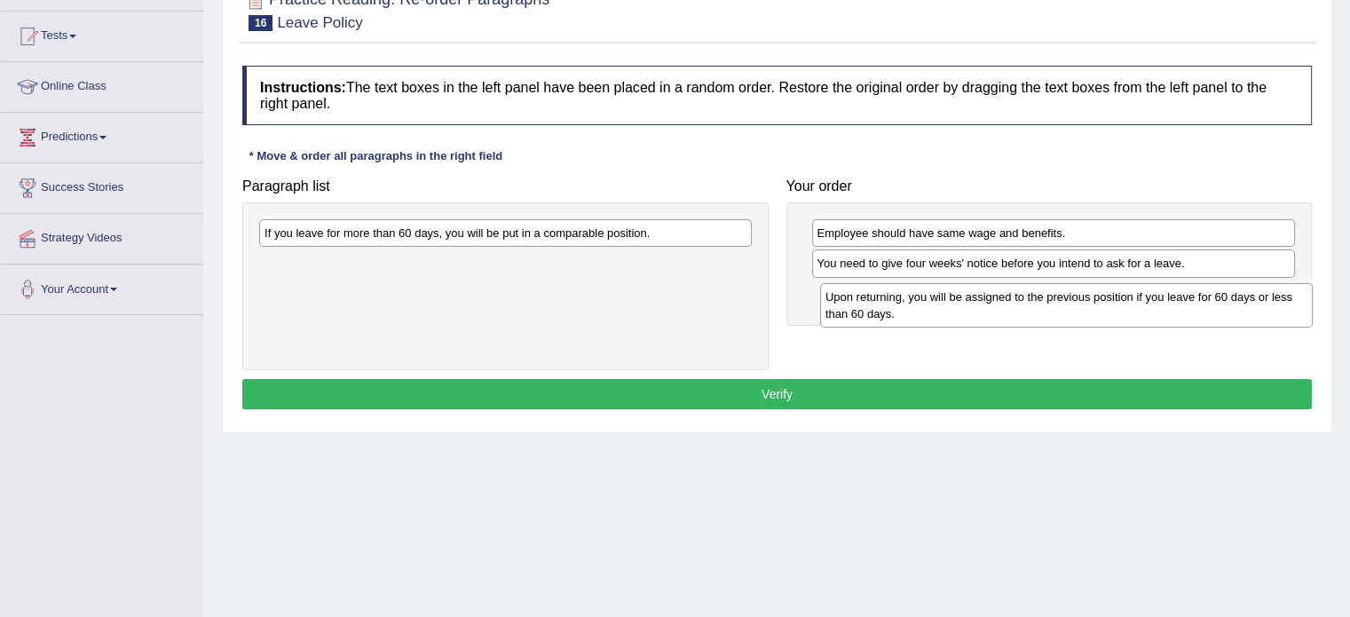
drag, startPoint x: 376, startPoint y: 250, endPoint x: 906, endPoint y: 305, distance: 532.8
click at [938, 313] on div "Upon returning, you will be assigned to the previous position if you leave for …" at bounding box center [1066, 305] width 493 height 44
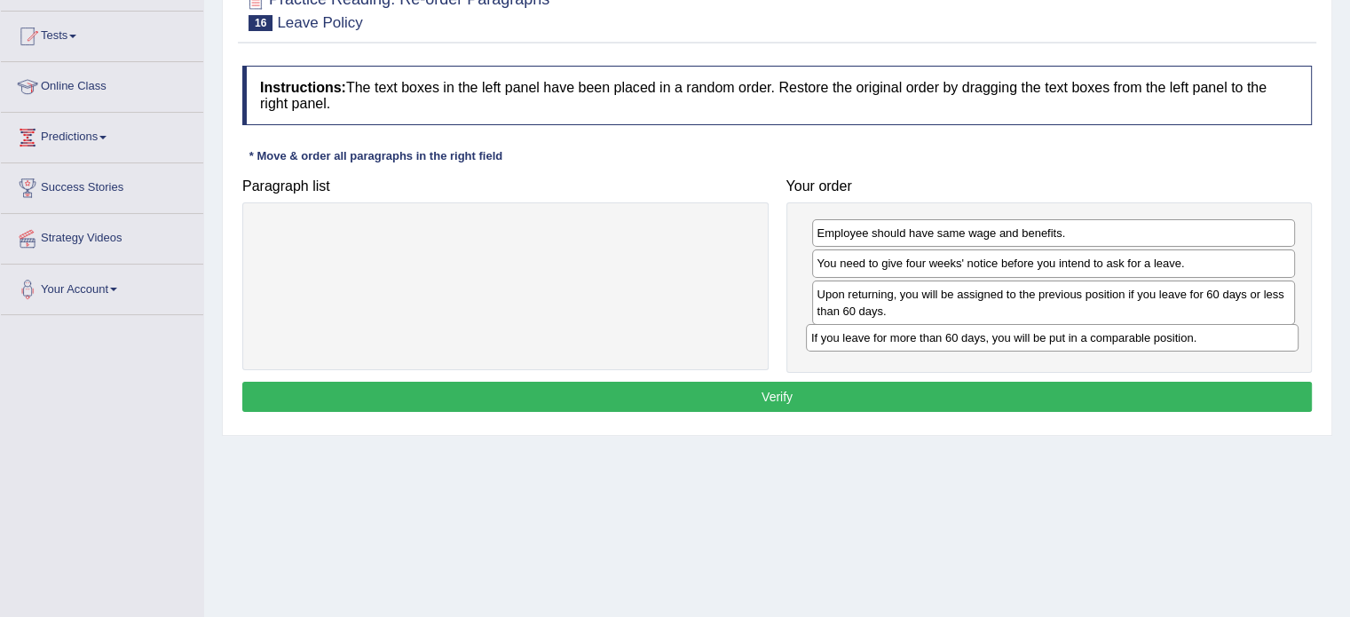
drag, startPoint x: 405, startPoint y: 235, endPoint x: 953, endPoint y: 338, distance: 557.4
click at [953, 338] on div "If you leave for more than 60 days, you will be put in a comparable position." at bounding box center [1052, 338] width 493 height 28
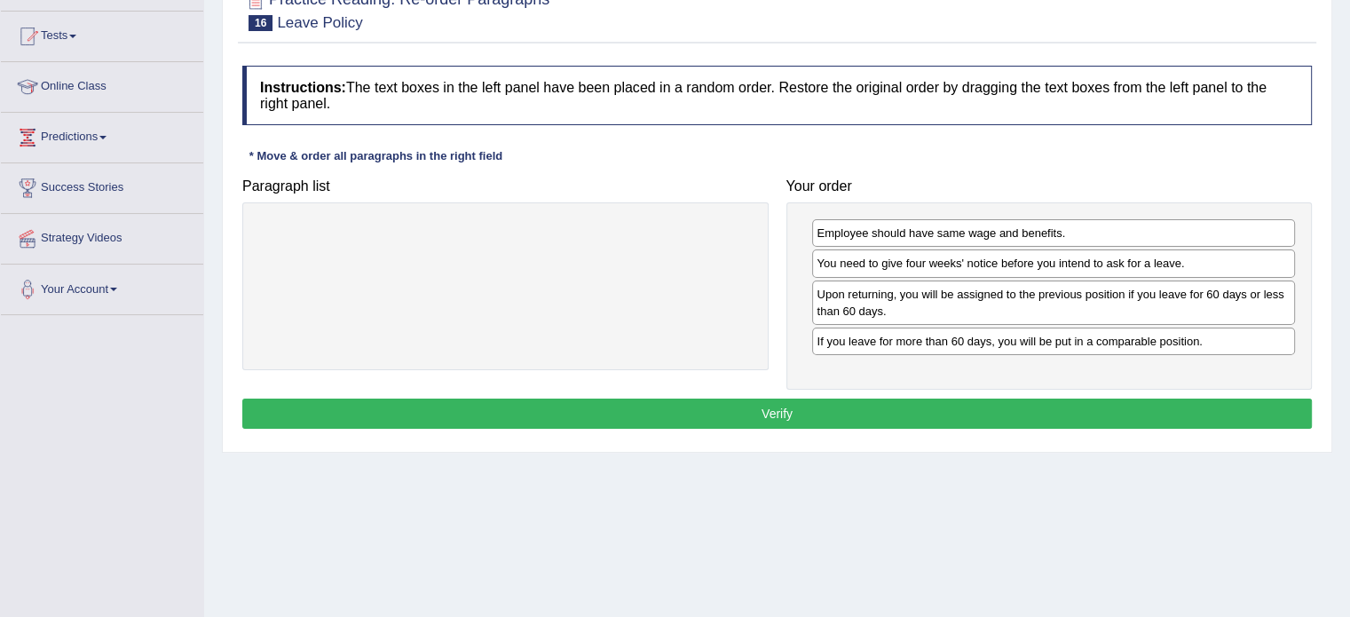
click at [764, 409] on button "Verify" at bounding box center [777, 414] width 1070 height 30
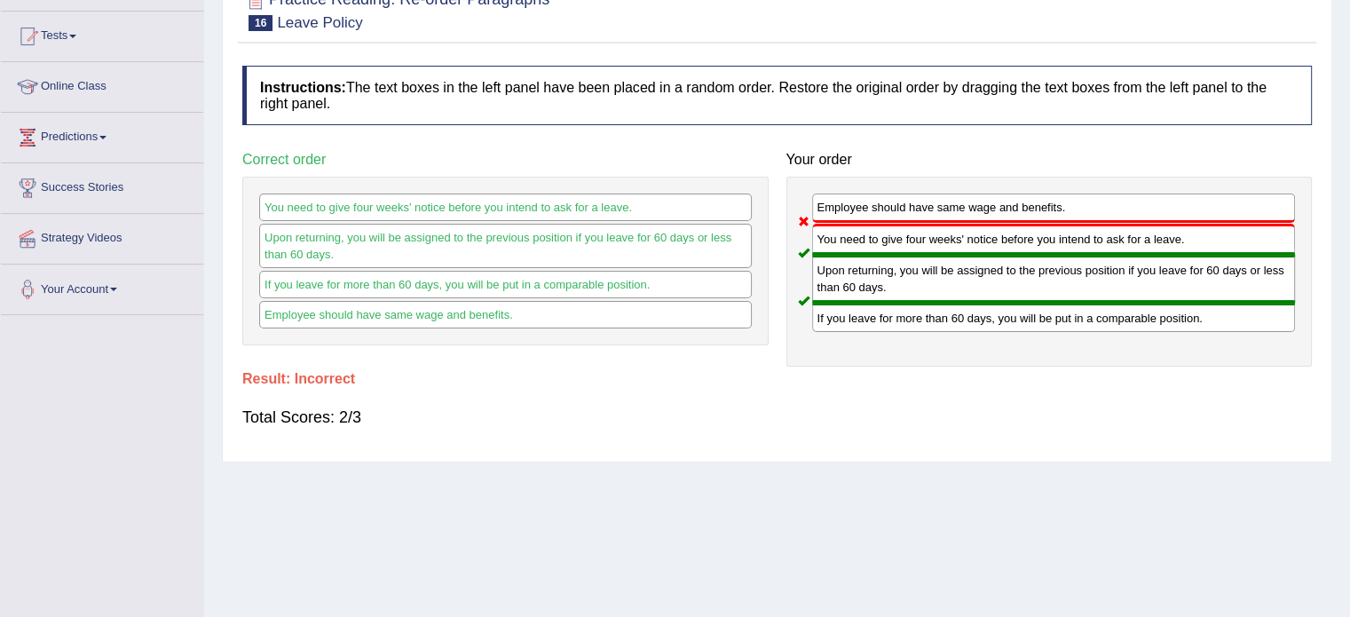
drag, startPoint x: 856, startPoint y: 212, endPoint x: 843, endPoint y: 364, distance: 152.4
click at [843, 364] on div "Instructions: The text boxes in the left panel have been placed in a random ord…" at bounding box center [777, 255] width 1079 height 396
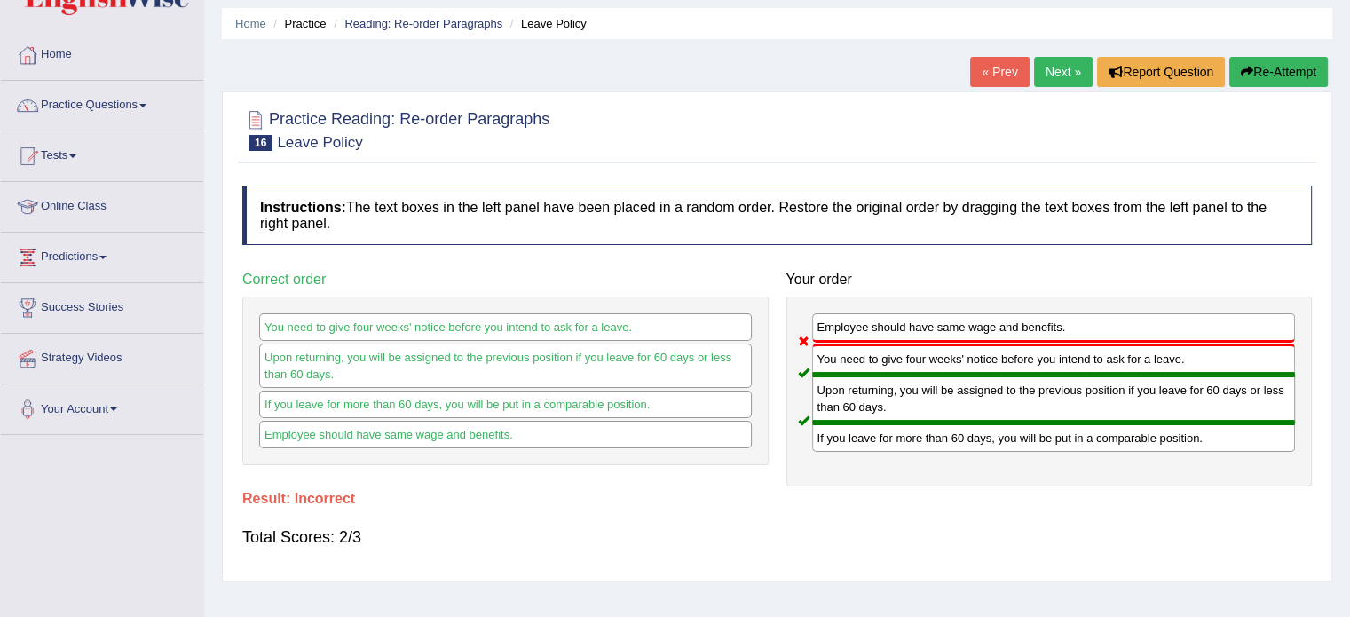
scroll to position [89, 0]
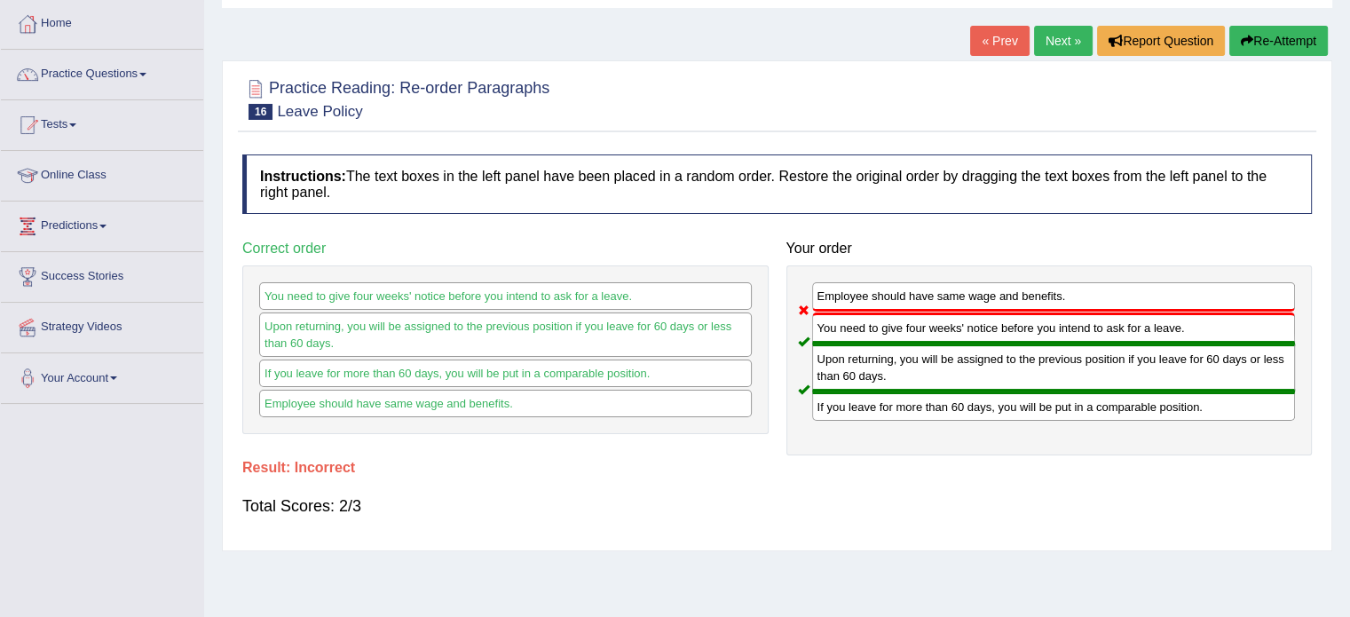
click at [1074, 37] on link "Next »" at bounding box center [1063, 41] width 59 height 30
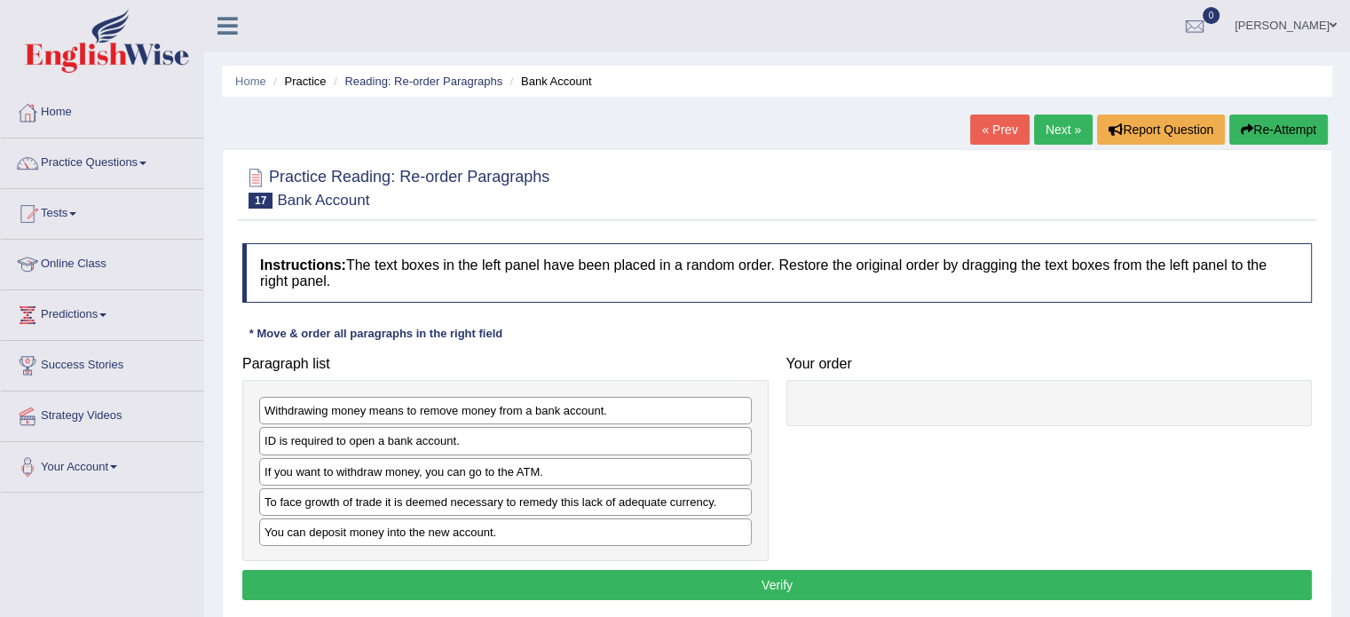
drag, startPoint x: 1058, startPoint y: 471, endPoint x: 1083, endPoint y: 494, distance: 33.9
click at [1025, 352] on div "Your order" at bounding box center [1050, 387] width 544 height 80
